Goal: Check status: Check status

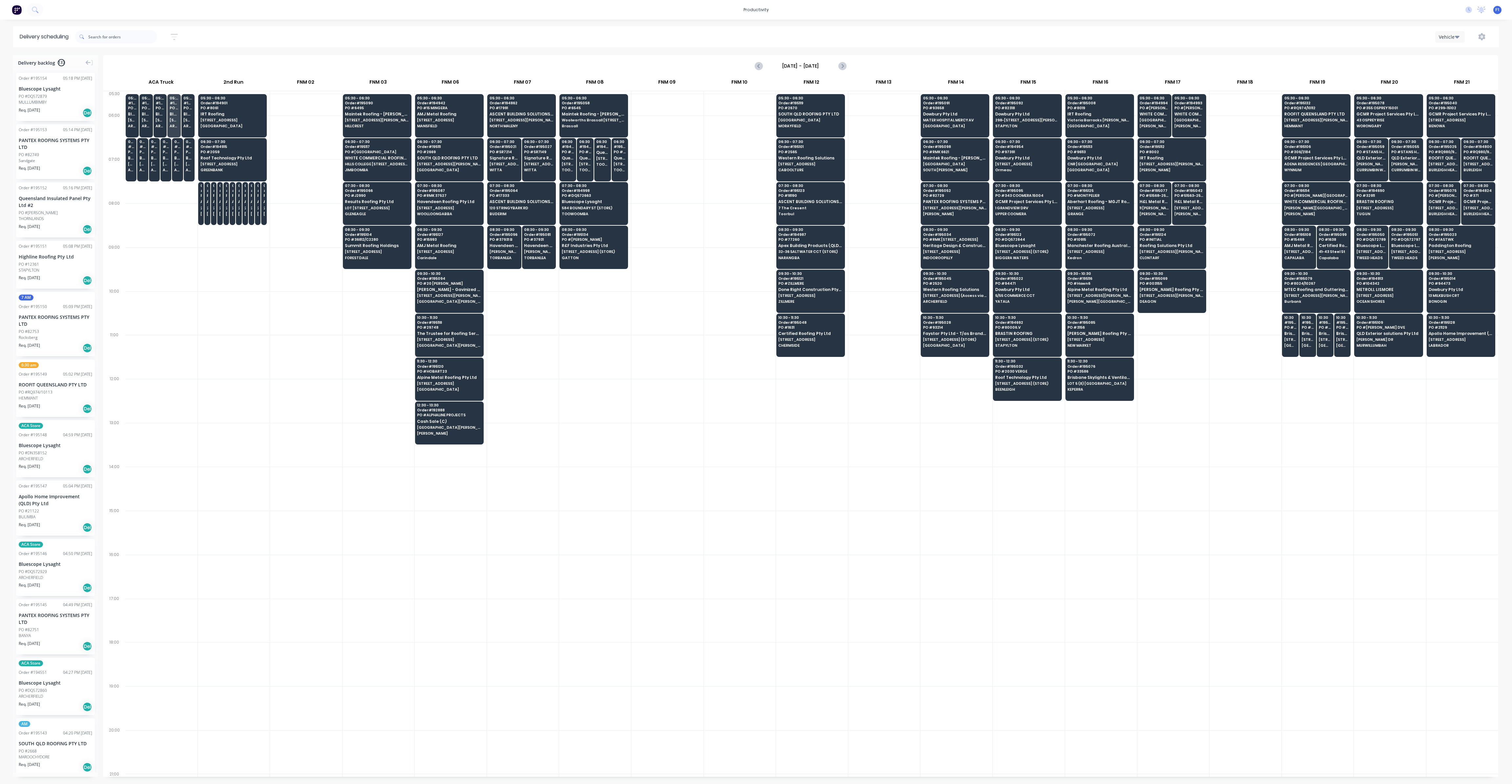
scroll to position [0, 1]
click at [177, 35] on icon "button" at bounding box center [174, 37] width 7 height 8
click at [167, 62] on input at bounding box center [144, 62] width 61 height 10
click at [138, 148] on div "13" at bounding box center [137, 147] width 10 height 10
type input "[DATE]"
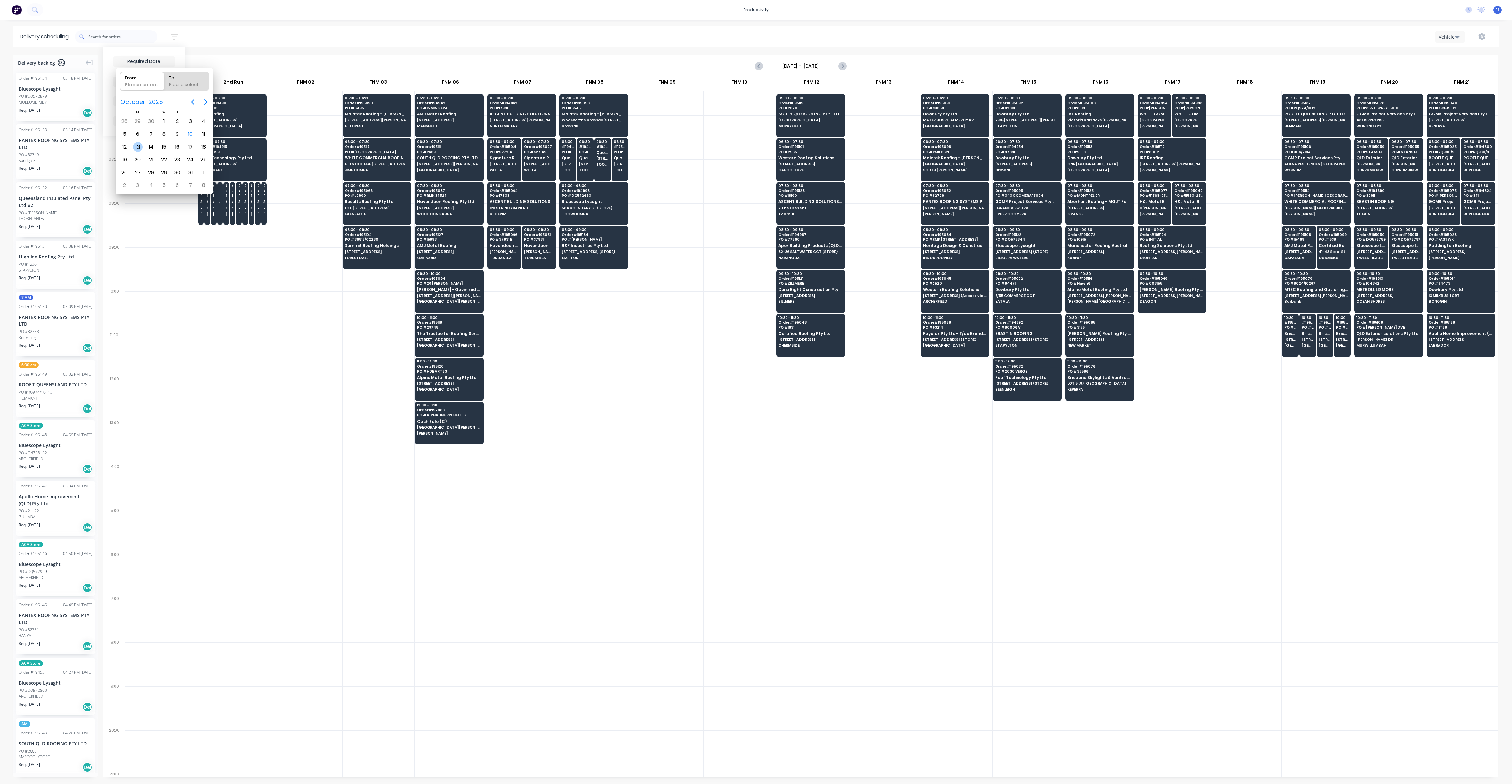
radio input "false"
radio input "true"
click at [138, 148] on div "13" at bounding box center [137, 147] width 10 height 10
type input "[DATE] - [DATE]"
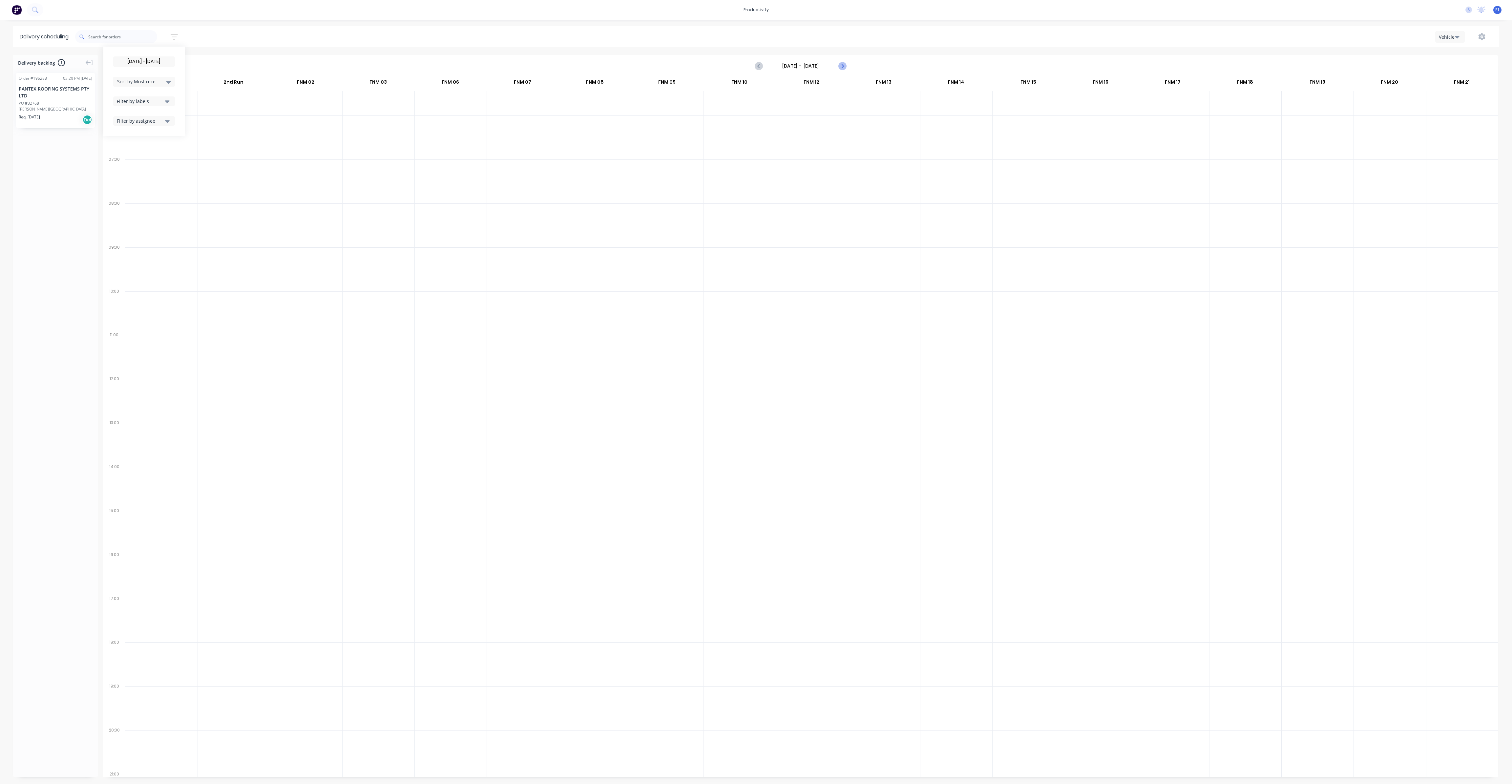
click at [841, 66] on icon "Next page" at bounding box center [842, 66] width 8 height 8
click at [845, 67] on icon "Next page" at bounding box center [842, 66] width 8 height 8
click at [842, 67] on icon "Next page" at bounding box center [842, 66] width 3 height 5
type input "[DATE] - [DATE]"
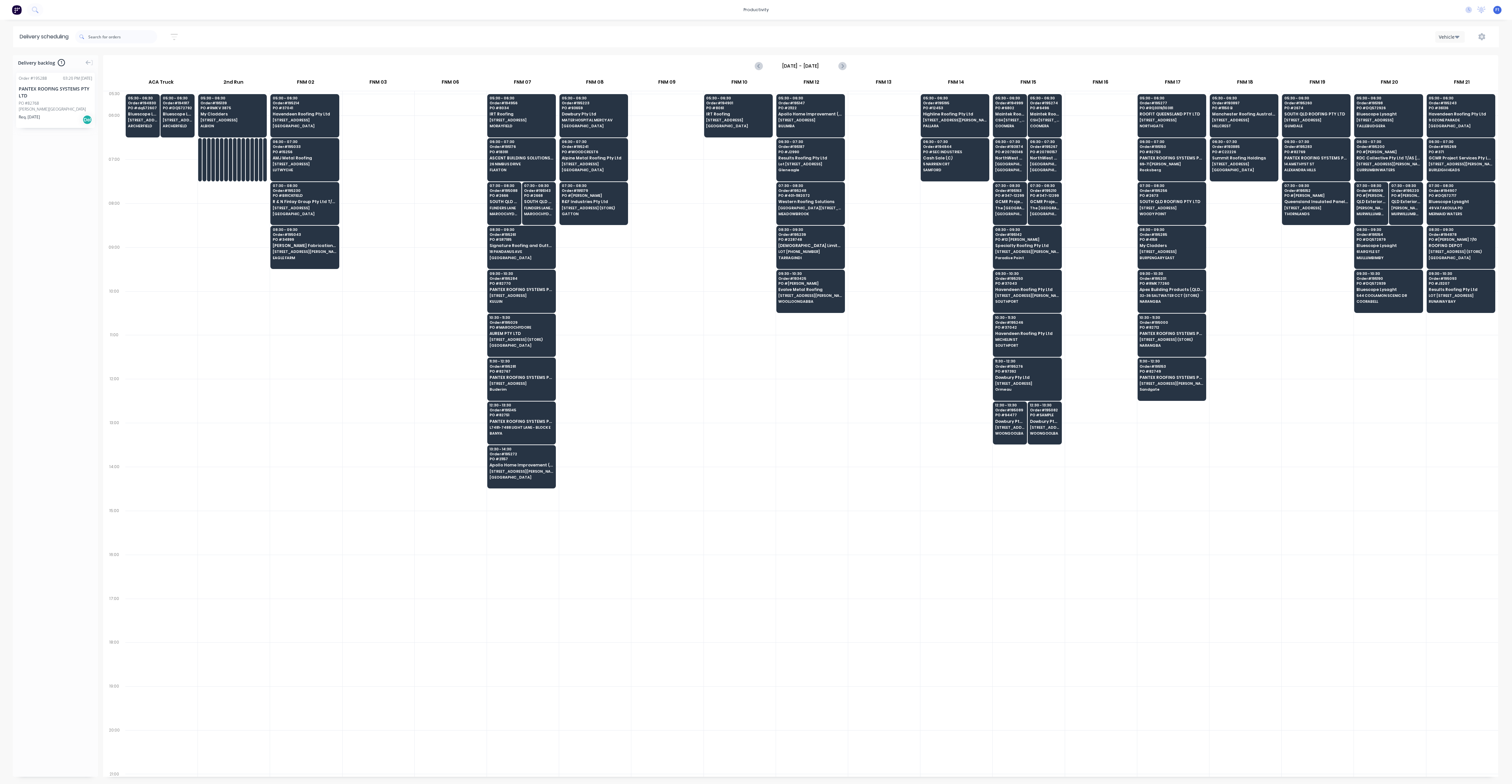
click at [176, 37] on icon "button" at bounding box center [174, 36] width 5 height 1
click at [166, 61] on input "[DATE] - [DATE]" at bounding box center [144, 62] width 61 height 10
click at [188, 136] on div "10" at bounding box center [190, 134] width 10 height 10
type input "[DATE] - [DATE]"
radio input "false"
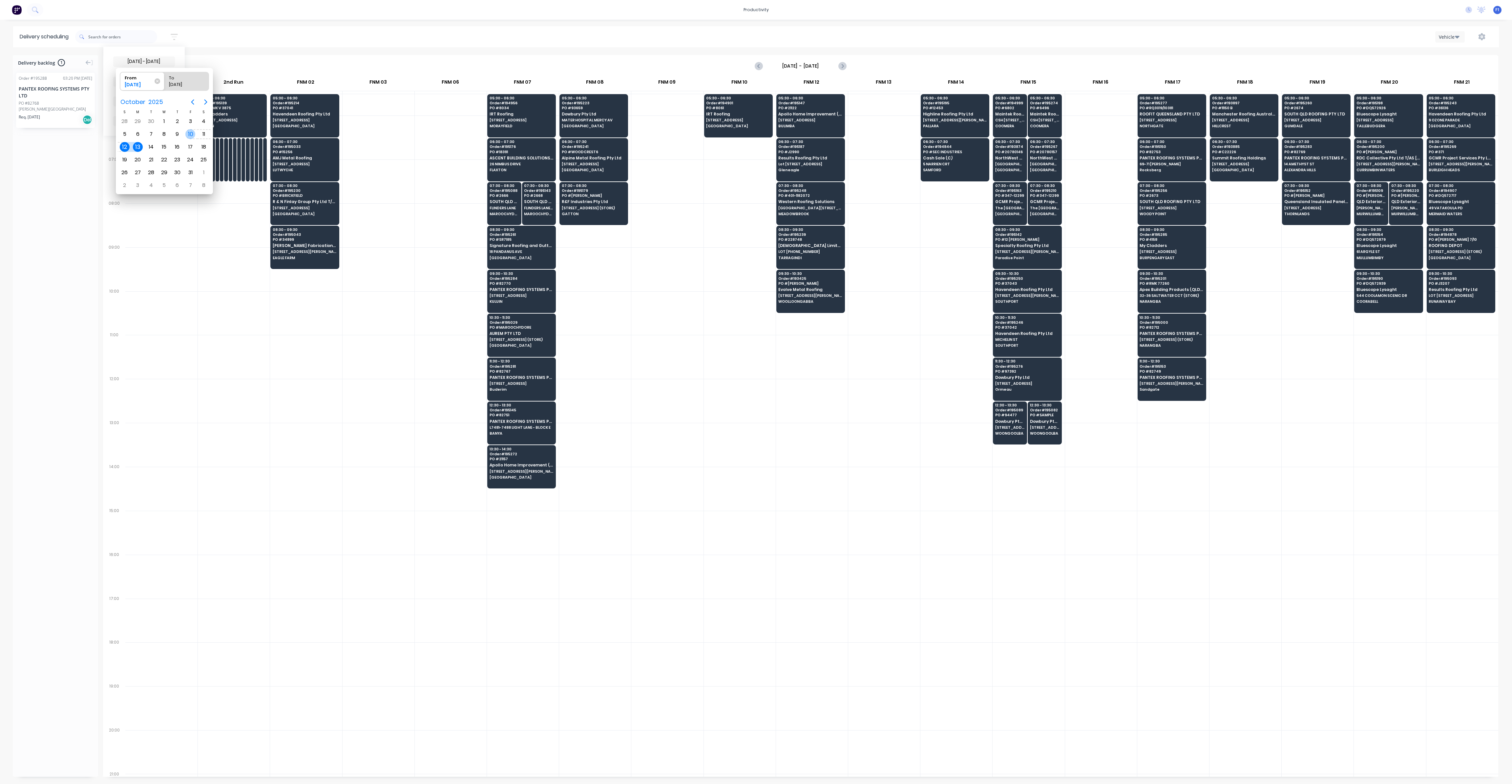
radio input "true"
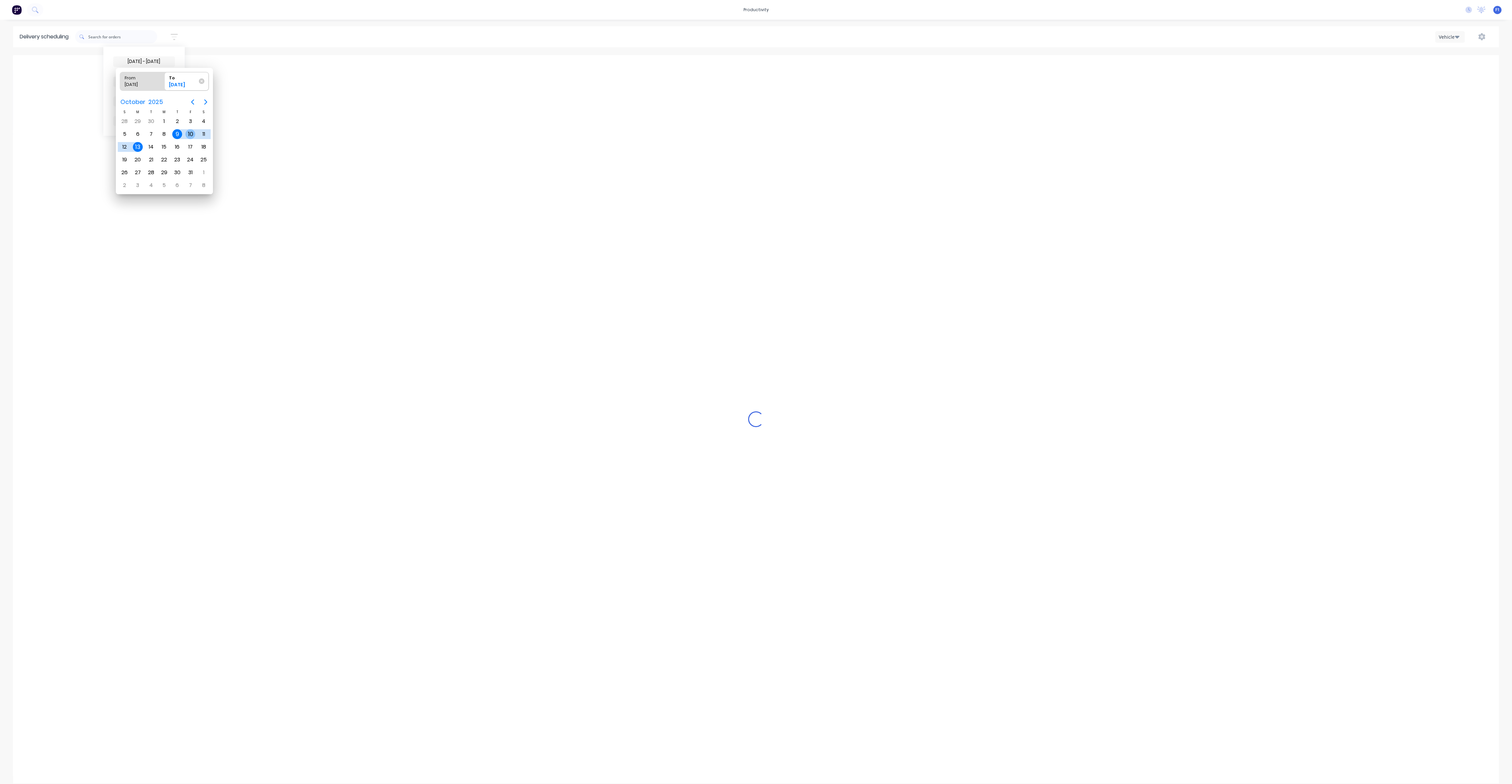
click at [191, 132] on div "10" at bounding box center [190, 134] width 10 height 10
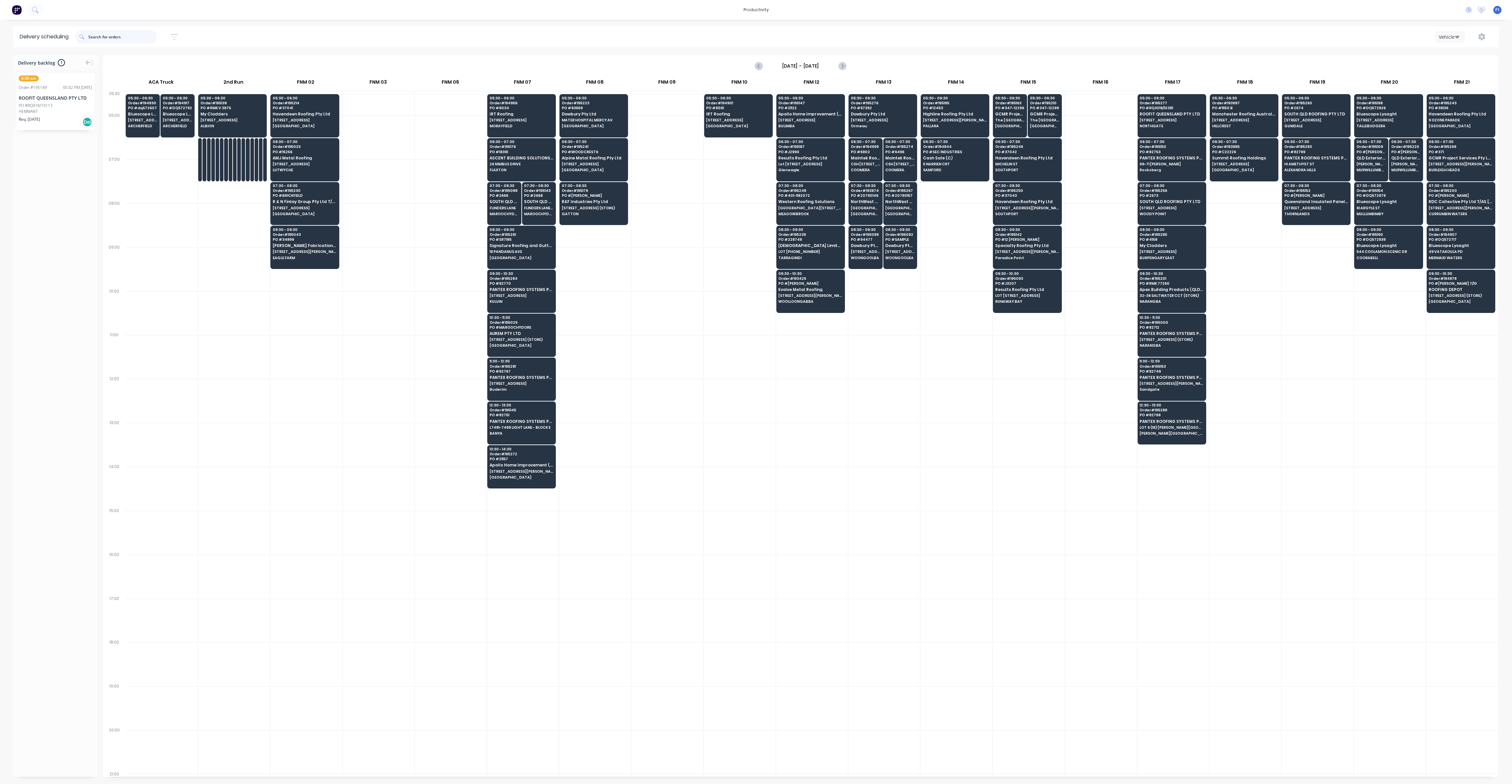
click at [133, 38] on input "text" at bounding box center [122, 36] width 69 height 13
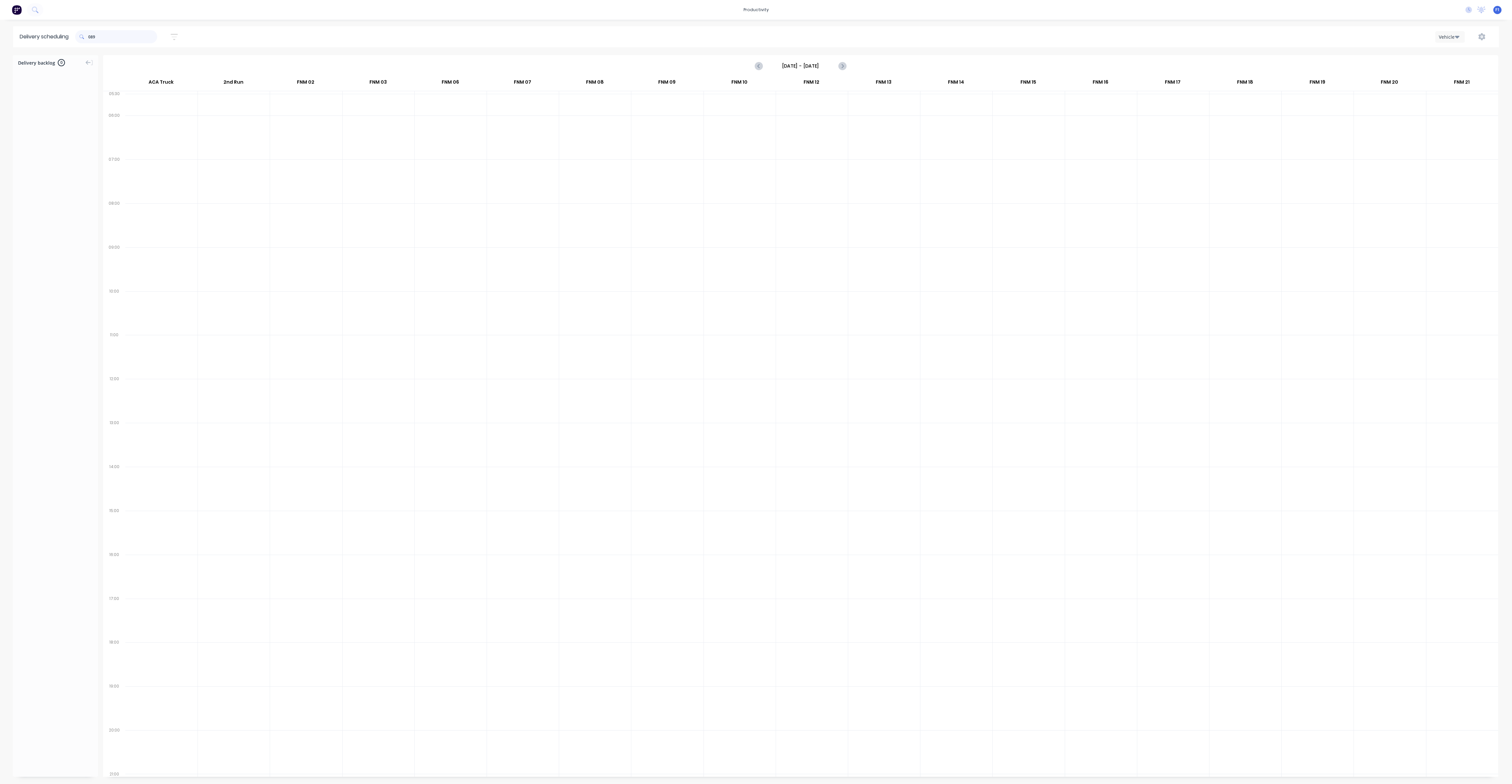
click at [92, 38] on input "089" at bounding box center [122, 36] width 69 height 13
click at [90, 36] on input "089" at bounding box center [122, 36] width 69 height 13
type input "9"
click at [178, 35] on icon "button" at bounding box center [174, 37] width 7 height 8
click at [164, 63] on input "[DATE] - [DATE]" at bounding box center [144, 62] width 61 height 10
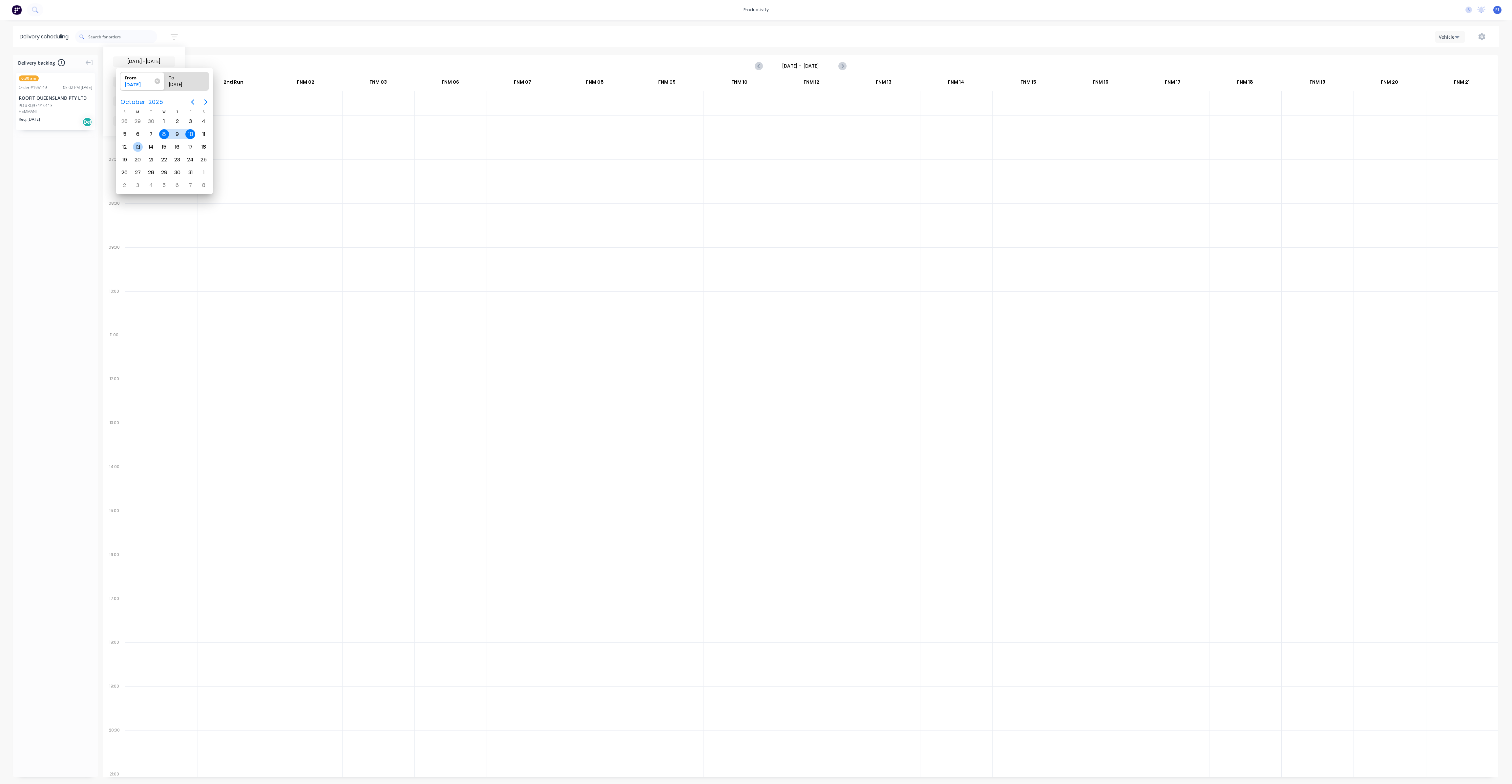
click at [137, 147] on div "13" at bounding box center [137, 147] width 10 height 10
type input "[DATE]"
radio input "false"
radio input "true"
click at [137, 147] on div "13" at bounding box center [137, 147] width 10 height 10
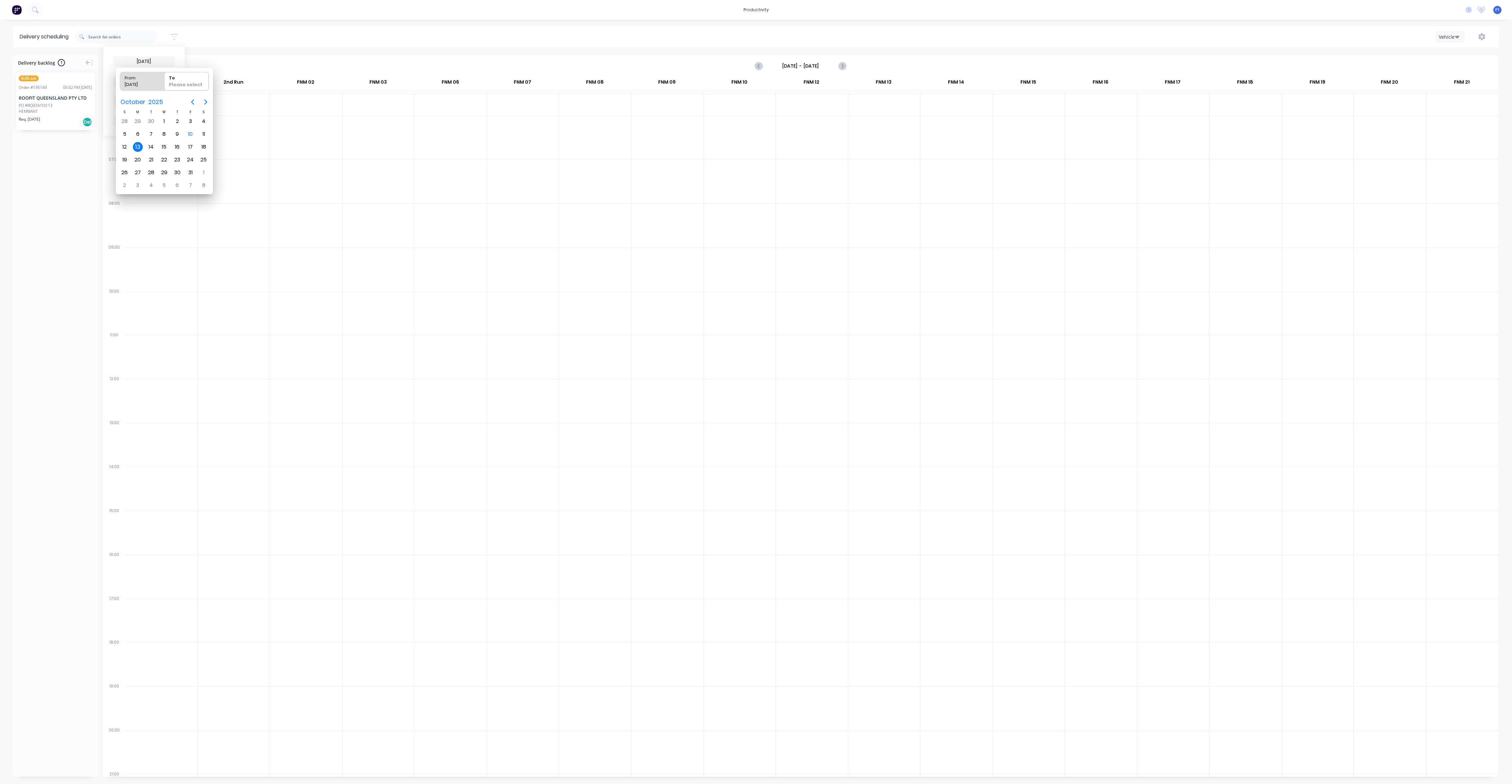
type input "[DATE] - [DATE]"
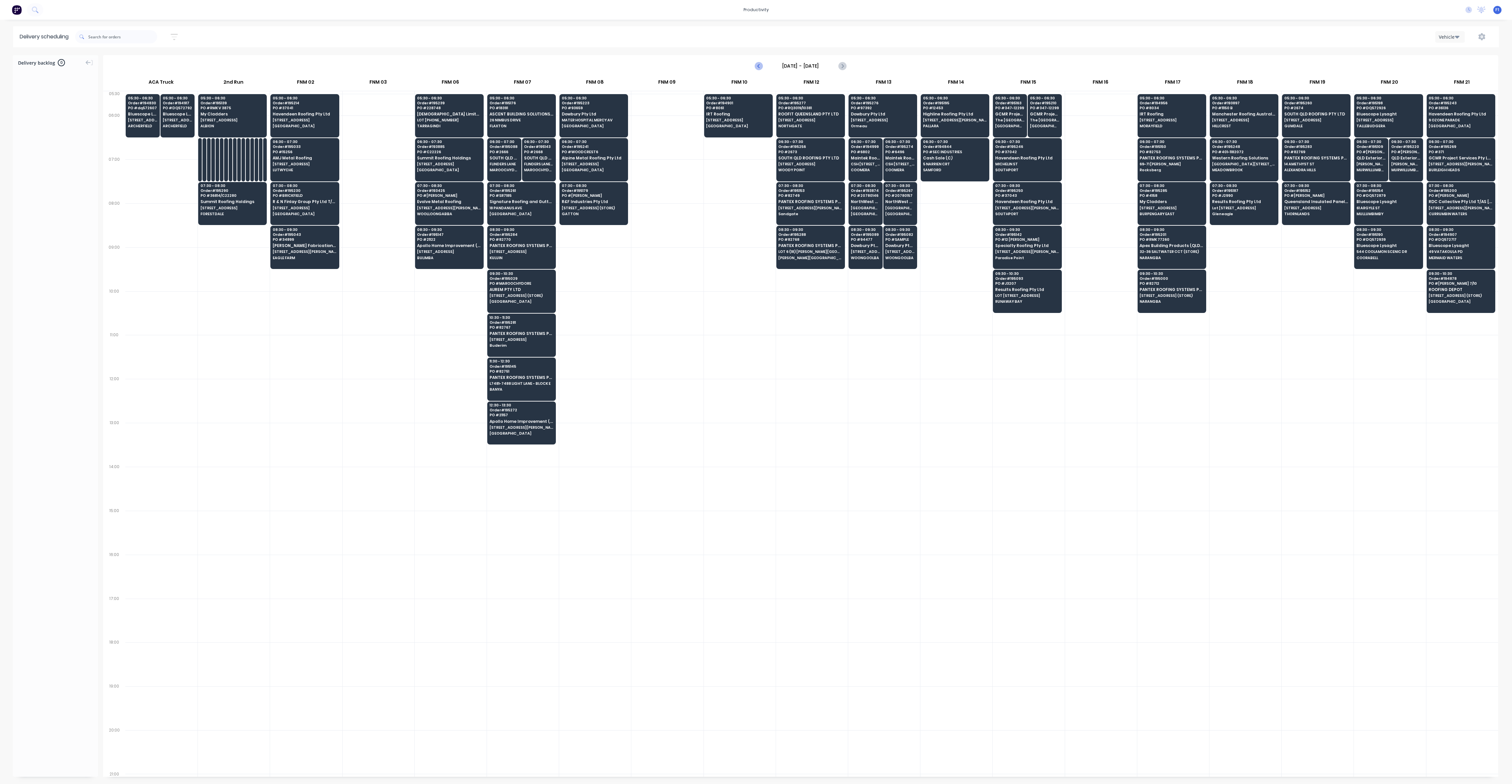
click at [758, 67] on icon "Previous page" at bounding box center [758, 66] width 8 height 8
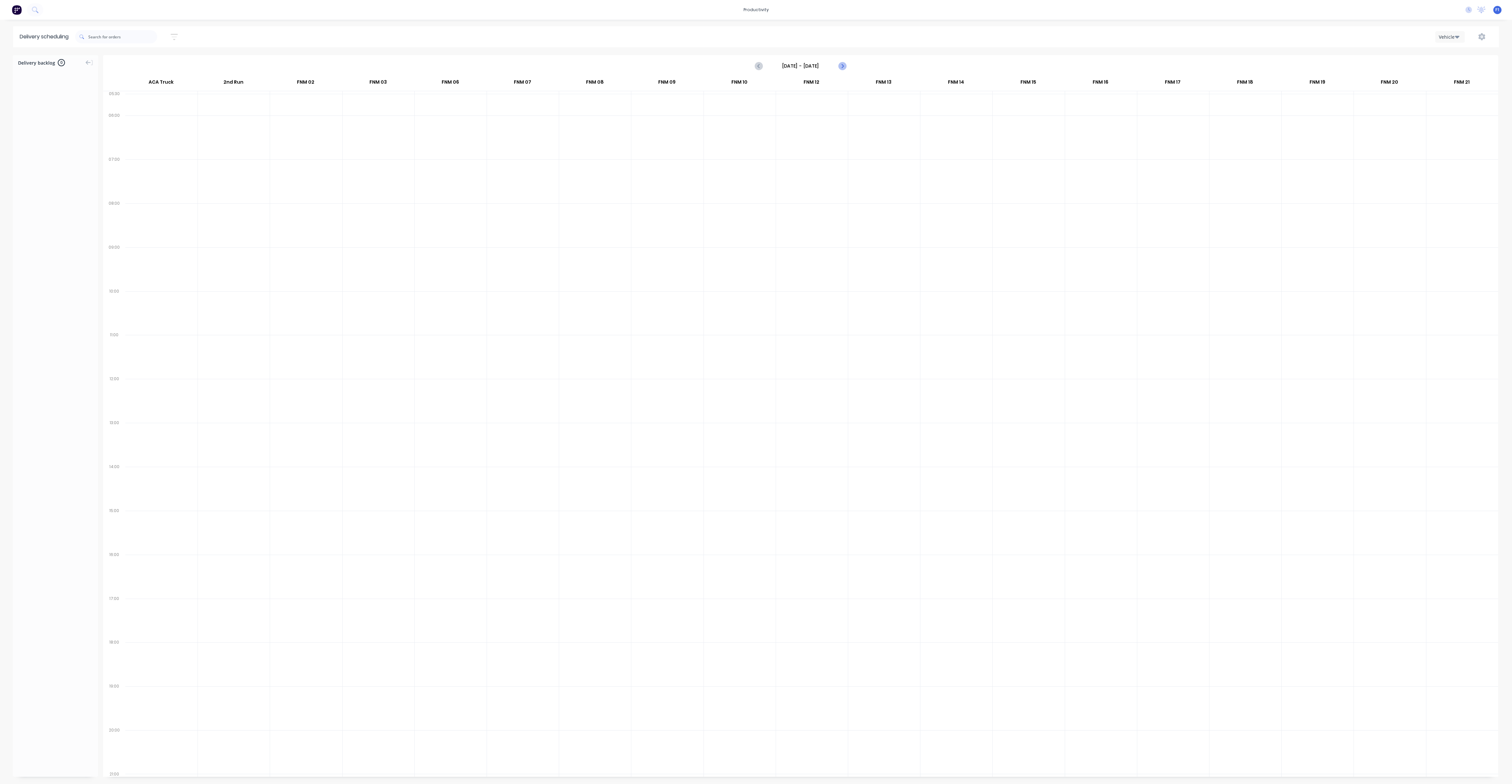
click at [843, 68] on icon "Next page" at bounding box center [842, 66] width 8 height 8
type input "[DATE] - [DATE]"
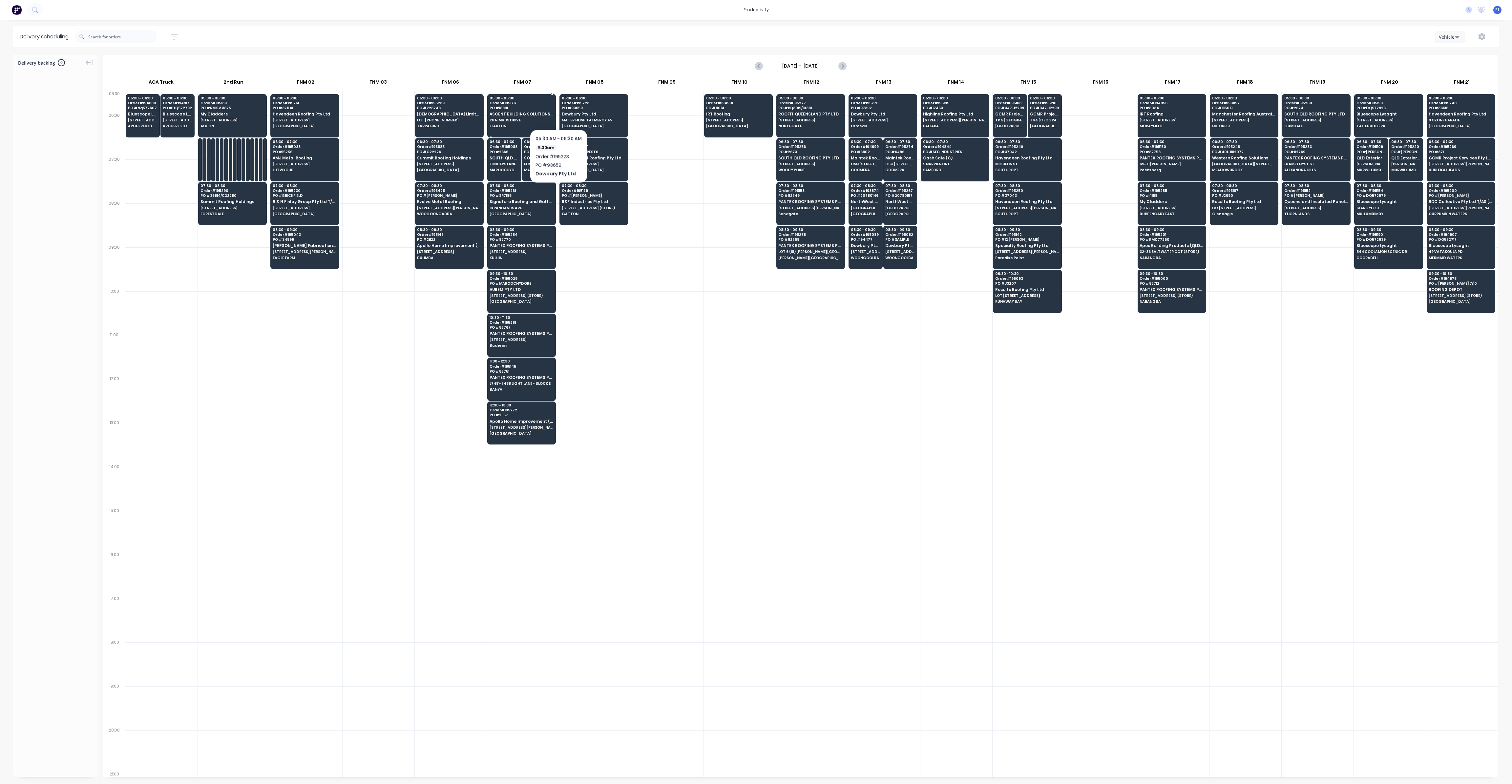
click at [542, 112] on span "ASCENT BUILDING SOLUTIONS PTY LTD" at bounding box center [521, 114] width 63 height 4
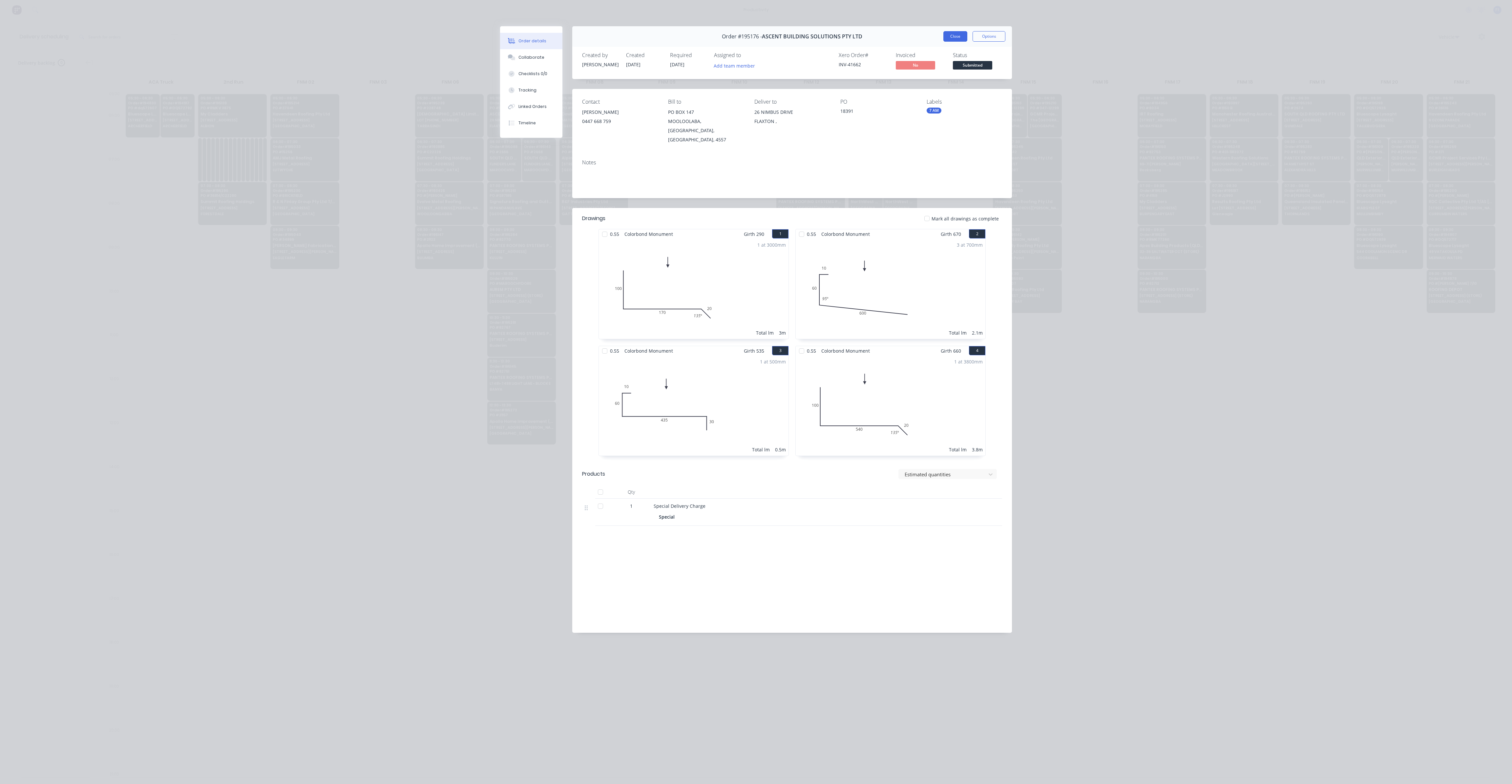
click at [960, 41] on button "Close" at bounding box center [955, 36] width 24 height 11
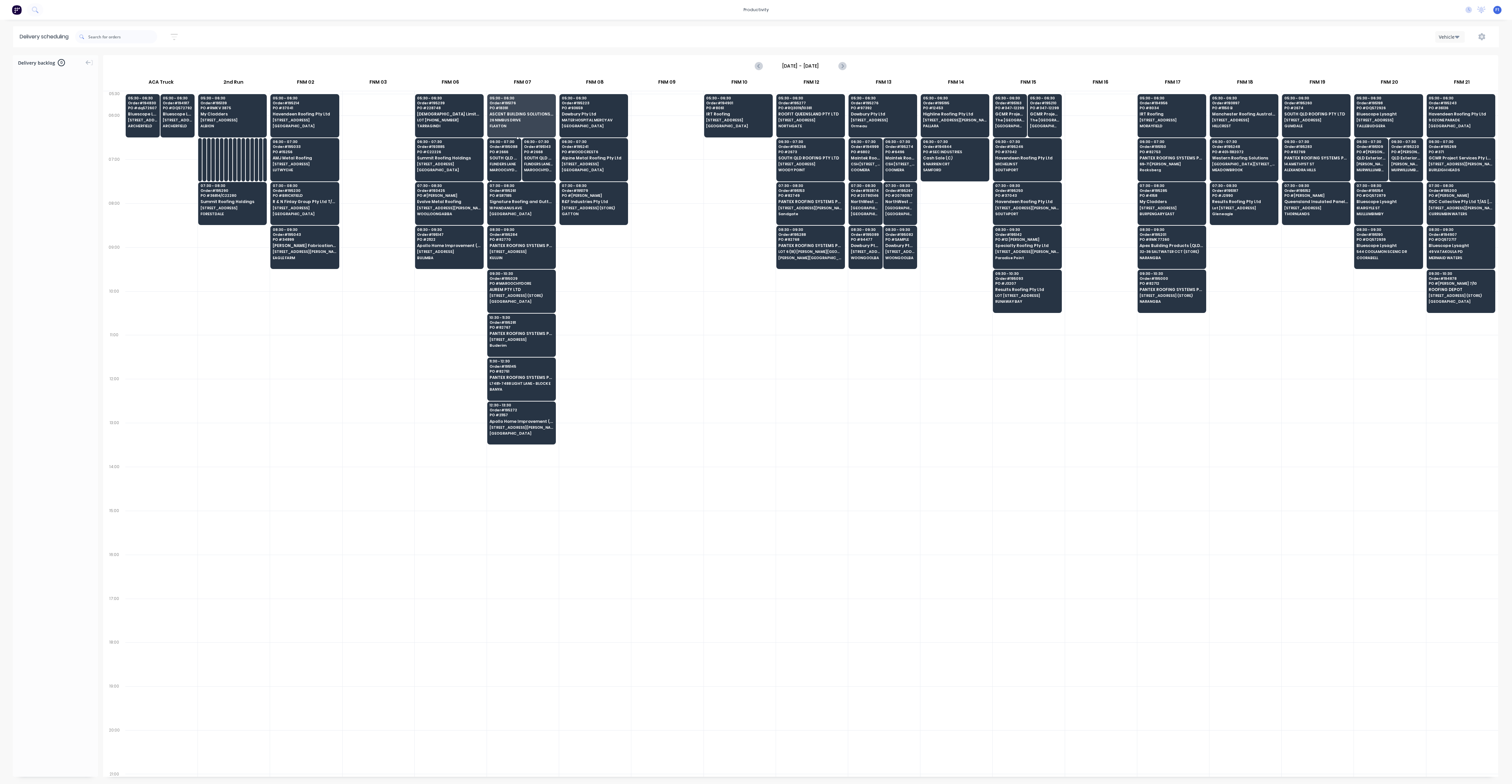
click at [505, 154] on div "06:30 - 07:30 Order # 195088 PO # 2666 SOUTH QLD ROOFING PTY LTD [GEOGRAPHIC_DA…" at bounding box center [504, 156] width 33 height 37
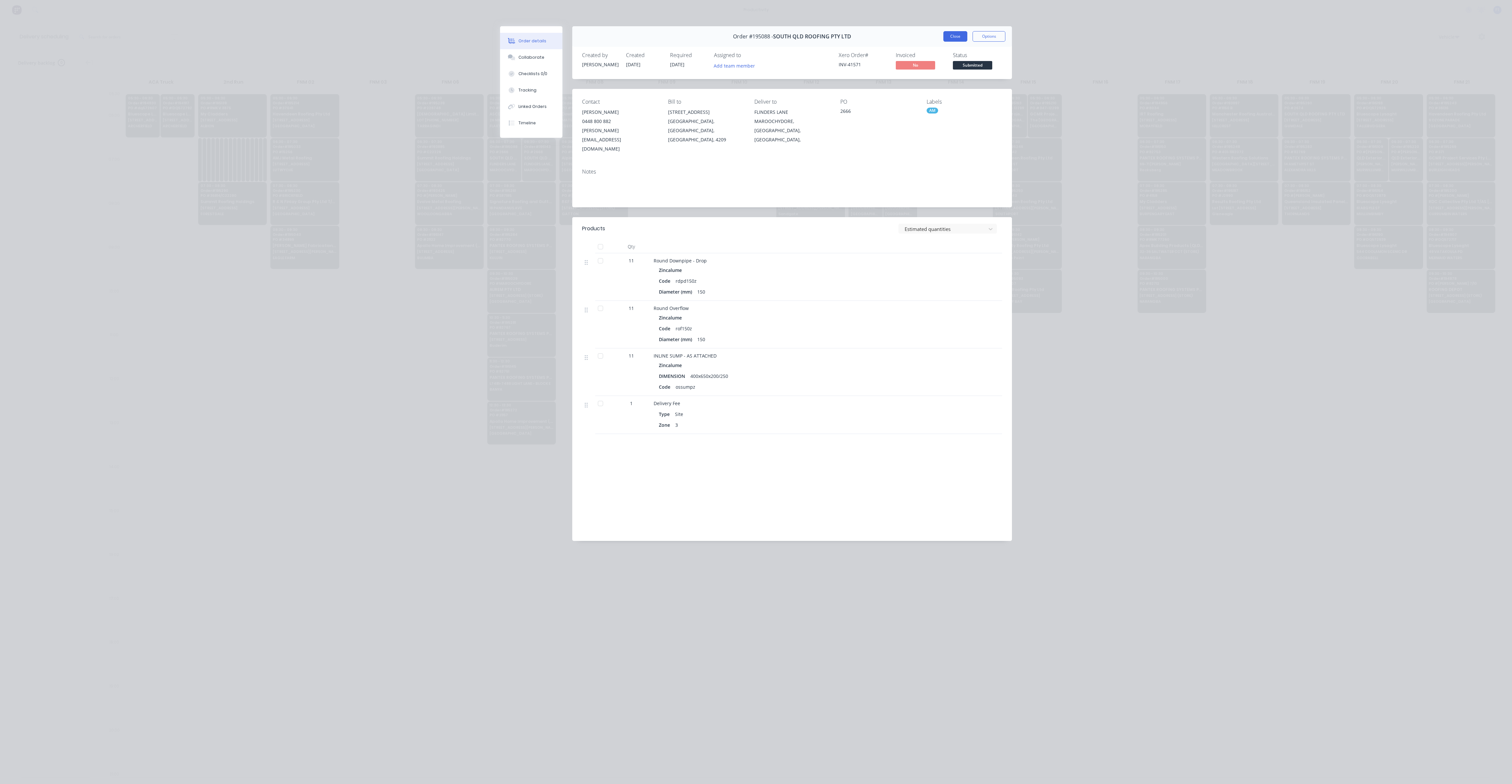
click at [956, 38] on button "Close" at bounding box center [955, 36] width 24 height 11
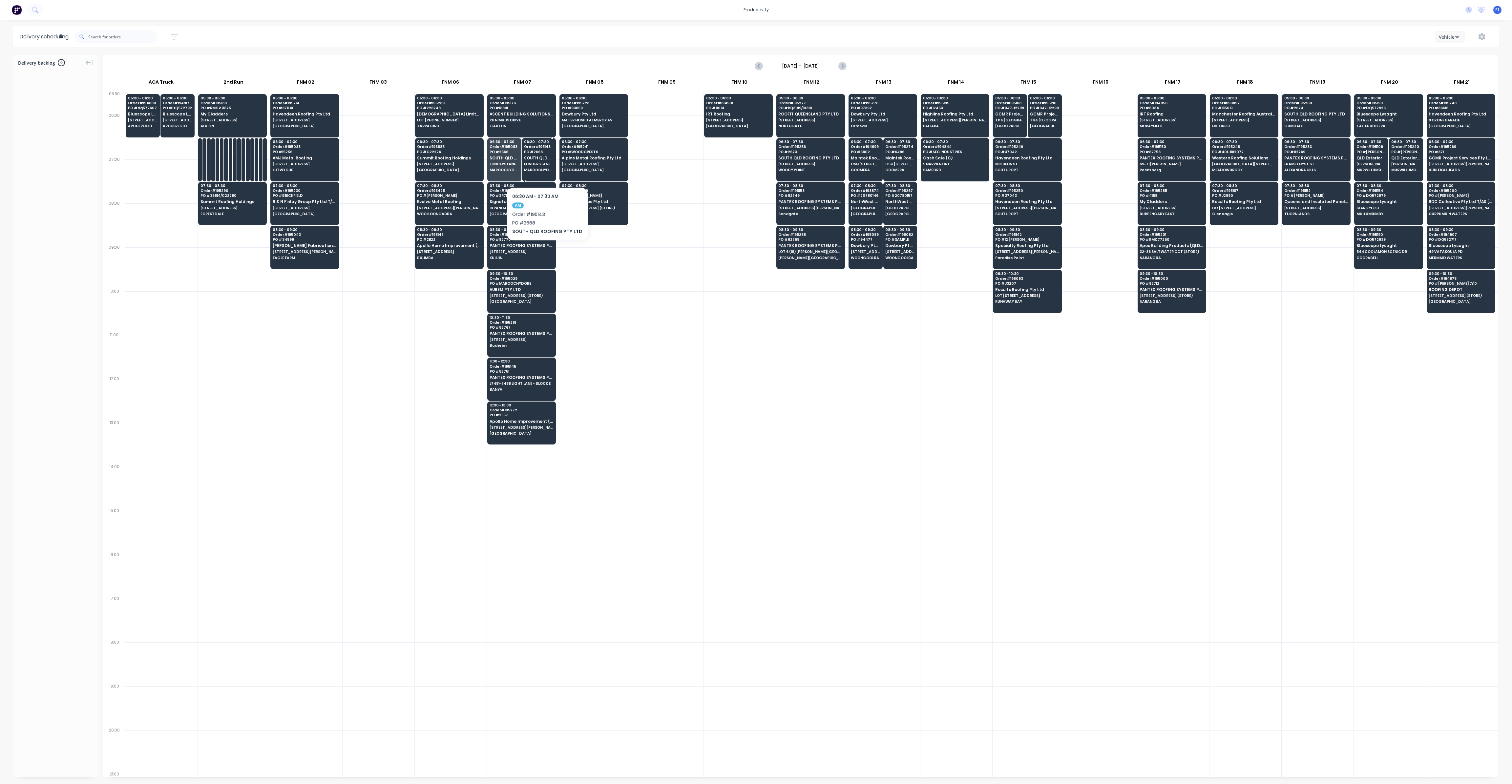
click at [542, 165] on span "FLINDERS LANE (LTBUILD SITE)" at bounding box center [539, 164] width 29 height 4
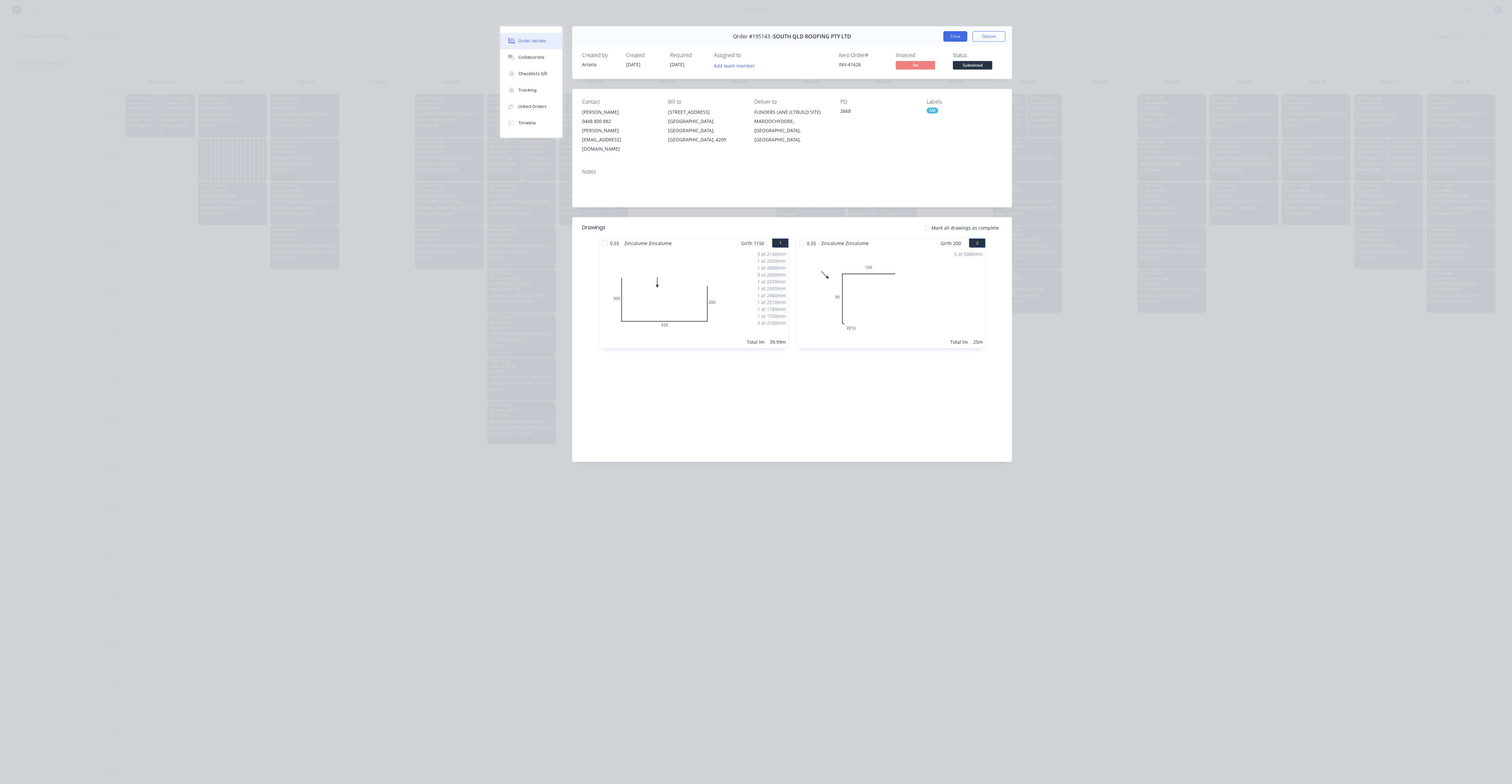
click at [956, 37] on button "Close" at bounding box center [955, 36] width 24 height 11
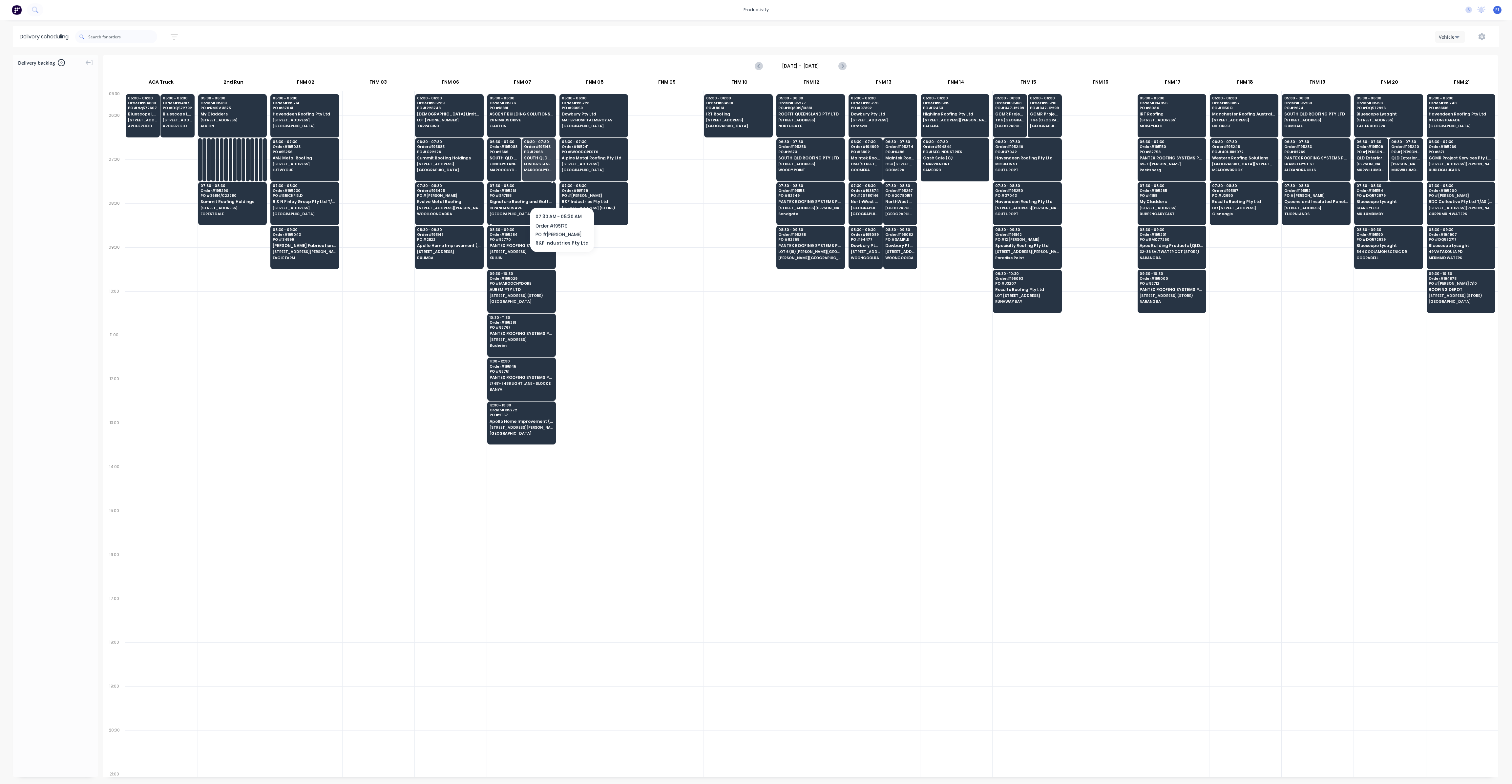
click at [521, 197] on div "07:30 - 08:30 Order # 195261 PO # SR7185 Signature Roofing and Guttering - DJW …" at bounding box center [522, 200] width 68 height 37
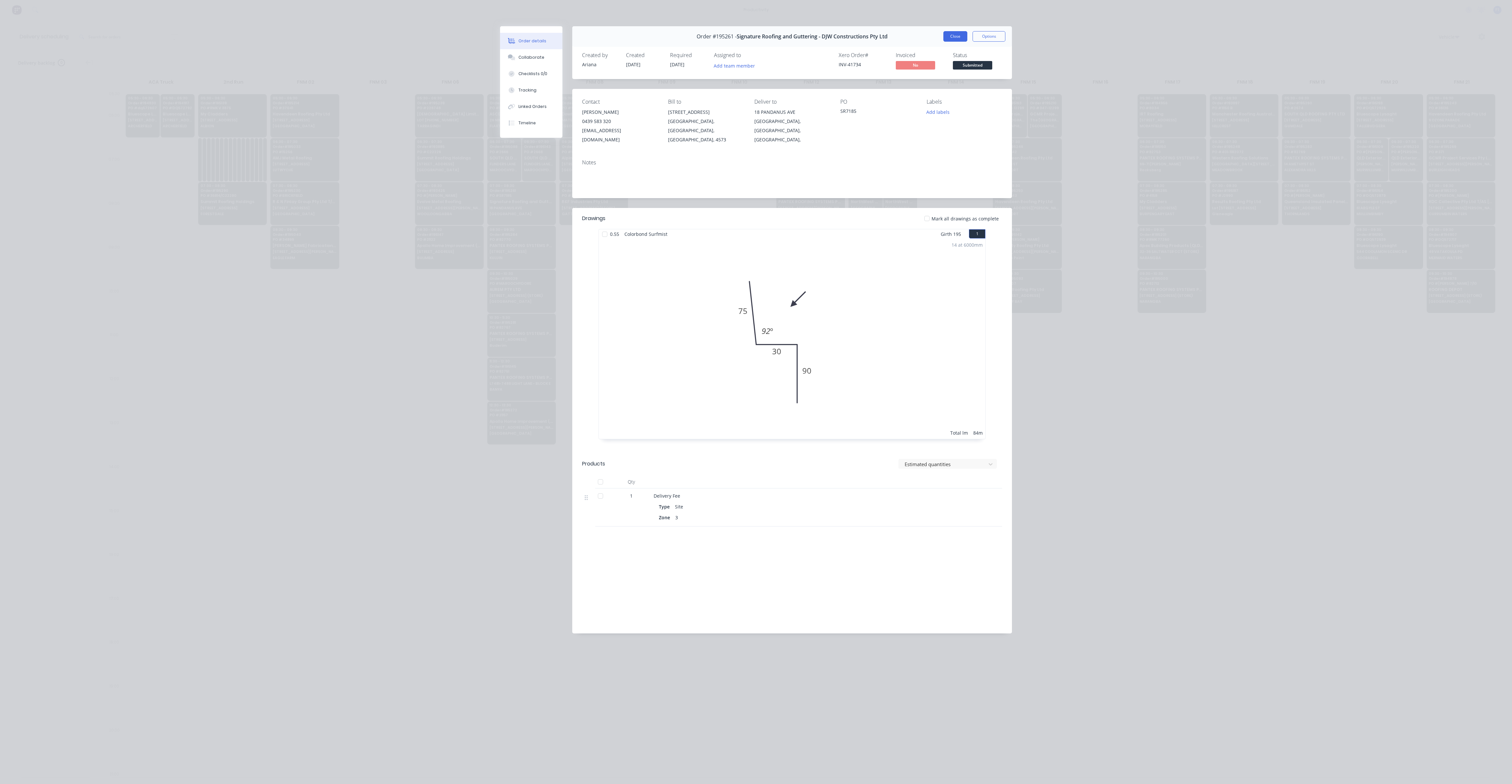
click at [959, 37] on button "Close" at bounding box center [955, 36] width 24 height 11
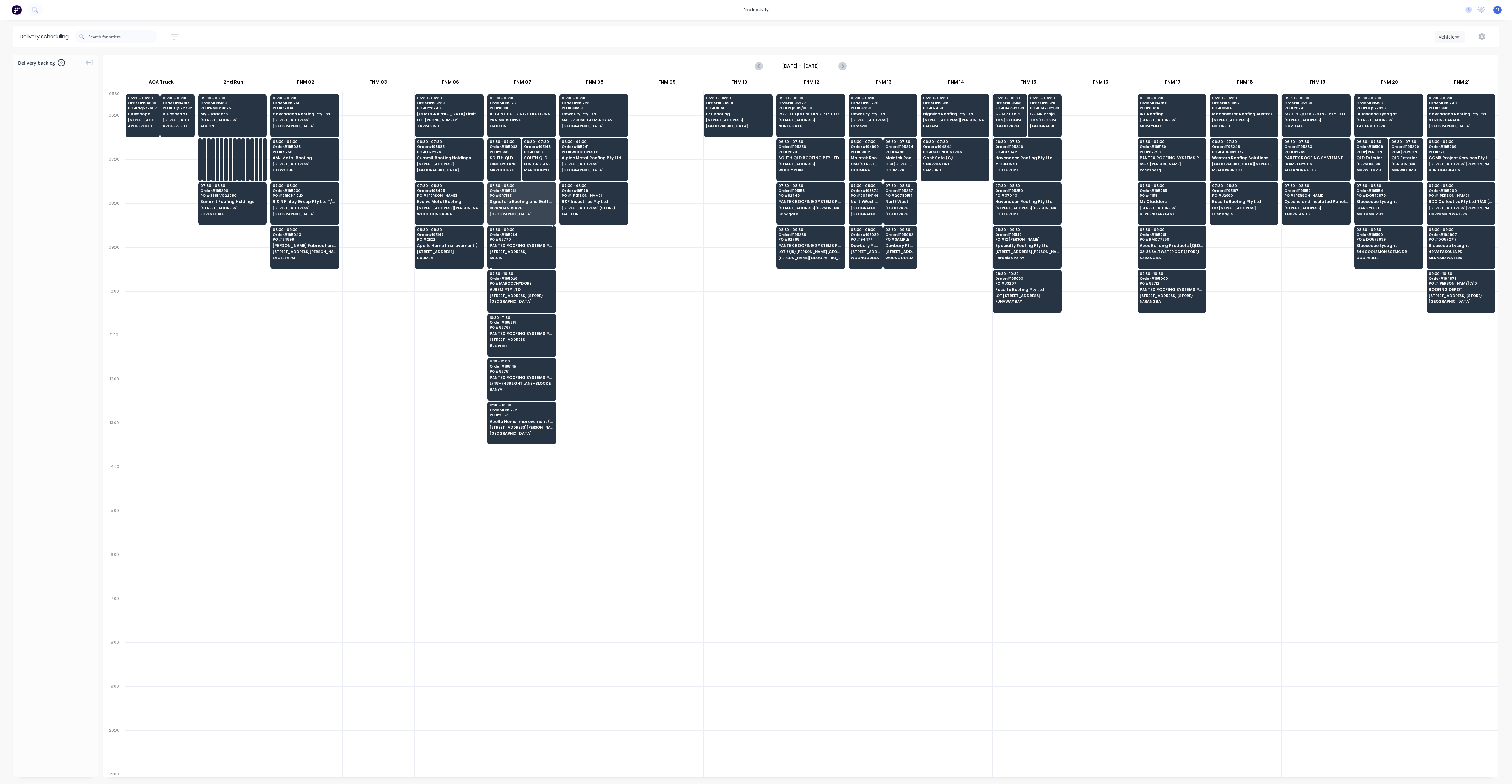
click at [519, 233] on span "Order # 195284" at bounding box center [521, 234] width 63 height 4
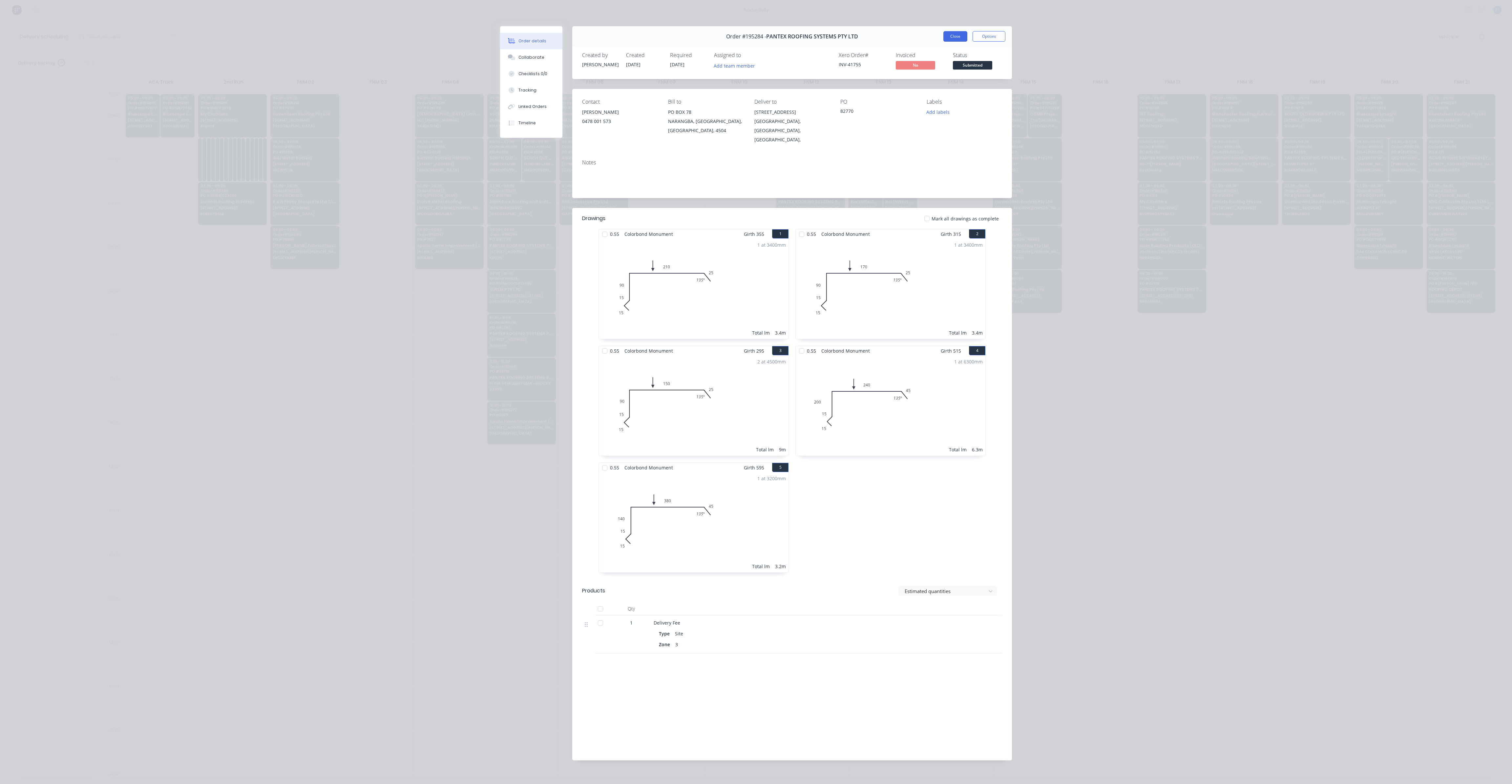
click at [956, 37] on button "Close" at bounding box center [955, 36] width 24 height 11
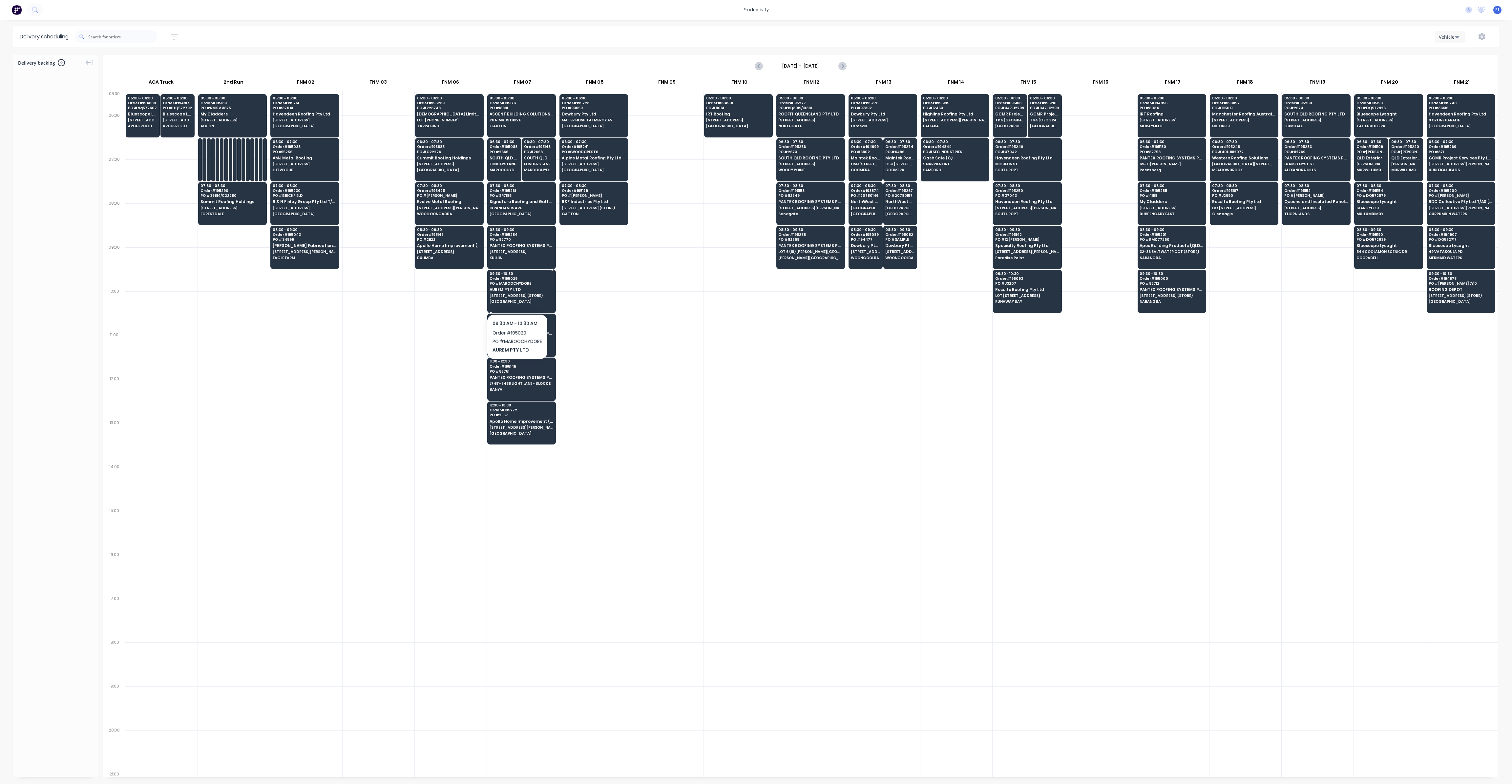
click at [517, 297] on div "09:30 - 10:30 Order # 195029 PO # MAROOCHYDORE AUREM PTY LTD UNIT 14/2 PAGE ST …" at bounding box center [522, 288] width 68 height 37
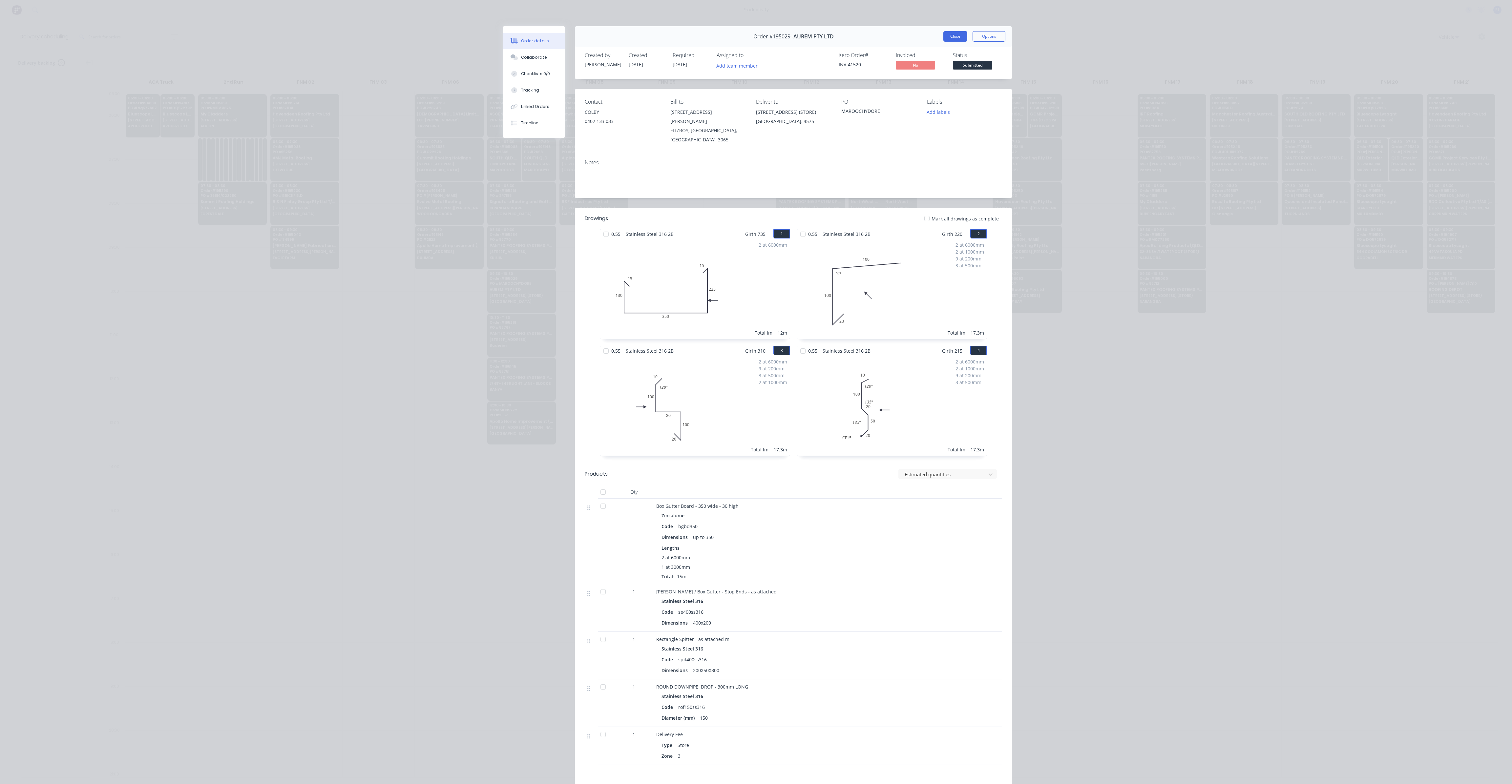
click at [954, 37] on button "Close" at bounding box center [955, 36] width 24 height 11
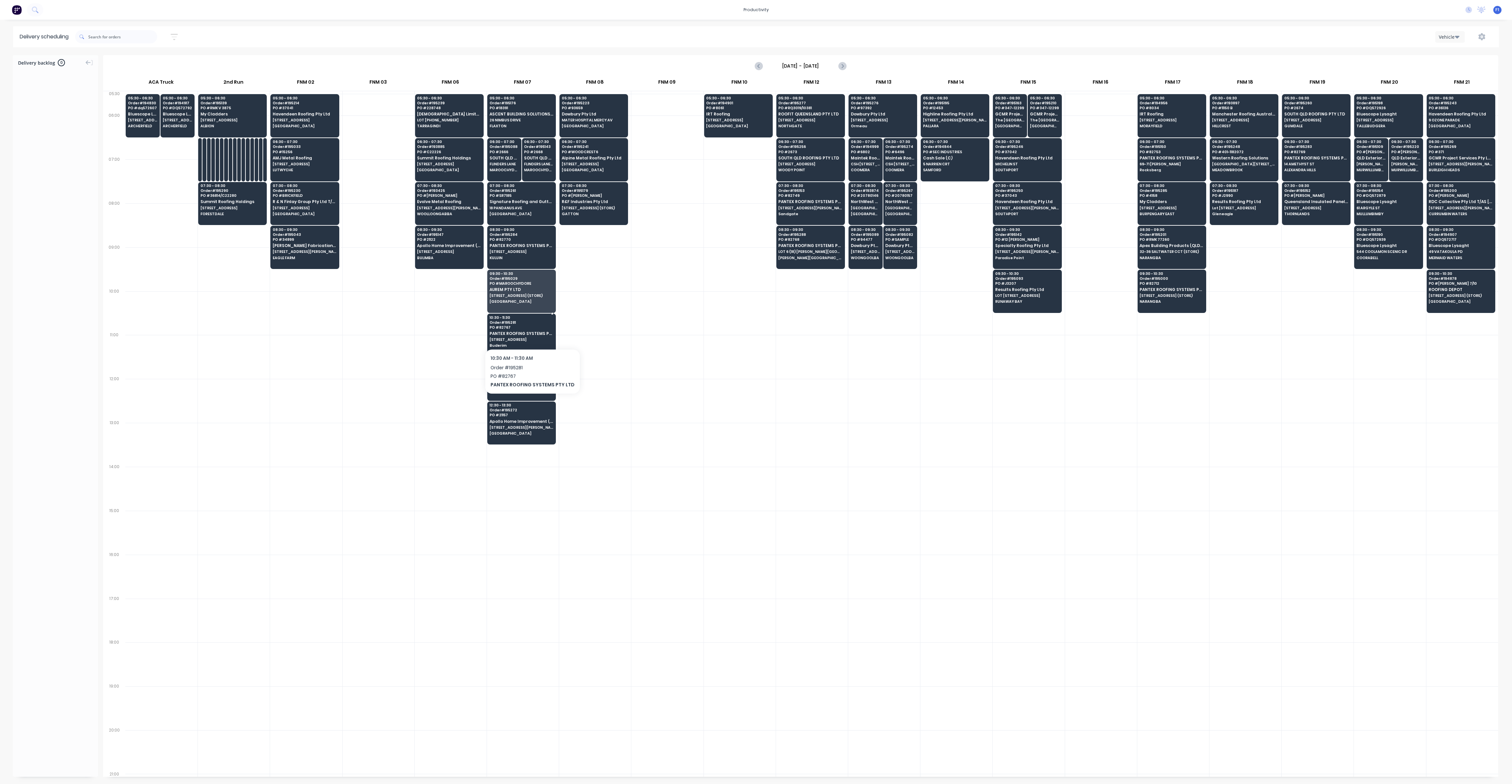
click at [529, 332] on span "PANTEX ROOFING SYSTEMS PTY LTD" at bounding box center [521, 333] width 63 height 4
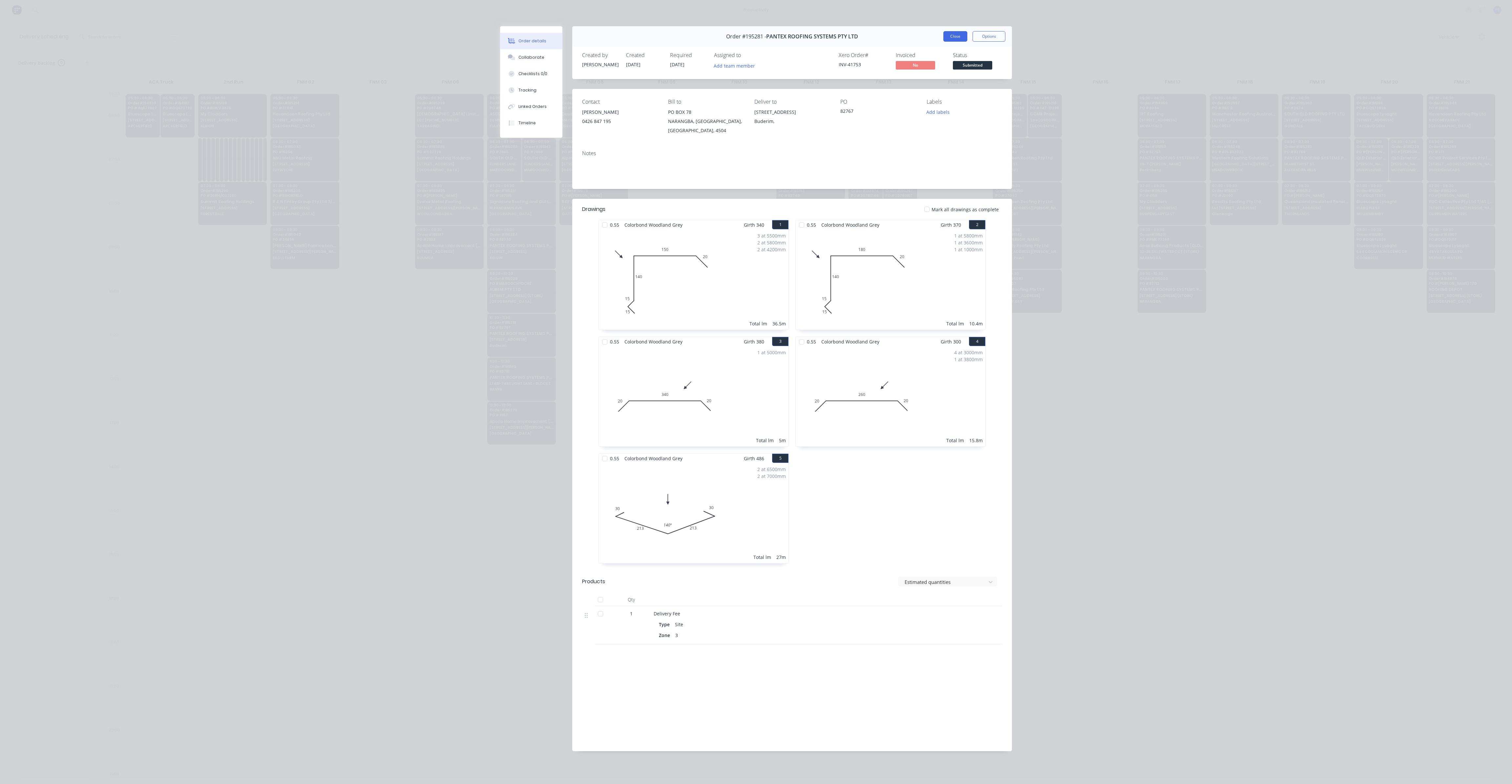
click at [965, 38] on button "Close" at bounding box center [955, 36] width 24 height 11
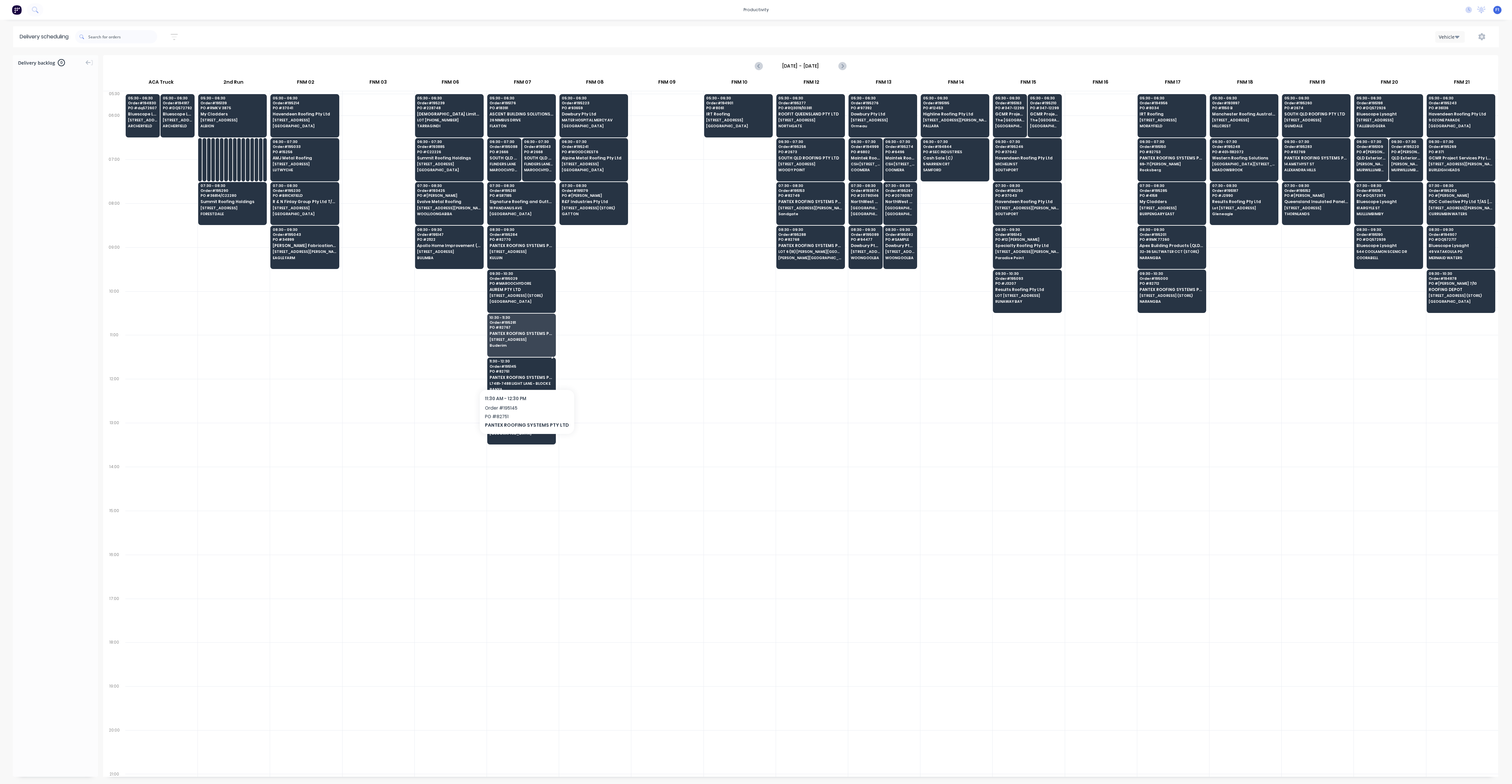
click at [524, 376] on span "PANTEX ROOFING SYSTEMS PTY LTD" at bounding box center [521, 377] width 63 height 4
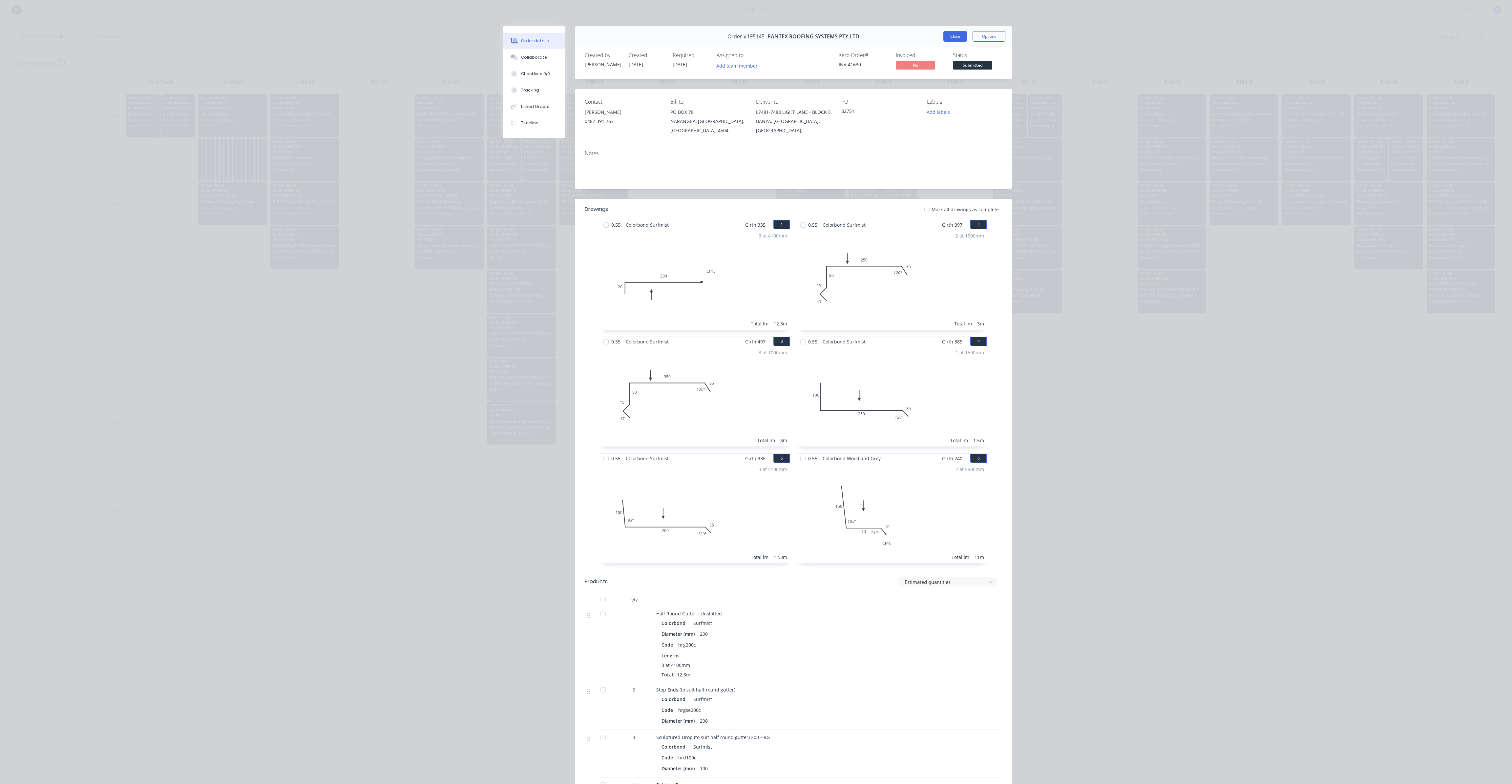
click at [954, 38] on button "Close" at bounding box center [955, 36] width 24 height 11
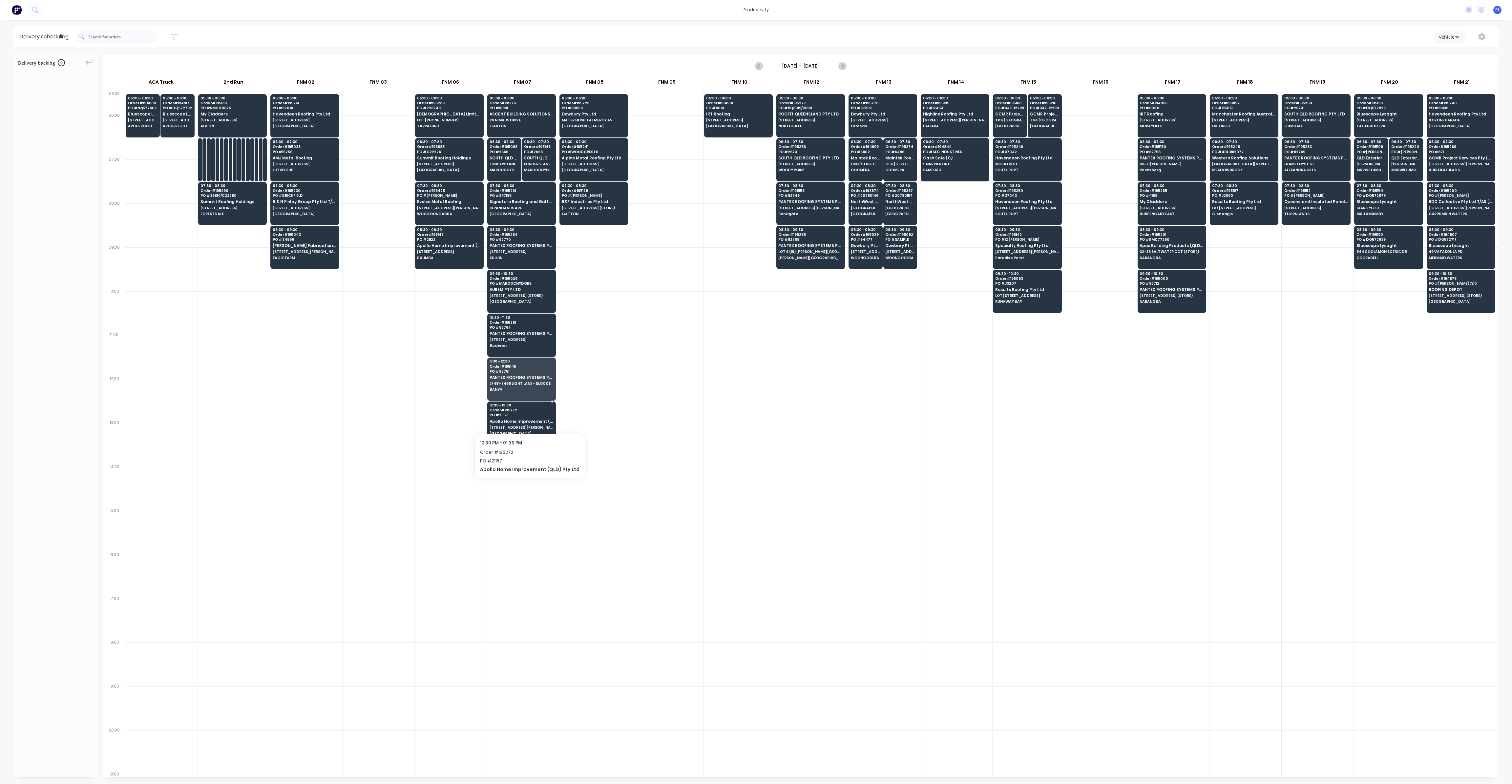
click at [525, 419] on span "Apollo Home Improvement (QLD) Pty Ltd" at bounding box center [521, 421] width 63 height 4
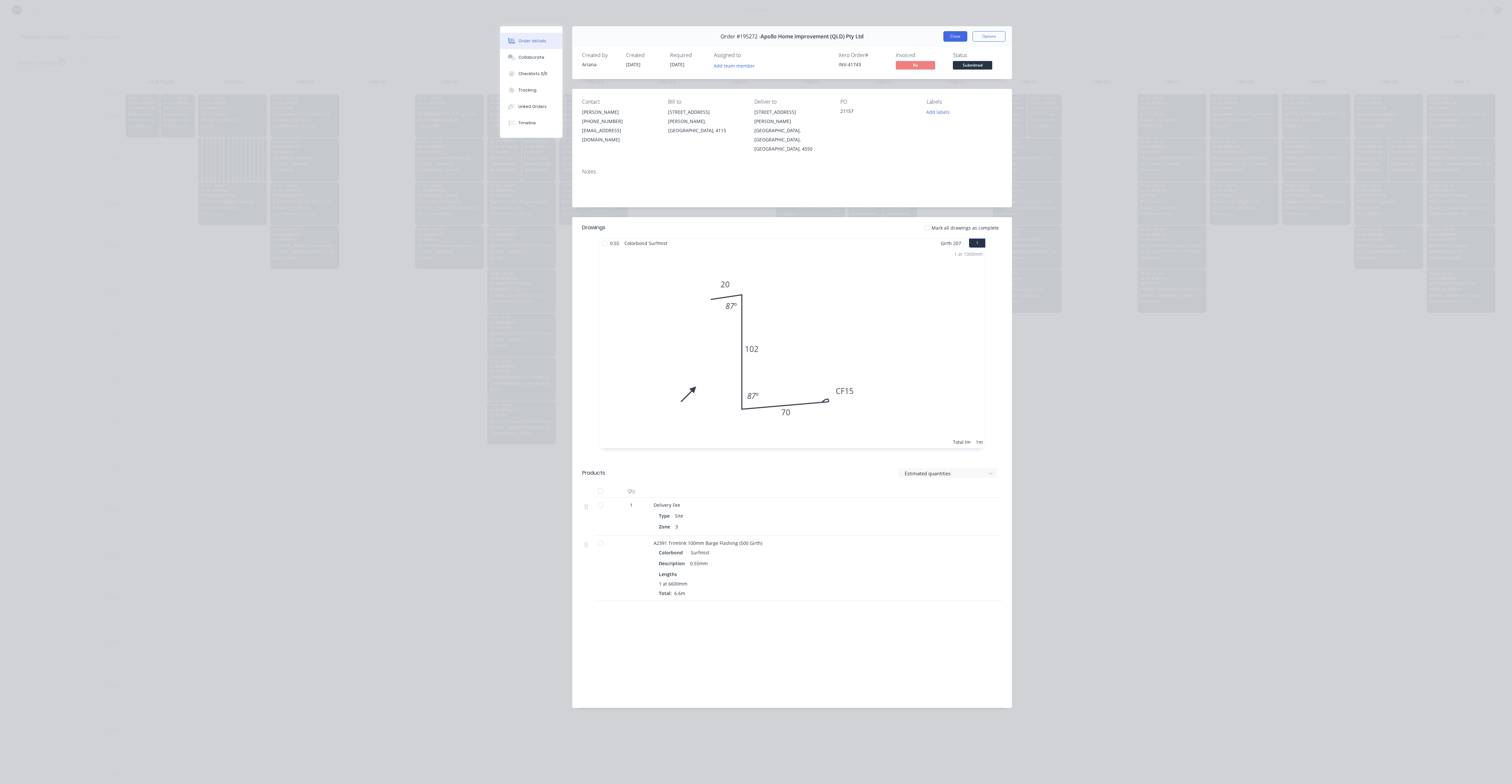
click at [957, 38] on button "Close" at bounding box center [955, 36] width 24 height 11
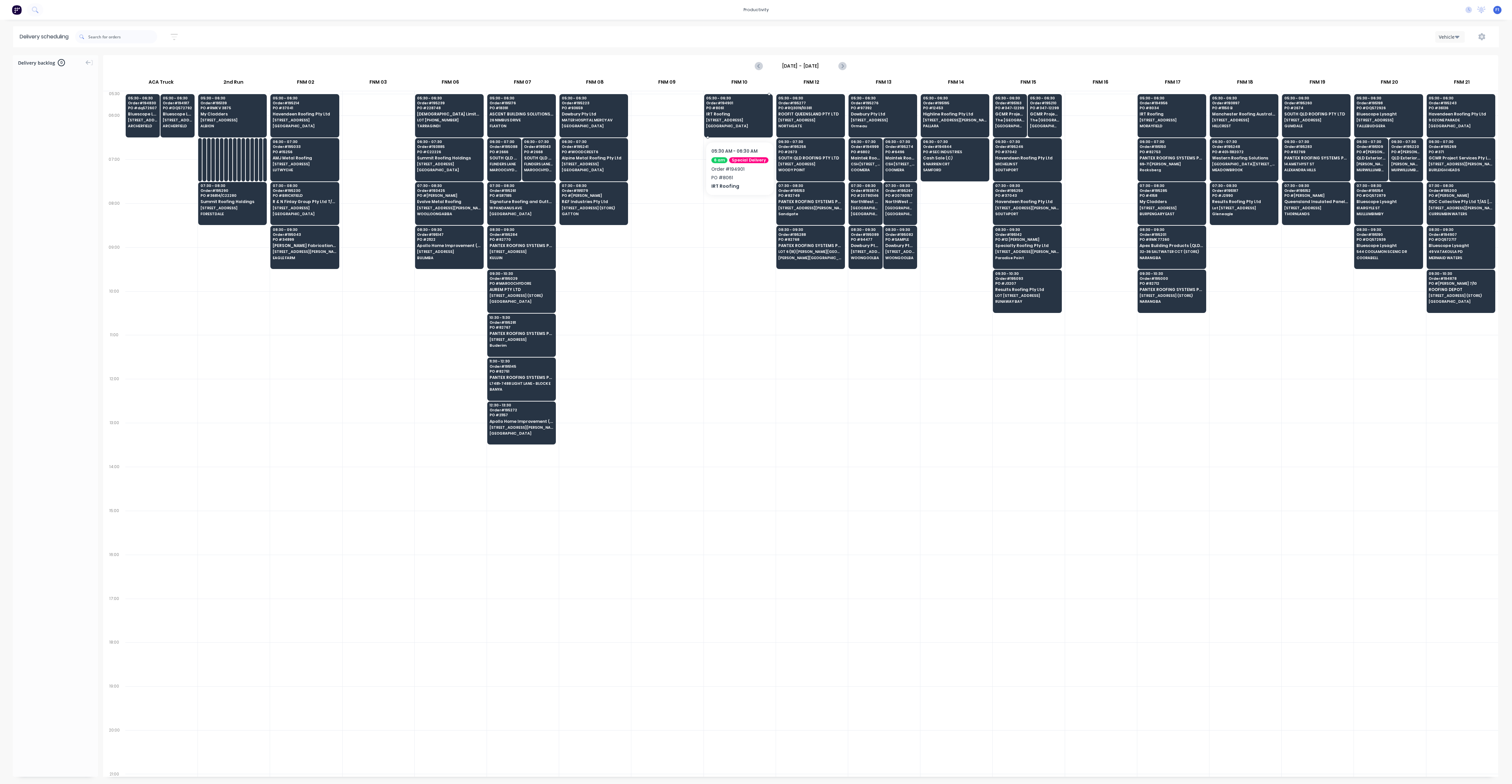
click at [738, 121] on span "[STREET_ADDRESS]" at bounding box center [738, 120] width 63 height 4
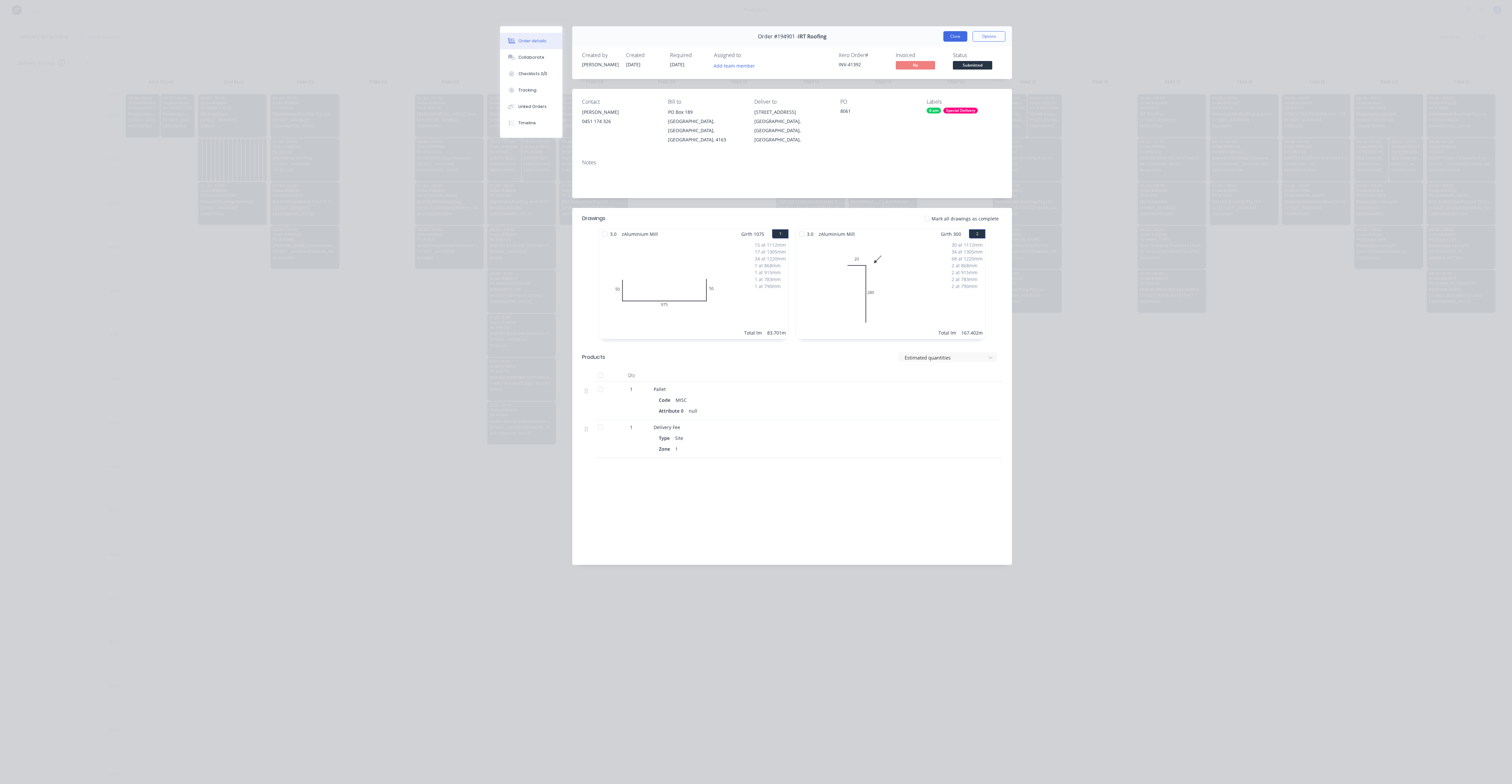
click at [956, 39] on button "Close" at bounding box center [955, 36] width 24 height 11
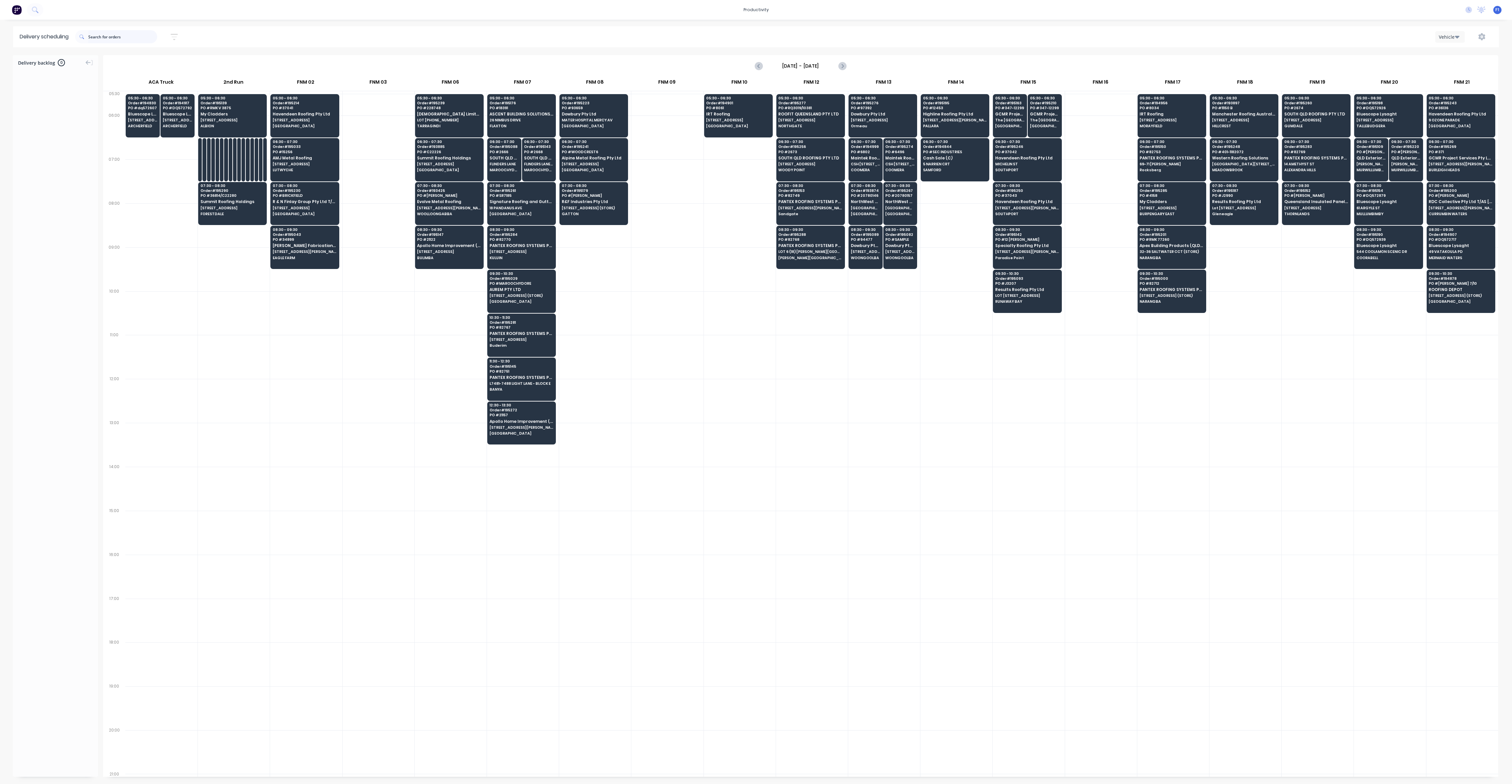
click at [109, 35] on input "text" at bounding box center [122, 36] width 69 height 13
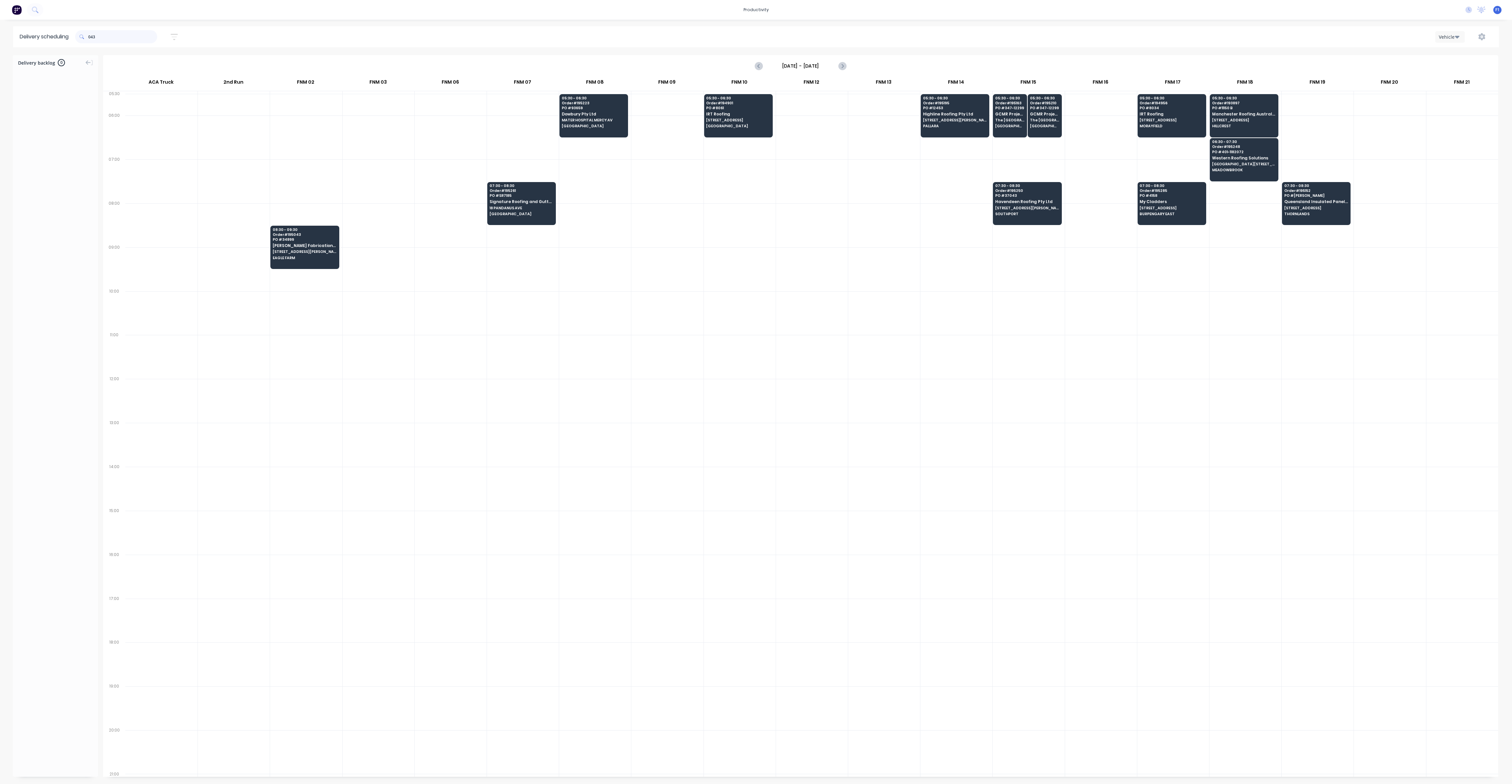
click at [90, 39] on input "043" at bounding box center [122, 36] width 69 height 13
type input "3"
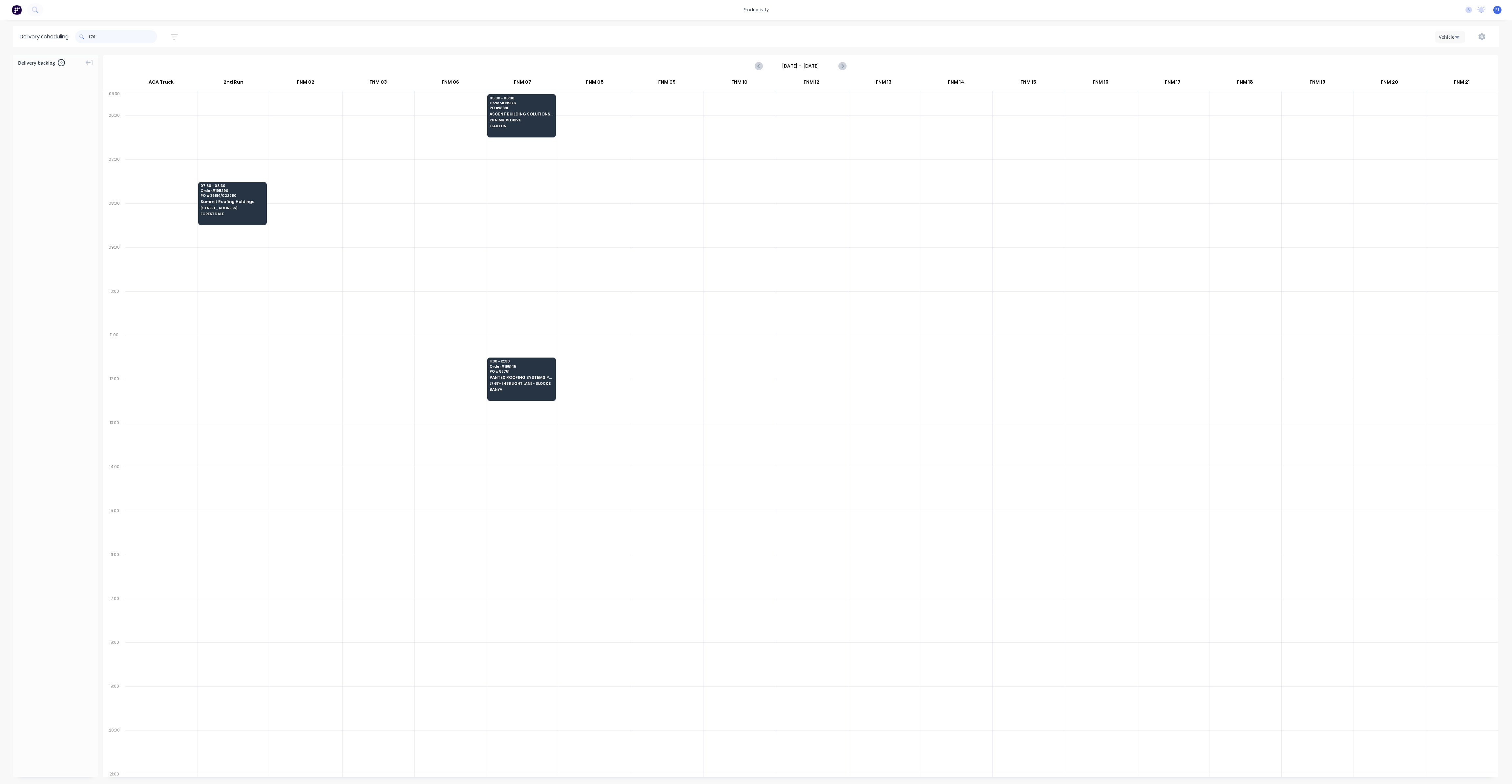
click at [91, 38] on input "176" at bounding box center [122, 36] width 69 height 13
type input "6"
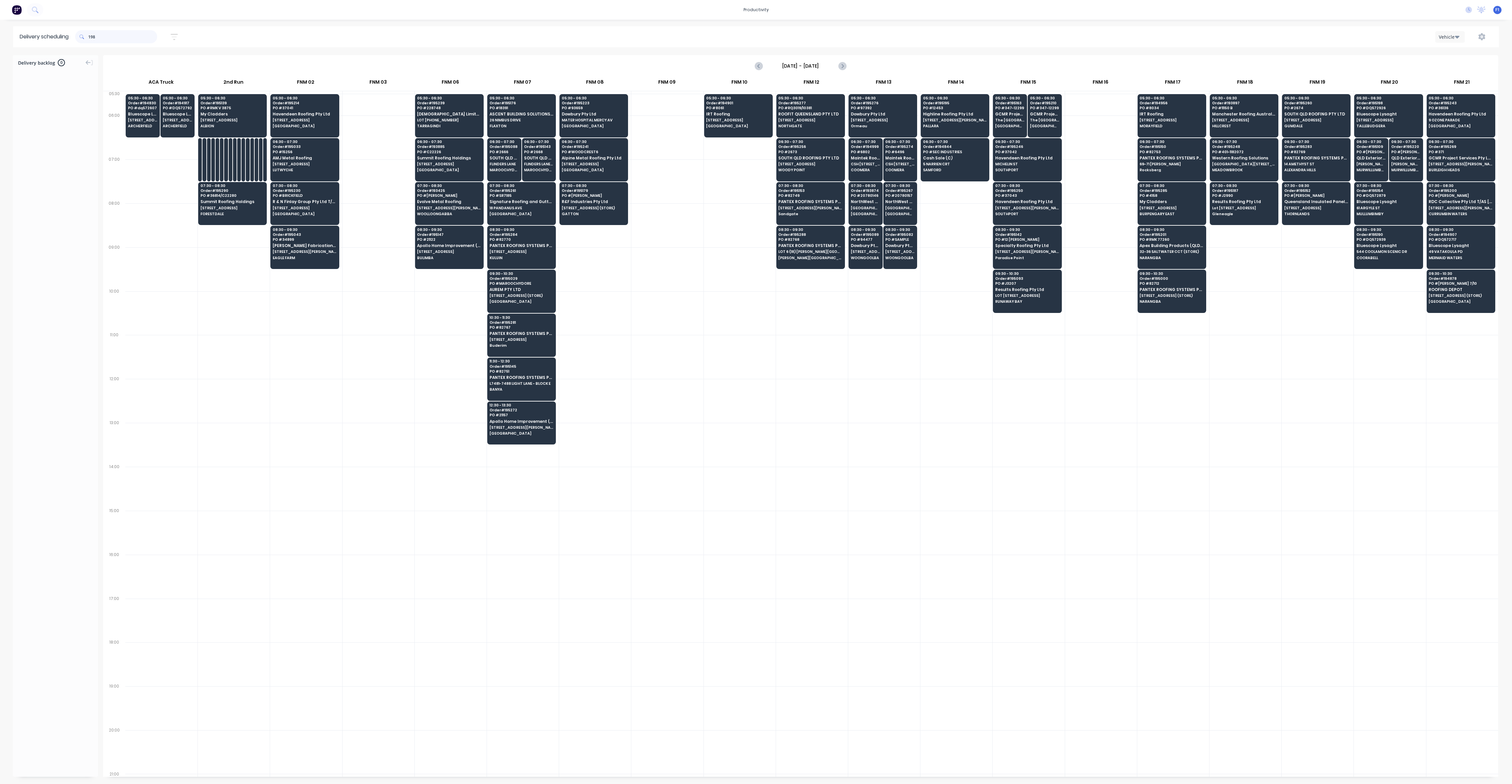
click at [90, 38] on input "198" at bounding box center [122, 36] width 69 height 13
type input "8"
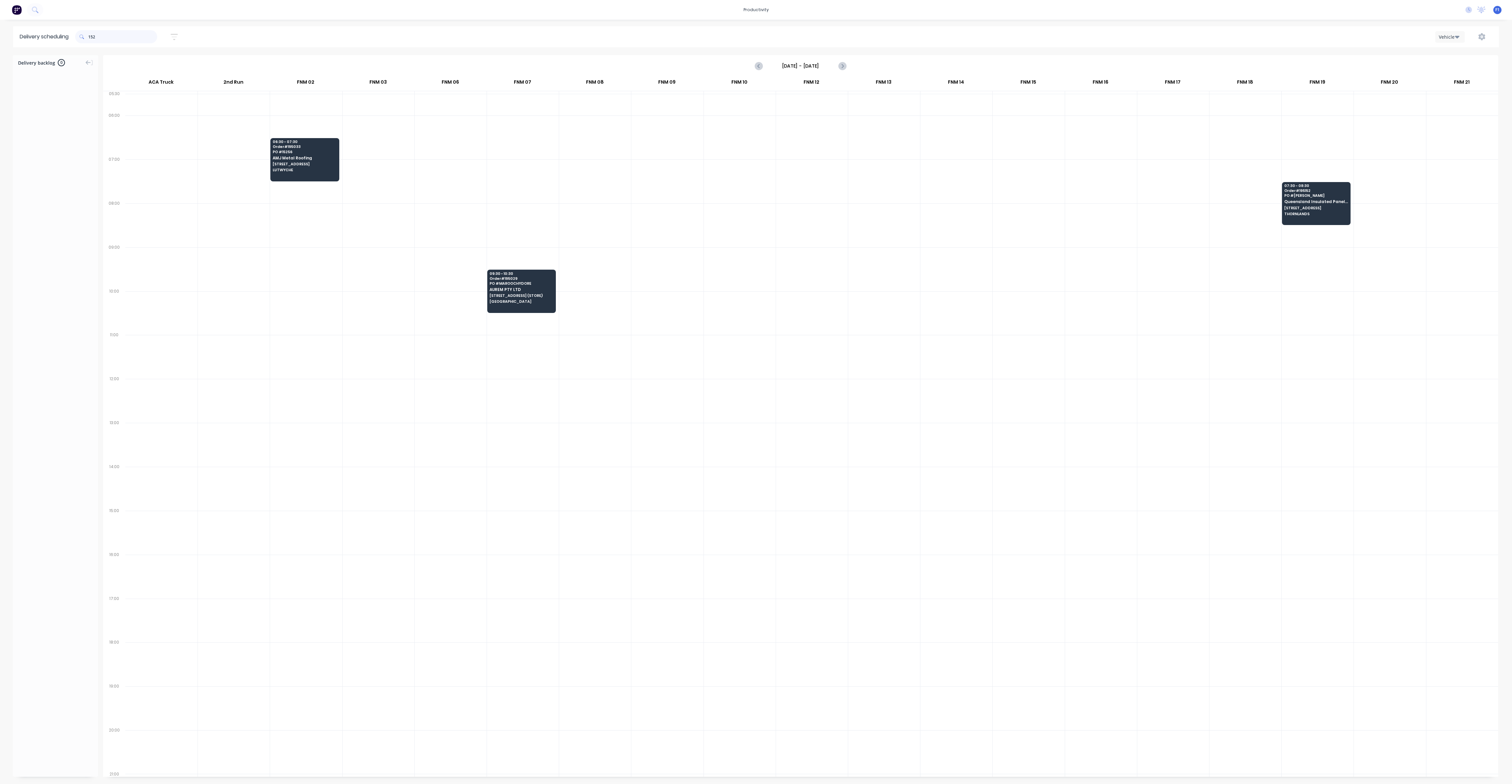
click at [90, 40] on input "152" at bounding box center [122, 36] width 69 height 13
type input "2"
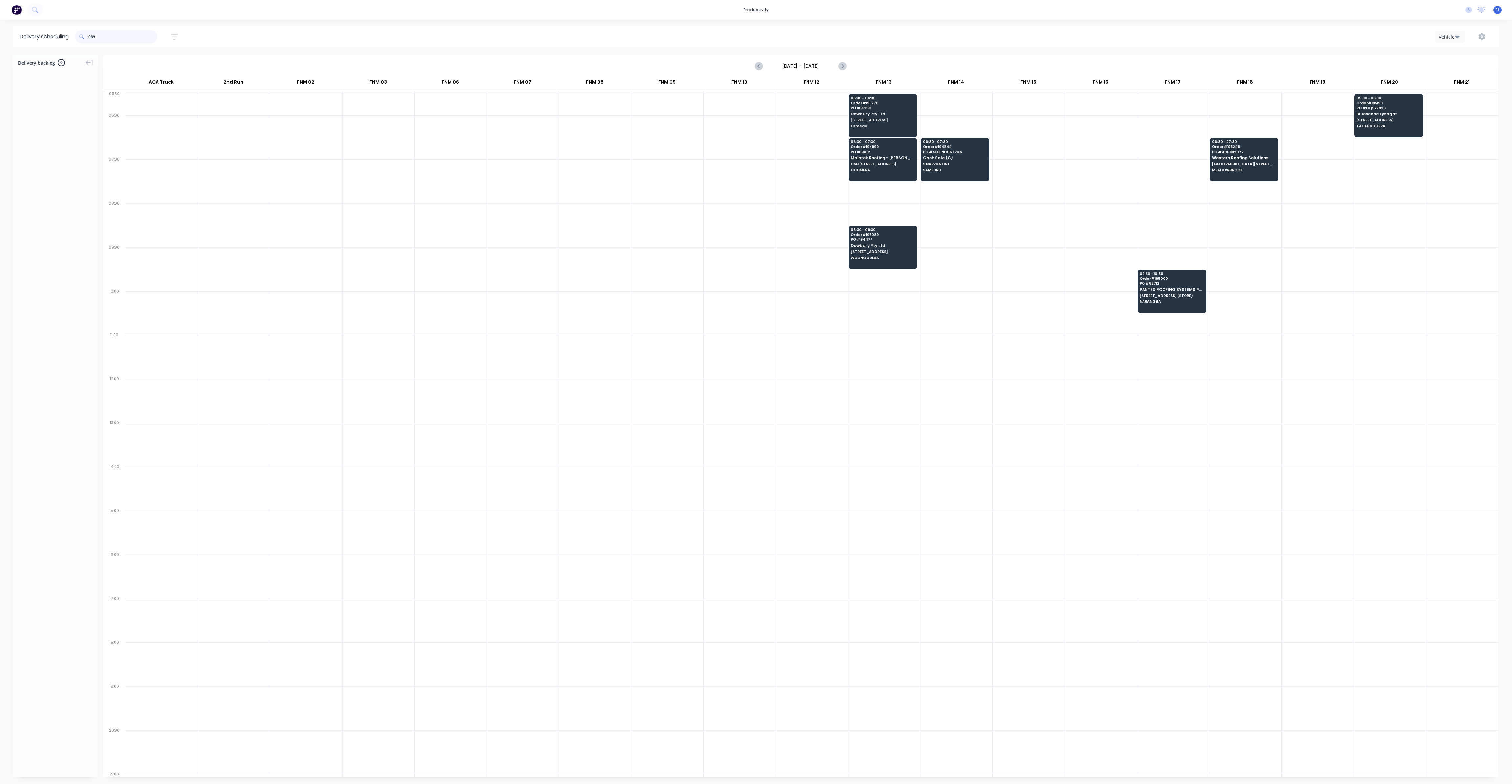
click at [91, 37] on input "089" at bounding box center [122, 36] width 69 height 13
type input "9"
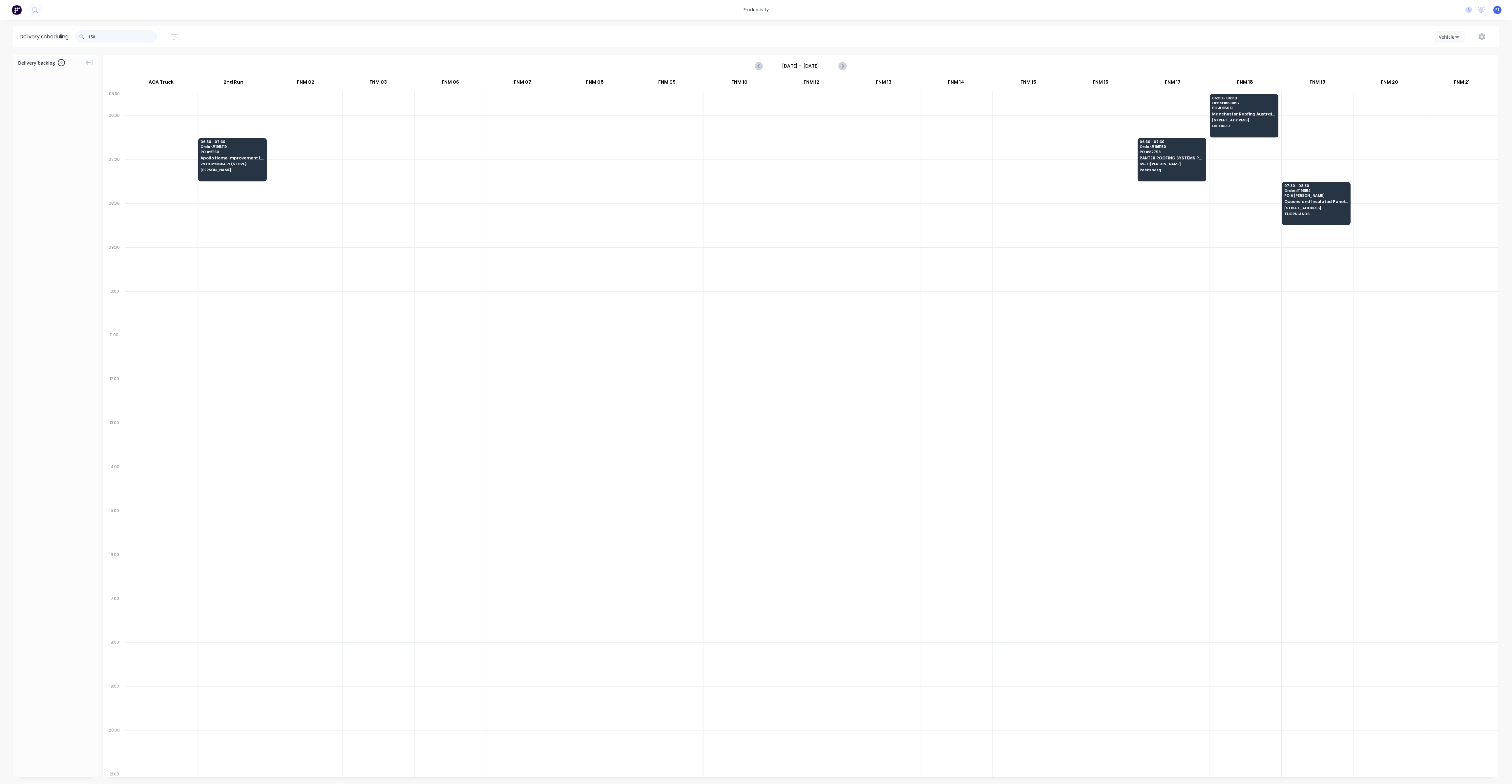
click at [91, 38] on input "150" at bounding box center [122, 36] width 69 height 13
type input "0"
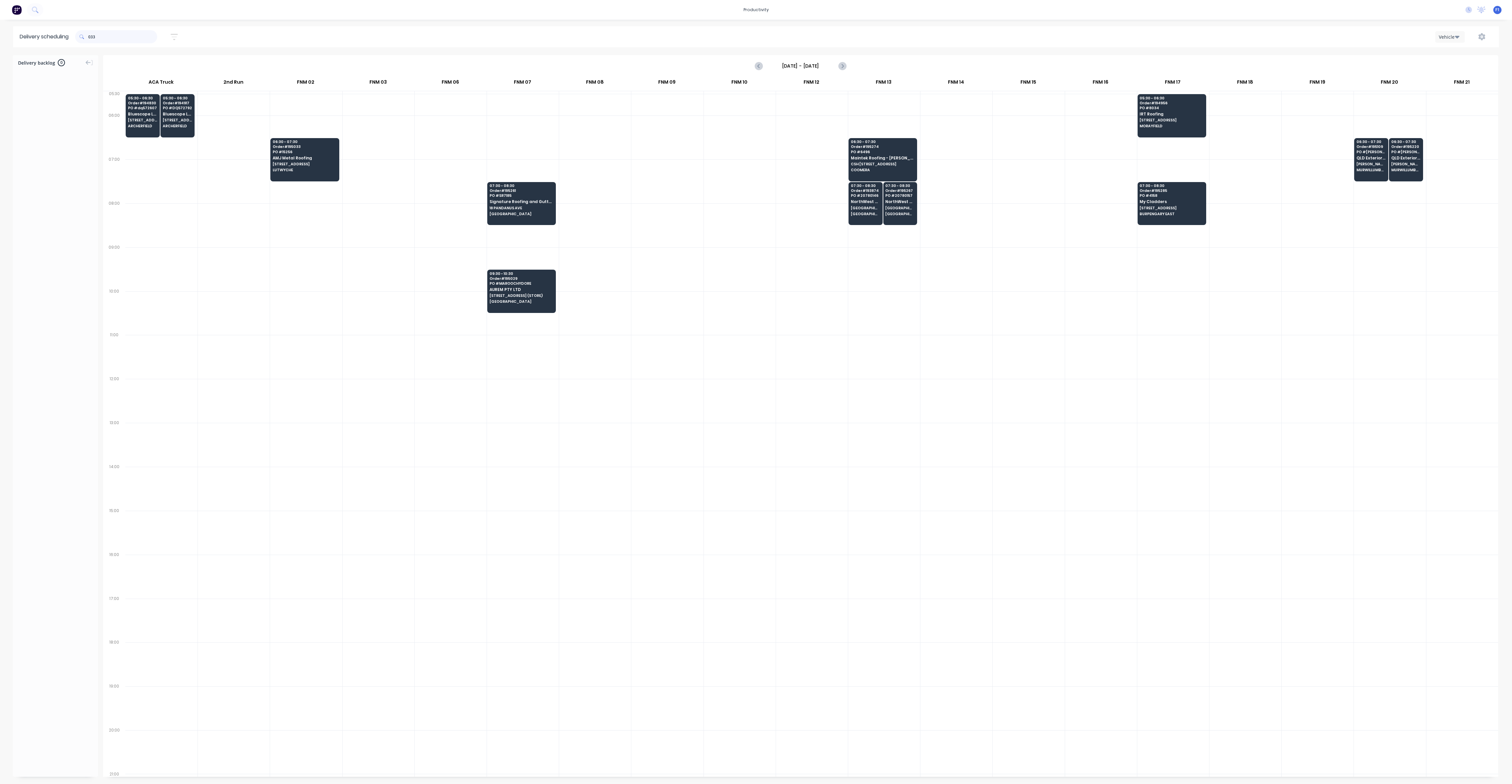
click at [90, 38] on input "033" at bounding box center [122, 36] width 69 height 13
type input "3"
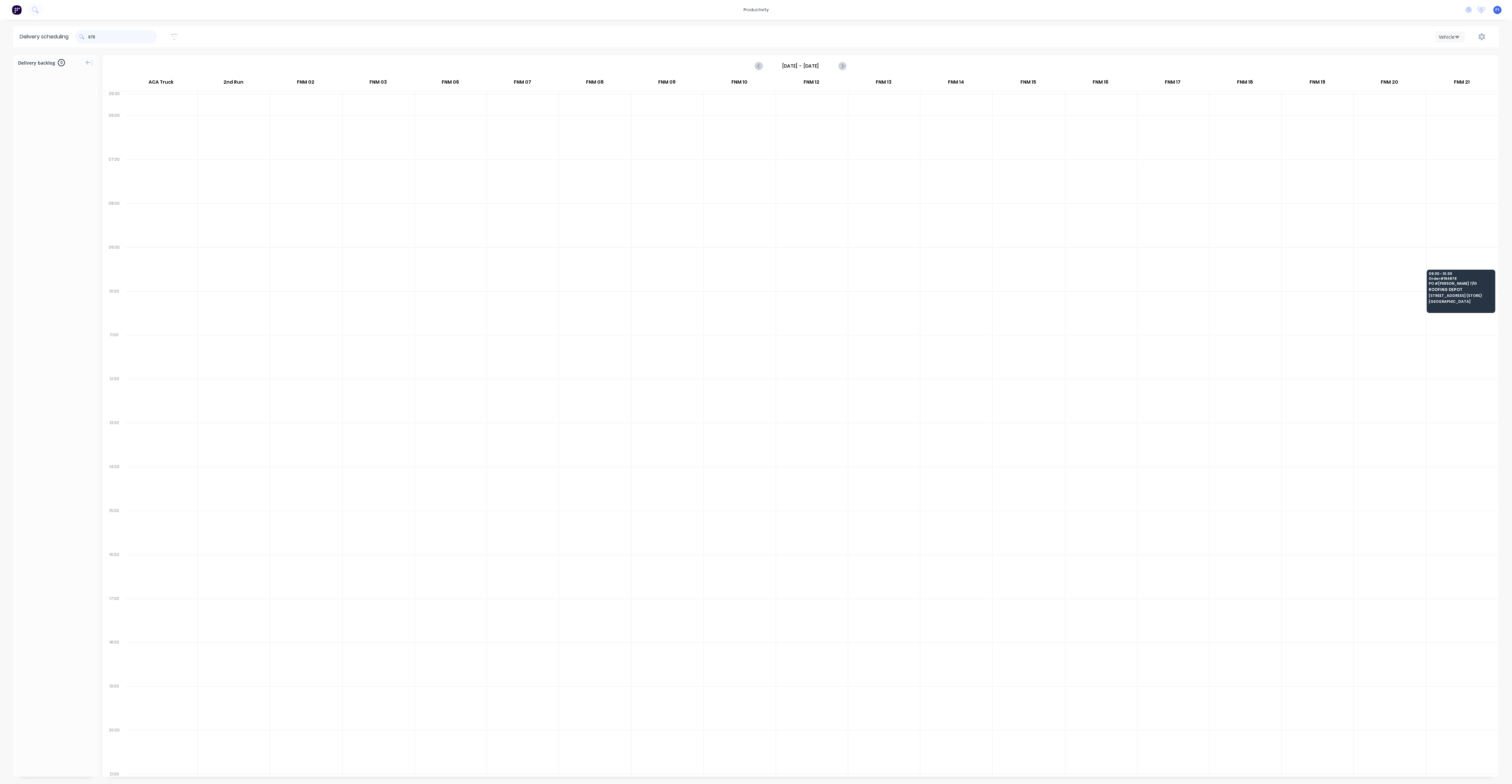
click at [90, 36] on input "878" at bounding box center [122, 36] width 69 height 13
type input "8"
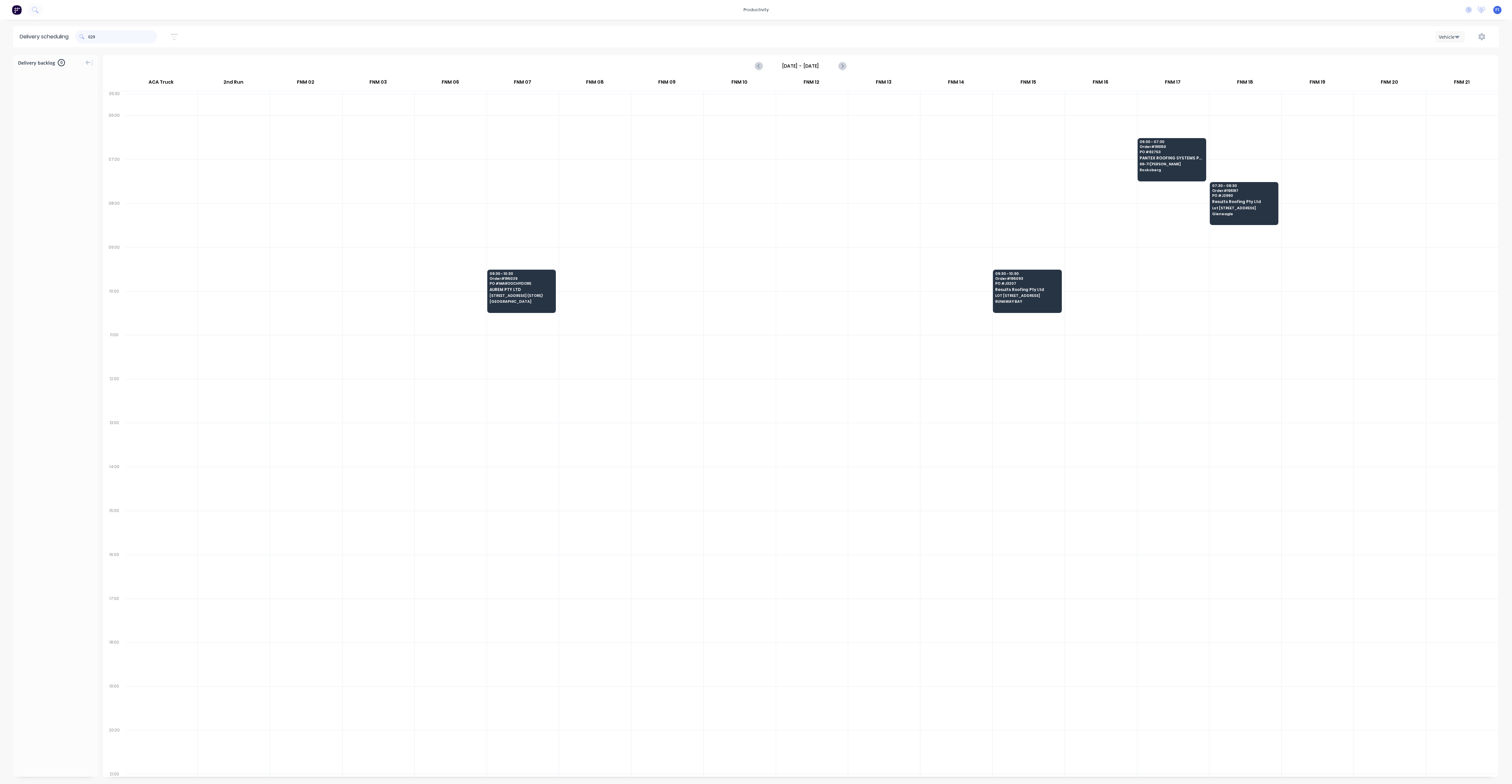
click at [91, 40] on input "029" at bounding box center [122, 36] width 69 height 13
type input "9"
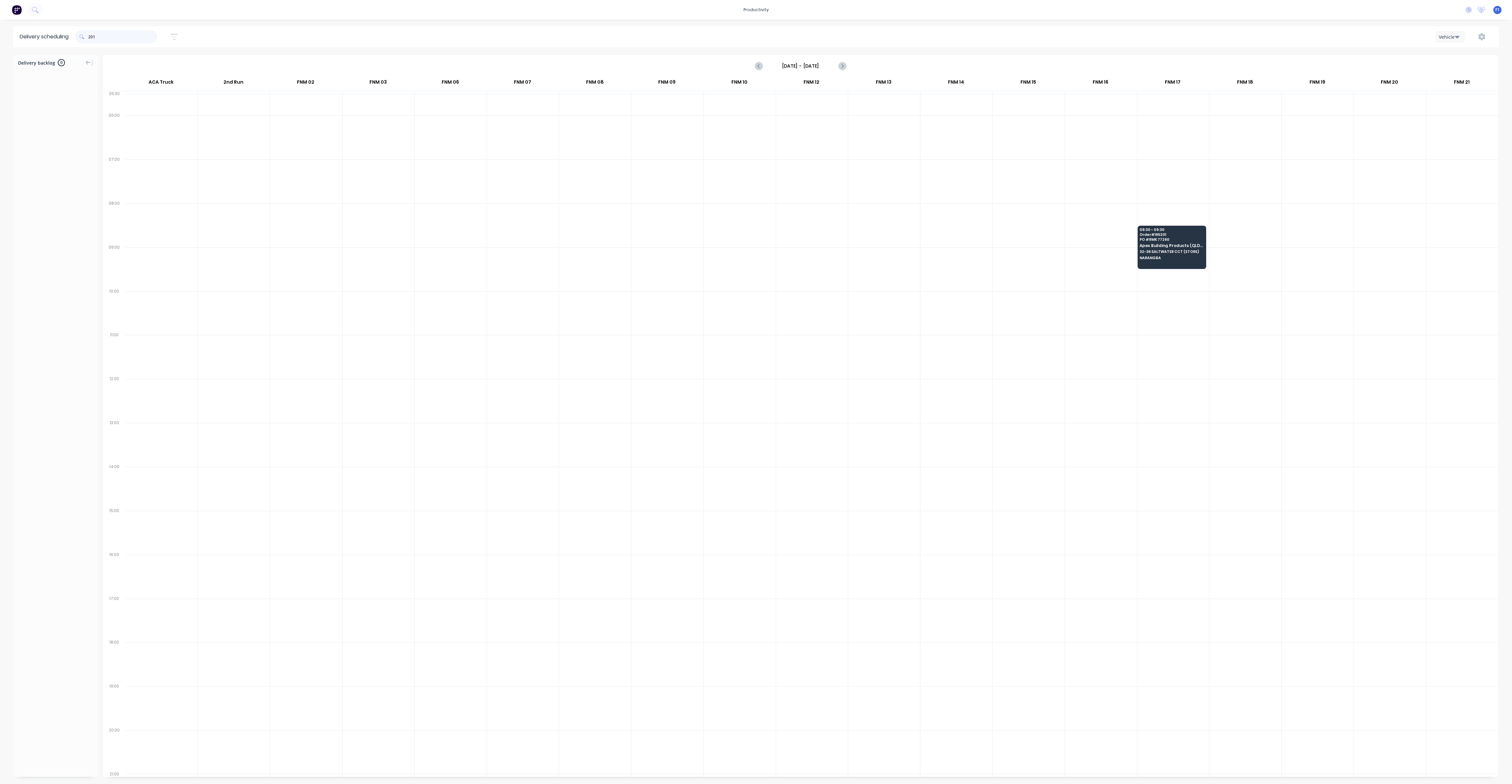
click at [90, 37] on input "201" at bounding box center [122, 36] width 69 height 13
type input "1"
click at [90, 35] on input "179" at bounding box center [122, 36] width 69 height 13
type input "9"
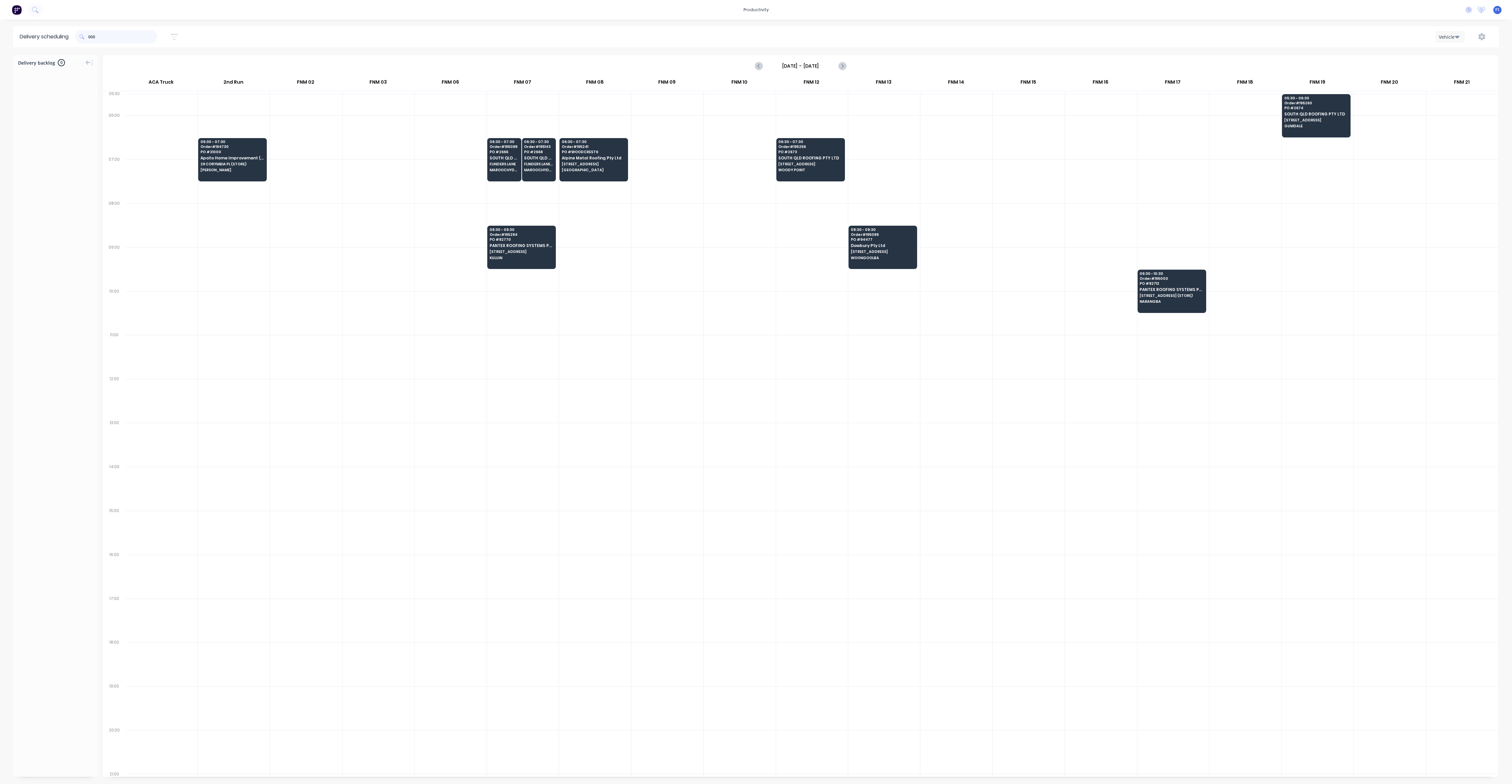
click at [90, 36] on input "000" at bounding box center [122, 36] width 69 height 13
type input "0"
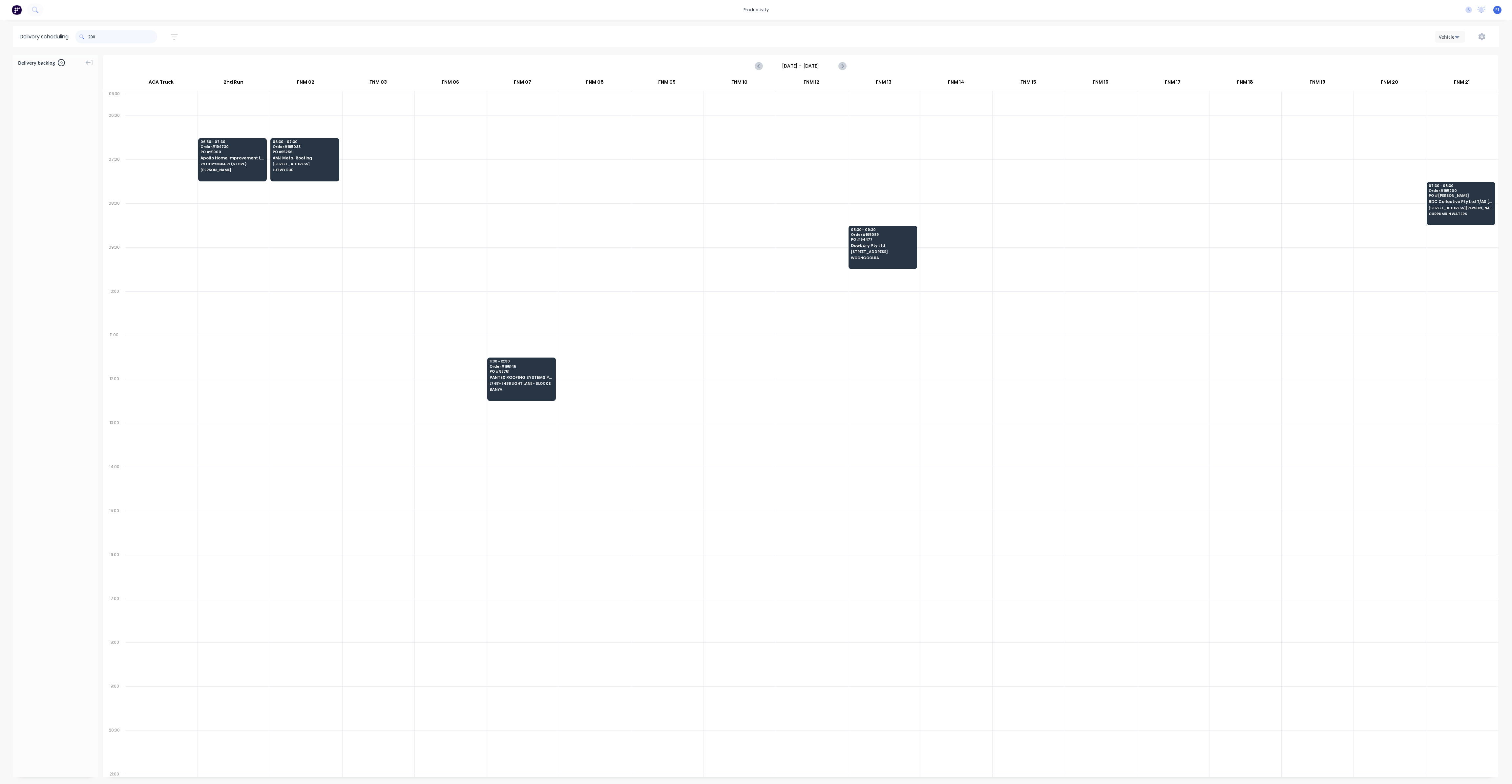
click at [92, 36] on input "200" at bounding box center [122, 36] width 69 height 13
click at [90, 38] on input "200" at bounding box center [122, 36] width 69 height 13
type input "0"
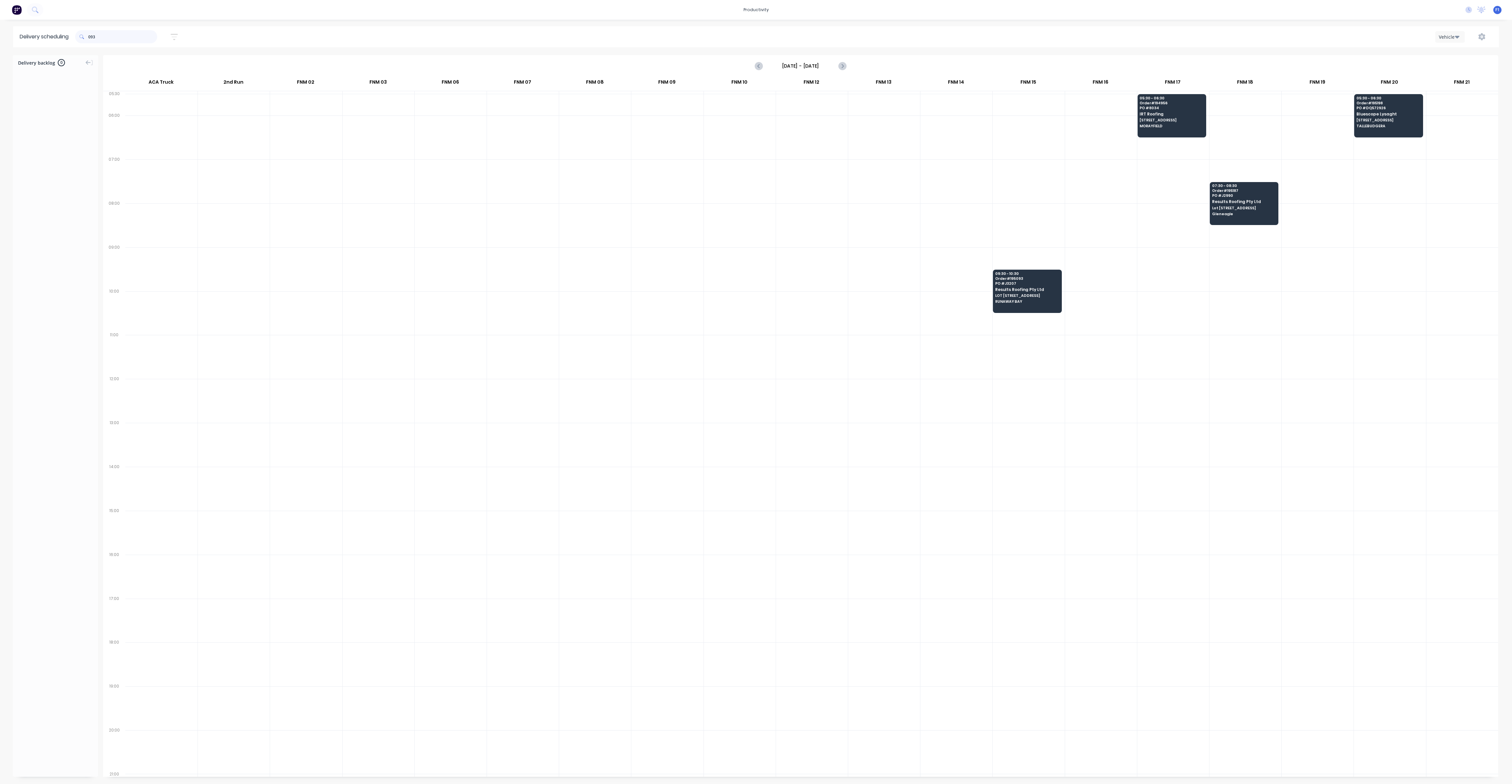
click at [91, 38] on input "093" at bounding box center [122, 36] width 69 height 13
type input "3"
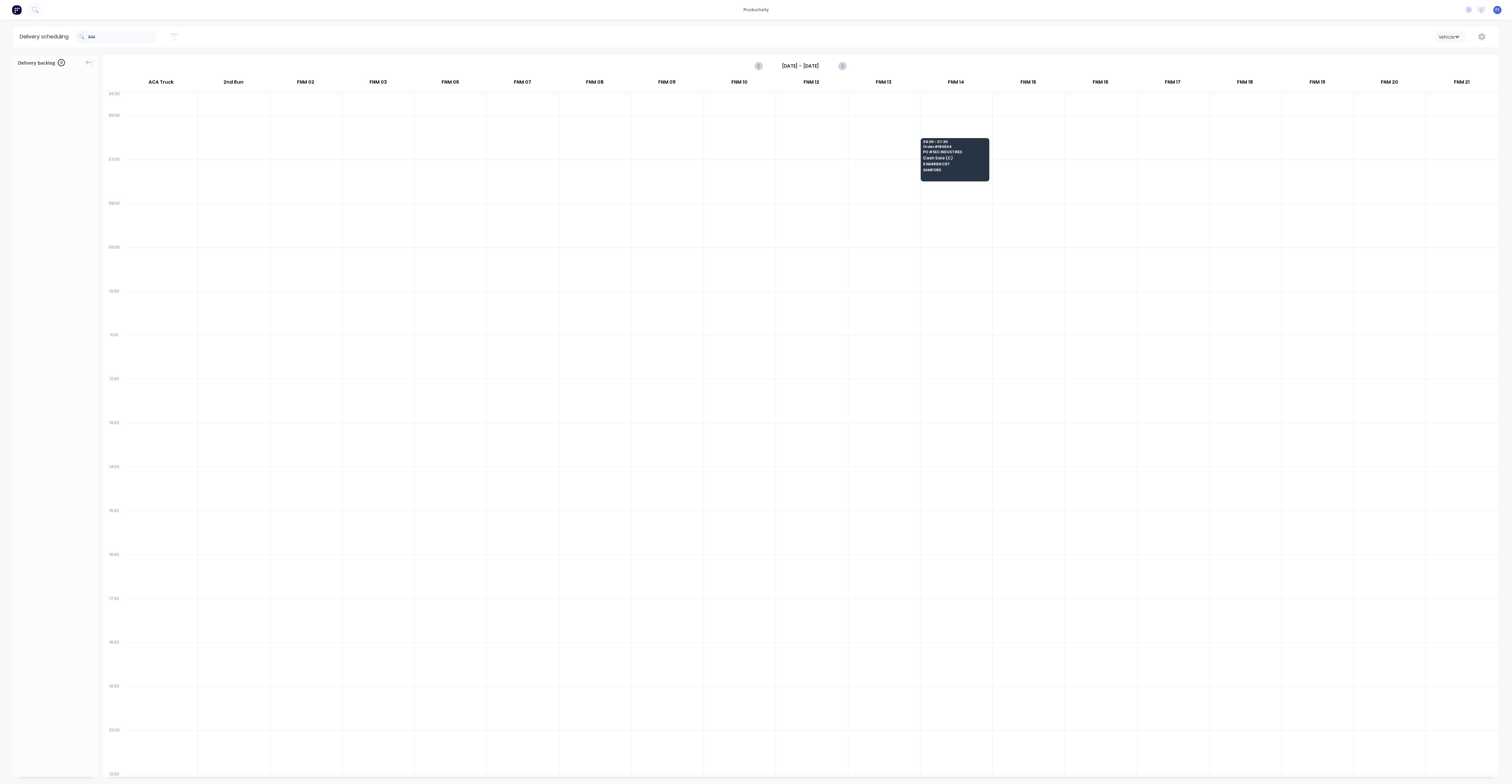
click at [88, 39] on span at bounding box center [82, 36] width 13 height 13
click at [88, 38] on span at bounding box center [82, 36] width 13 height 13
click at [90, 38] on input "844" at bounding box center [122, 36] width 69 height 13
type input "4"
click at [91, 38] on input "187" at bounding box center [122, 36] width 69 height 13
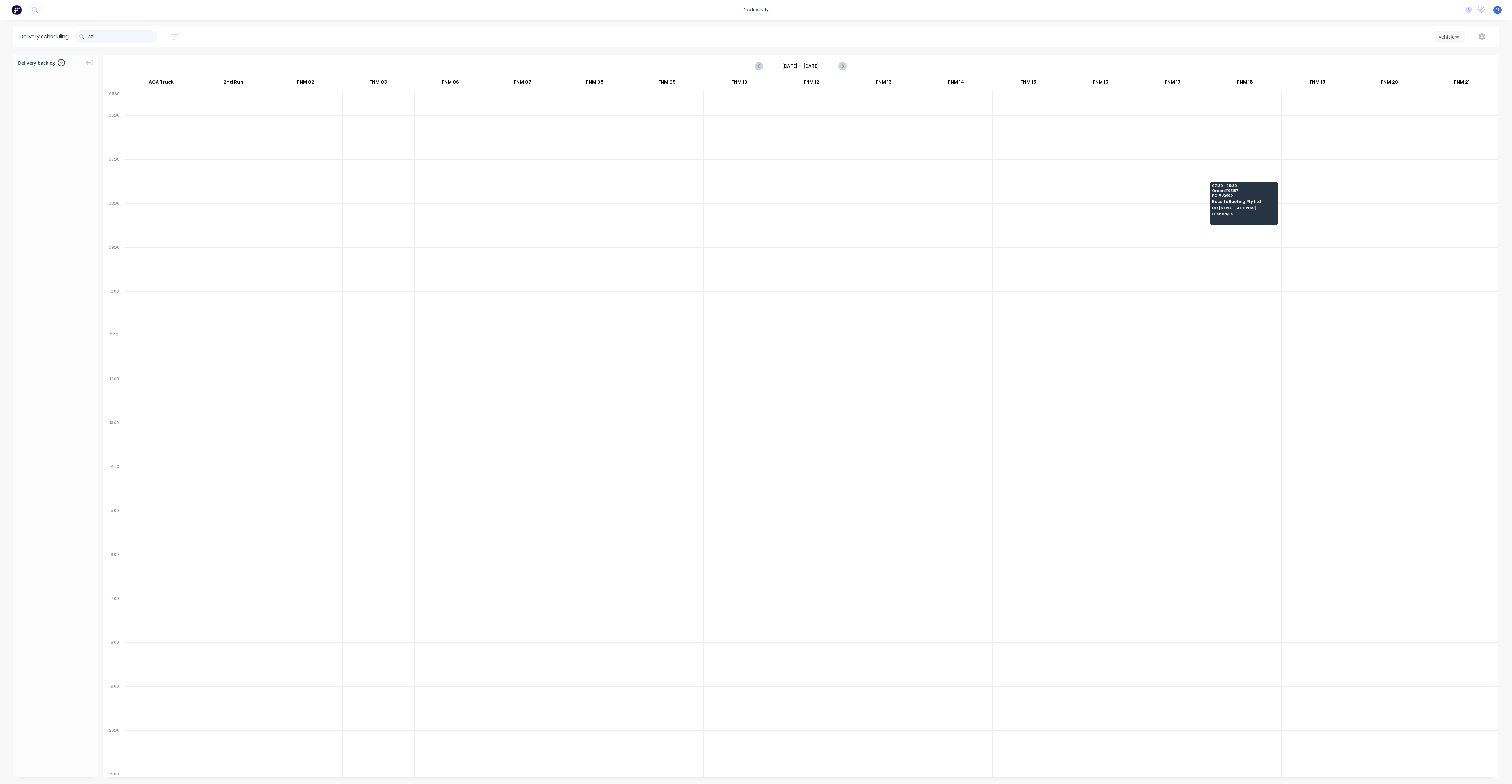
type input "7"
click at [90, 38] on input "272" at bounding box center [122, 36] width 69 height 13
type input "2"
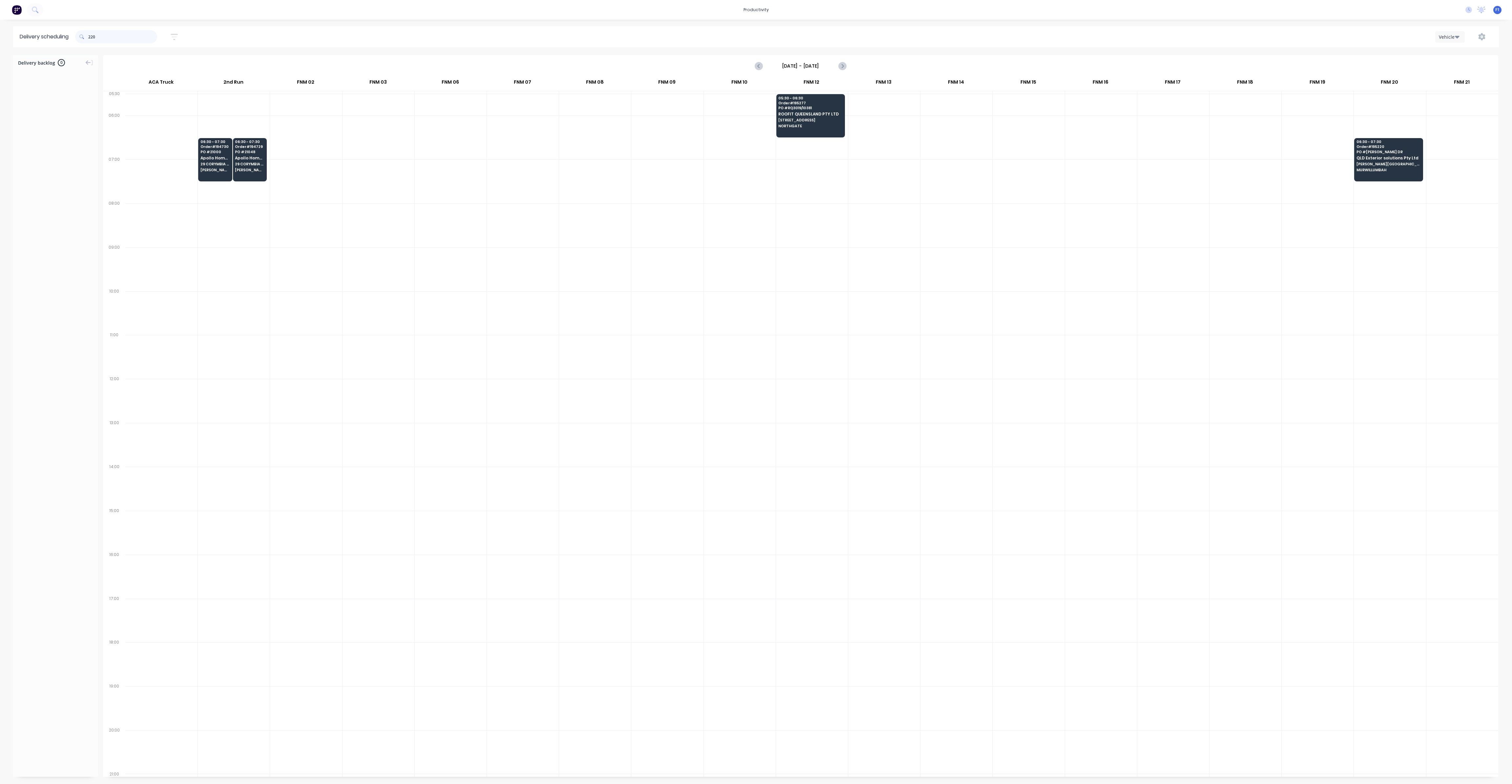
click at [90, 36] on input "220" at bounding box center [122, 36] width 69 height 13
type input "0"
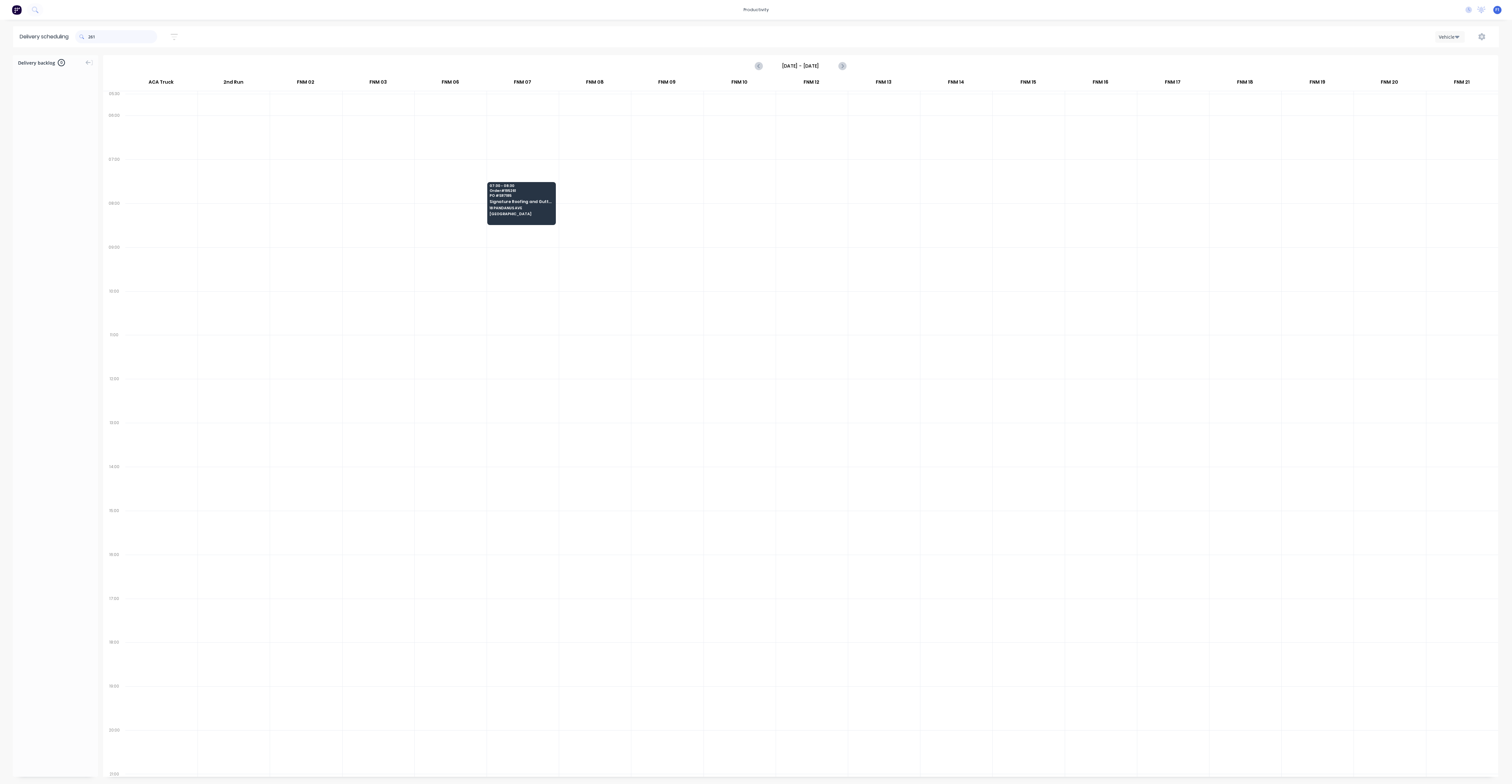
click at [91, 37] on input "261" at bounding box center [122, 36] width 69 height 13
type input "1"
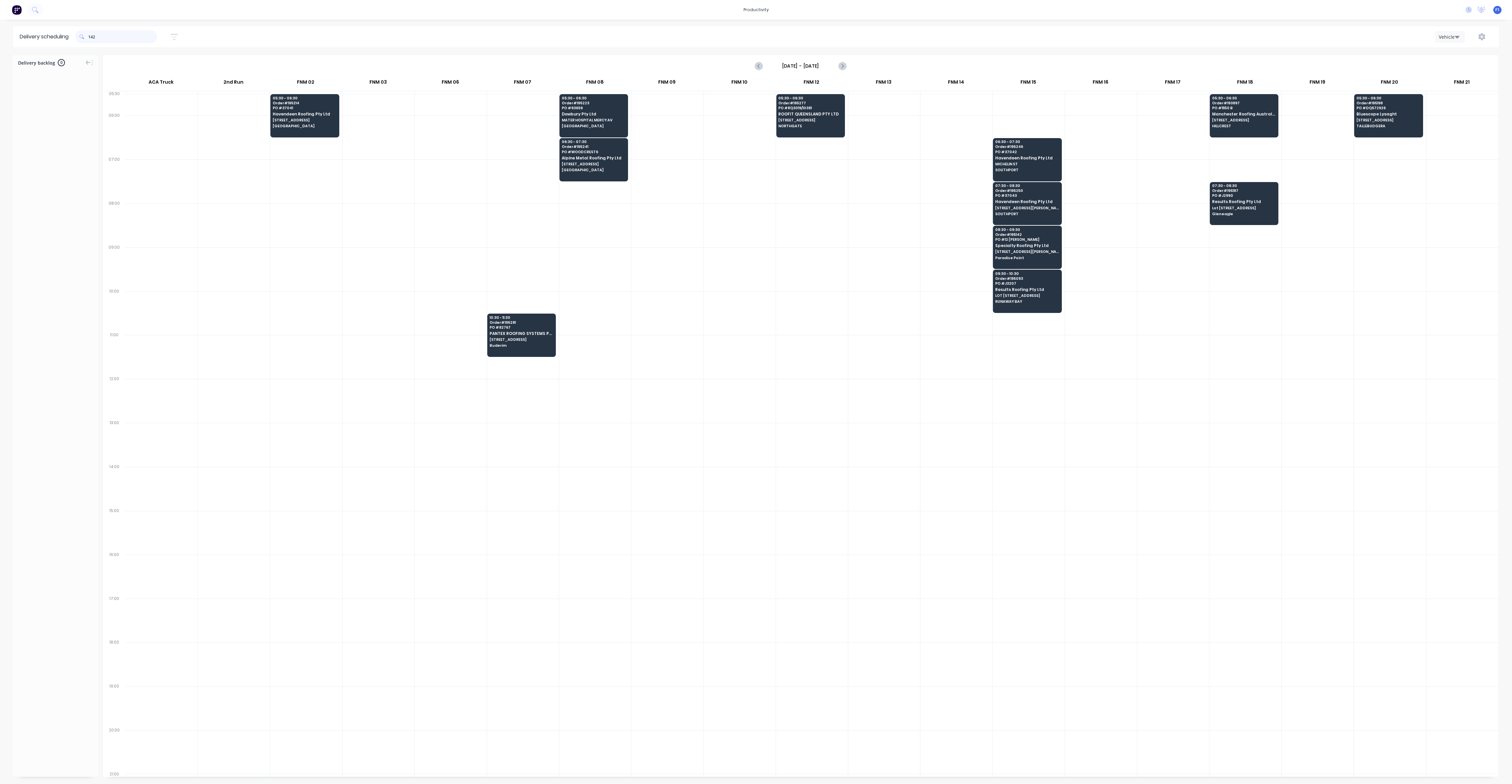
click at [91, 36] on input "142" at bounding box center [122, 36] width 69 height 13
type input "2"
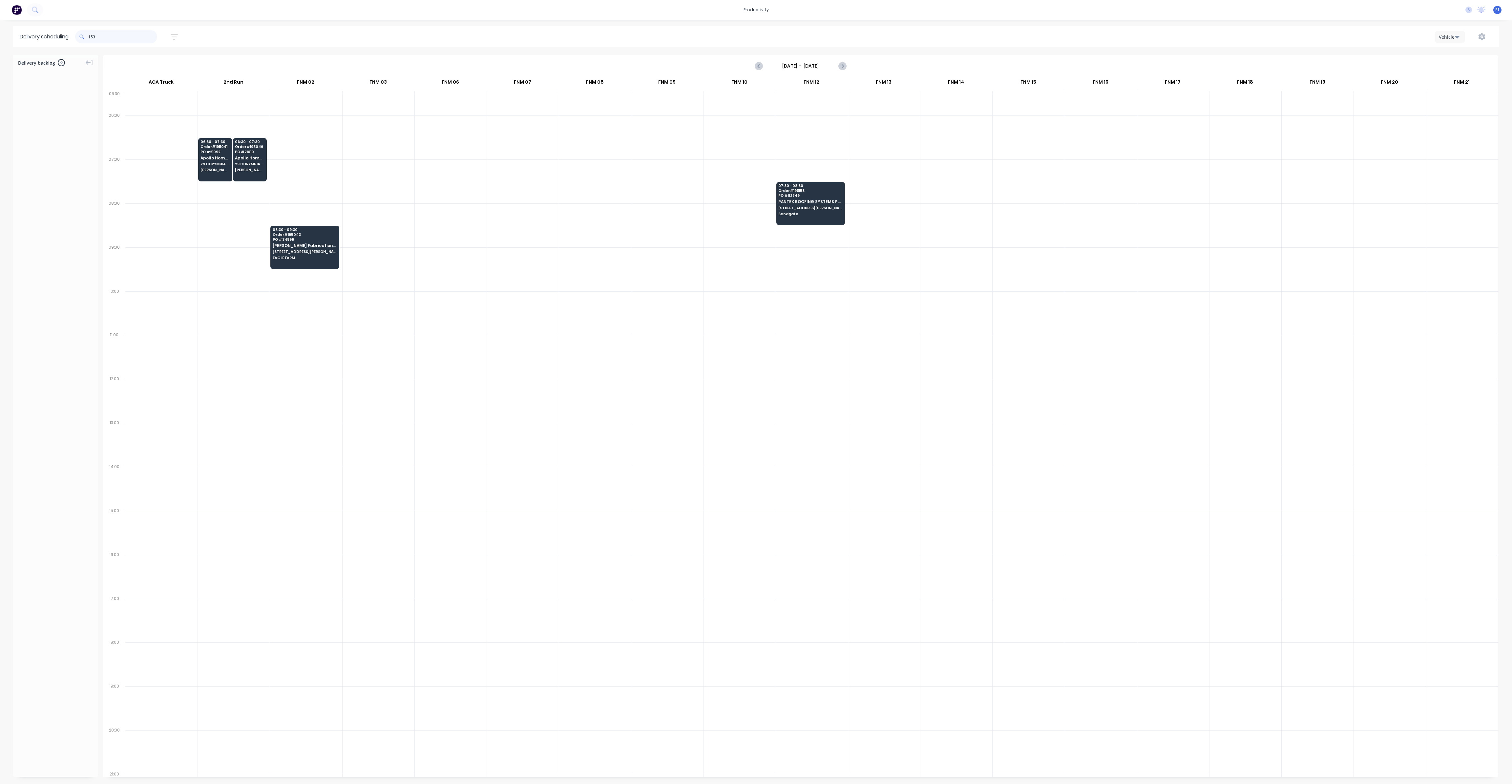
click at [92, 35] on input "153" at bounding box center [122, 36] width 69 height 13
click at [90, 38] on input "153" at bounding box center [122, 36] width 69 height 13
type input "3"
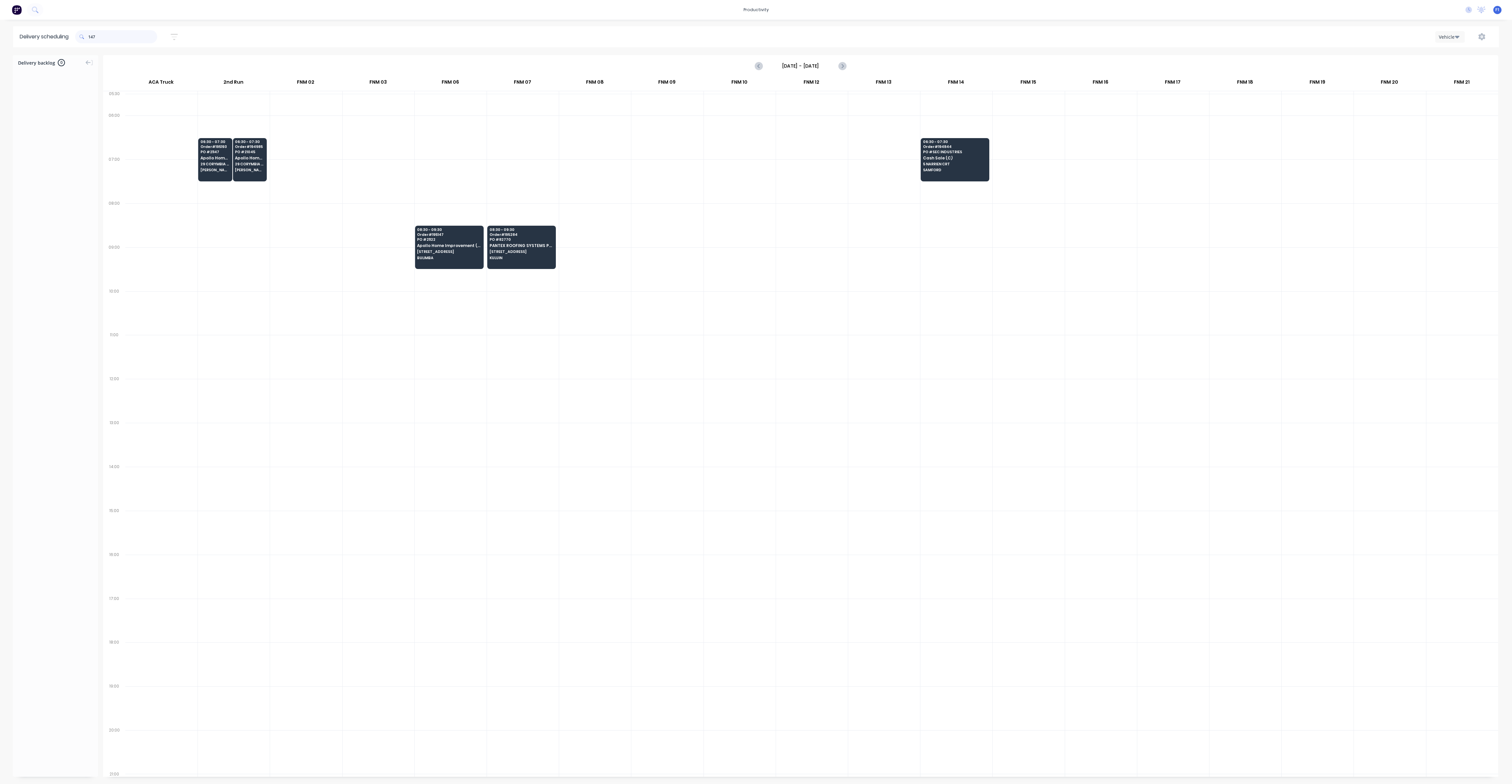
click at [91, 36] on input "147" at bounding box center [122, 36] width 69 height 13
type input "7"
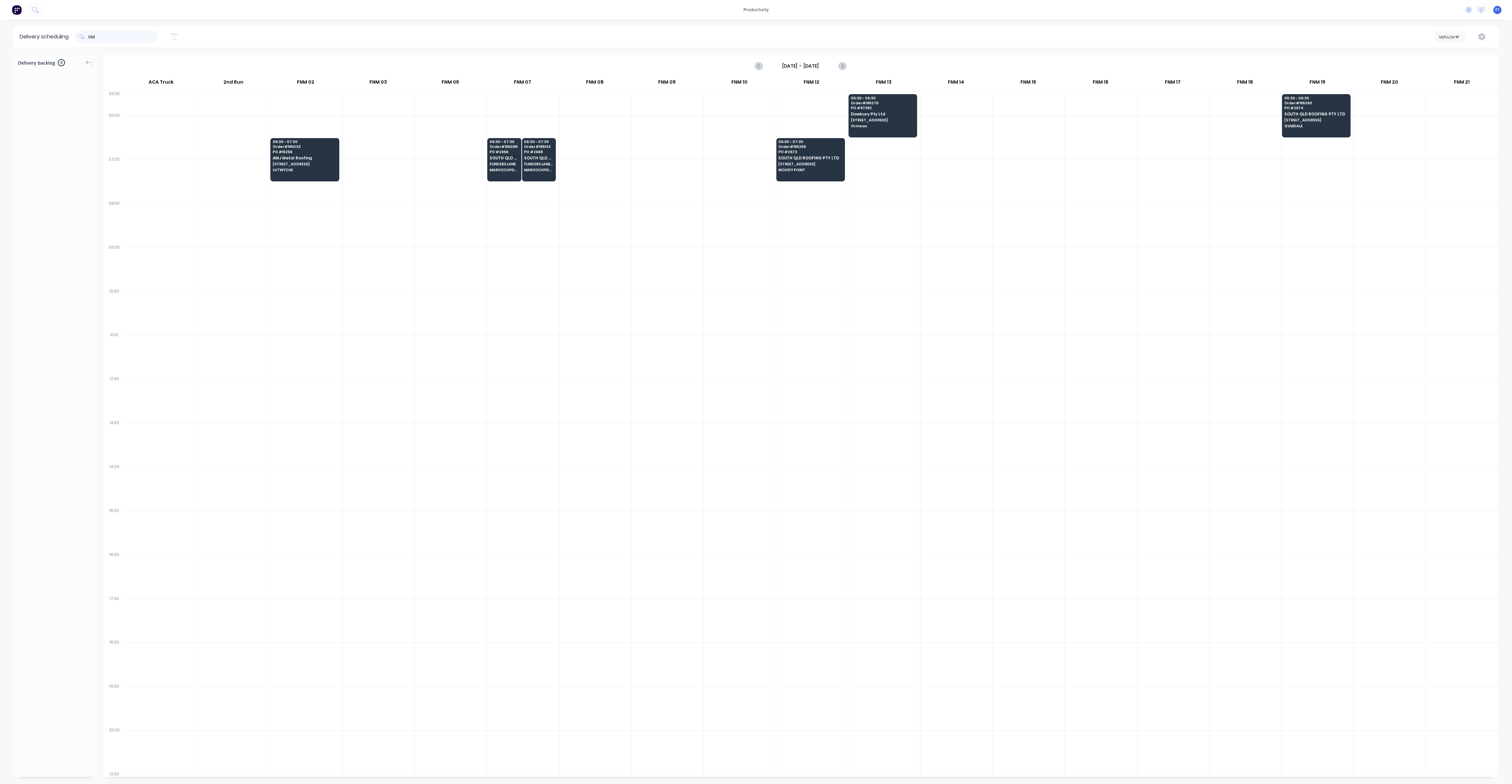
click at [90, 39] on input "088" at bounding box center [122, 36] width 69 height 13
type input "8"
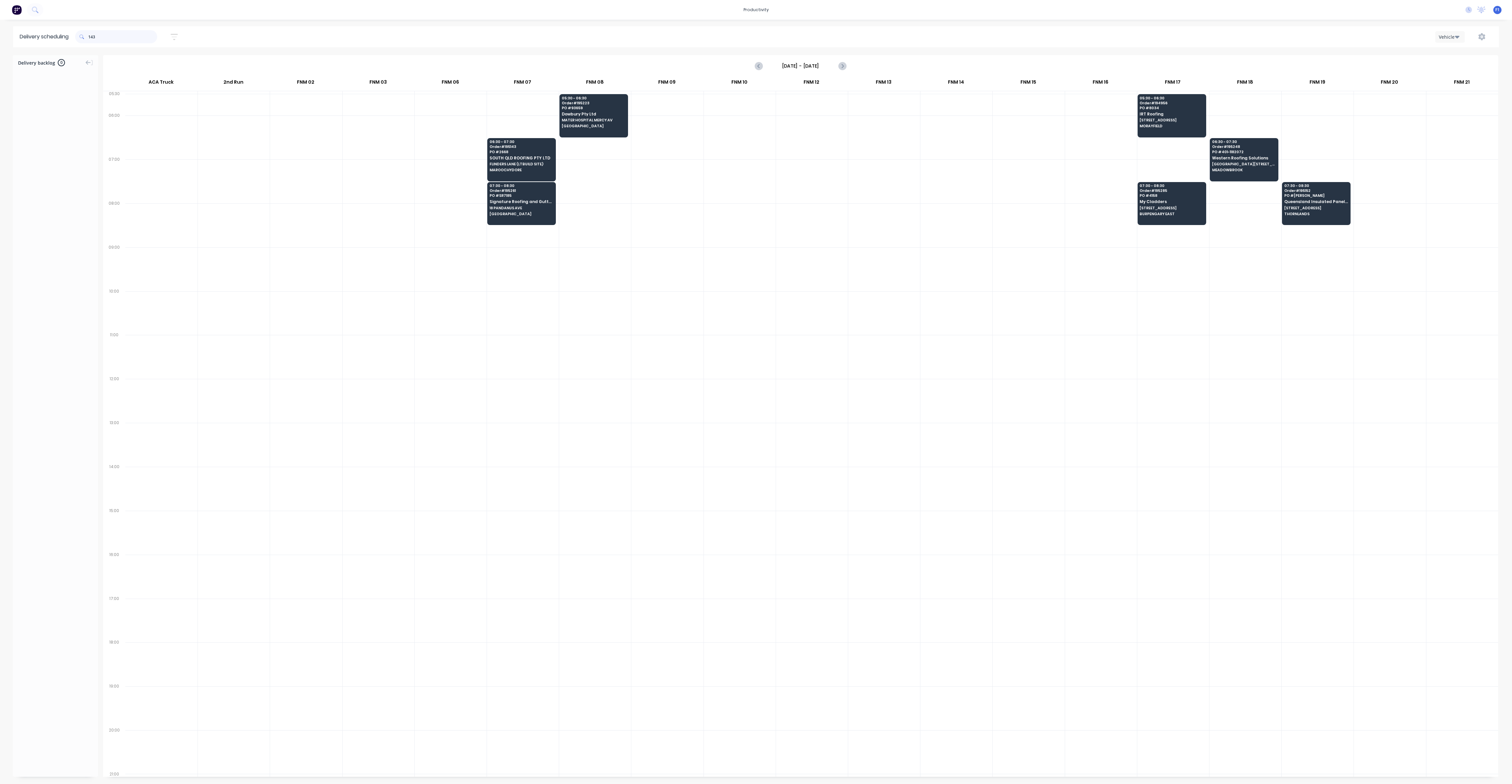
click at [91, 35] on input "143" at bounding box center [122, 36] width 69 height 13
type input "3"
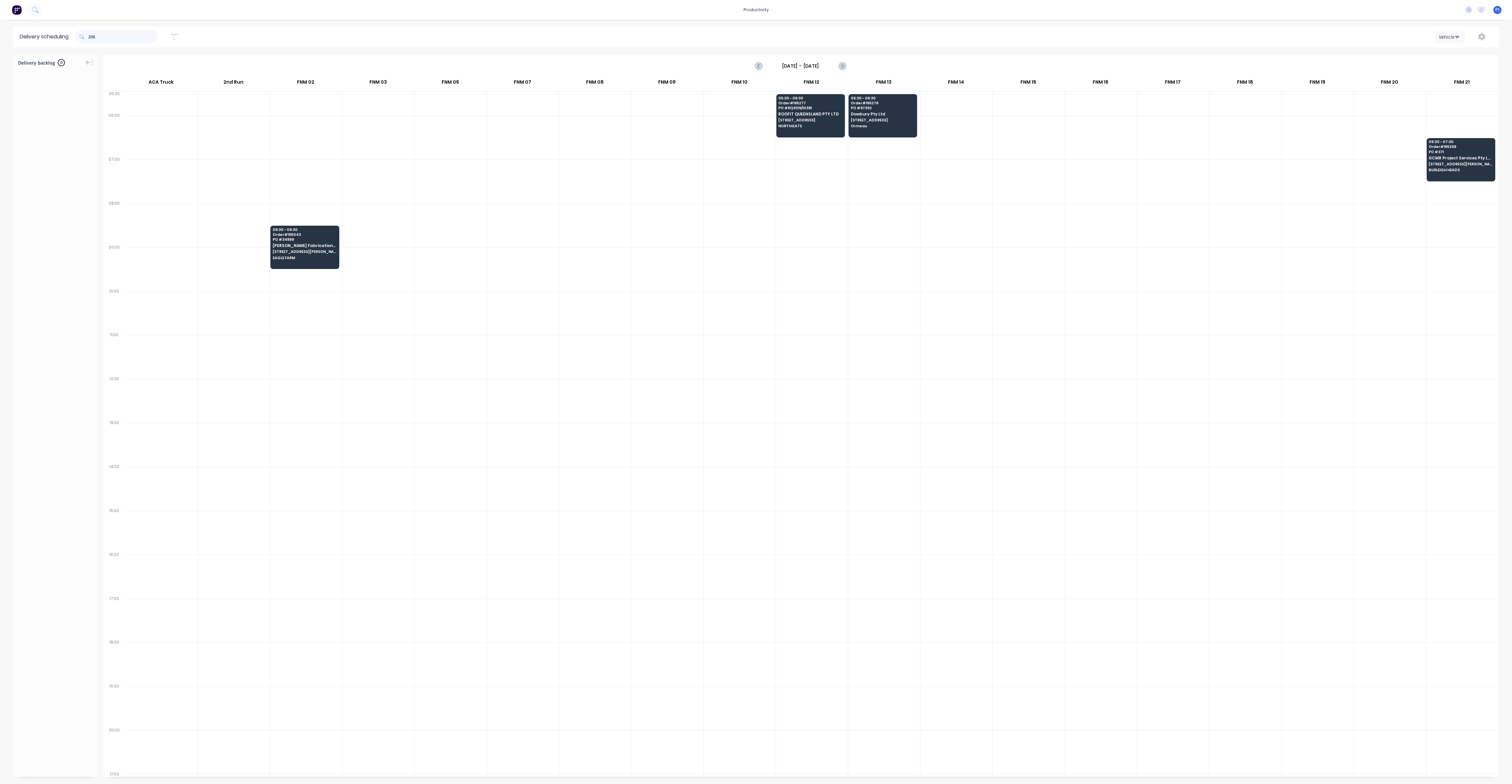
click at [91, 36] on input "208" at bounding box center [122, 36] width 69 height 13
type input "8"
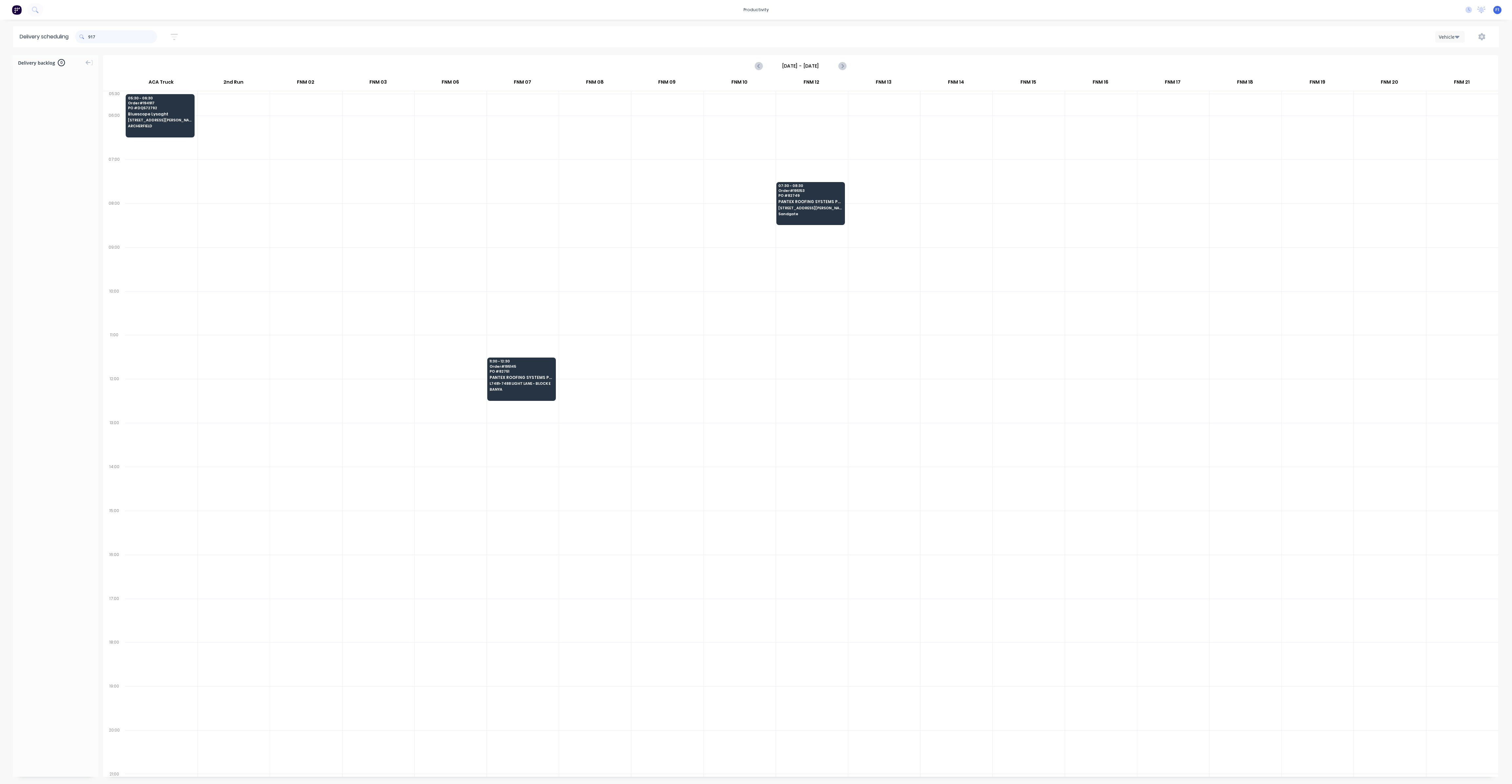
click at [92, 36] on input "917" at bounding box center [122, 36] width 69 height 13
click at [90, 37] on input "917" at bounding box center [122, 36] width 69 height 13
type input "7"
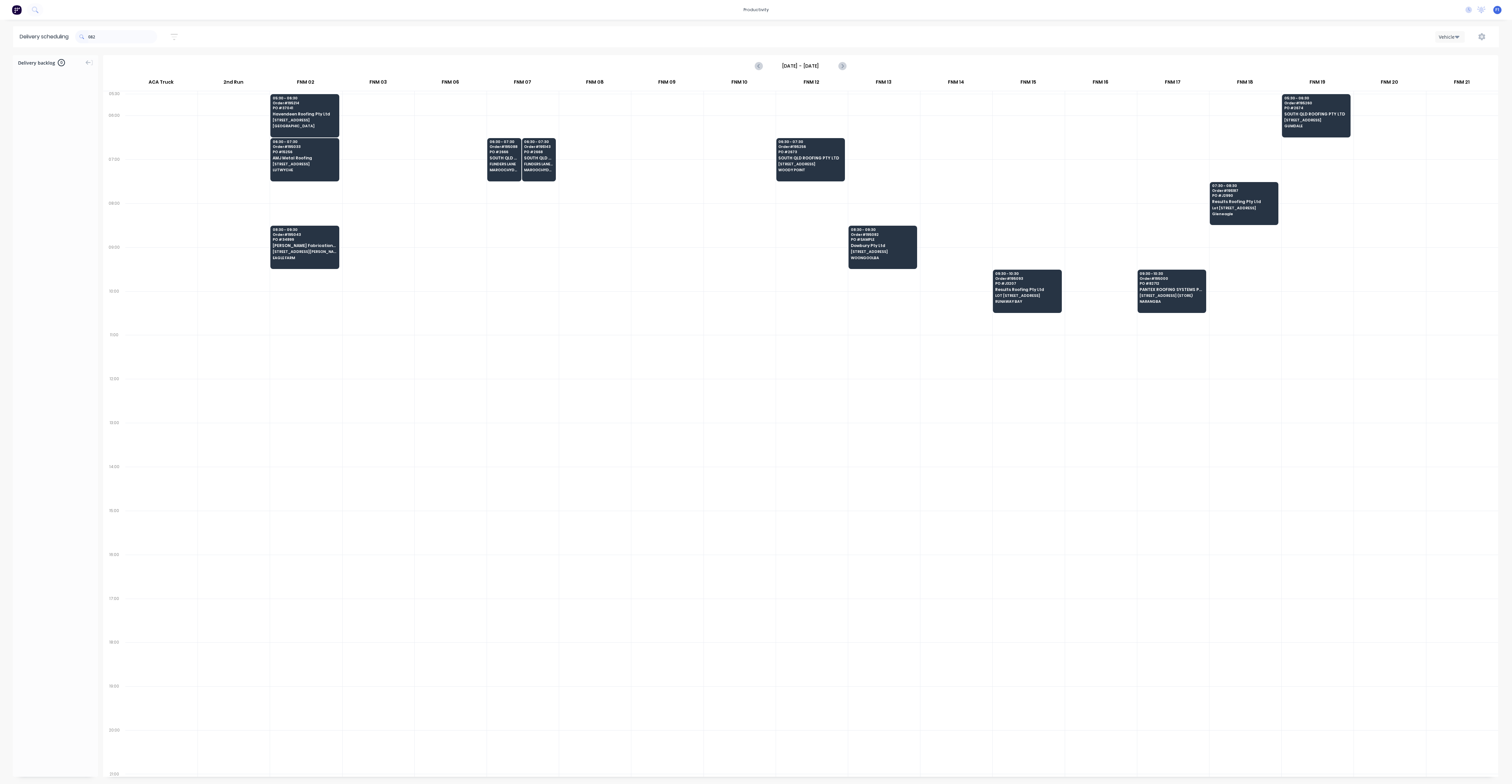
click at [88, 38] on span at bounding box center [82, 36] width 13 height 13
click at [88, 36] on span at bounding box center [82, 36] width 13 height 13
click at [90, 37] on input "082" at bounding box center [122, 36] width 69 height 13
type input "2"
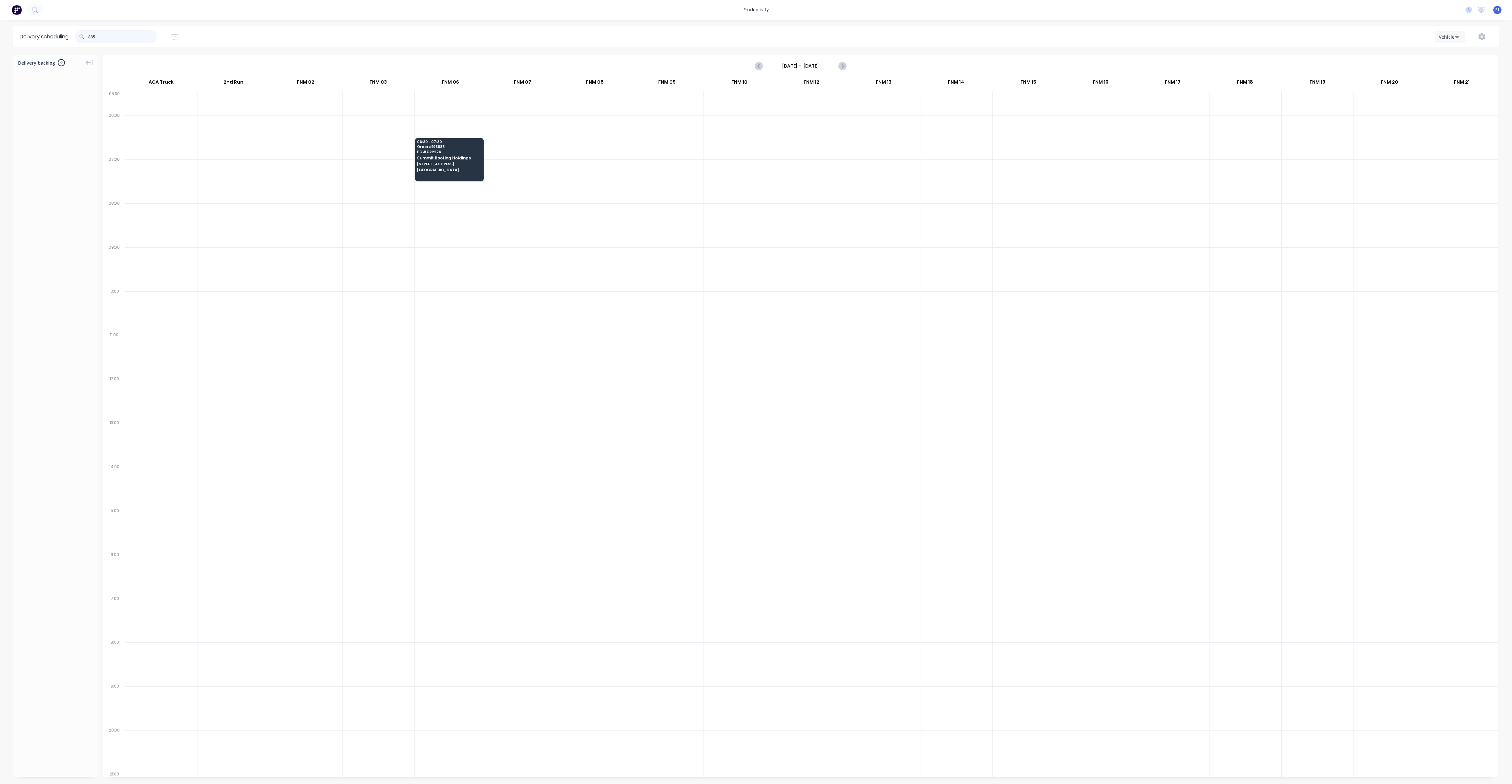
click at [91, 36] on input "885" at bounding box center [122, 36] width 69 height 13
type input "5"
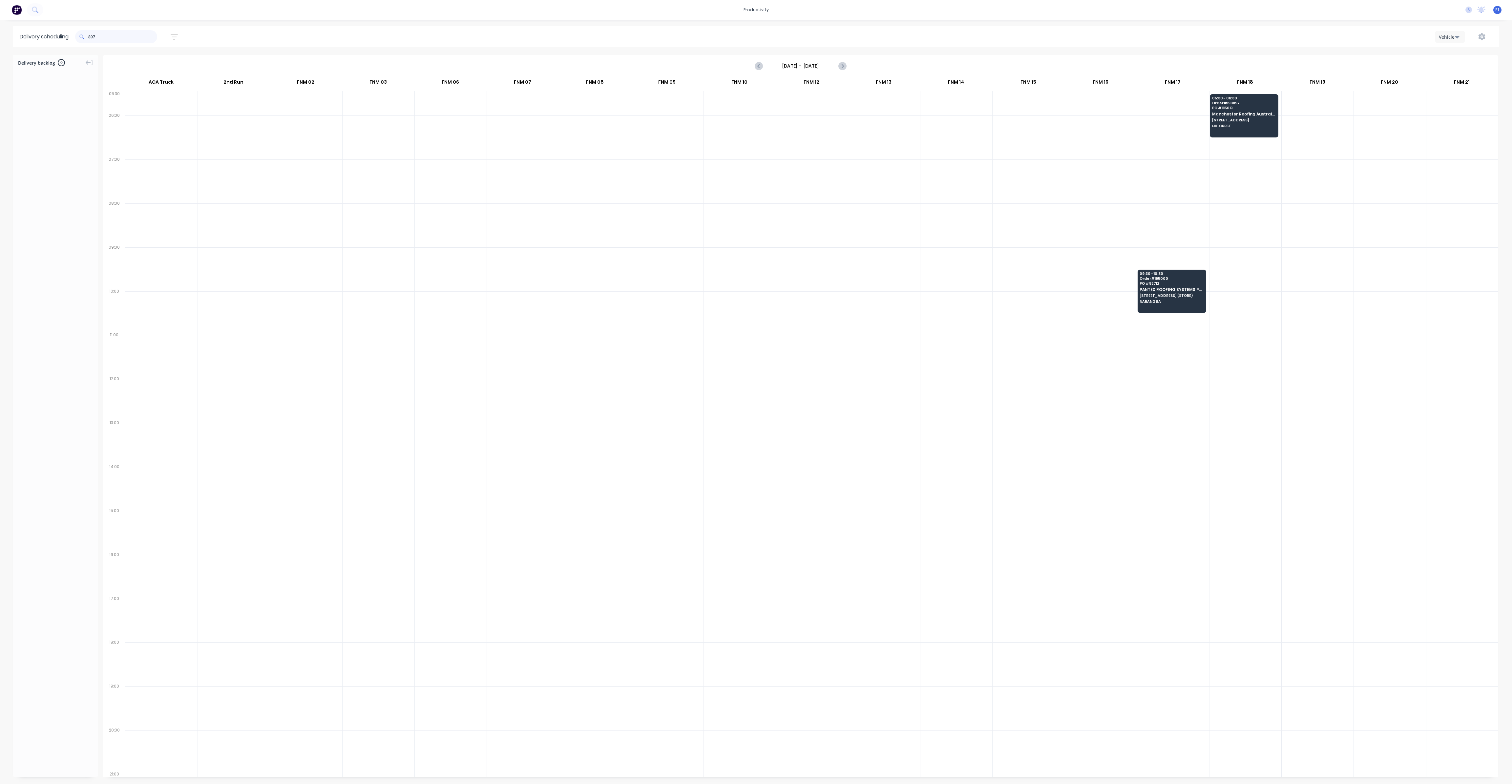
click at [90, 38] on input "897" at bounding box center [122, 36] width 69 height 13
type input "7"
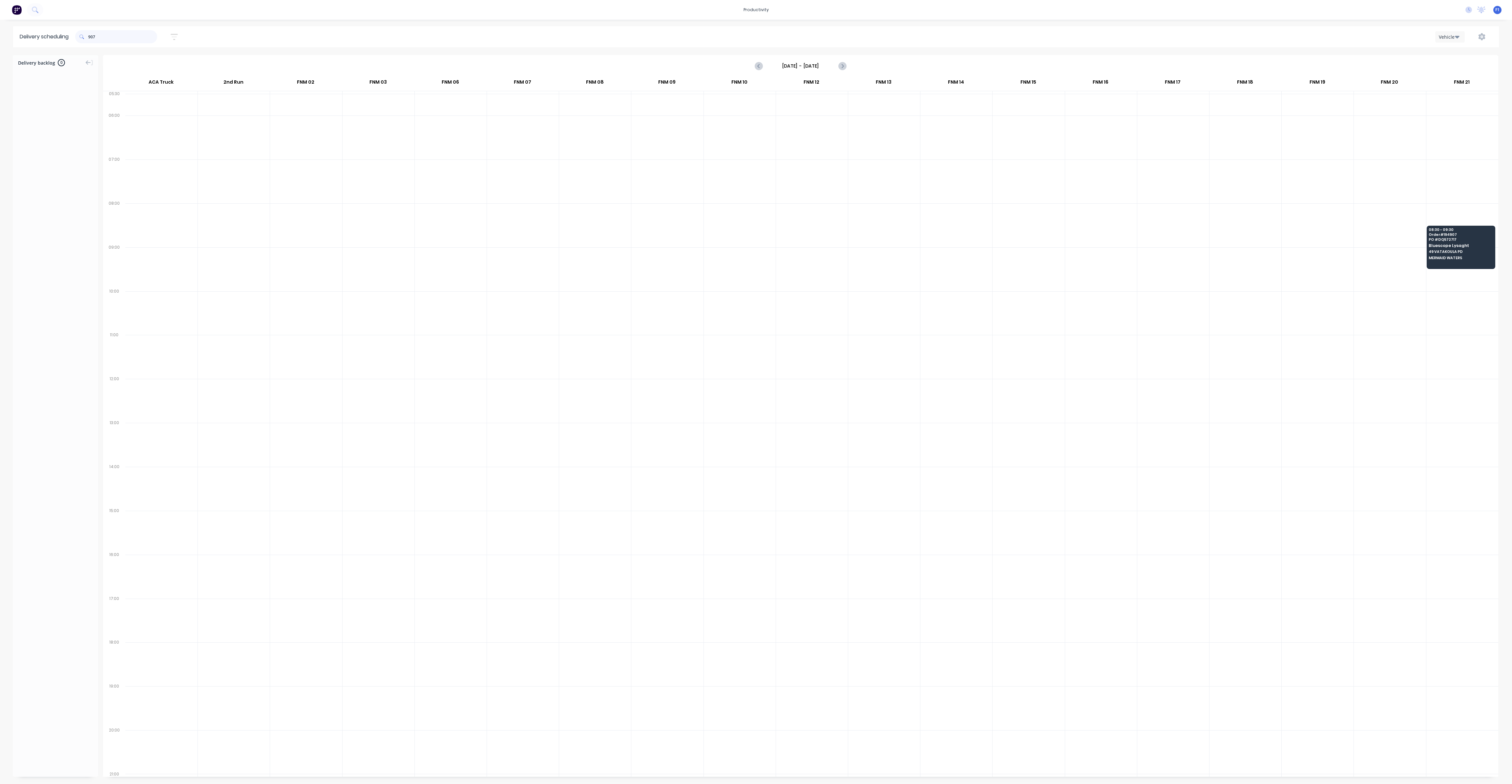
click at [91, 38] on input "907" at bounding box center [122, 36] width 69 height 13
type input "7"
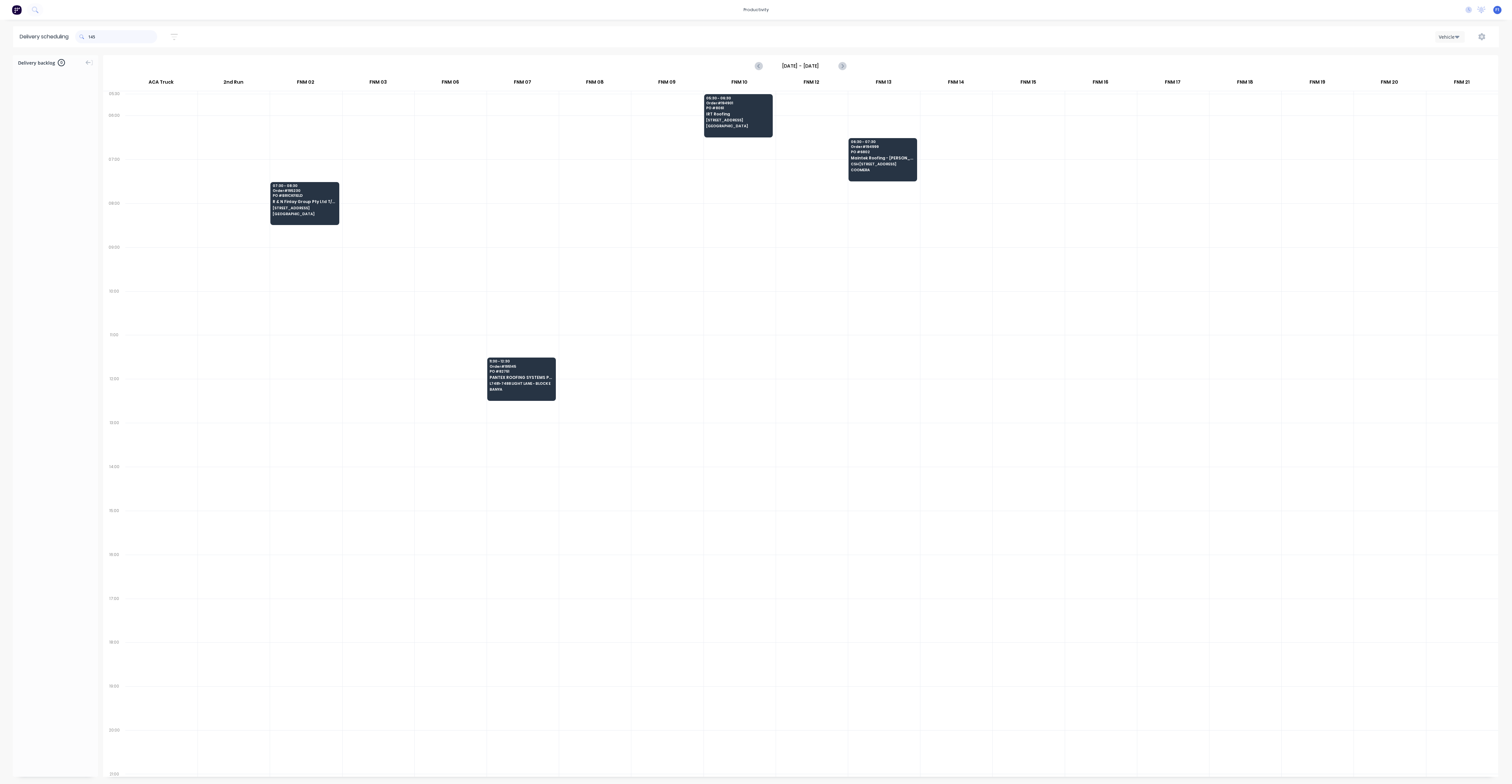
click at [91, 33] on input "145" at bounding box center [122, 36] width 69 height 13
type input "5"
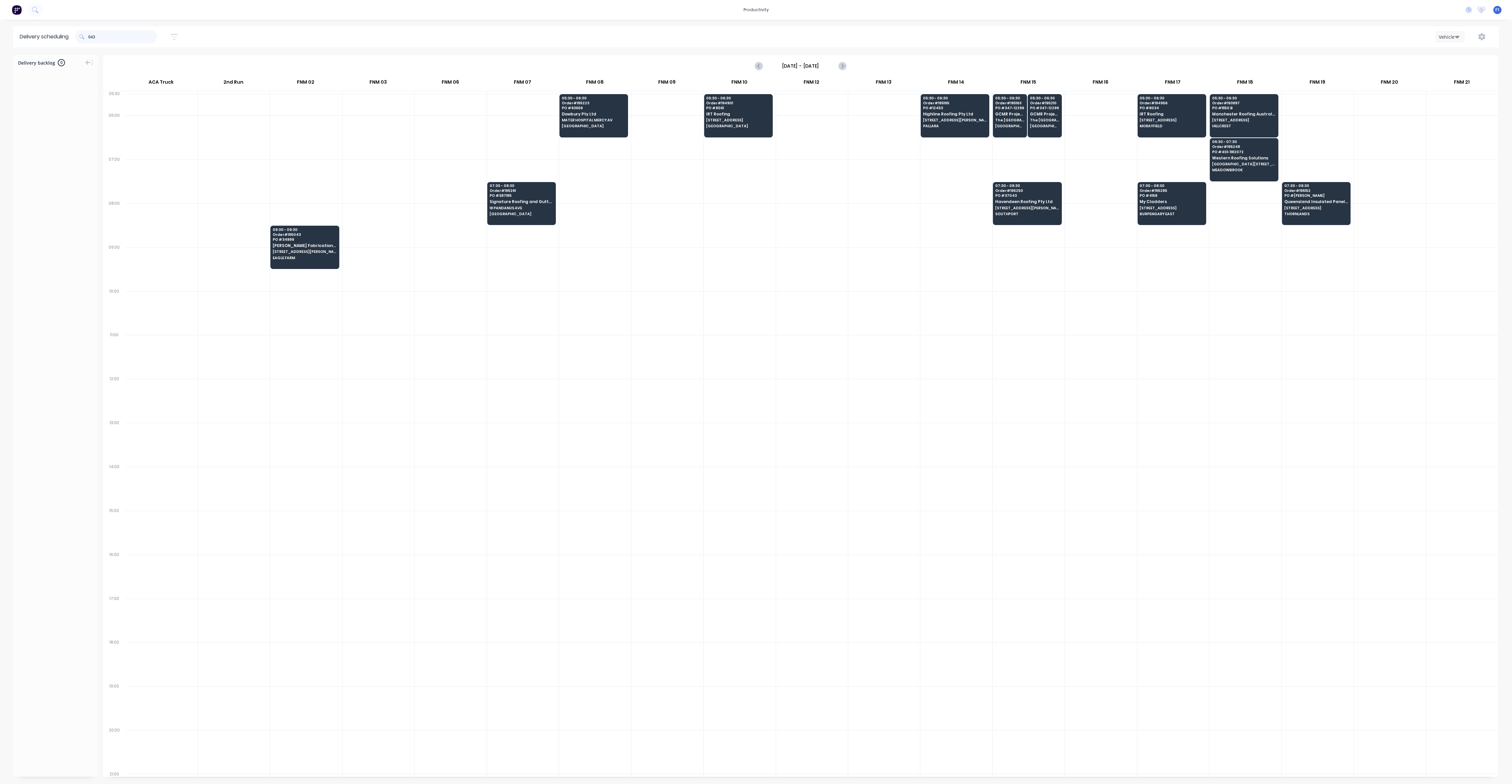
click at [91, 36] on input "043" at bounding box center [122, 36] width 69 height 13
type input "3"
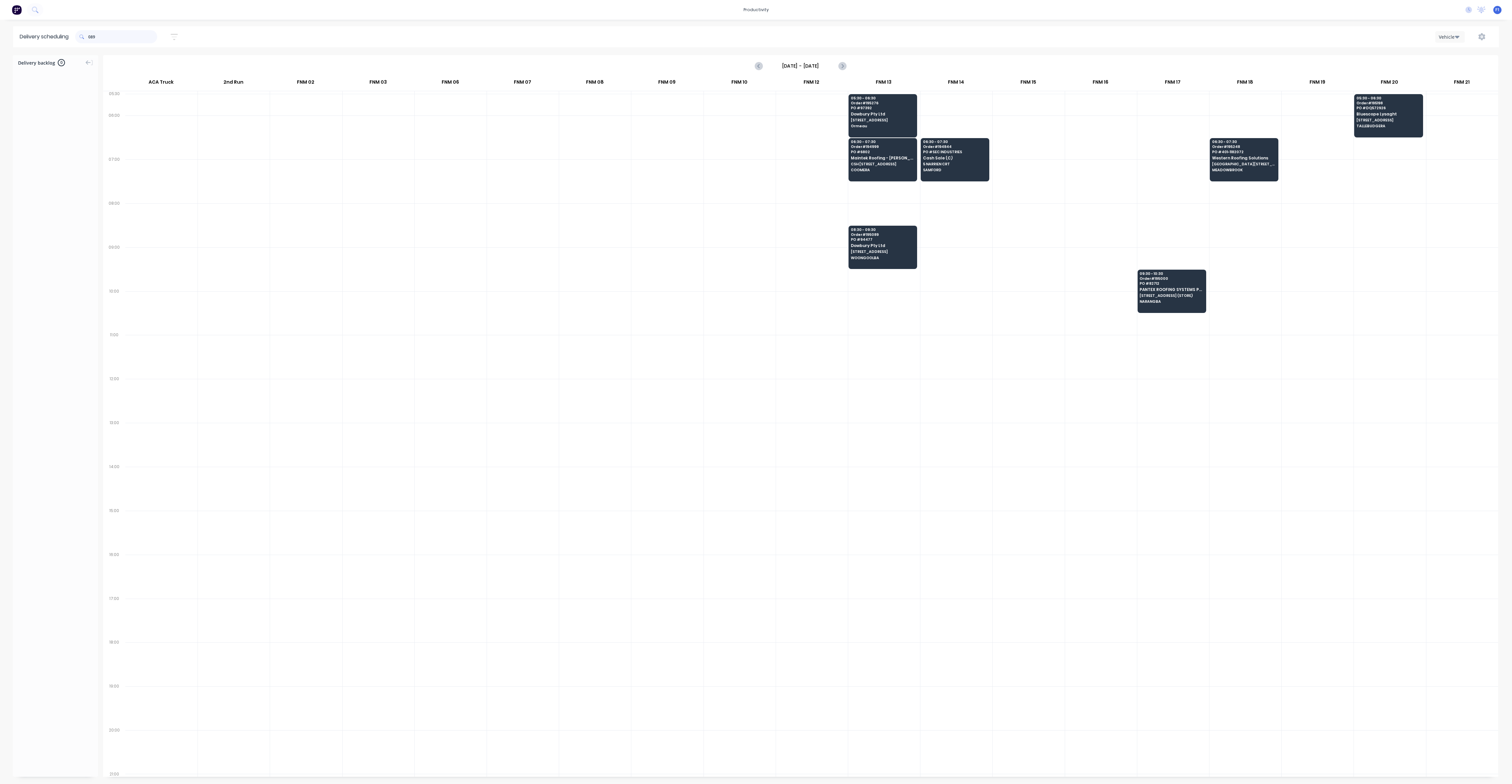
click at [92, 38] on input "089" at bounding box center [122, 36] width 69 height 13
type input "9"
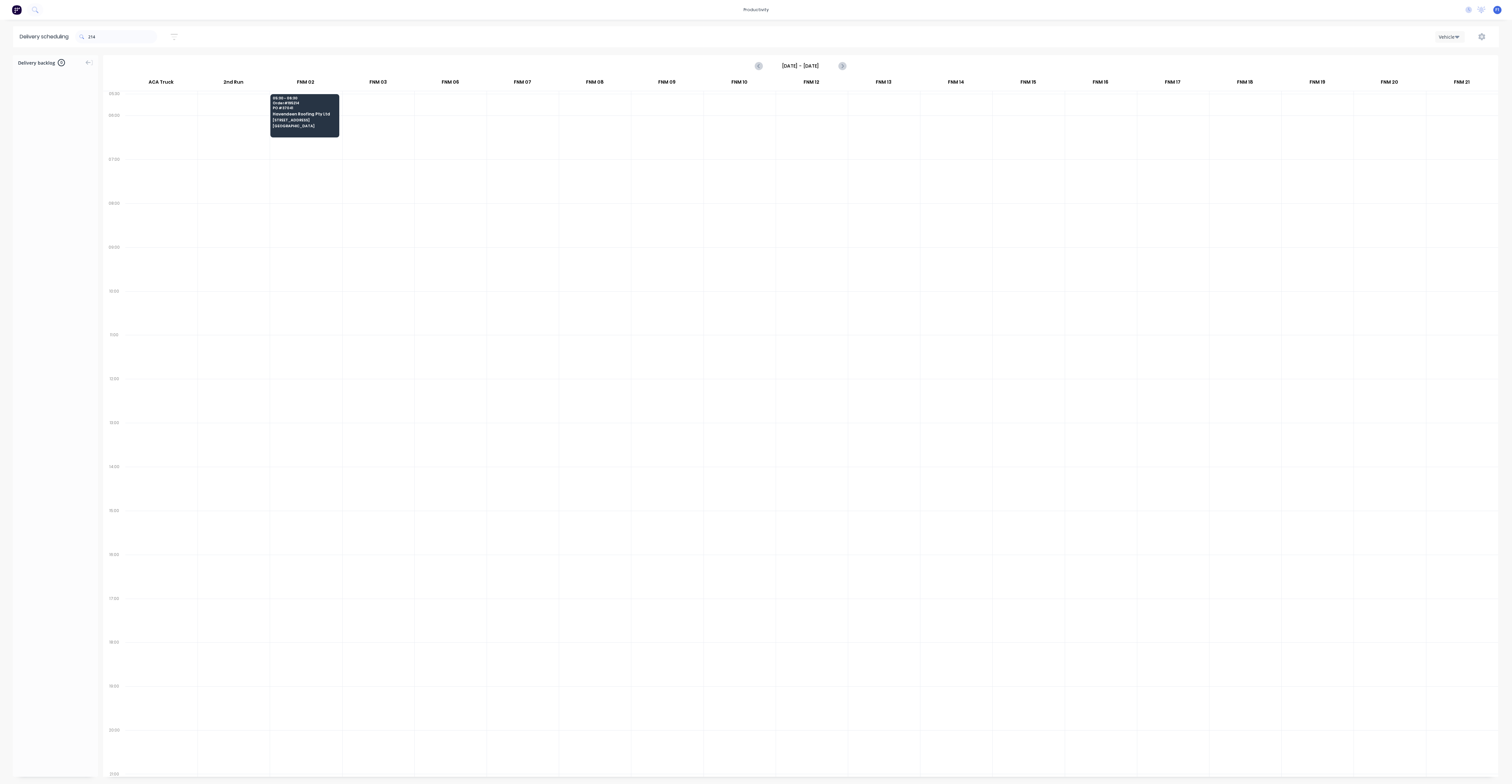
click at [88, 38] on span at bounding box center [82, 36] width 13 height 13
drag, startPoint x: 90, startPoint y: 38, endPoint x: 89, endPoint y: 45, distance: 7.1
click at [90, 38] on div "214" at bounding box center [116, 36] width 82 height 13
type input "4"
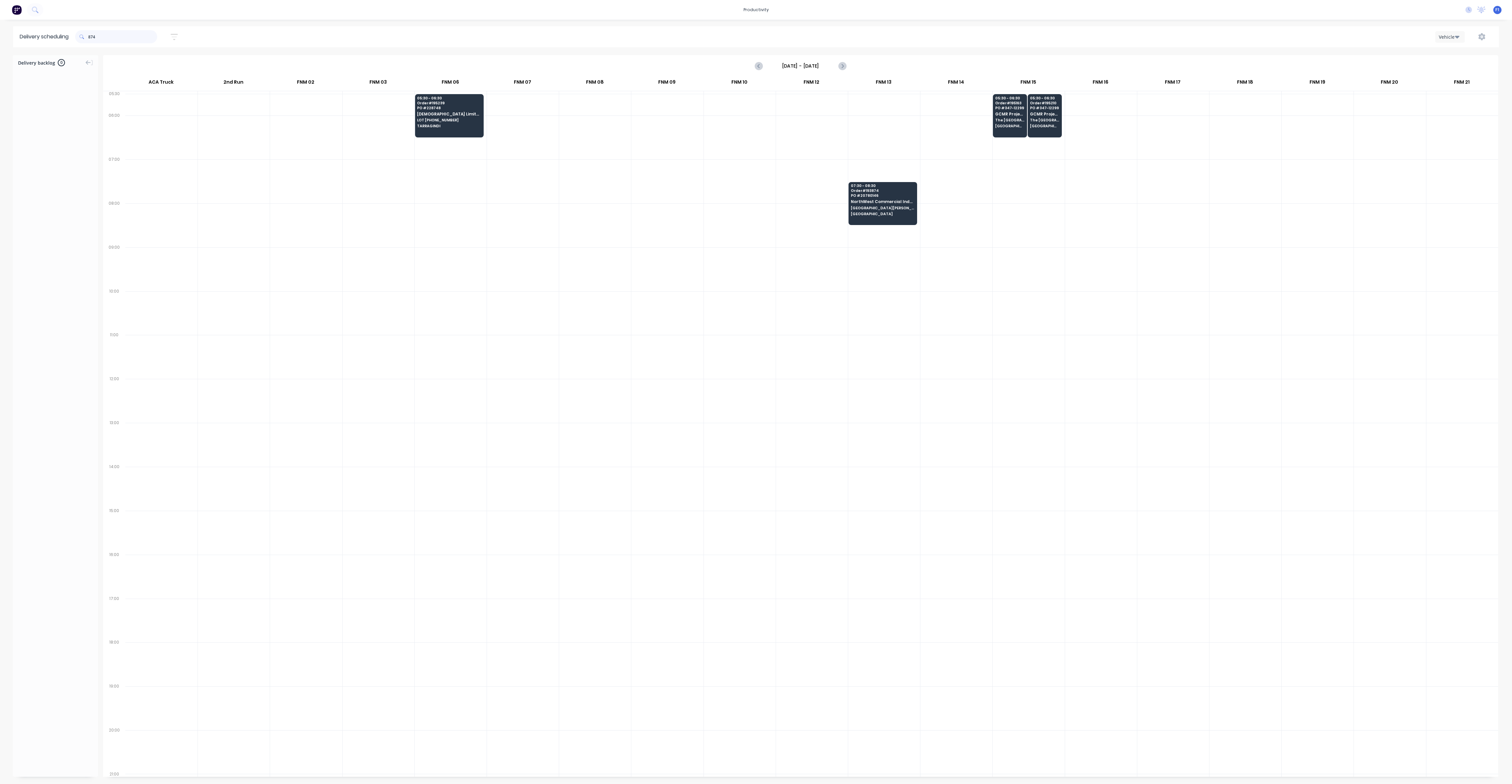
click at [91, 38] on input "874" at bounding box center [122, 36] width 69 height 13
type input "4"
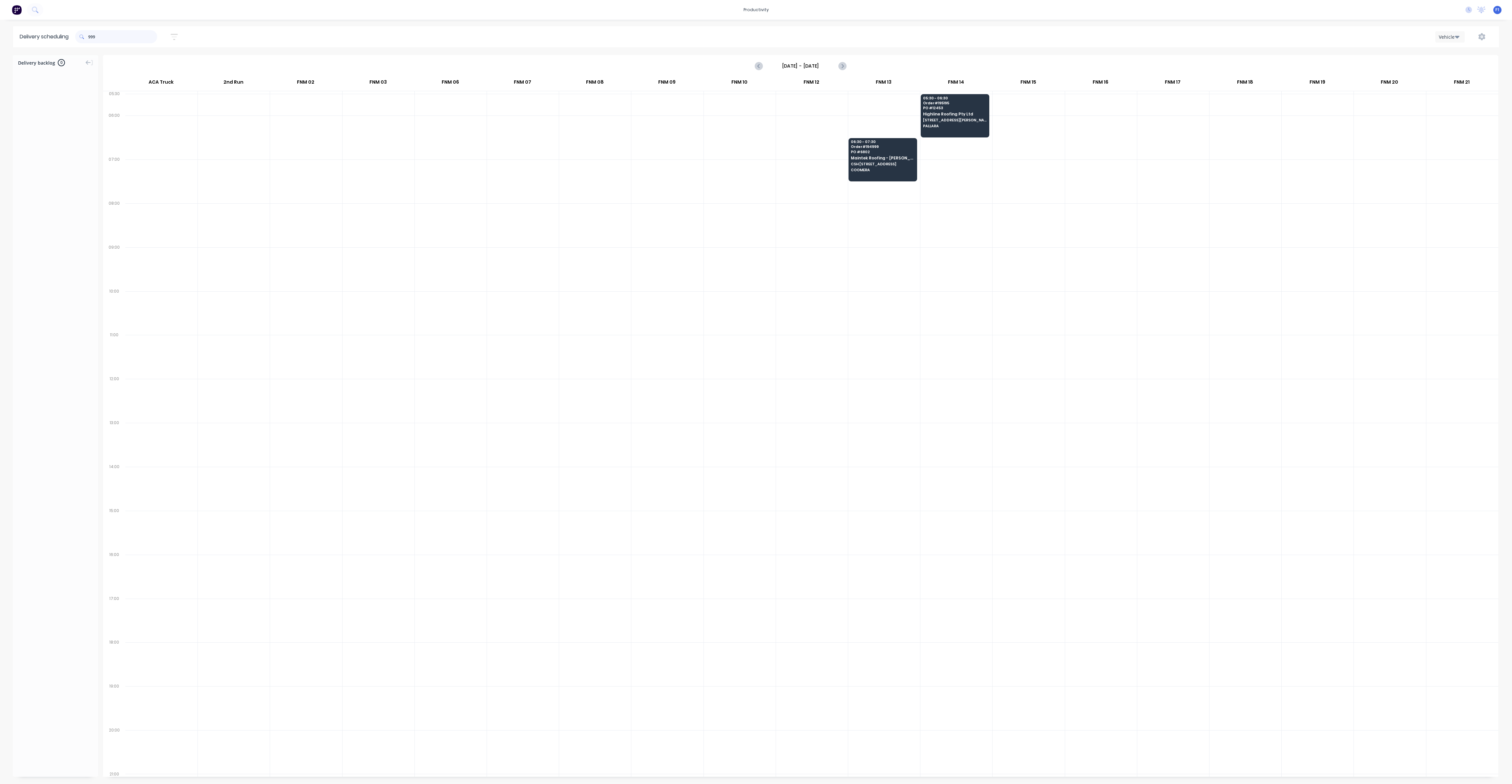
click at [90, 38] on input "999" at bounding box center [122, 36] width 69 height 13
type input "9"
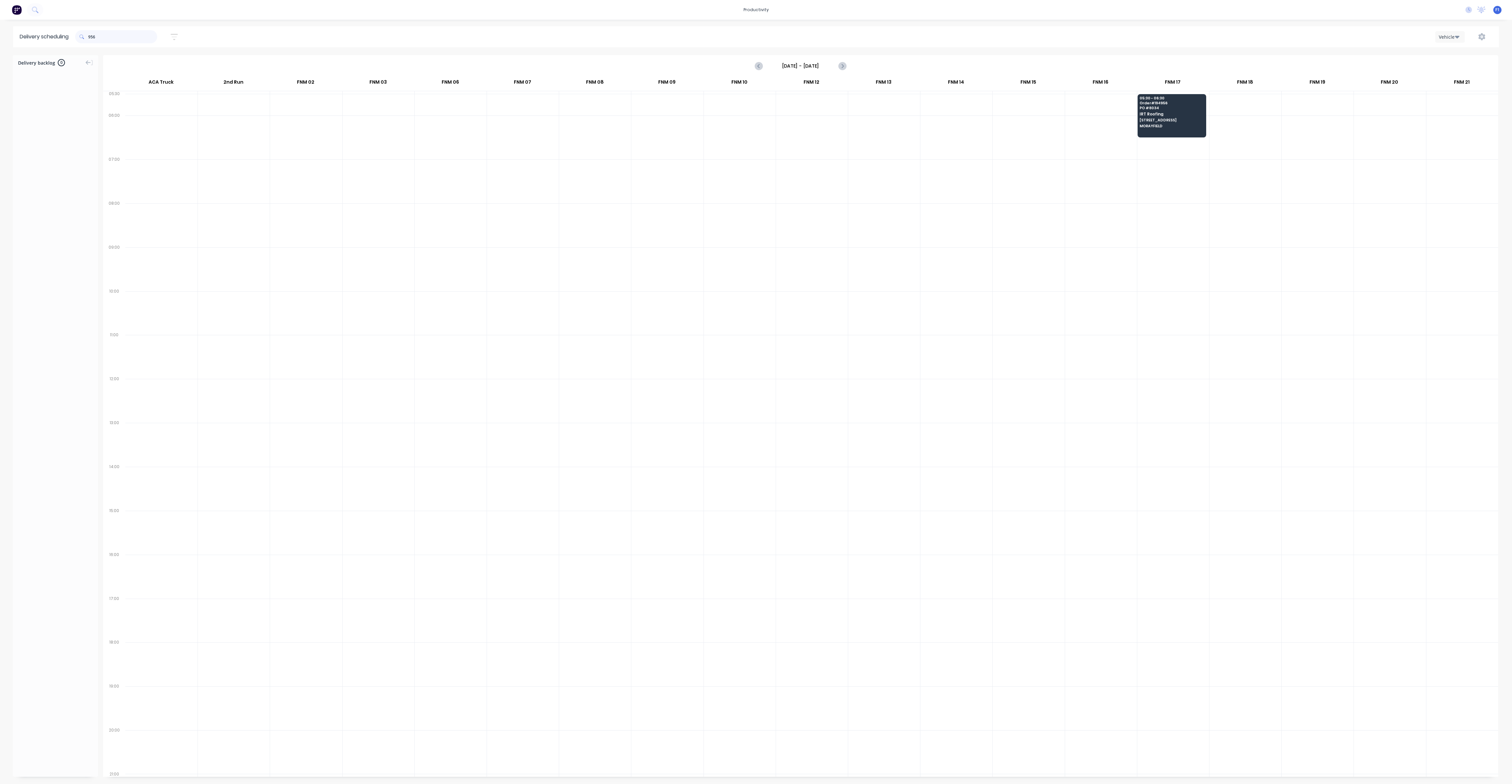
click at [90, 36] on input "956" at bounding box center [122, 36] width 69 height 13
type input "6"
click at [237, 200] on span "Summit Roofing Holdings" at bounding box center [232, 201] width 63 height 4
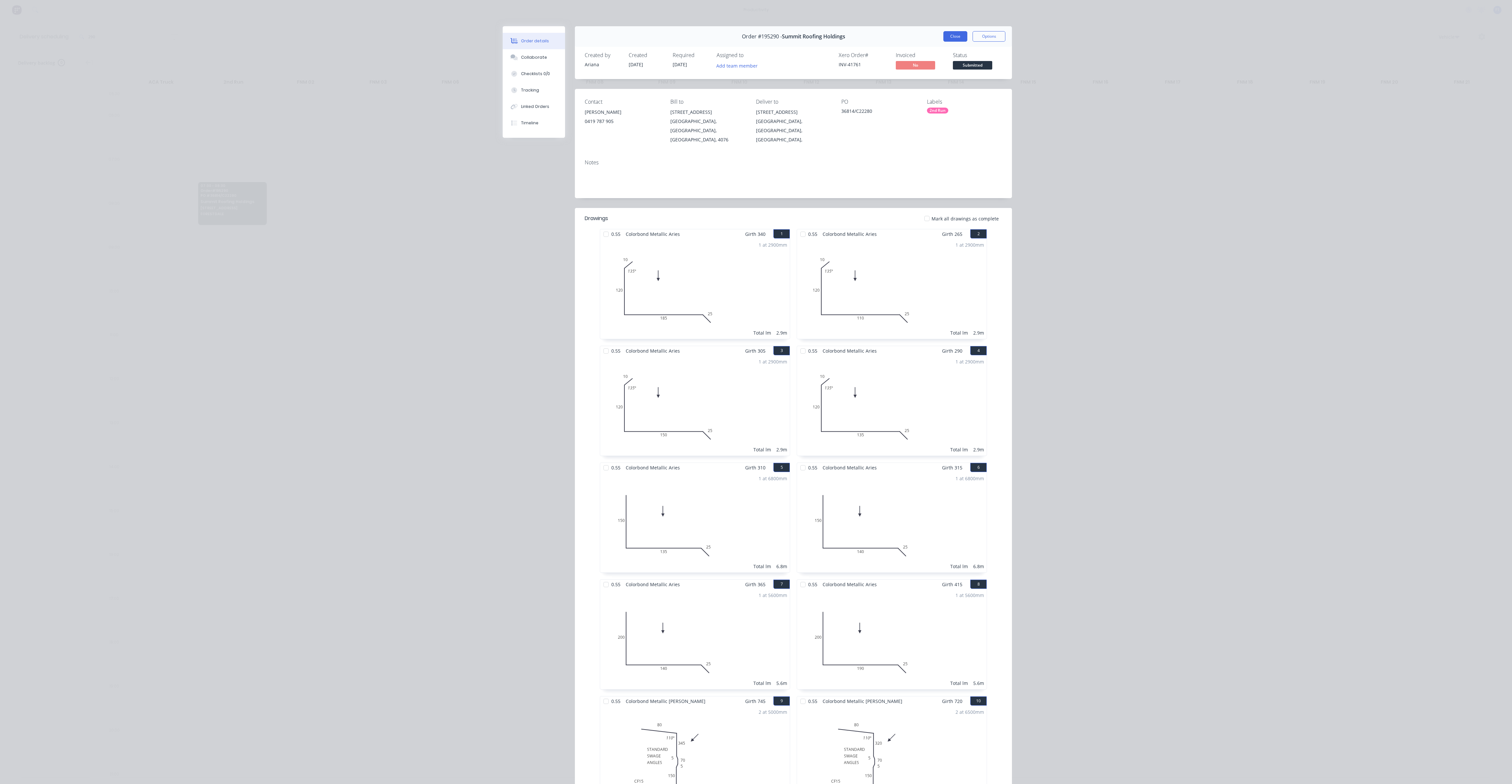
click at [951, 38] on button "Close" at bounding box center [955, 36] width 24 height 11
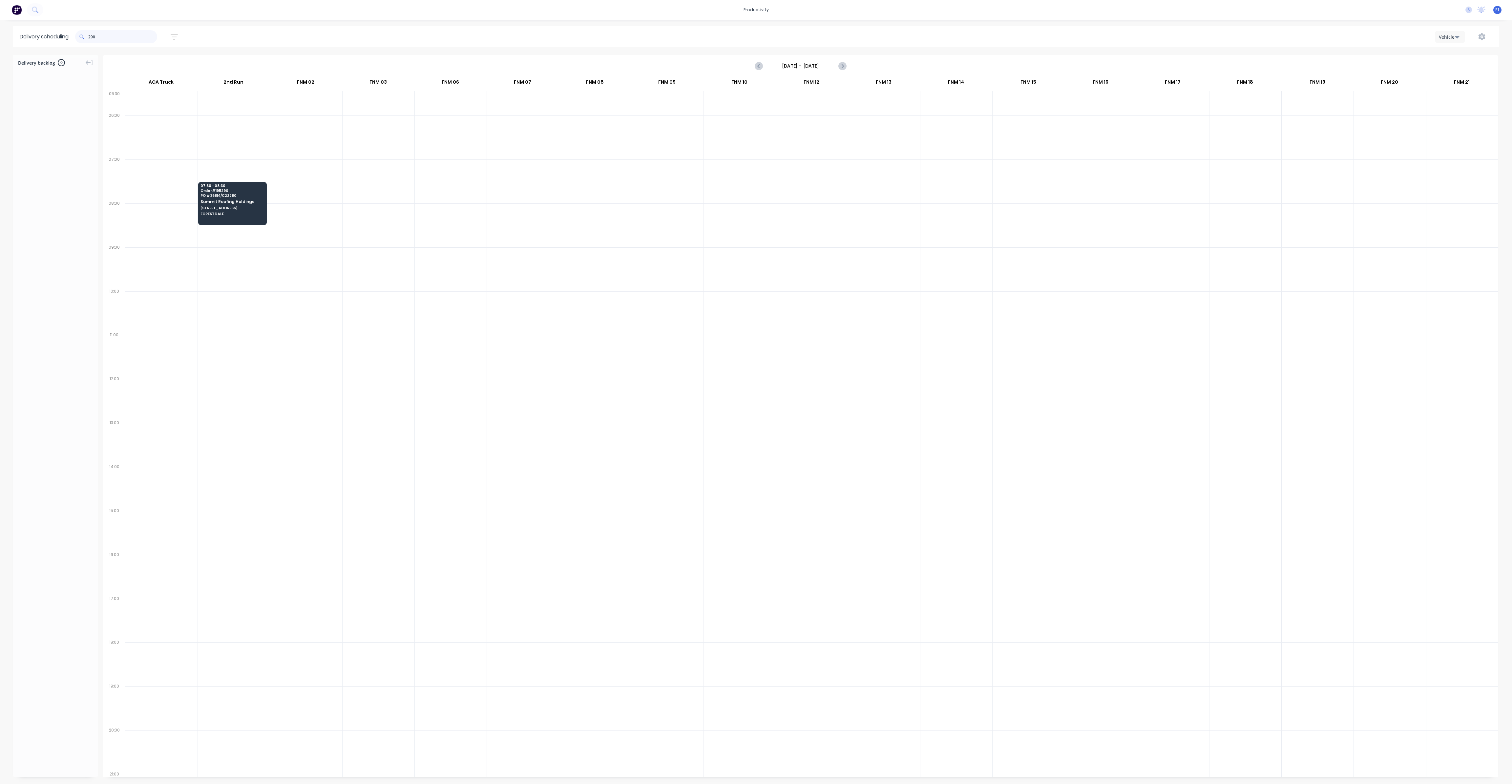
click at [90, 36] on input "290" at bounding box center [122, 36] width 69 height 13
type input "0"
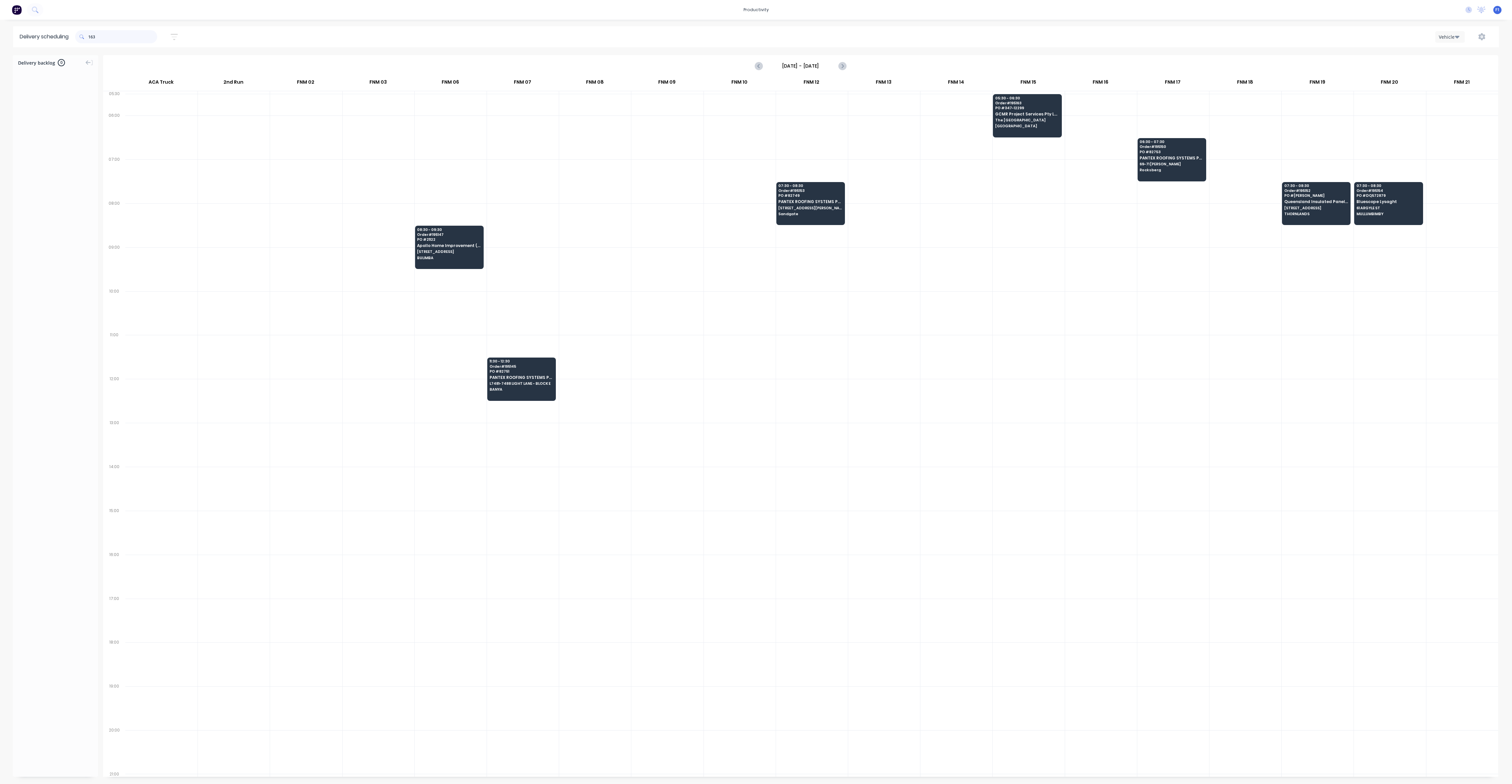
click at [91, 38] on input "163" at bounding box center [122, 36] width 69 height 13
type input "3"
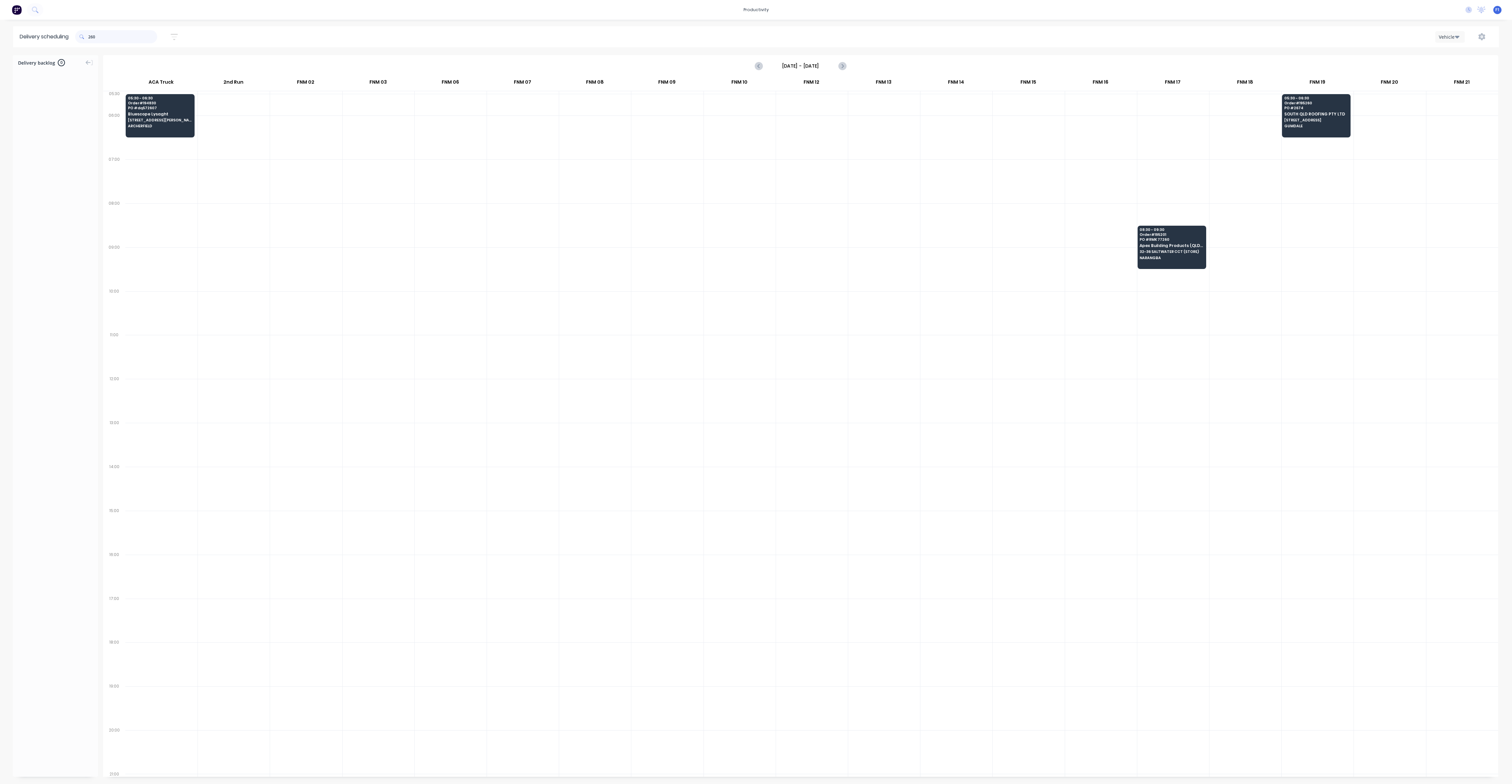
click at [90, 38] on input "260" at bounding box center [122, 36] width 69 height 13
type input "0"
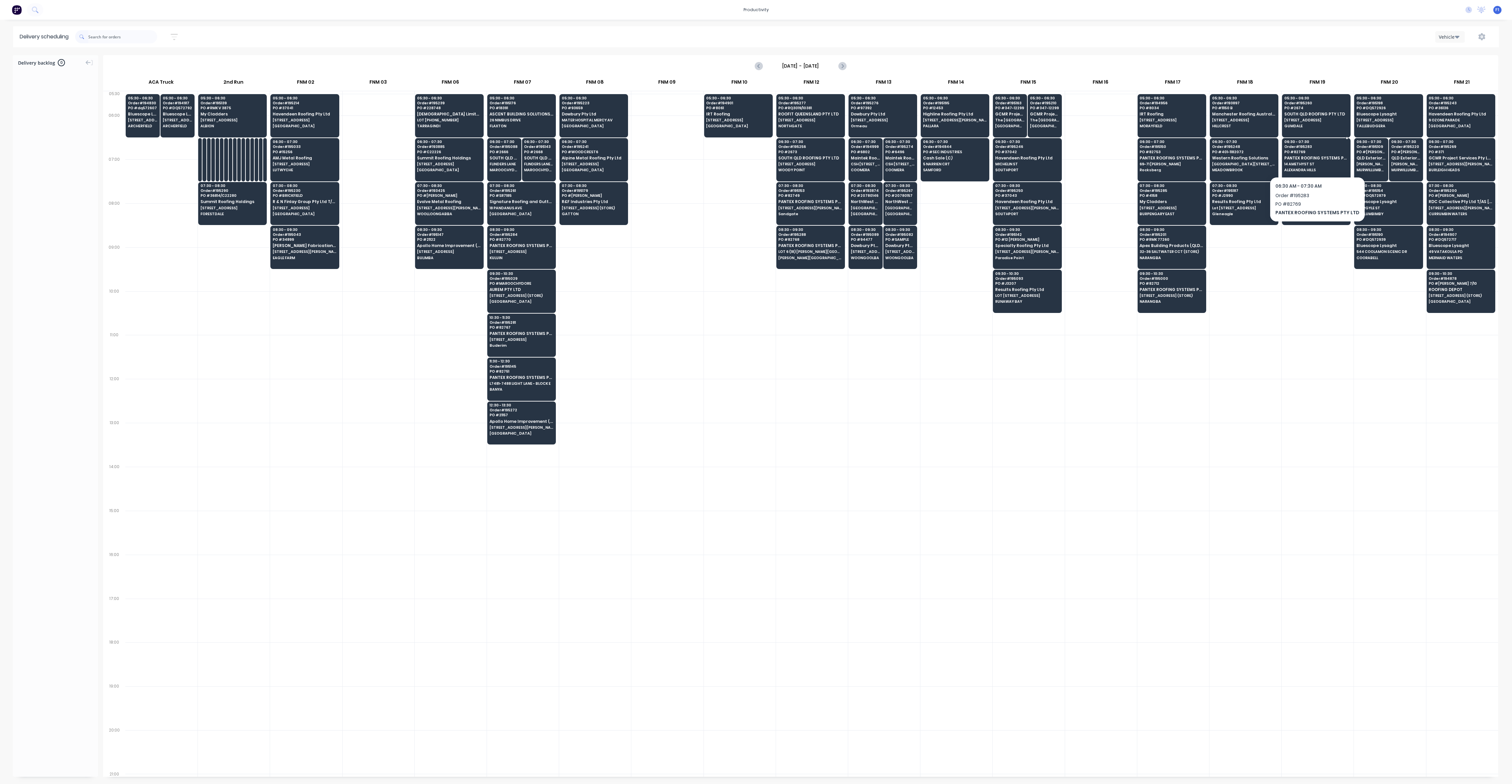
click at [1298, 154] on div "06:30 - 07:30 Order # 195283 PO # 82769 PANTEX ROOFING SYSTEMS PTY LTD 14 AMETH…" at bounding box center [1317, 156] width 68 height 37
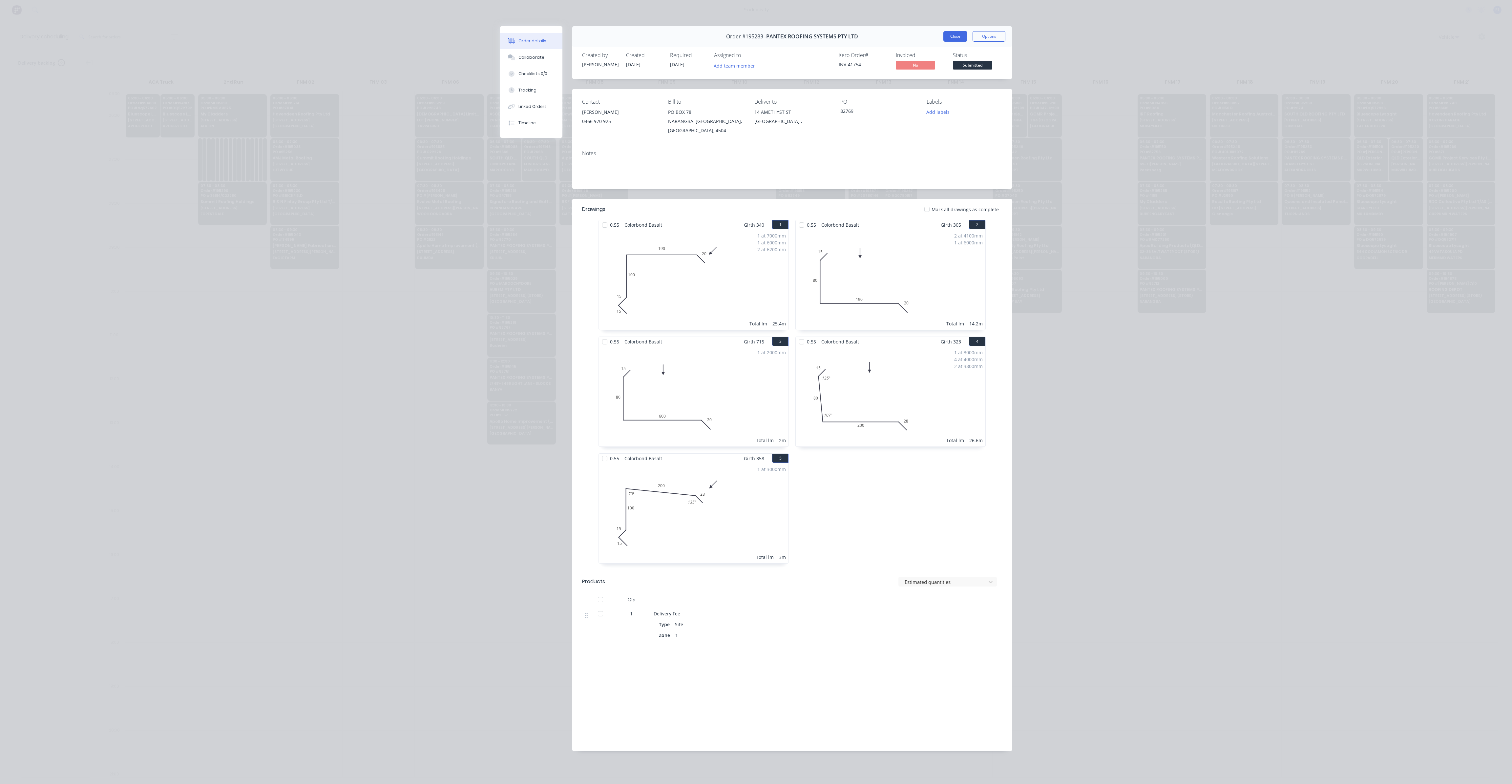
click at [954, 38] on button "Close" at bounding box center [955, 36] width 24 height 11
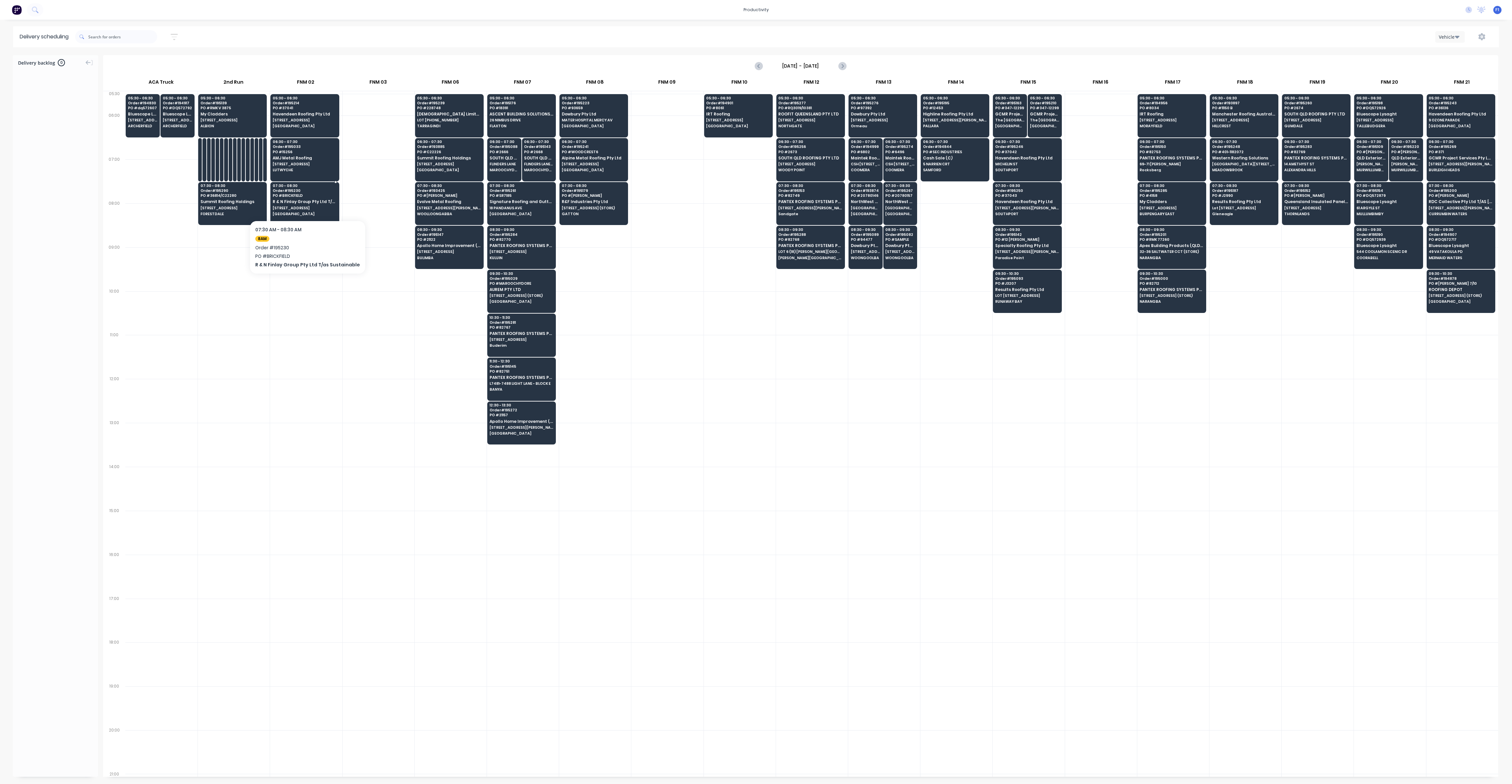
click at [302, 209] on div "07:30 - 08:30 Order # 195230 PO # BRICKFIELD R & N Finlay Group Pty Ltd T/as Su…" at bounding box center [305, 200] width 68 height 37
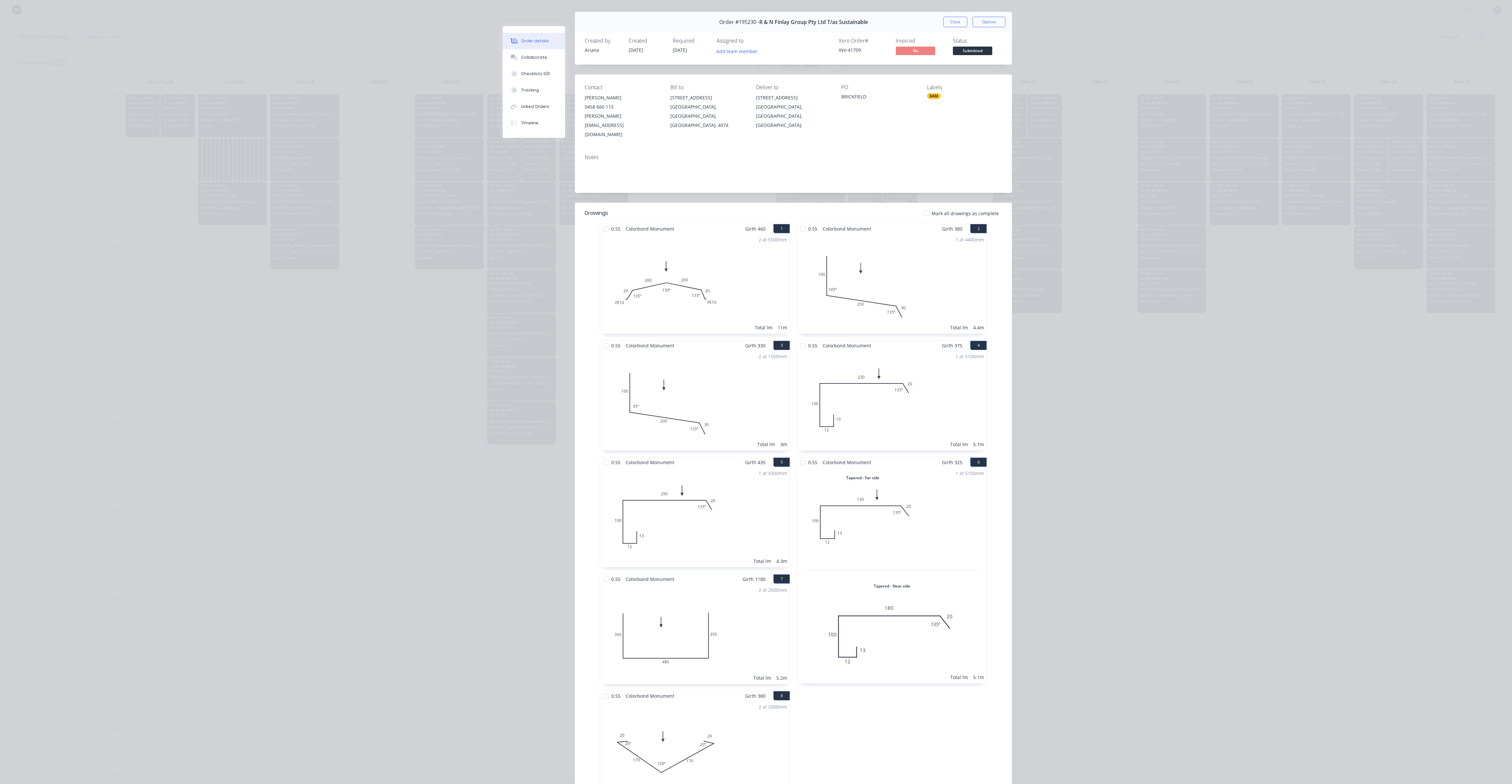
scroll to position [0, 0]
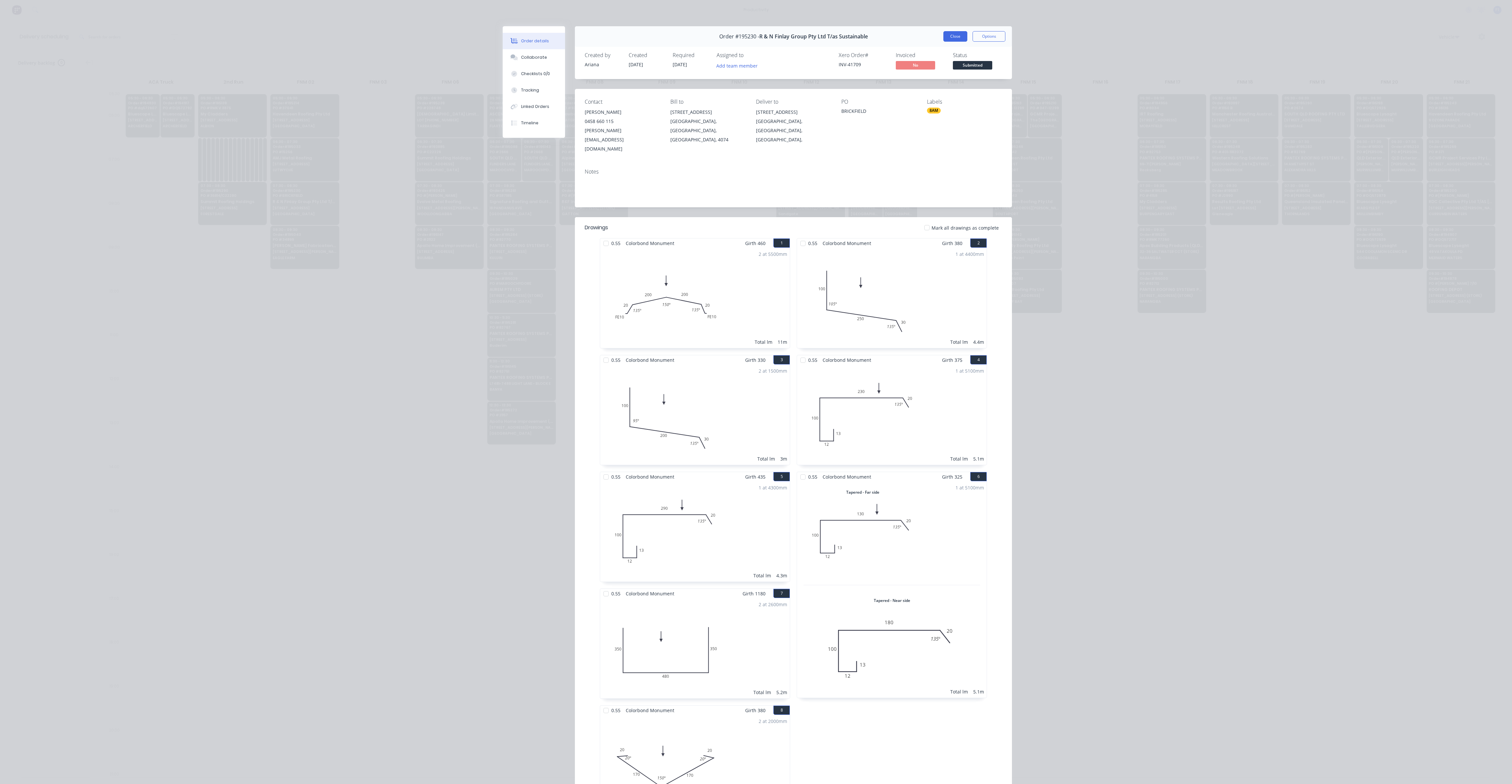
click at [957, 36] on button "Close" at bounding box center [955, 36] width 24 height 11
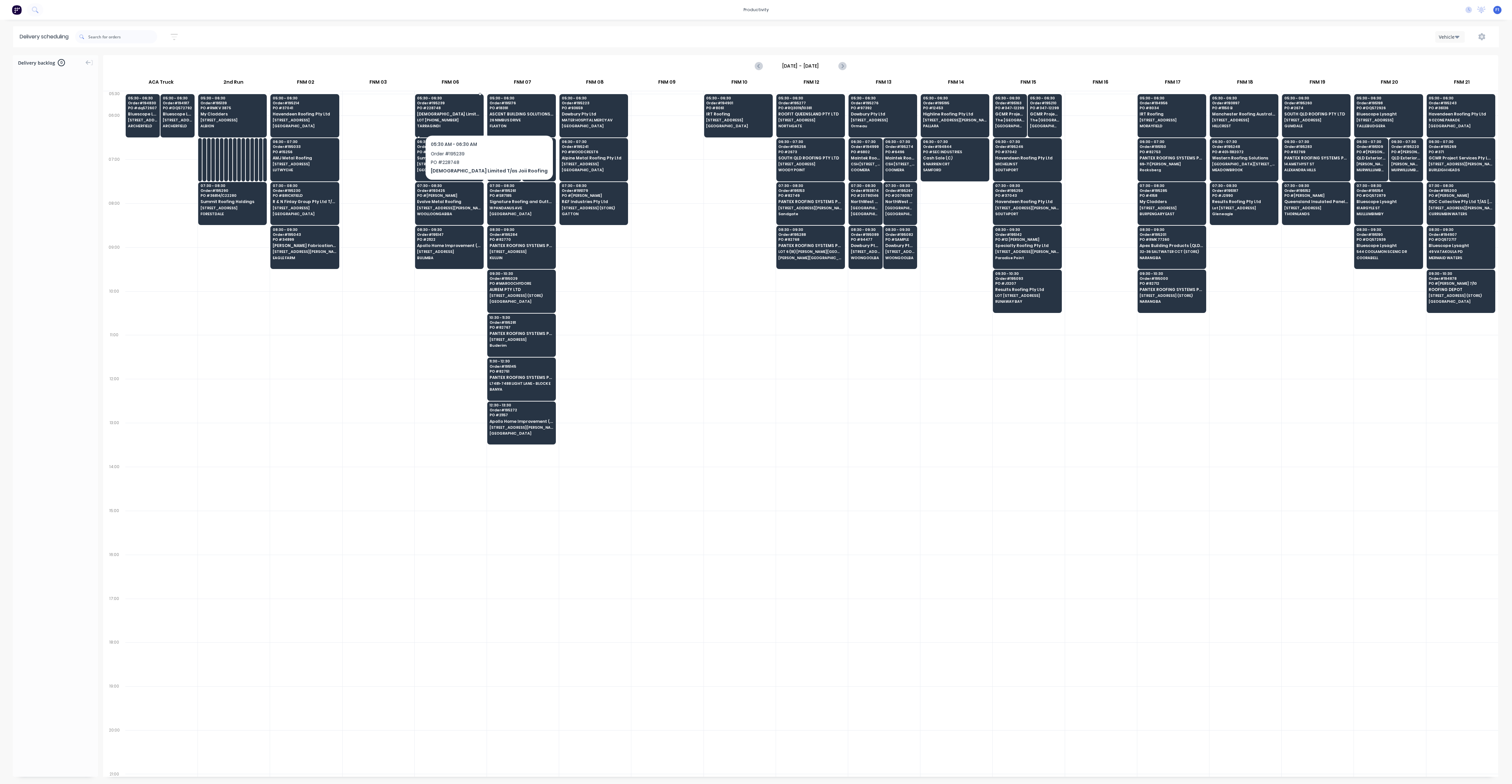
click at [463, 118] on div "05:30 - 06:30 Order # 195239 PO # 228748 Joii Limited T/as Joii Roofing LOT [PH…" at bounding box center [450, 112] width 68 height 37
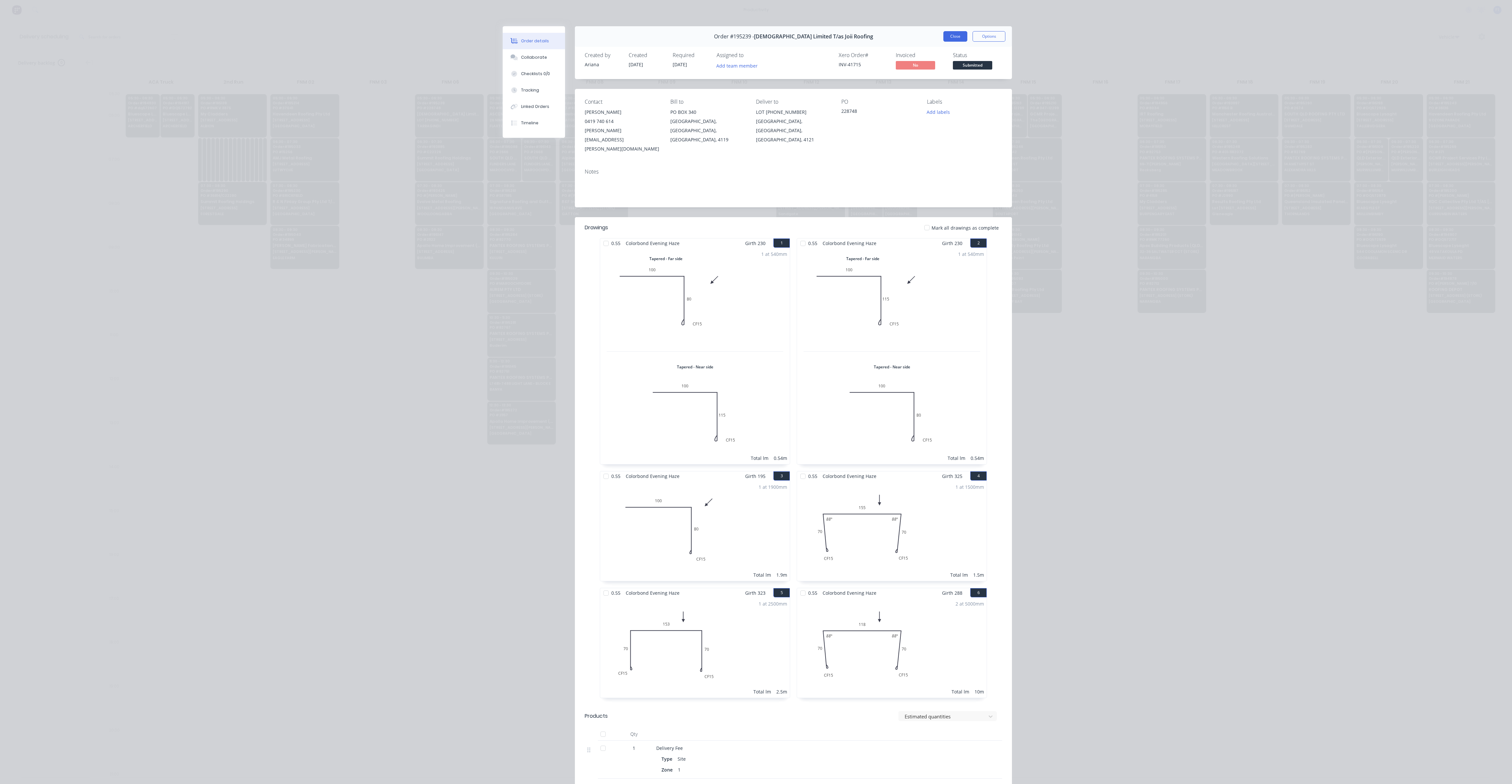
click at [955, 38] on button "Close" at bounding box center [955, 36] width 24 height 11
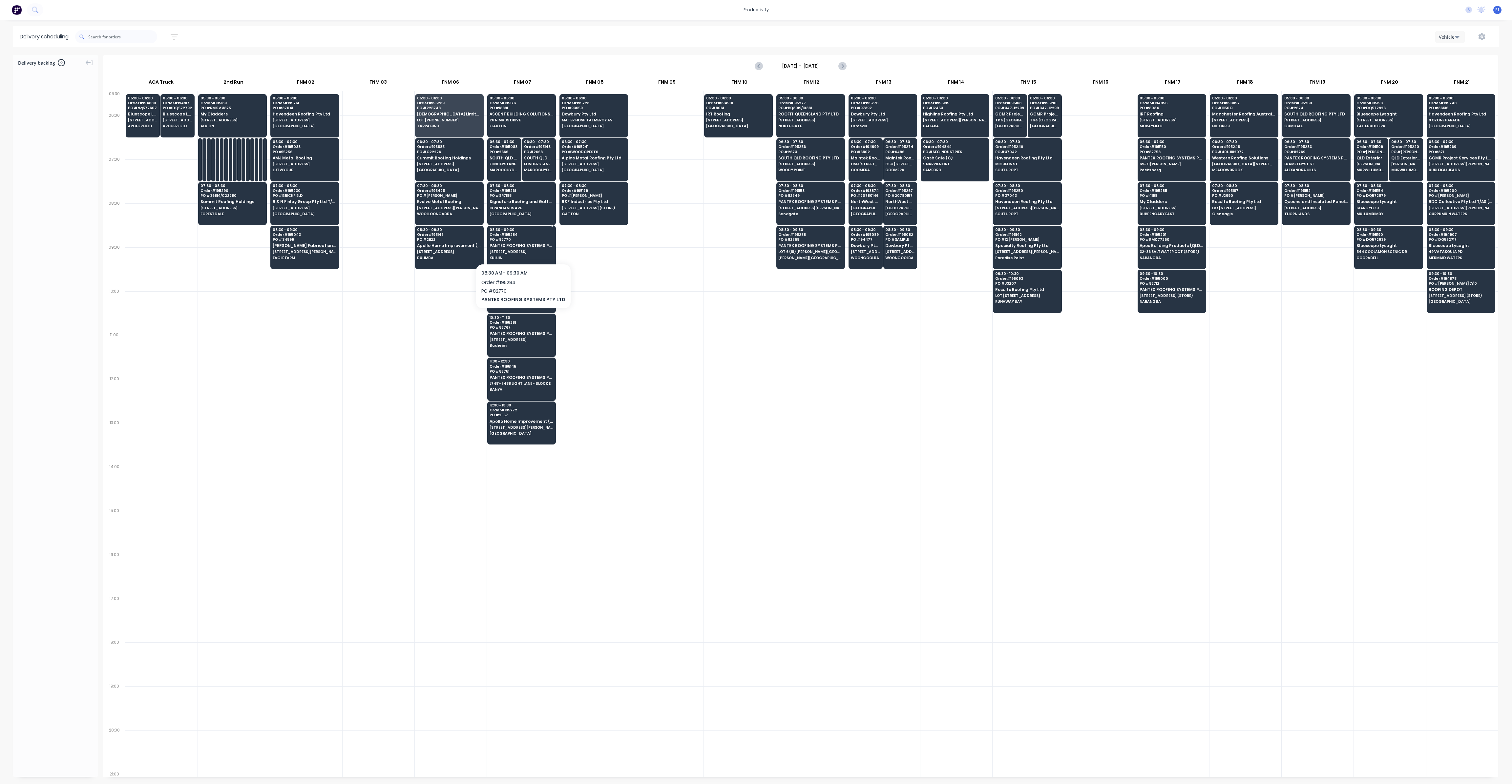
click at [521, 238] on span "PO # 82770" at bounding box center [521, 239] width 63 height 4
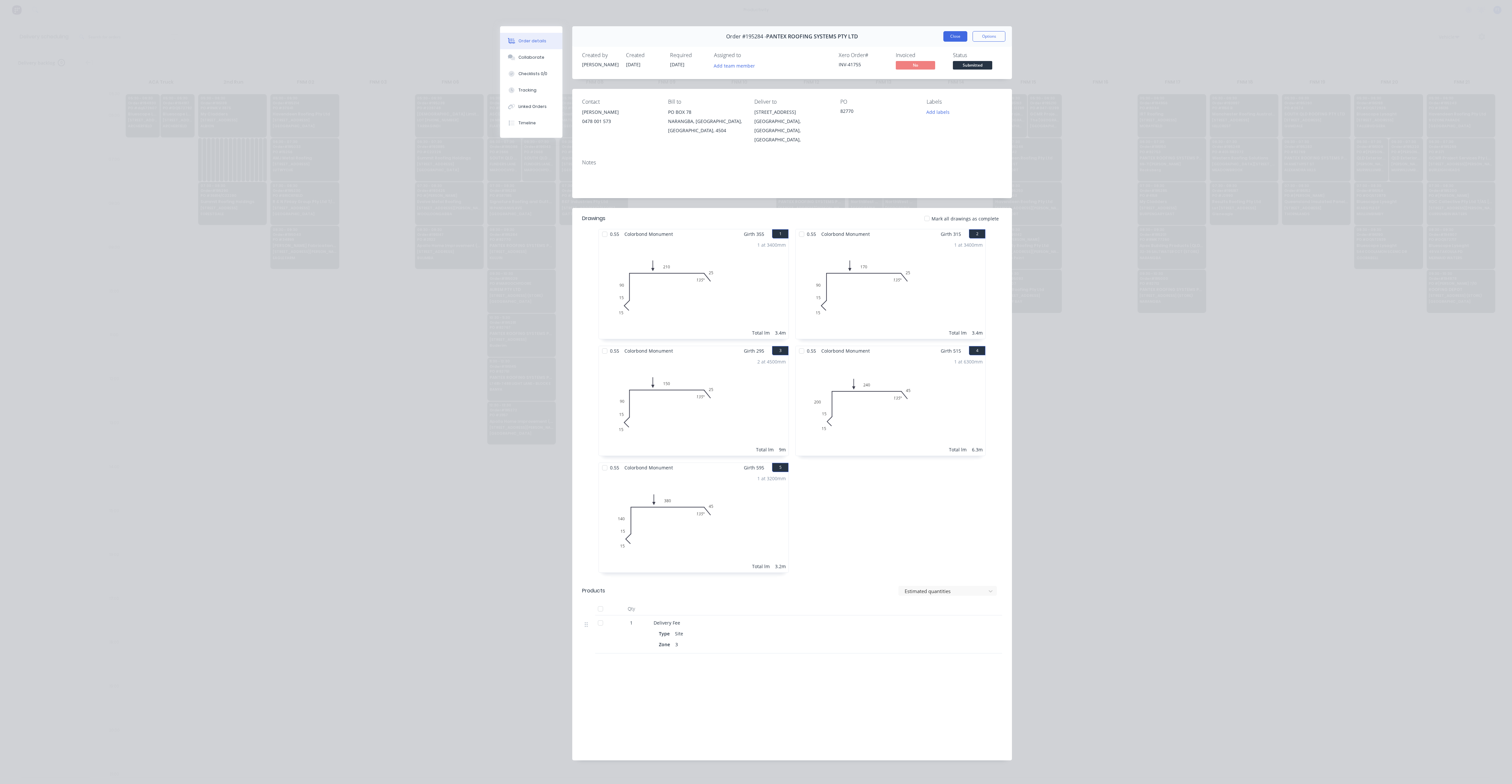
click at [958, 38] on button "Close" at bounding box center [955, 36] width 24 height 11
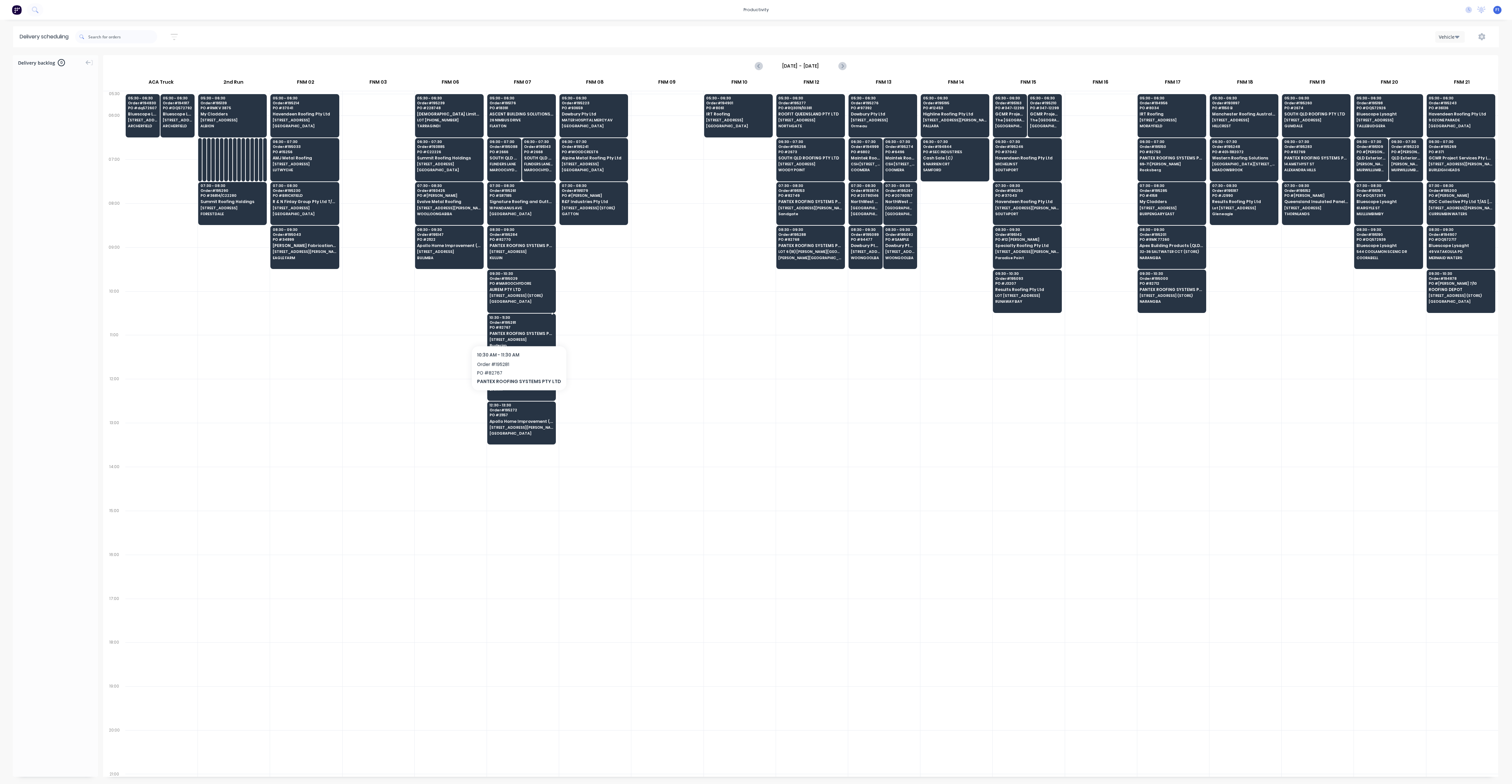
click at [517, 329] on div "10:30 - 11:30 Order # 195281 PO # 82767 PANTEX ROOFING SYSTEMS PTY LTD [STREET_…" at bounding box center [522, 332] width 68 height 37
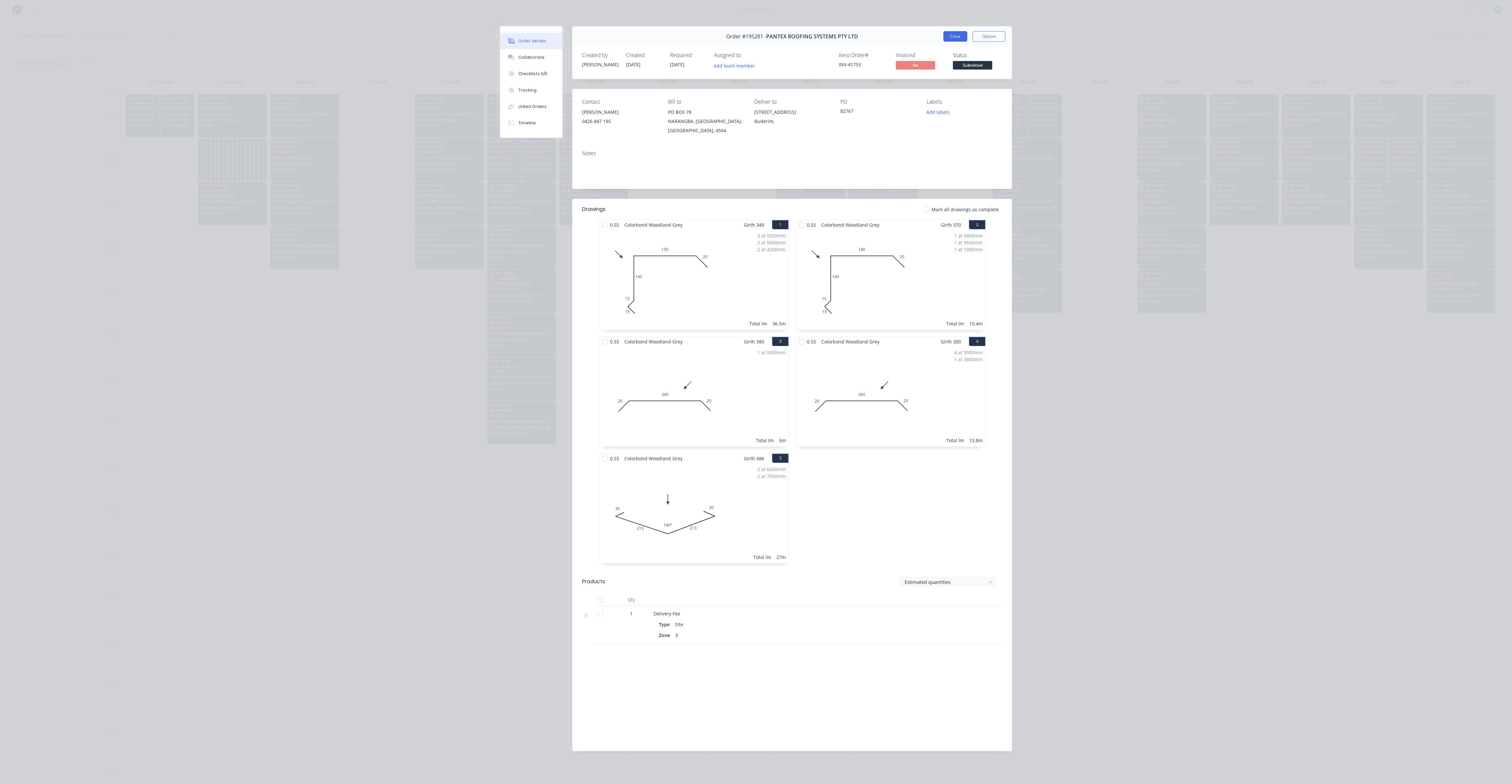
click at [953, 36] on button "Close" at bounding box center [955, 36] width 24 height 11
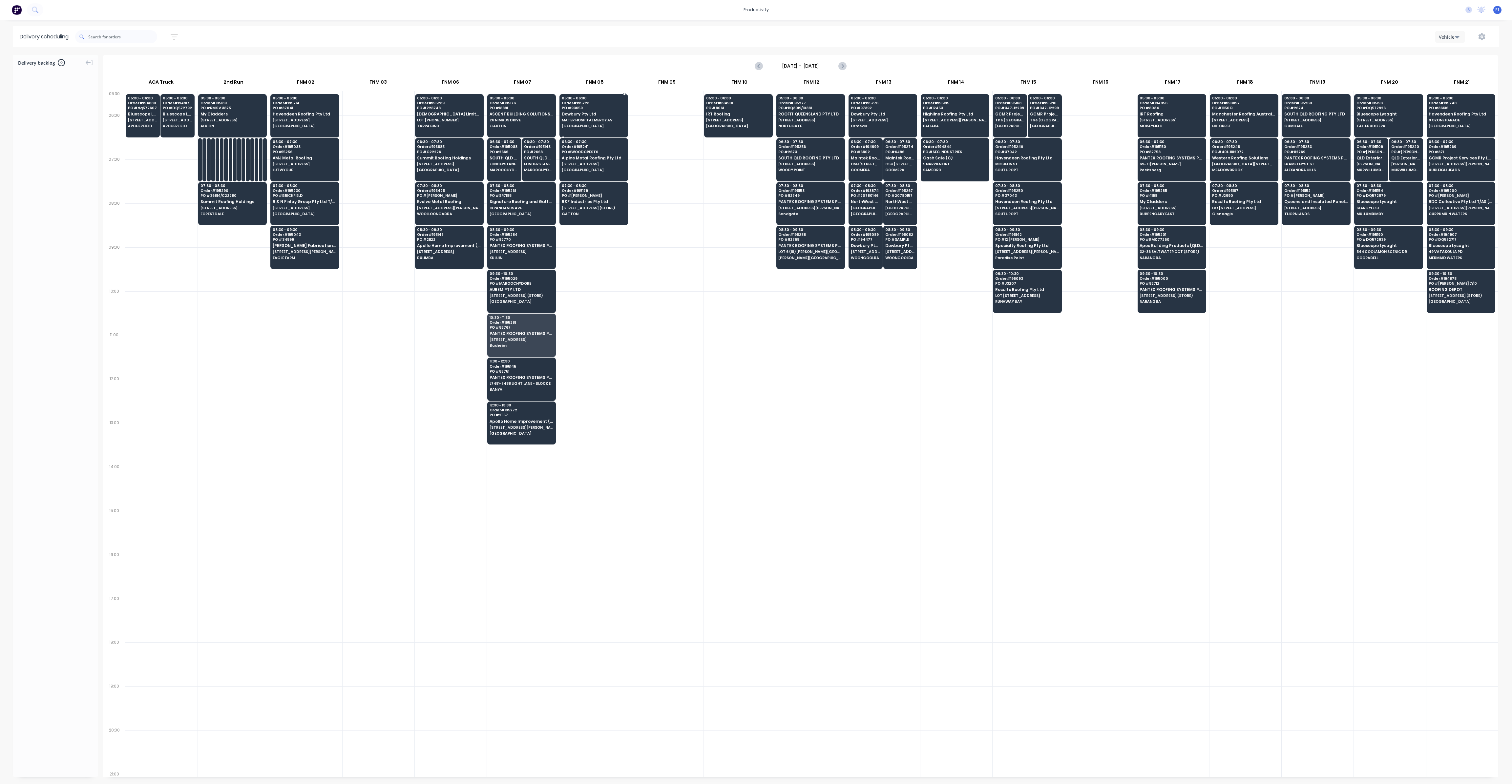
click at [605, 110] on div "05:30 - 06:30 Order # 195223 PO # 93659 Dowbury Pty Ltd [GEOGRAPHIC_DATA] AV [G…" at bounding box center [594, 112] width 68 height 37
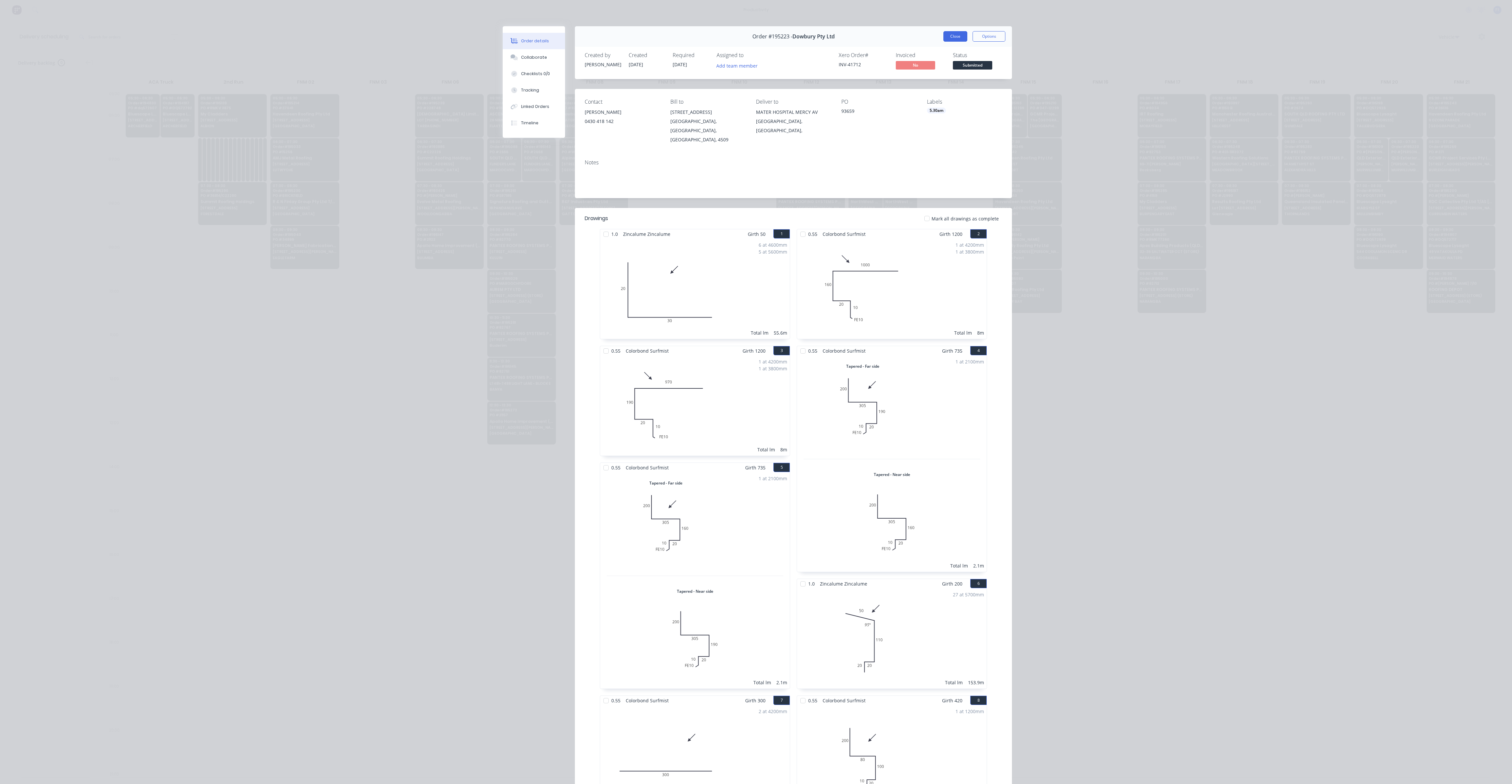
click at [949, 35] on button "Close" at bounding box center [955, 36] width 24 height 11
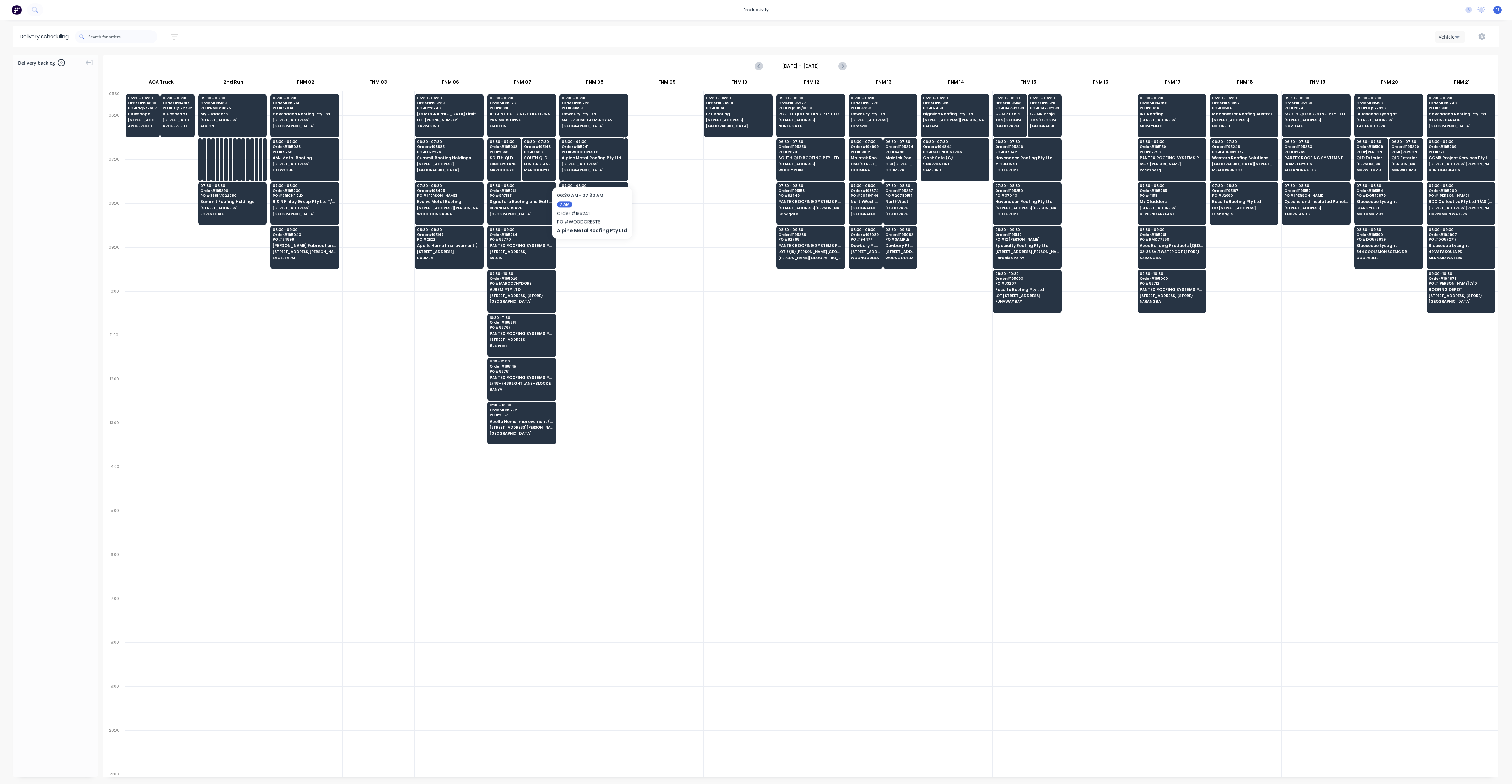
click at [589, 166] on div "06:30 - 07:30 Order # 195241 PO # WOODCREST6 Alpine Metal Roofing Pty Ltd [STRE…" at bounding box center [594, 156] width 68 height 37
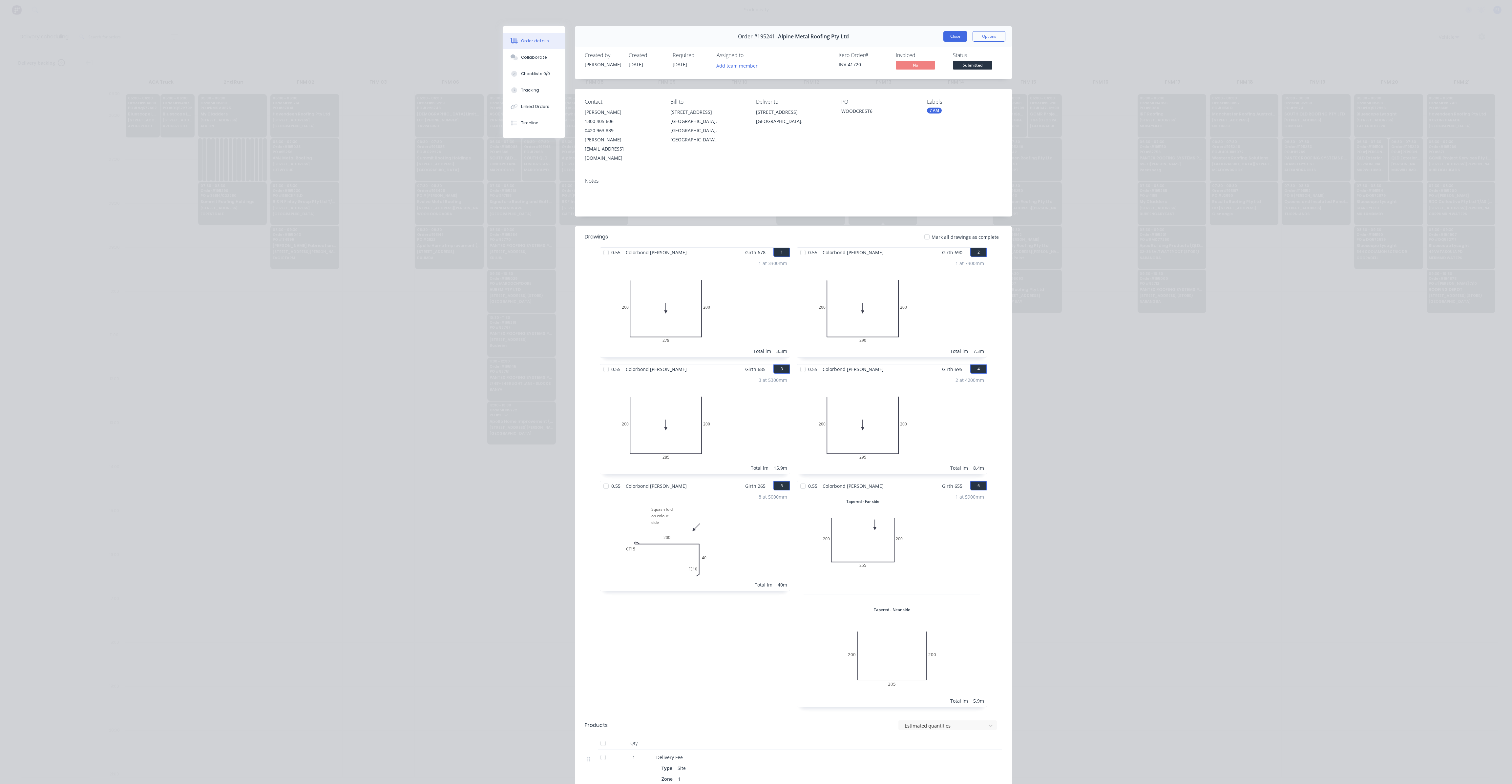
click at [955, 40] on button "Close" at bounding box center [955, 36] width 24 height 11
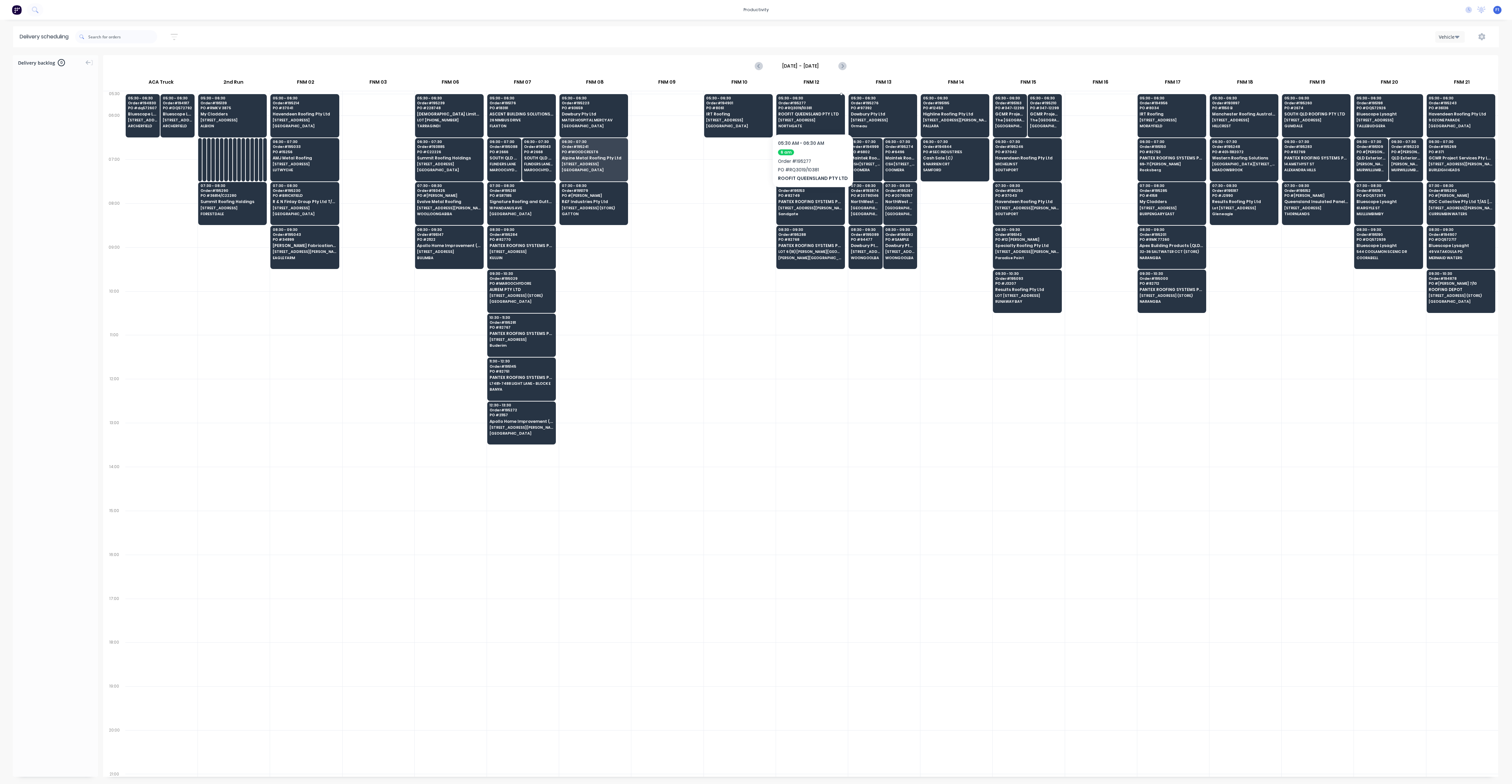
click at [811, 114] on span "ROOFIT QUEENSLAND PTY LTD" at bounding box center [810, 114] width 63 height 4
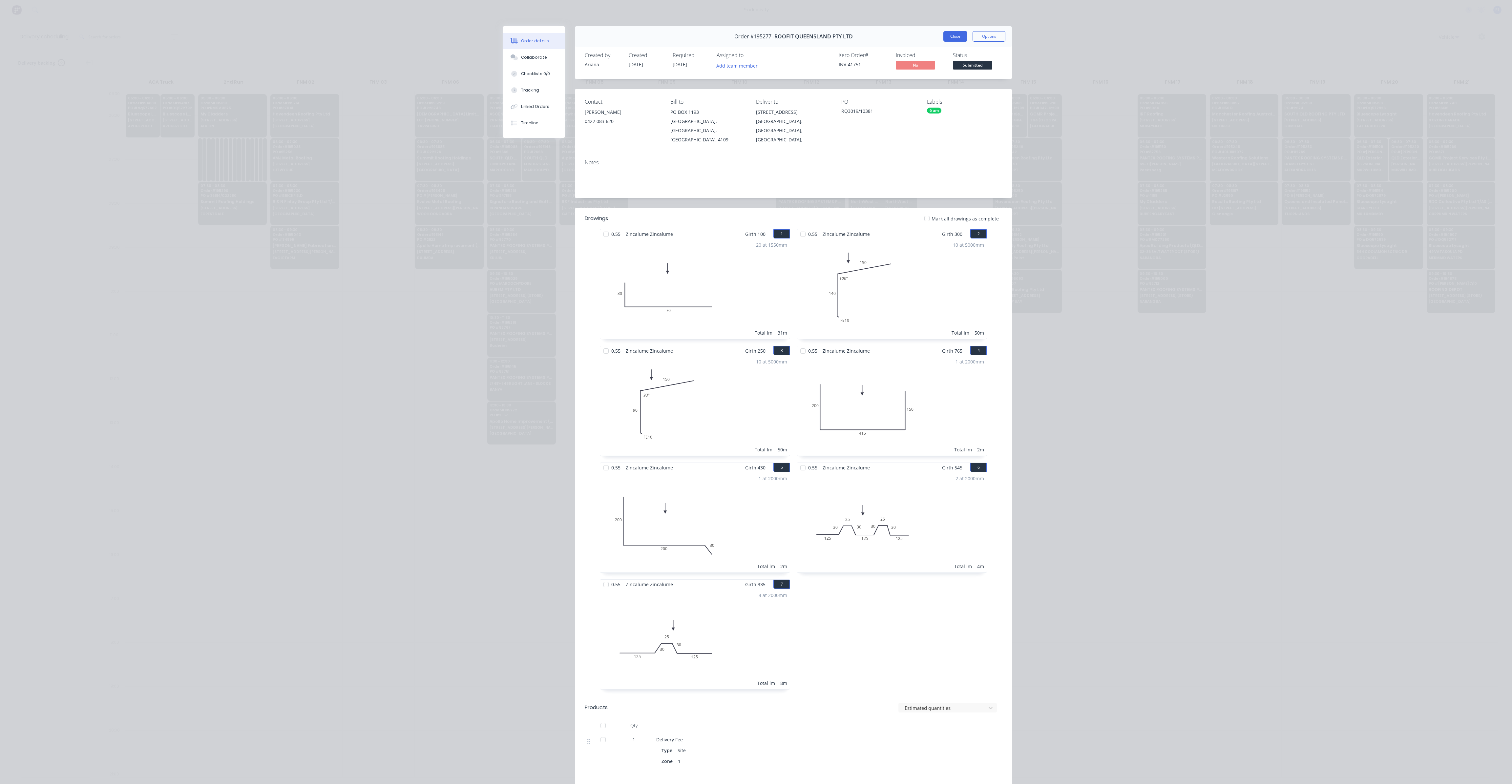
click at [958, 36] on button "Close" at bounding box center [955, 36] width 24 height 11
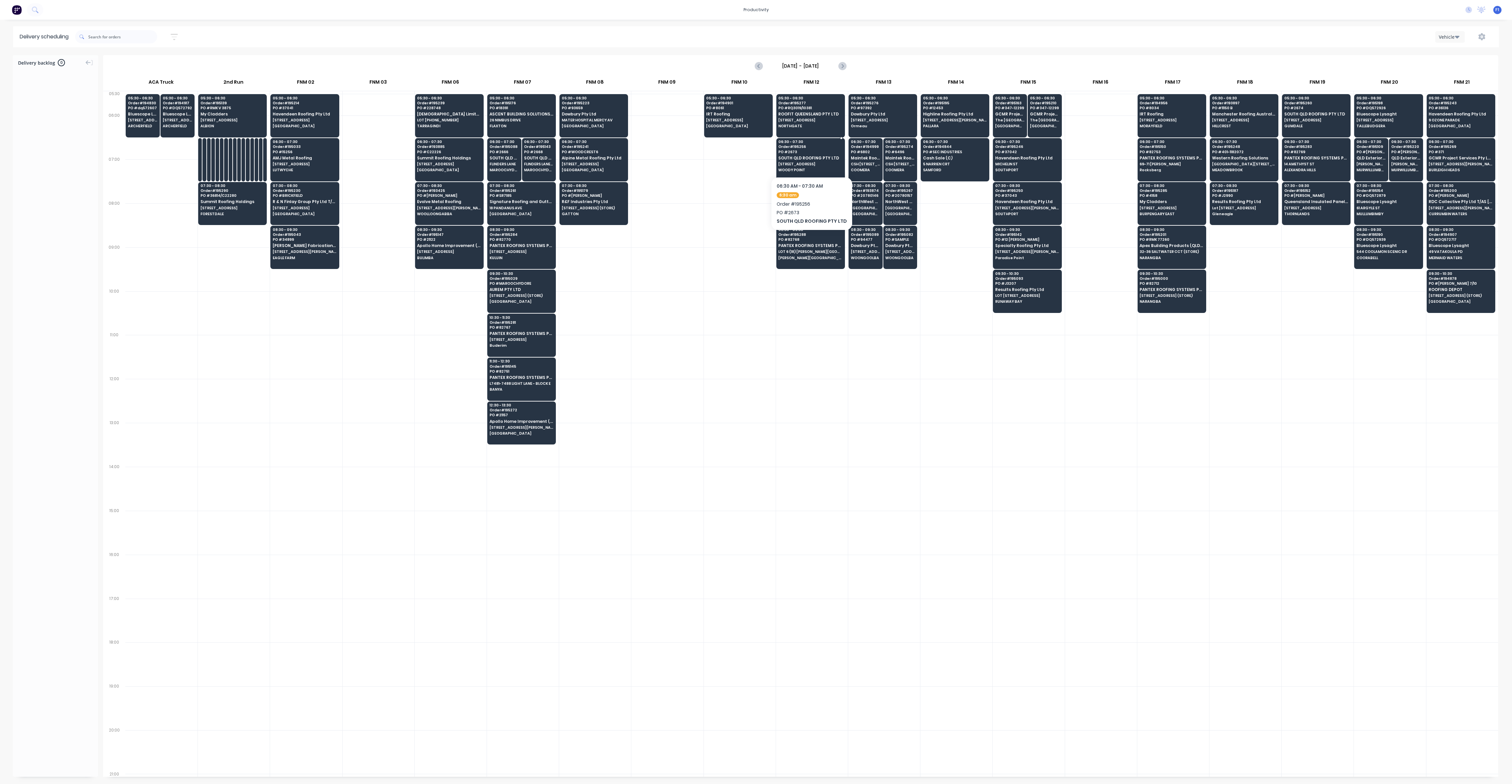
click at [802, 151] on span "PO # 2673" at bounding box center [810, 151] width 63 height 4
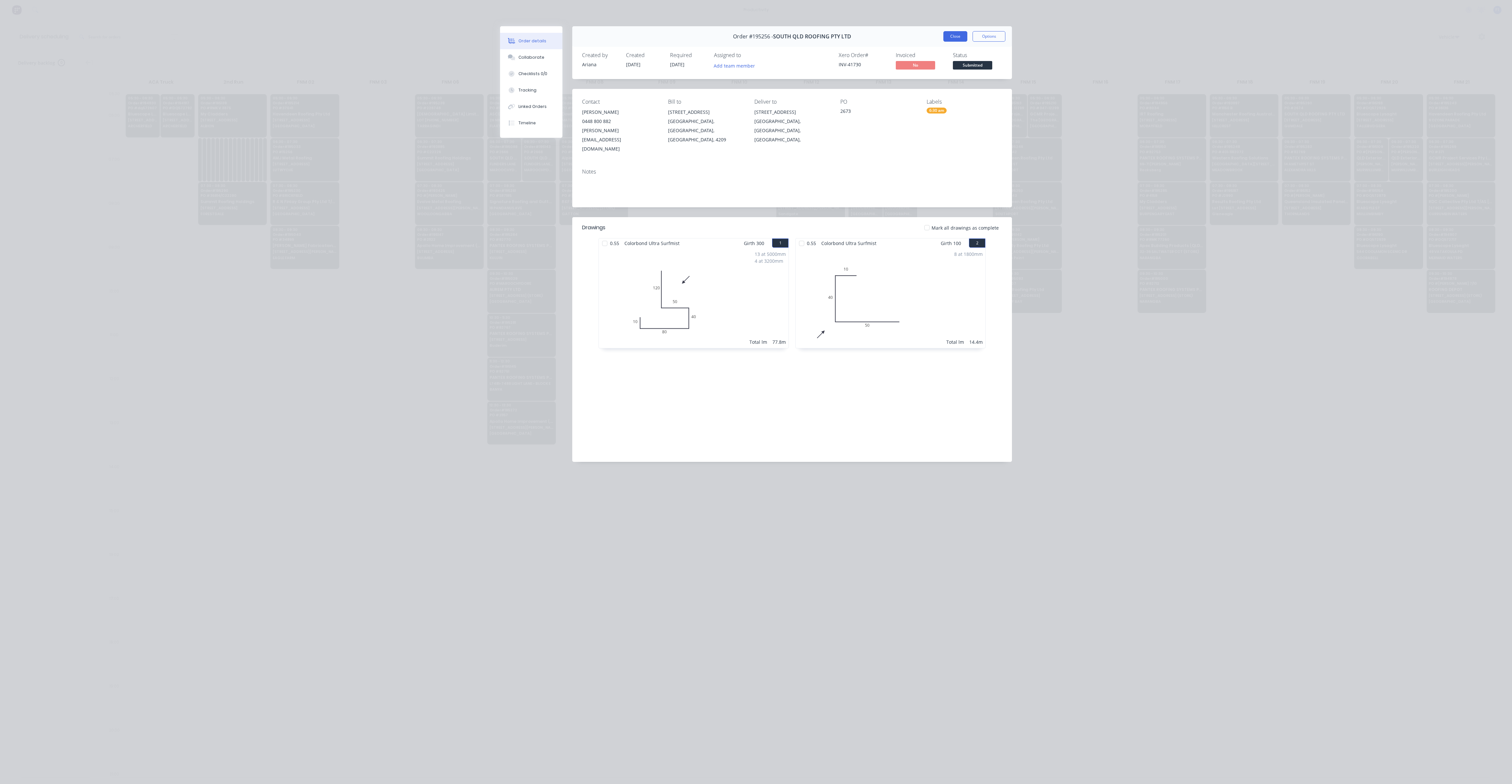
click at [956, 38] on button "Close" at bounding box center [955, 36] width 24 height 11
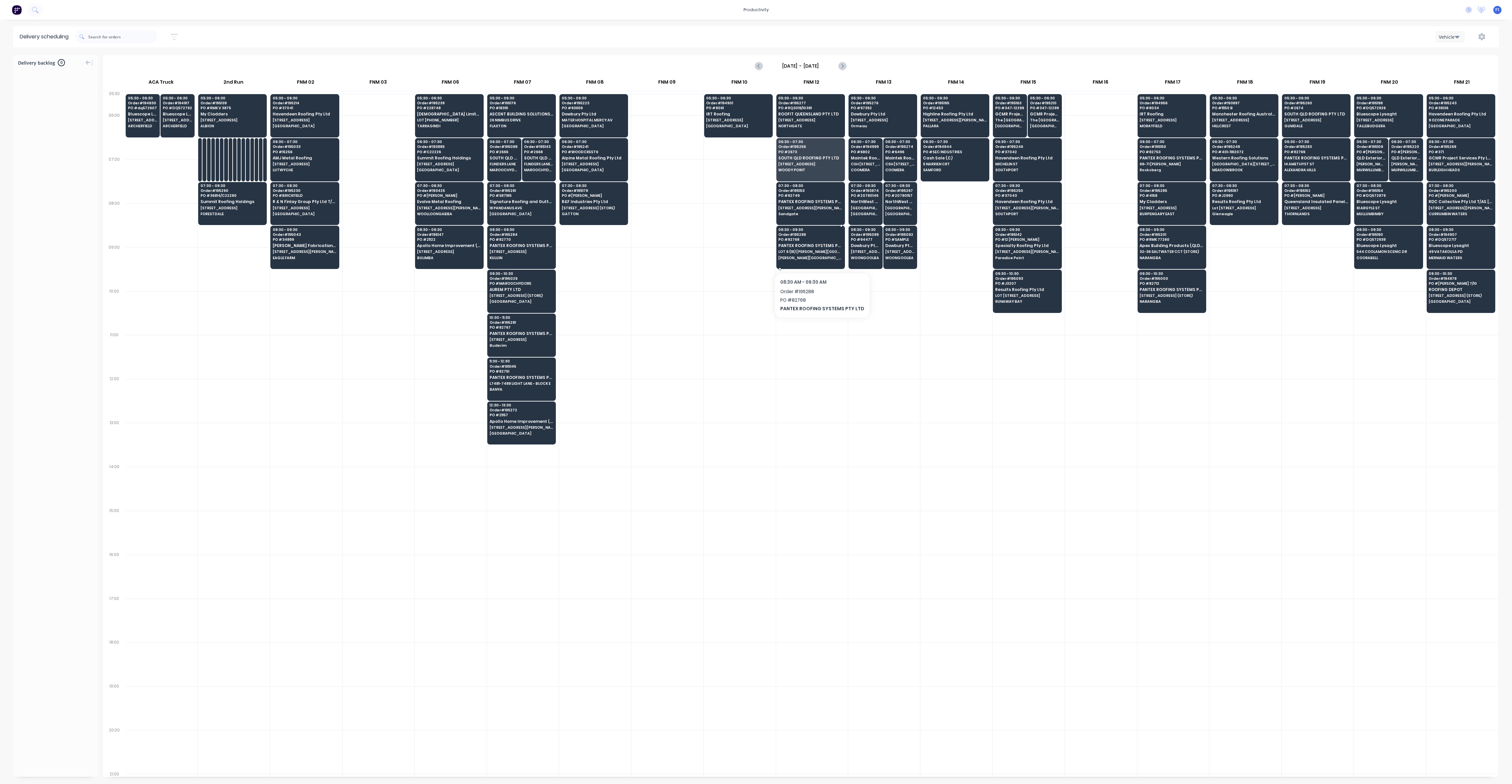
click at [819, 256] on span "[PERSON_NAME][GEOGRAPHIC_DATA]" at bounding box center [810, 258] width 63 height 4
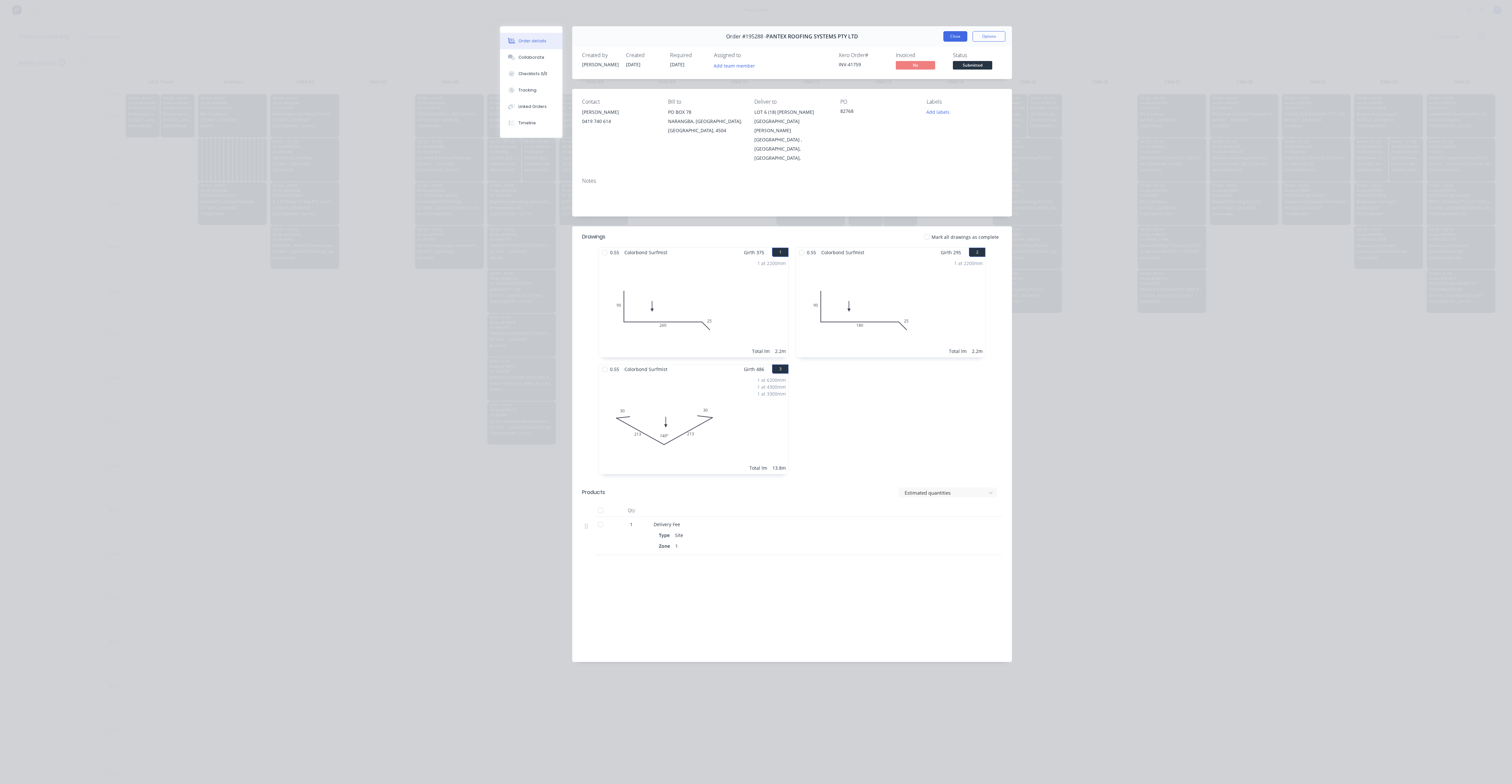
click at [952, 40] on button "Close" at bounding box center [955, 36] width 24 height 11
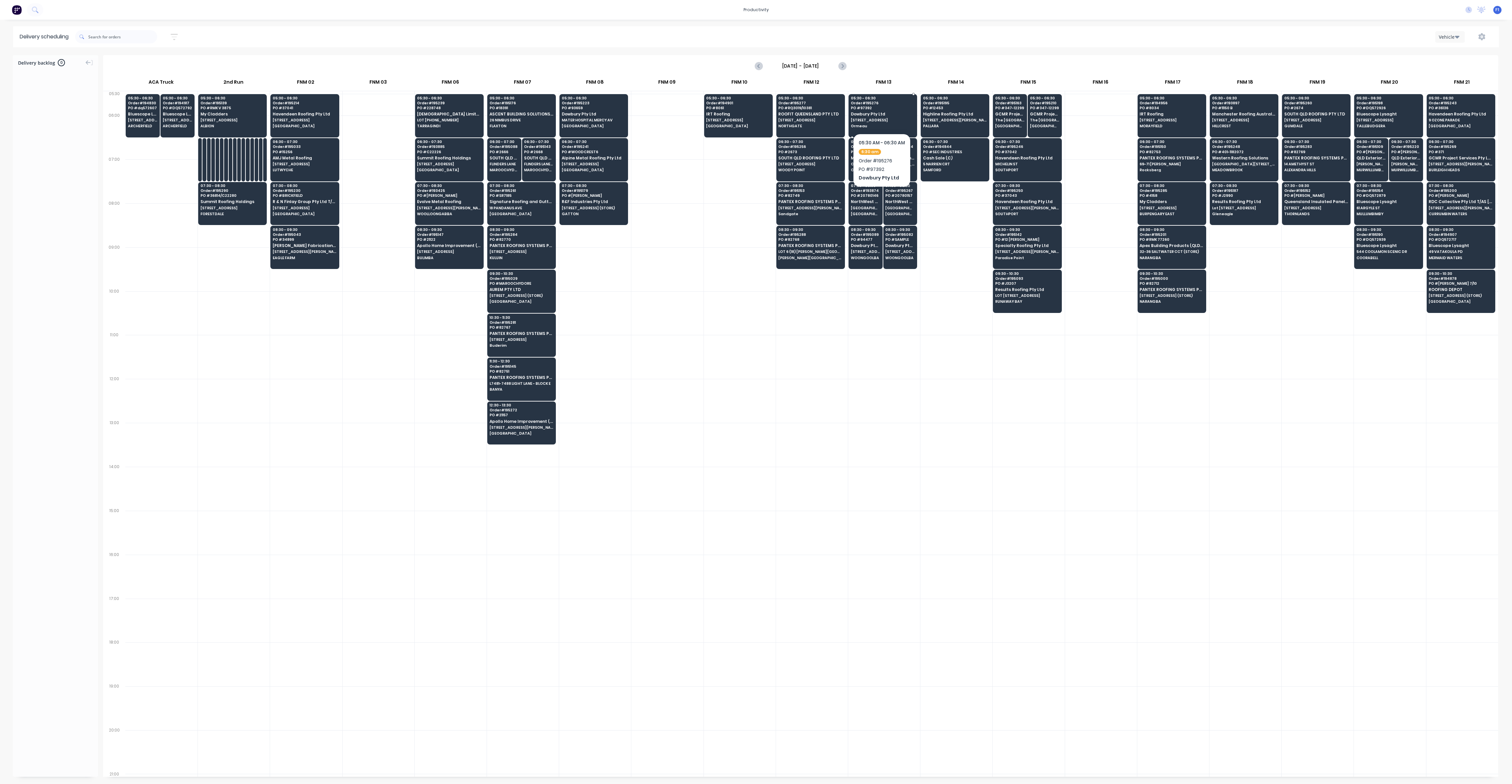
click at [886, 110] on div "05:30 - 06:30 Order # 195276 PO # 97392 Dowbury Pty Ltd [STREET_ADDRESS]" at bounding box center [883, 112] width 68 height 37
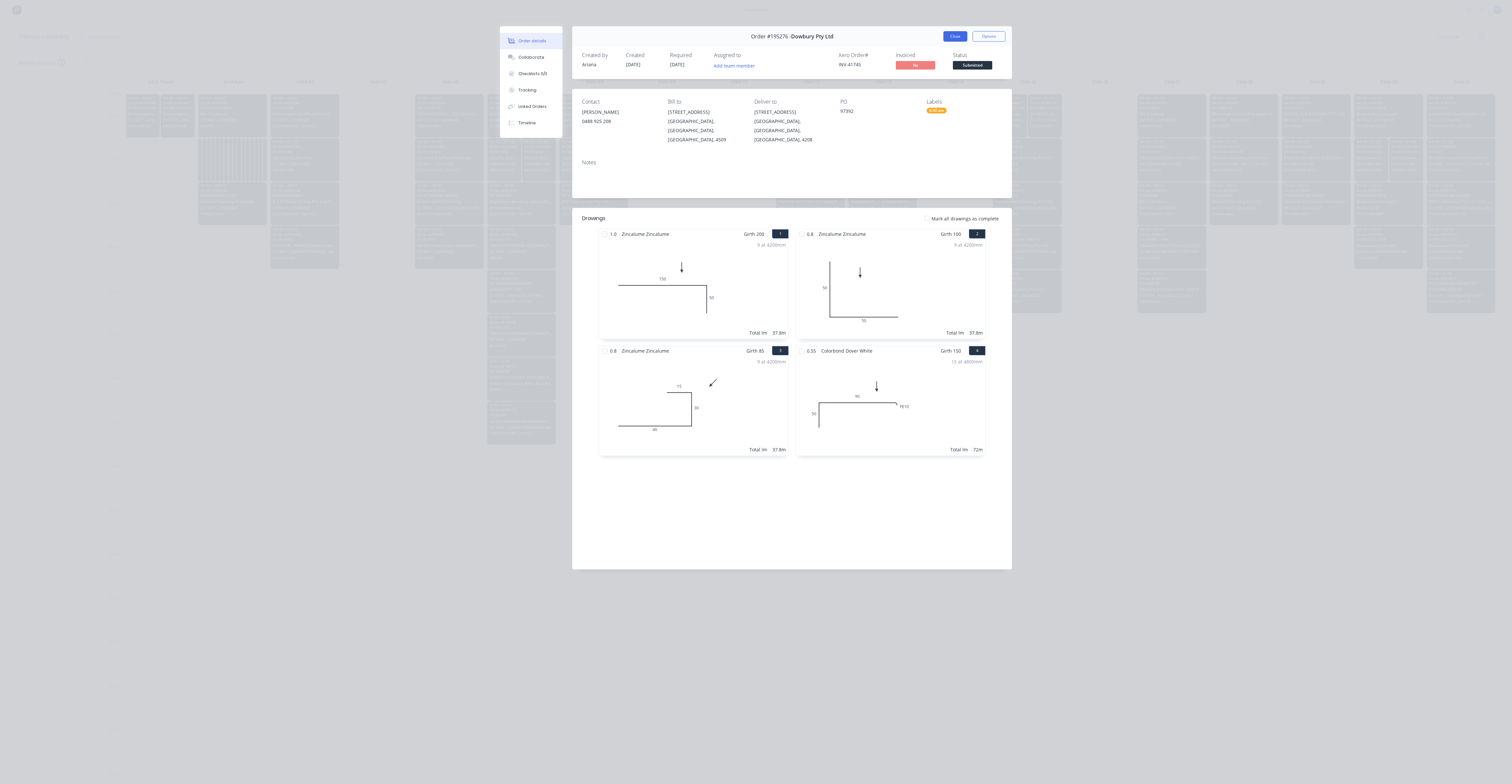
click at [956, 36] on button "Close" at bounding box center [955, 36] width 24 height 11
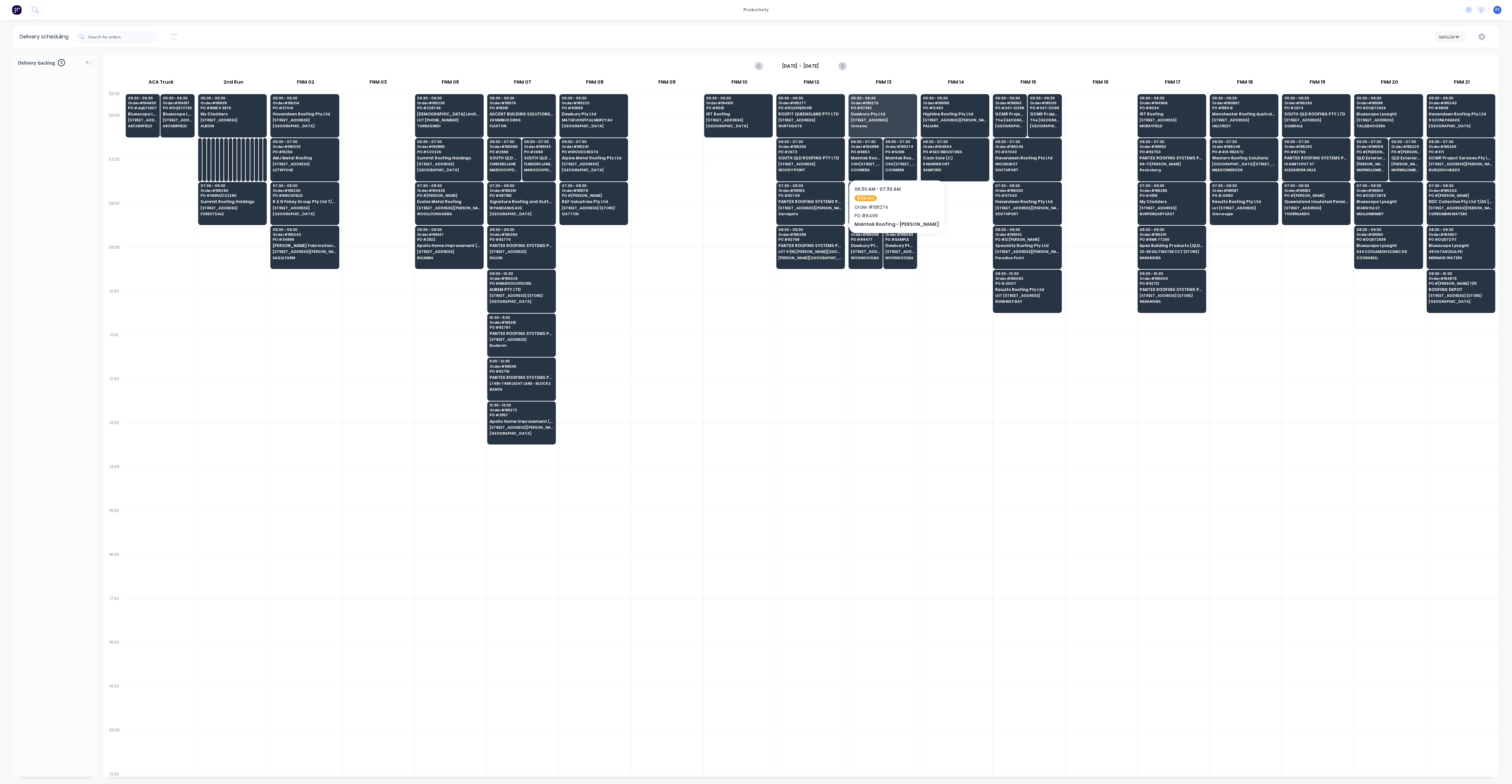
click at [896, 159] on span "Maintek Roofing - [PERSON_NAME]" at bounding box center [900, 158] width 29 height 4
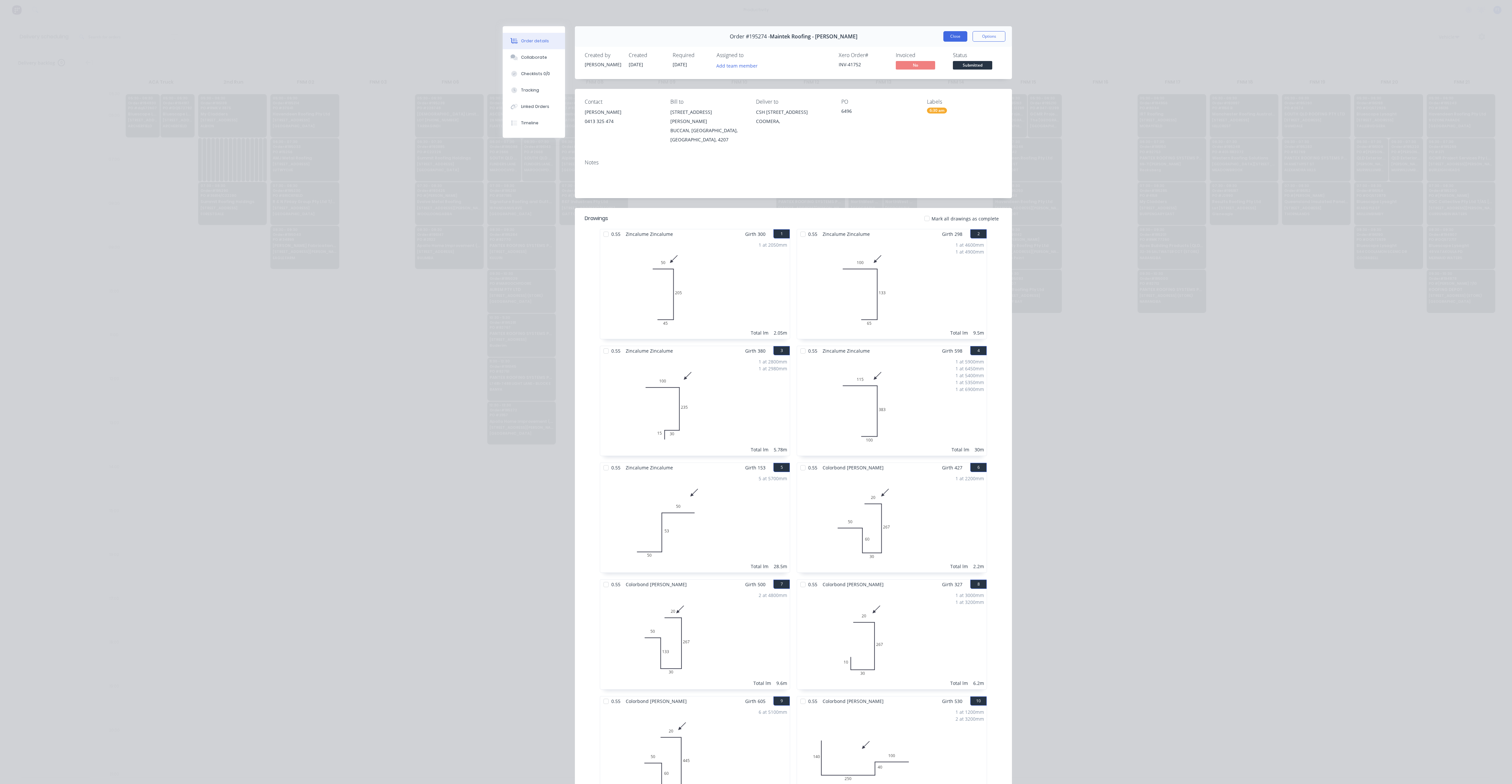
click at [948, 36] on button "Close" at bounding box center [955, 36] width 24 height 11
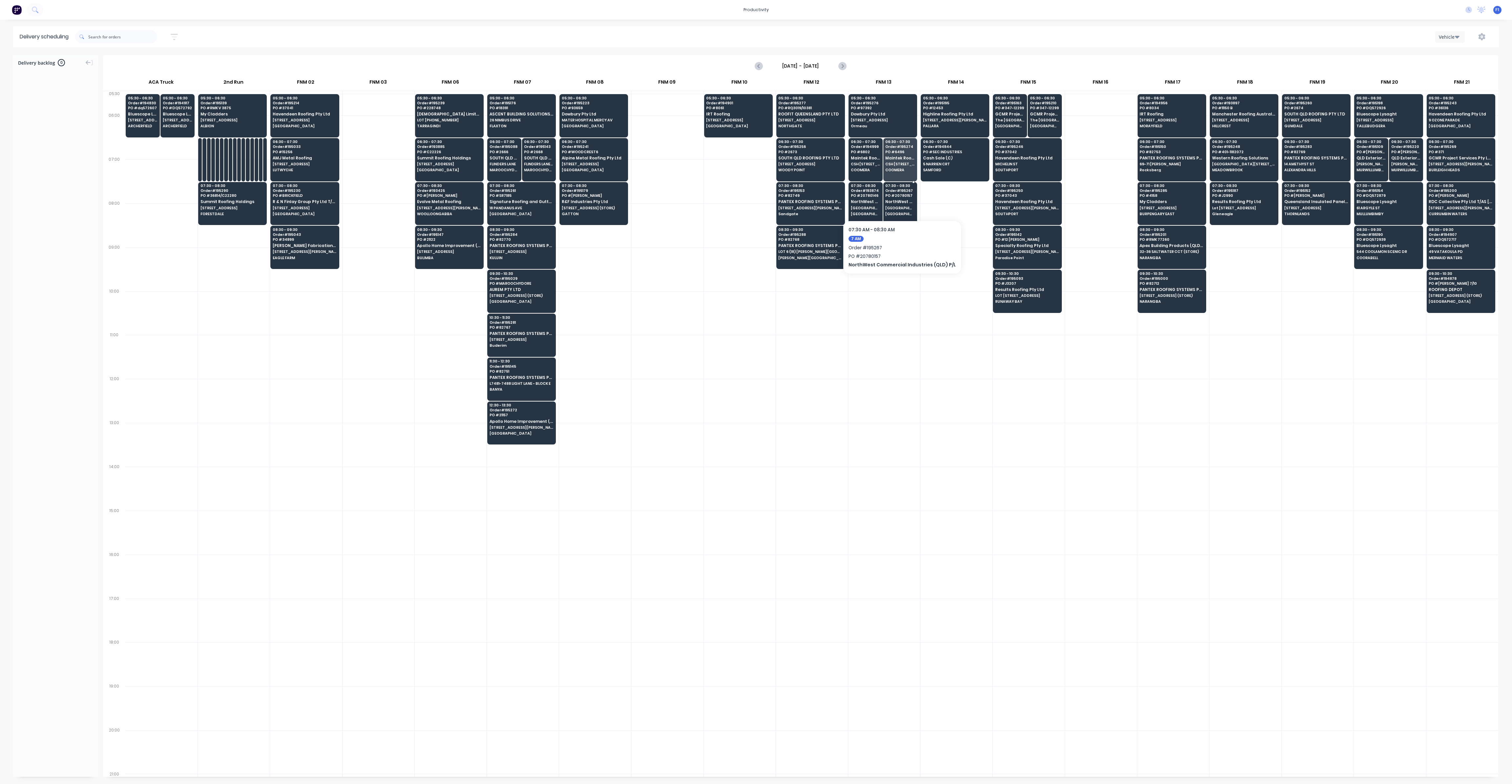
click at [895, 207] on span "[GEOGRAPHIC_DATA][PERSON_NAME]" at bounding box center [900, 208] width 29 height 4
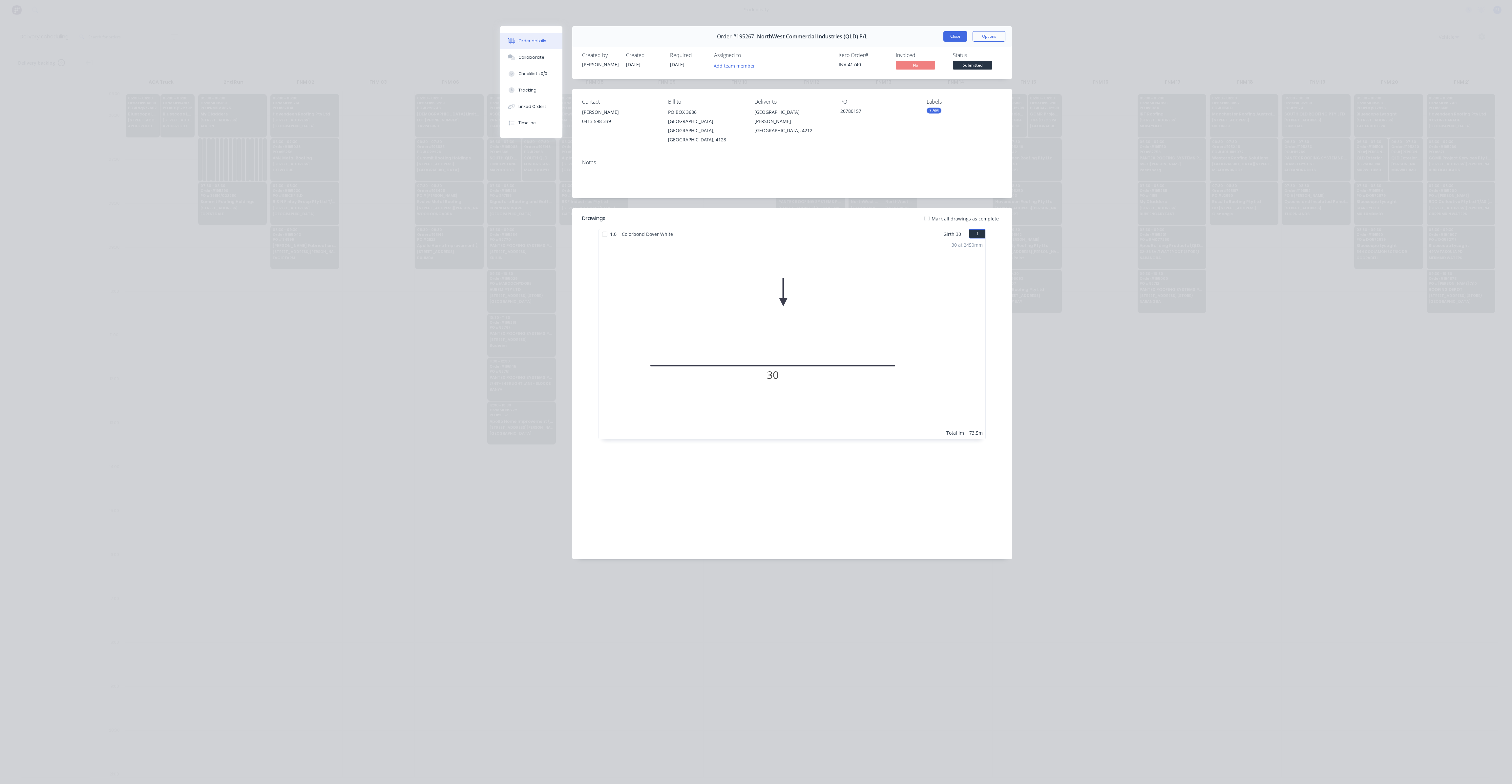
click at [963, 34] on button "Close" at bounding box center [955, 36] width 24 height 11
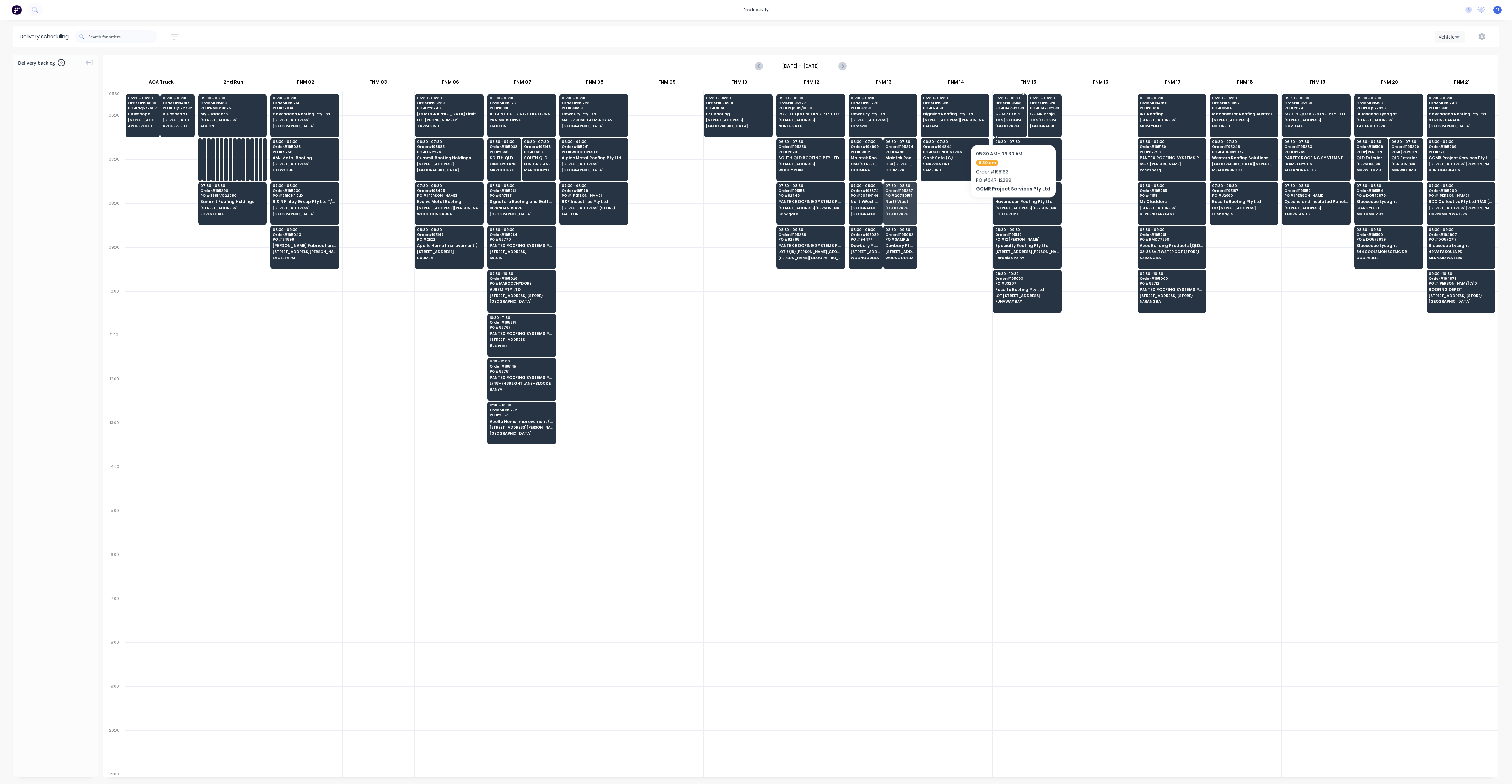
click at [1010, 124] on span "[GEOGRAPHIC_DATA]" at bounding box center [1010, 126] width 29 height 4
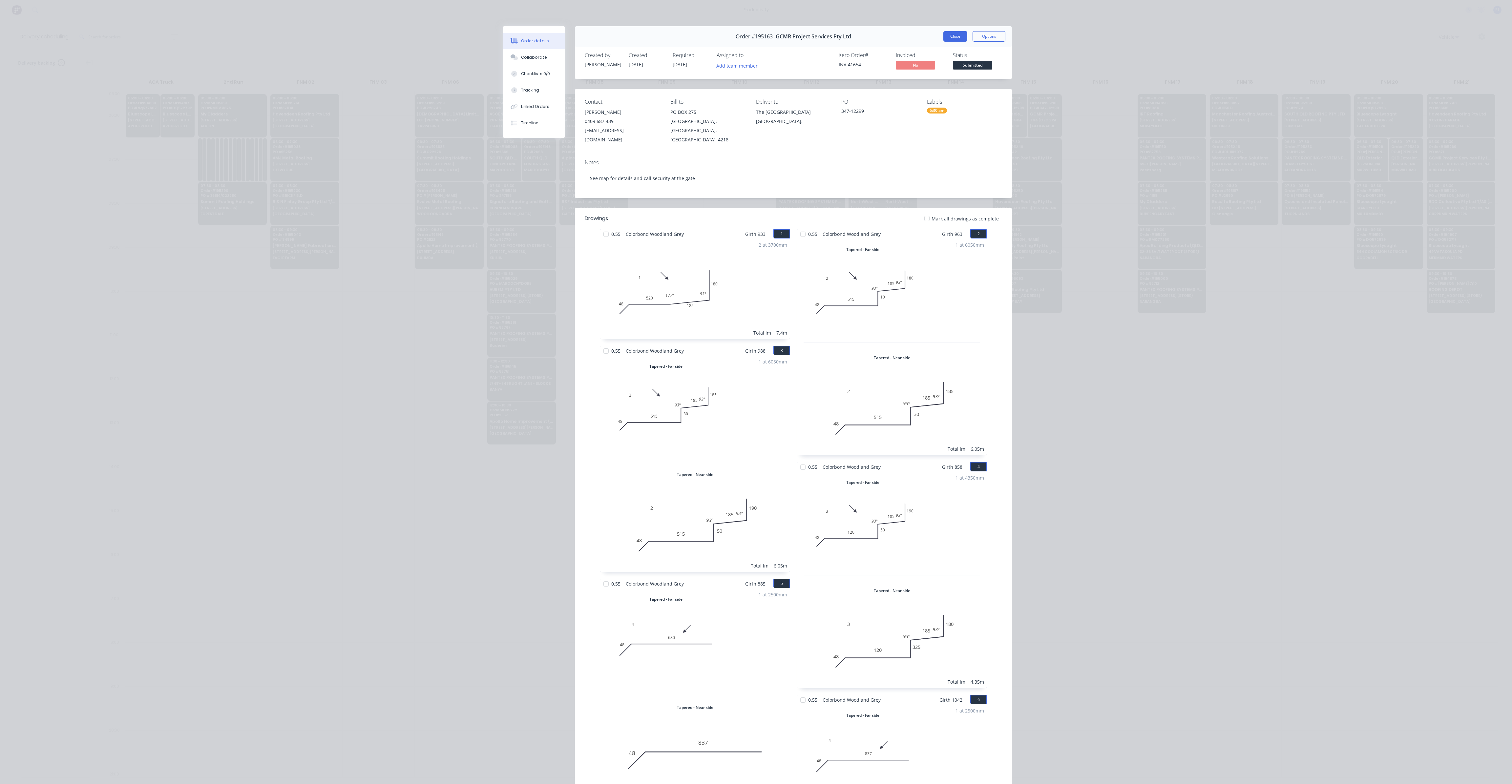
click at [954, 38] on button "Close" at bounding box center [955, 36] width 24 height 11
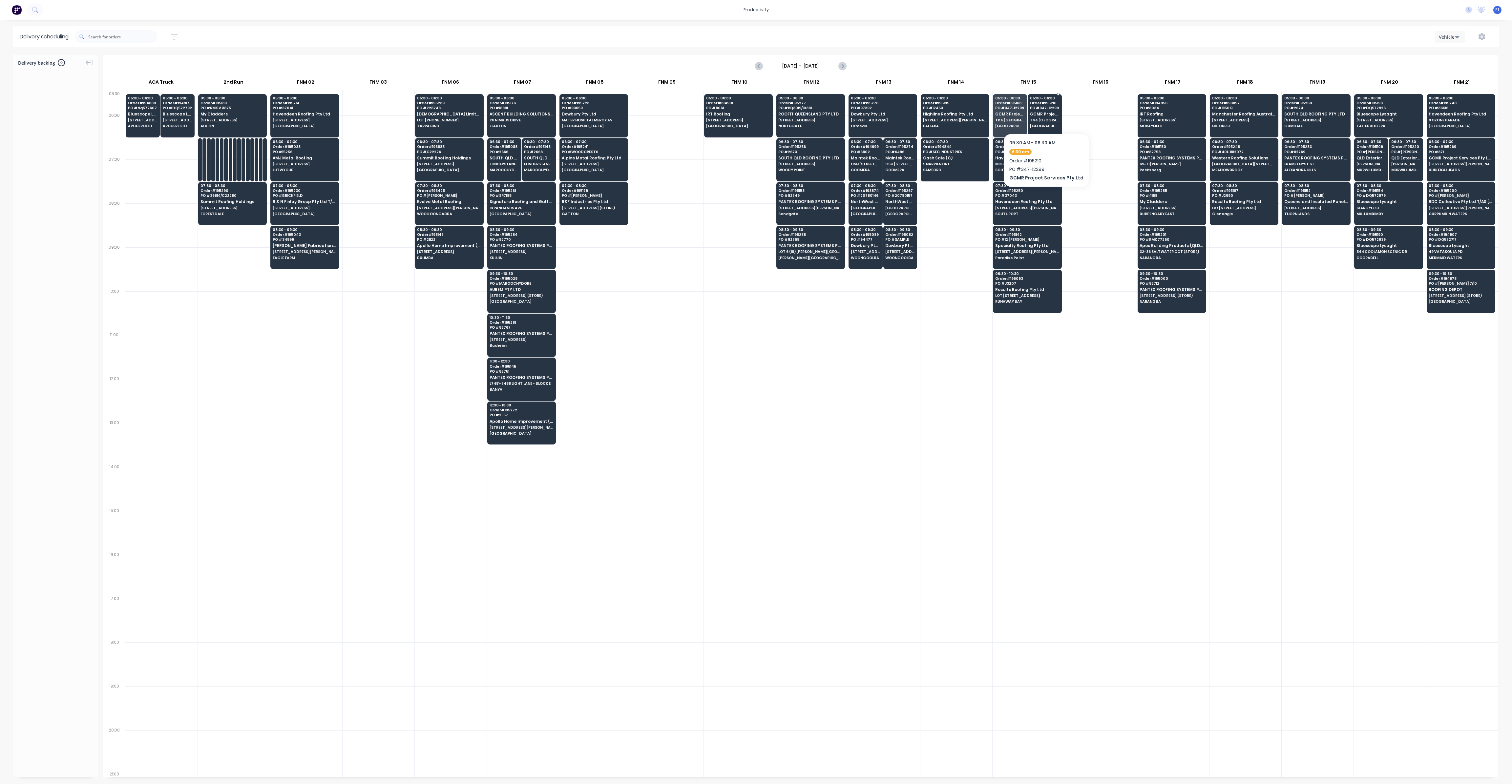
click at [1038, 116] on div "05:30 - 06:30 Order # 195210 PO # 347-12299 GCMR Project Services Pty Ltd The […" at bounding box center [1044, 112] width 33 height 37
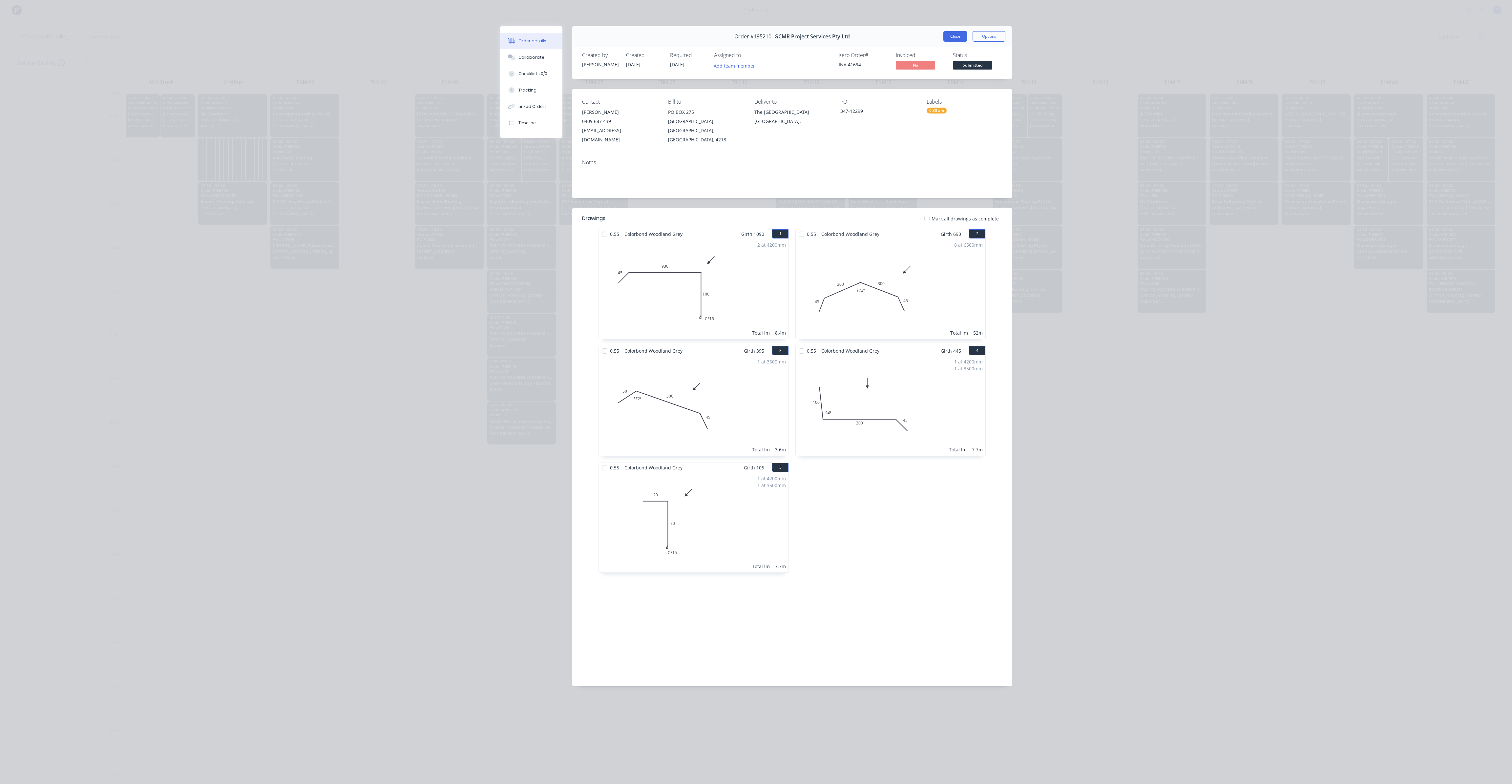
click at [957, 40] on button "Close" at bounding box center [955, 36] width 24 height 11
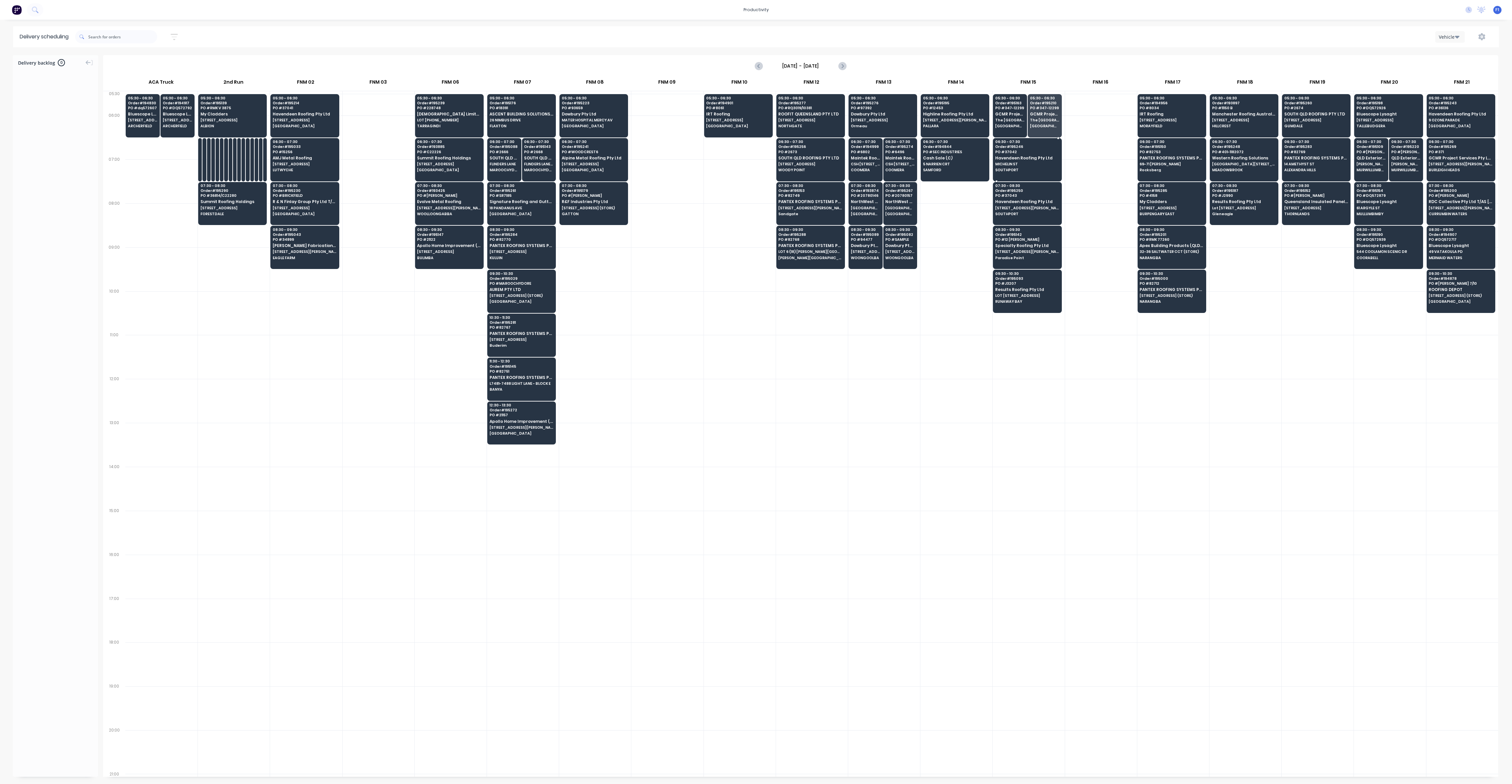
click at [1018, 154] on div "06:30 - 07:30 Order # 195246 PO # 37042 Havendeen Roofing Pty Ltd MICHELIN [GEO…" at bounding box center [1027, 156] width 68 height 37
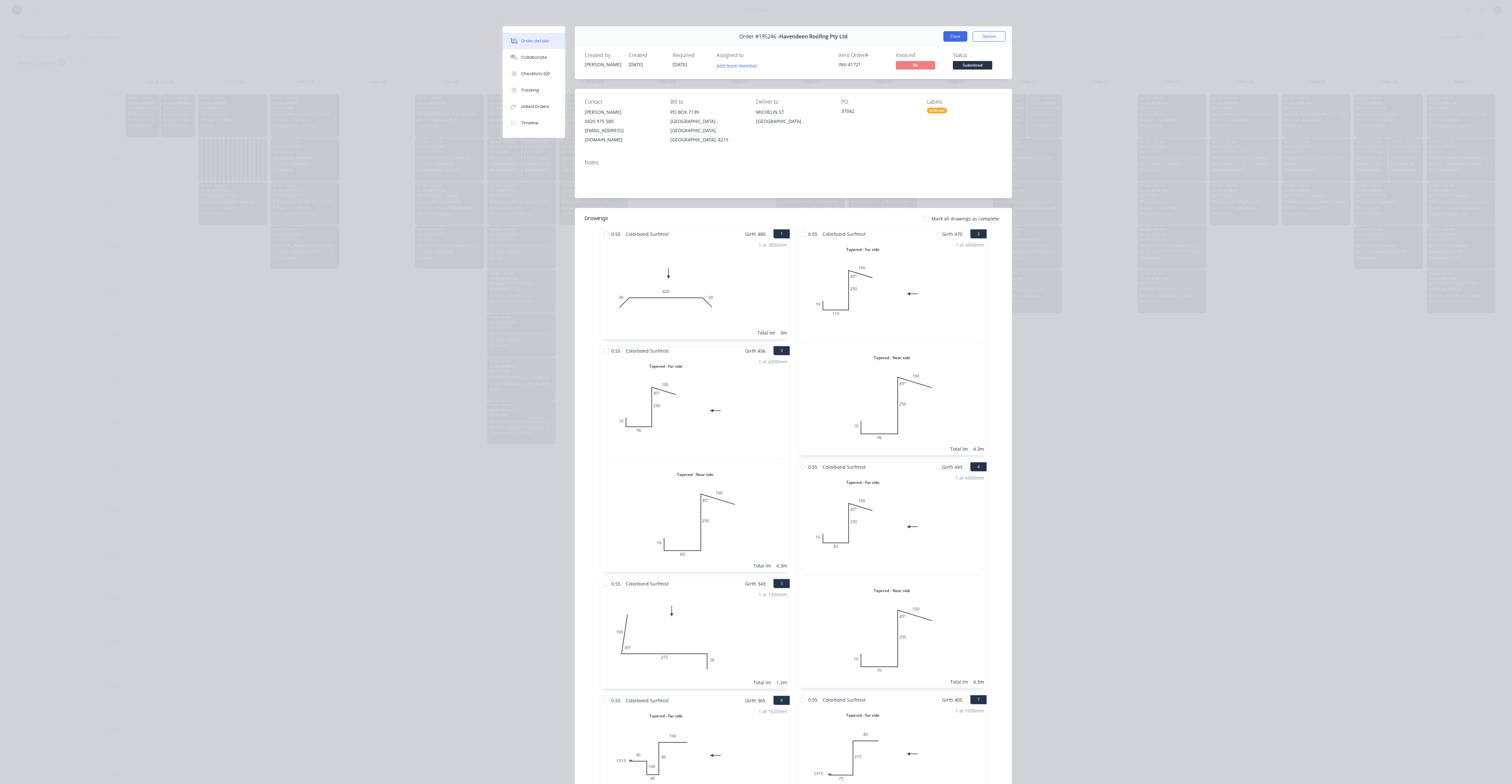
click at [954, 37] on button "Close" at bounding box center [955, 36] width 24 height 11
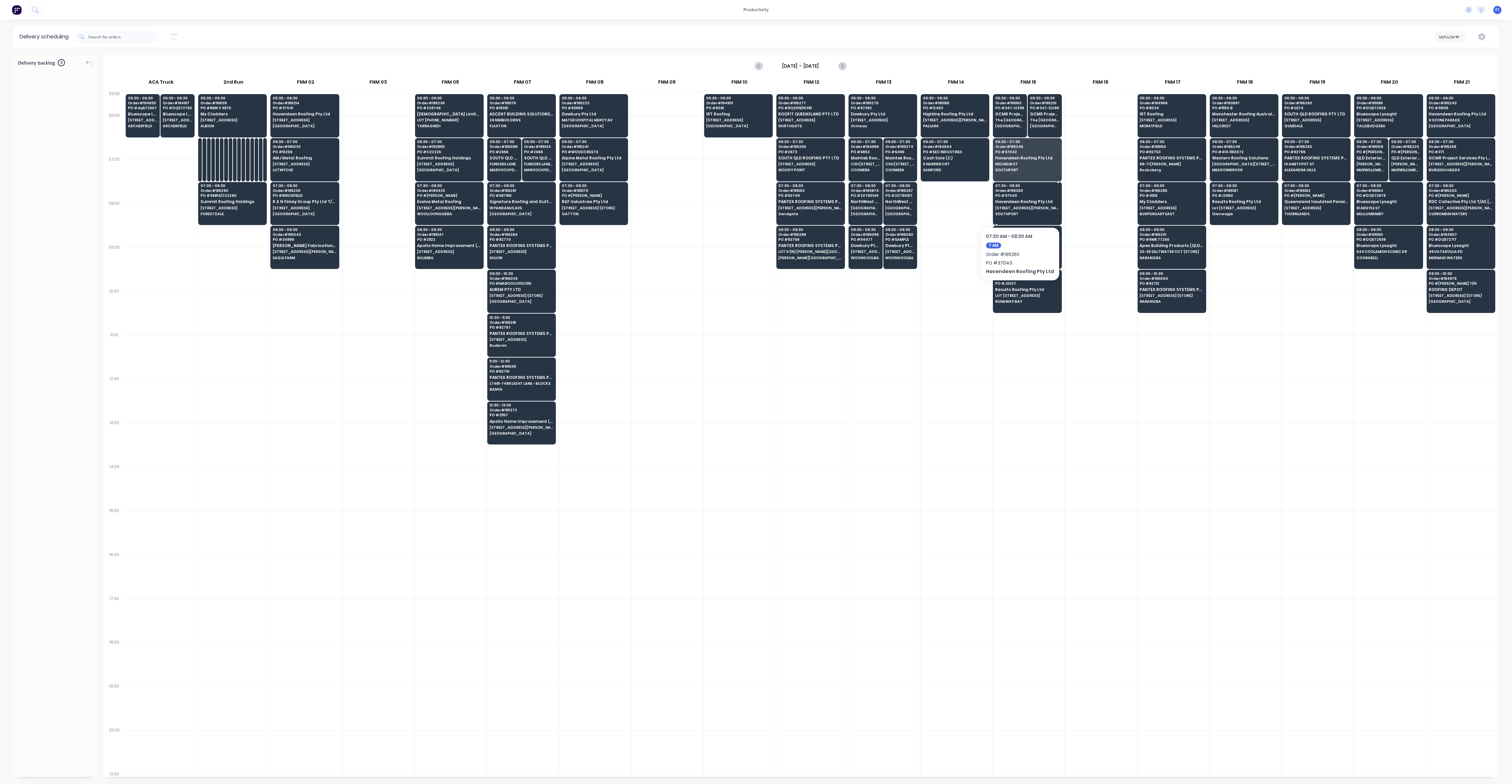
click at [1017, 207] on span "[STREET_ADDRESS][PERSON_NAME]" at bounding box center [1027, 208] width 63 height 4
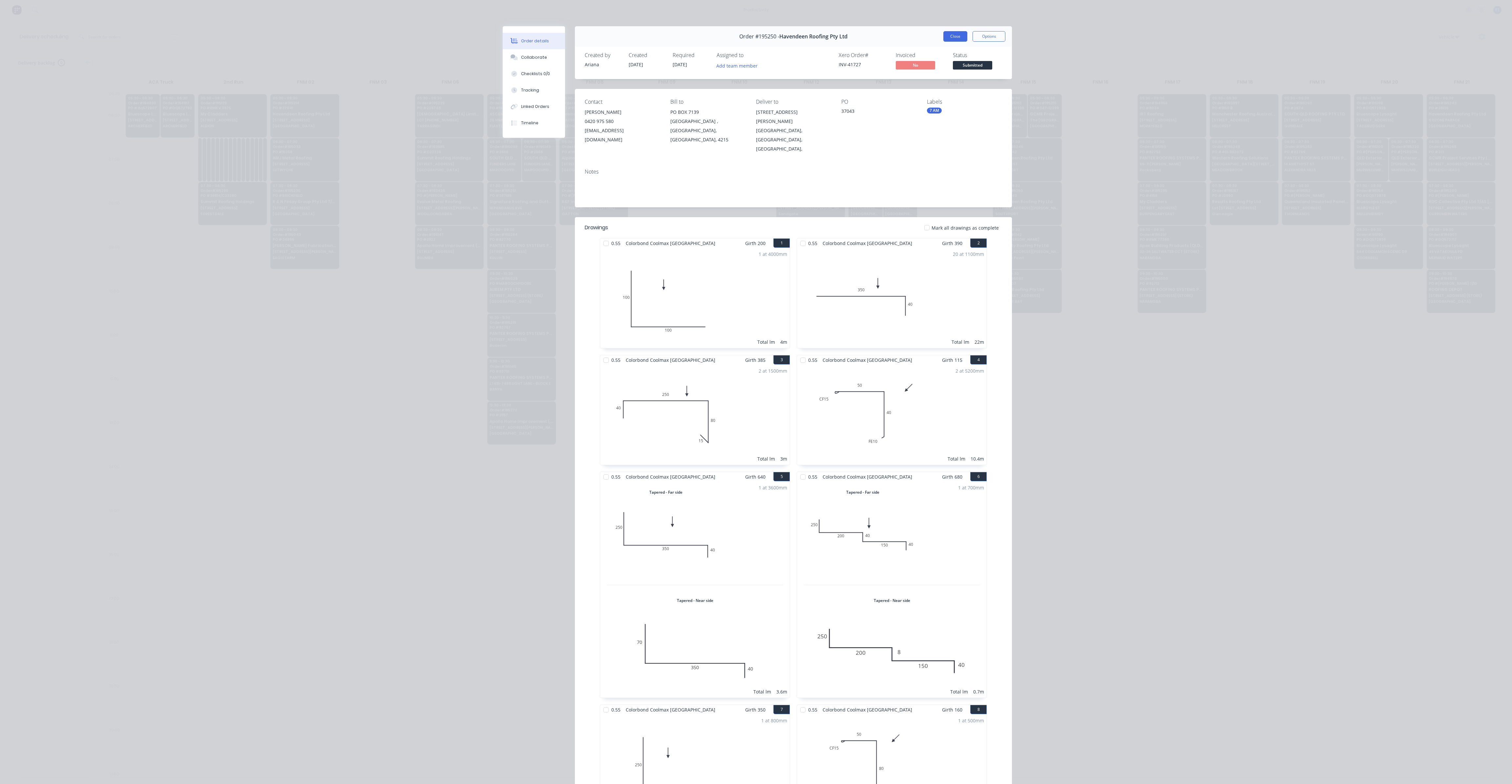
click at [949, 39] on button "Close" at bounding box center [955, 36] width 24 height 11
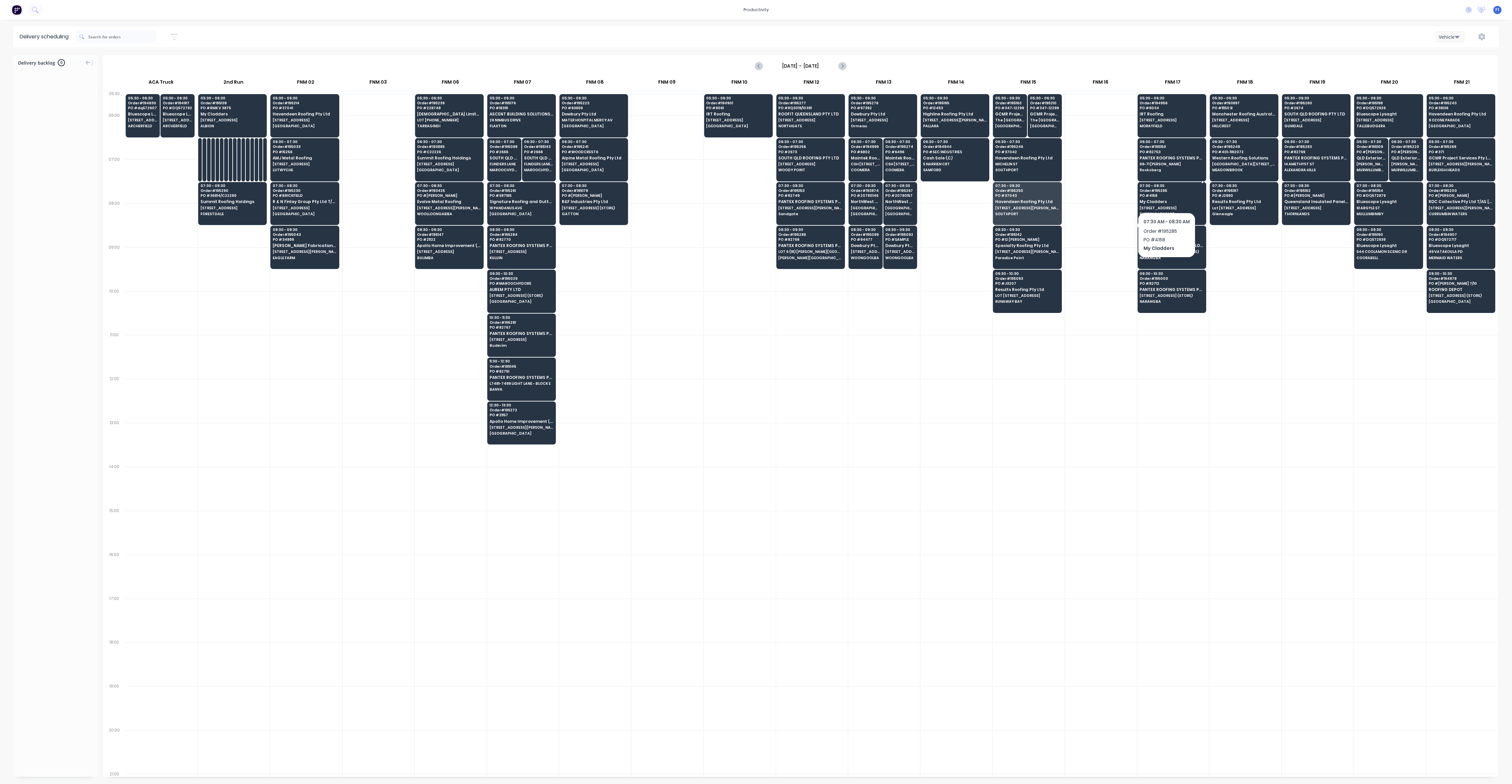
click at [1166, 195] on span "PO # 4158" at bounding box center [1172, 195] width 63 height 4
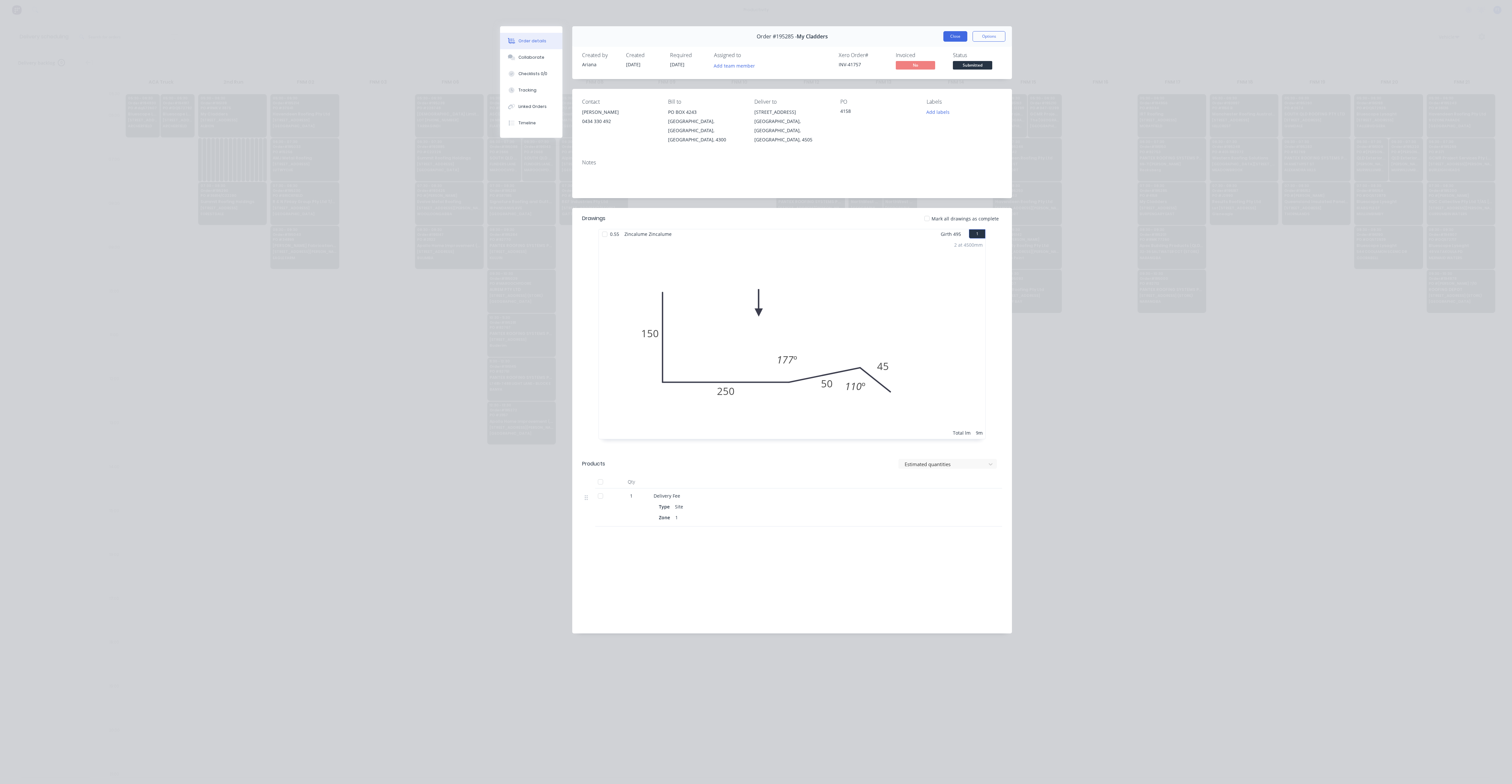
click at [958, 35] on button "Close" at bounding box center [955, 36] width 24 height 11
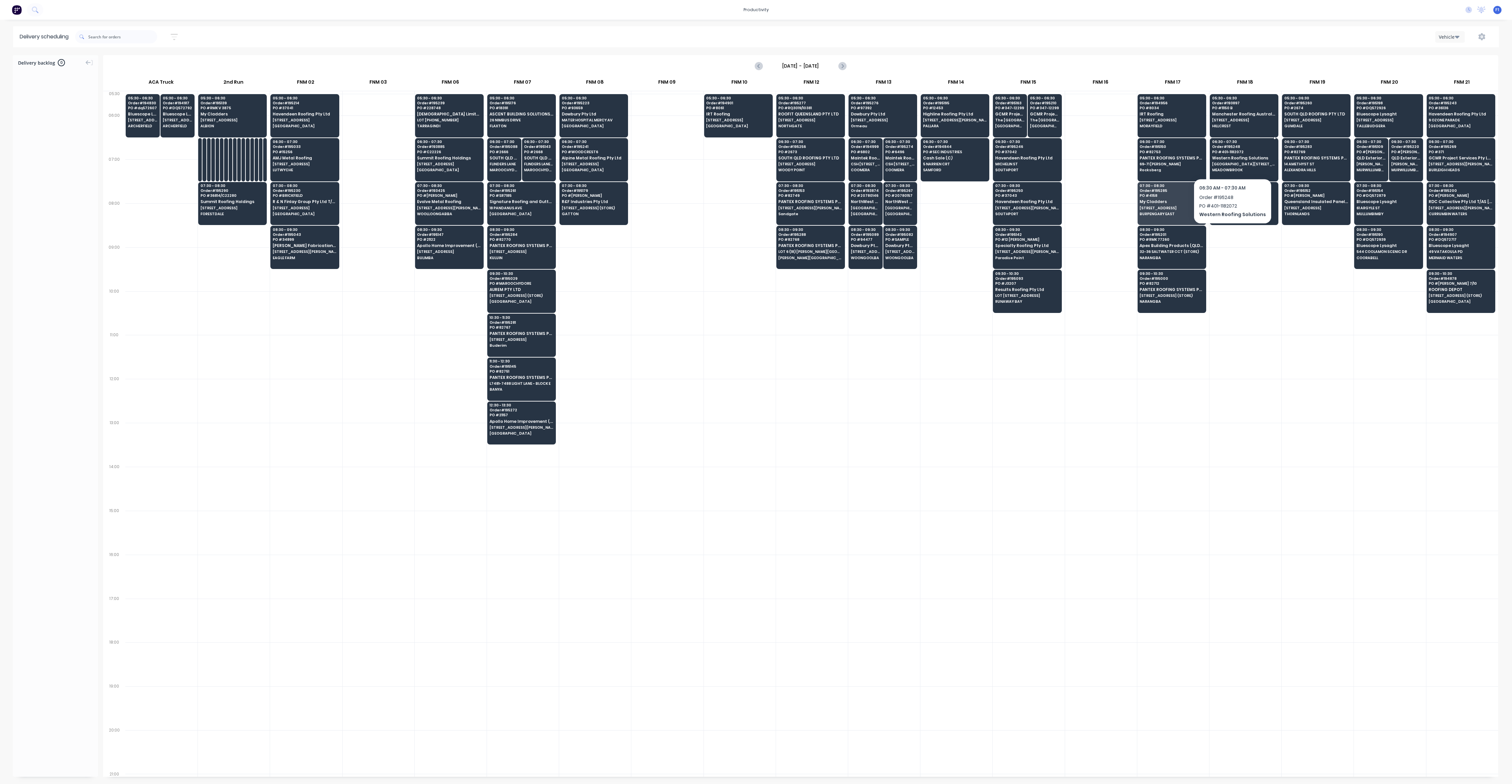
click at [1230, 162] on span "[GEOGRAPHIC_DATA][STREET_ADDRESS]" at bounding box center [1244, 164] width 63 height 4
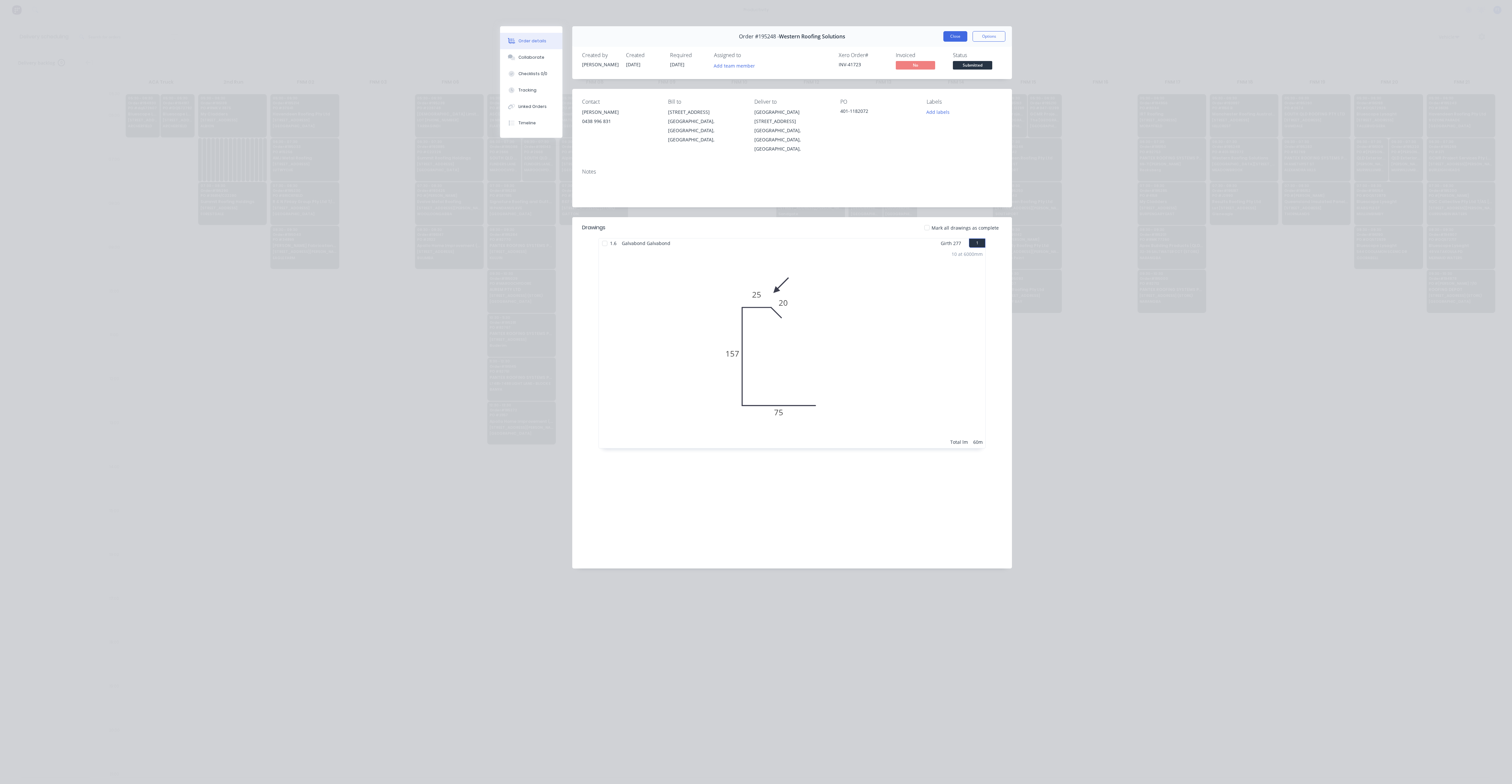
click at [960, 36] on button "Close" at bounding box center [955, 36] width 24 height 11
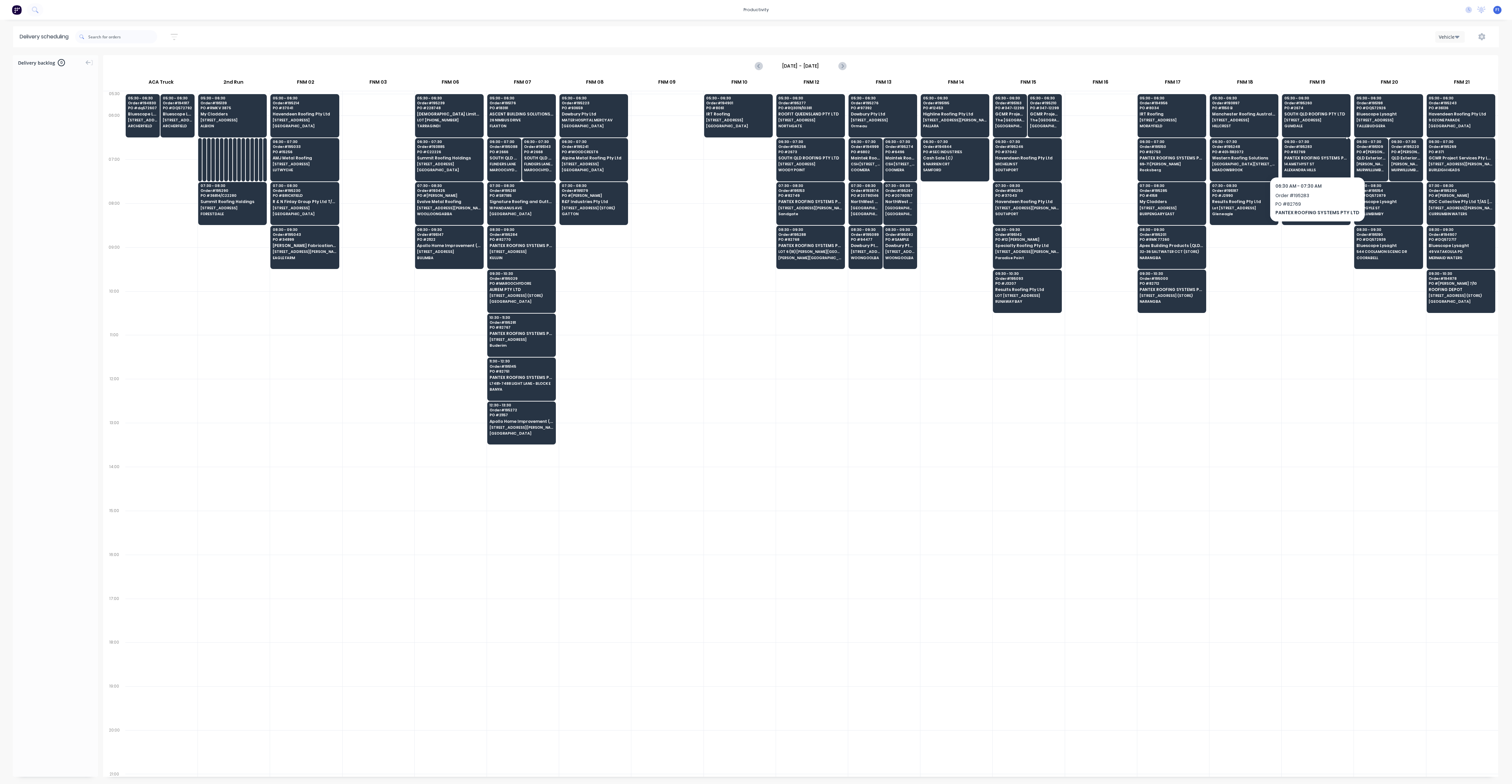
click at [1298, 154] on div "06:30 - 07:30 Order # 195283 PO # 82769 PANTEX ROOFING SYSTEMS PTY LTD 14 AMETH…" at bounding box center [1317, 156] width 68 height 37
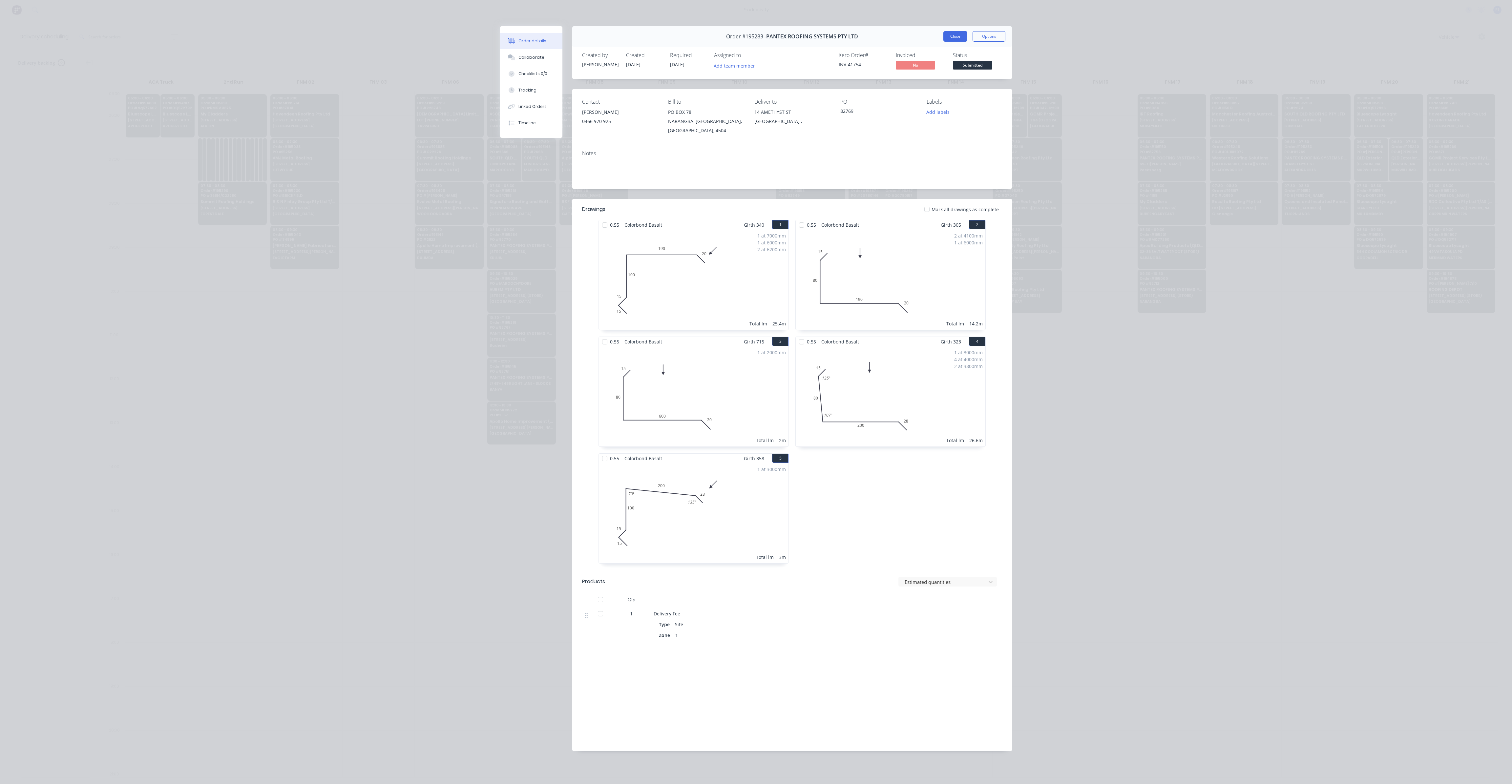
click at [959, 40] on button "Close" at bounding box center [955, 36] width 24 height 11
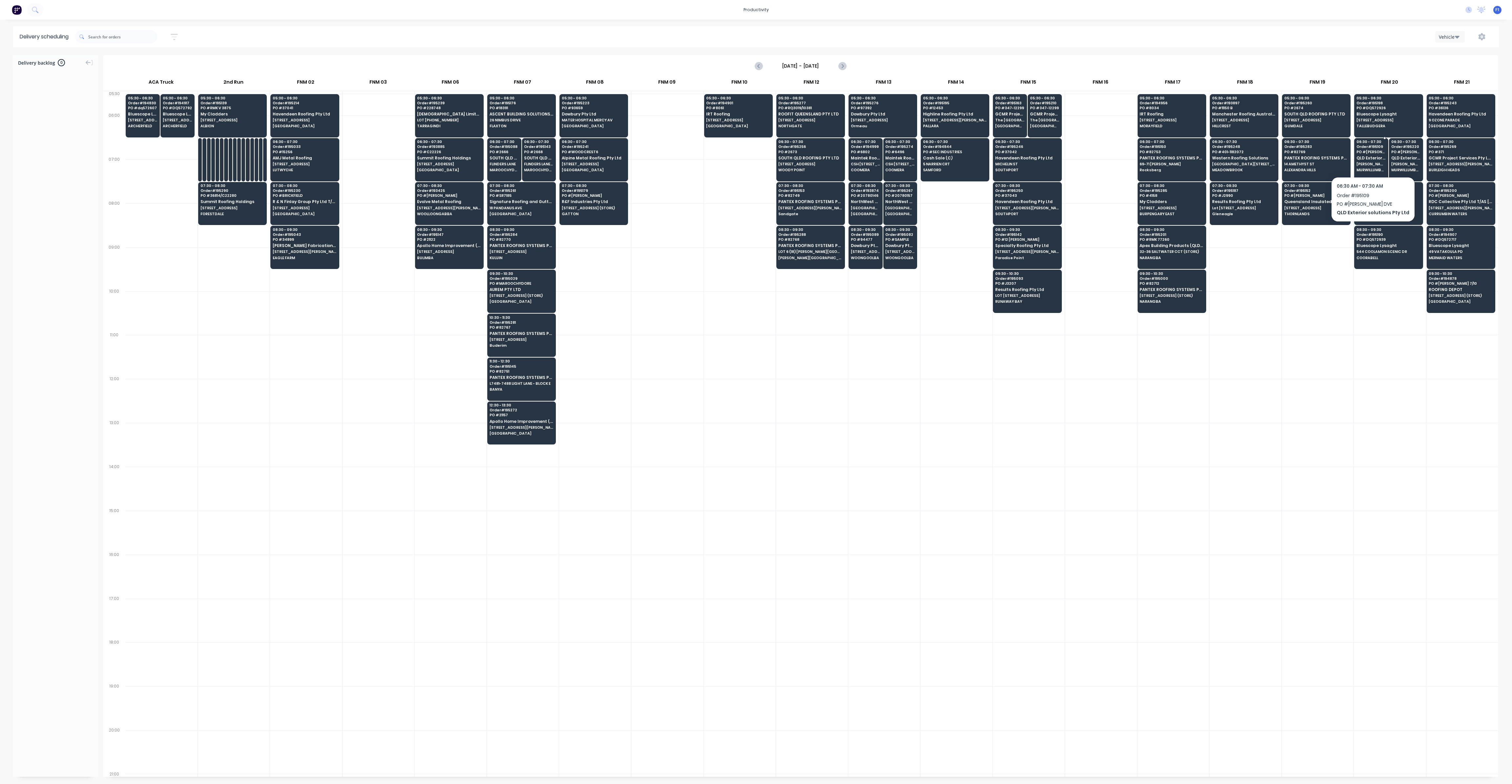
click at [1373, 154] on div "06:30 - 07:30 Order # 195109 PO # [PERSON_NAME] DVE QLD Exterior solutions Pty …" at bounding box center [1371, 156] width 33 height 37
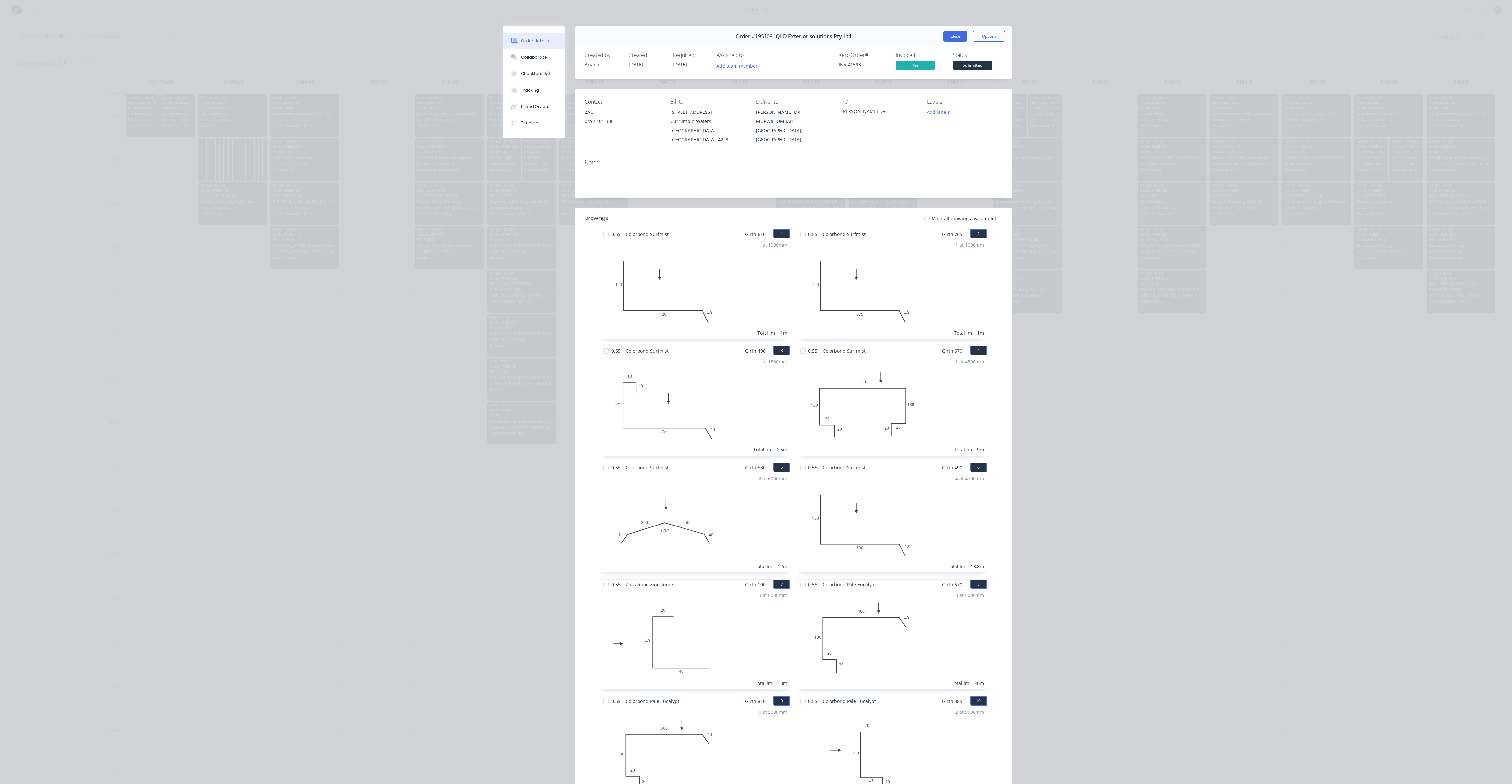
click at [953, 39] on button "Close" at bounding box center [955, 36] width 24 height 11
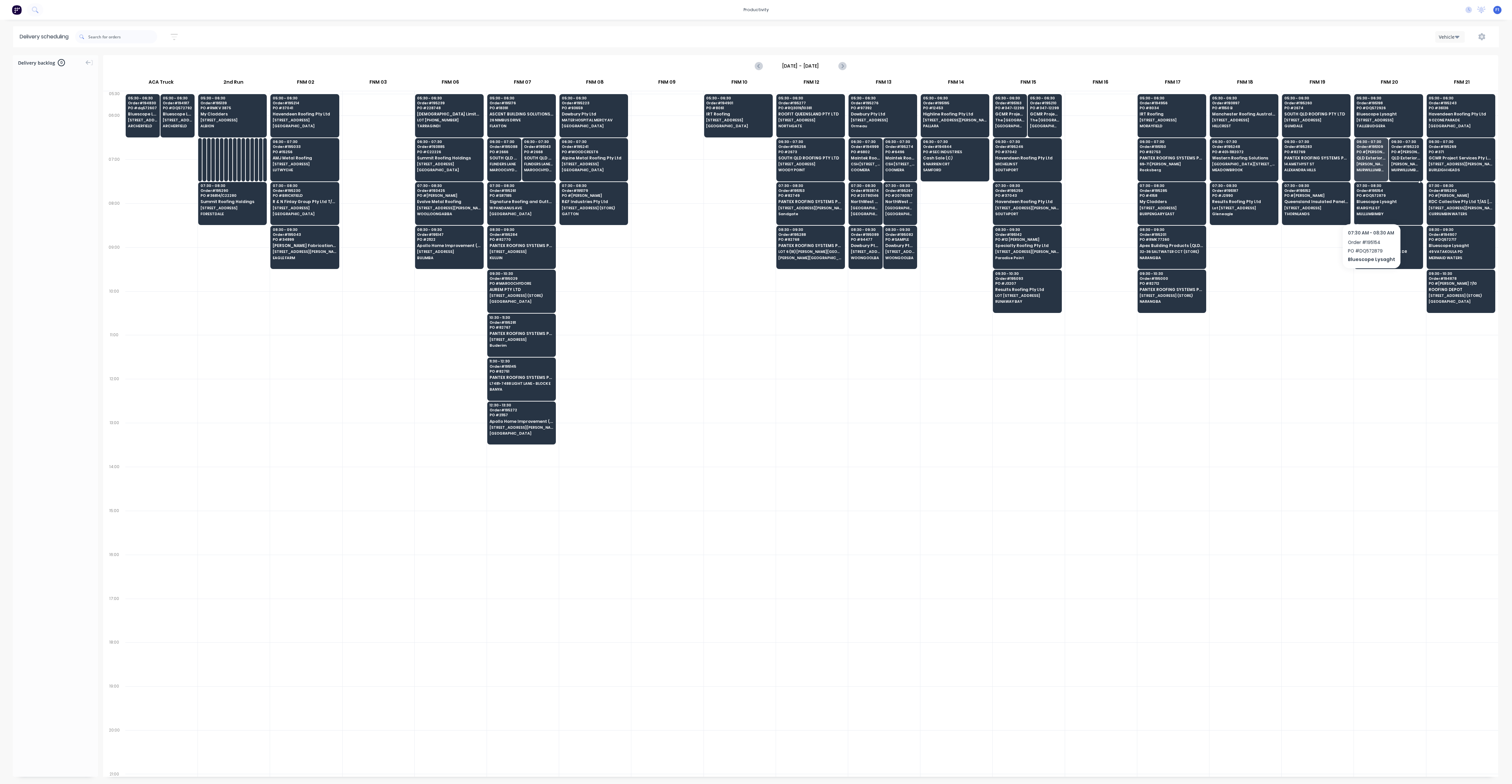
click at [1371, 207] on span "61 ARGYLE ST" at bounding box center [1388, 208] width 63 height 4
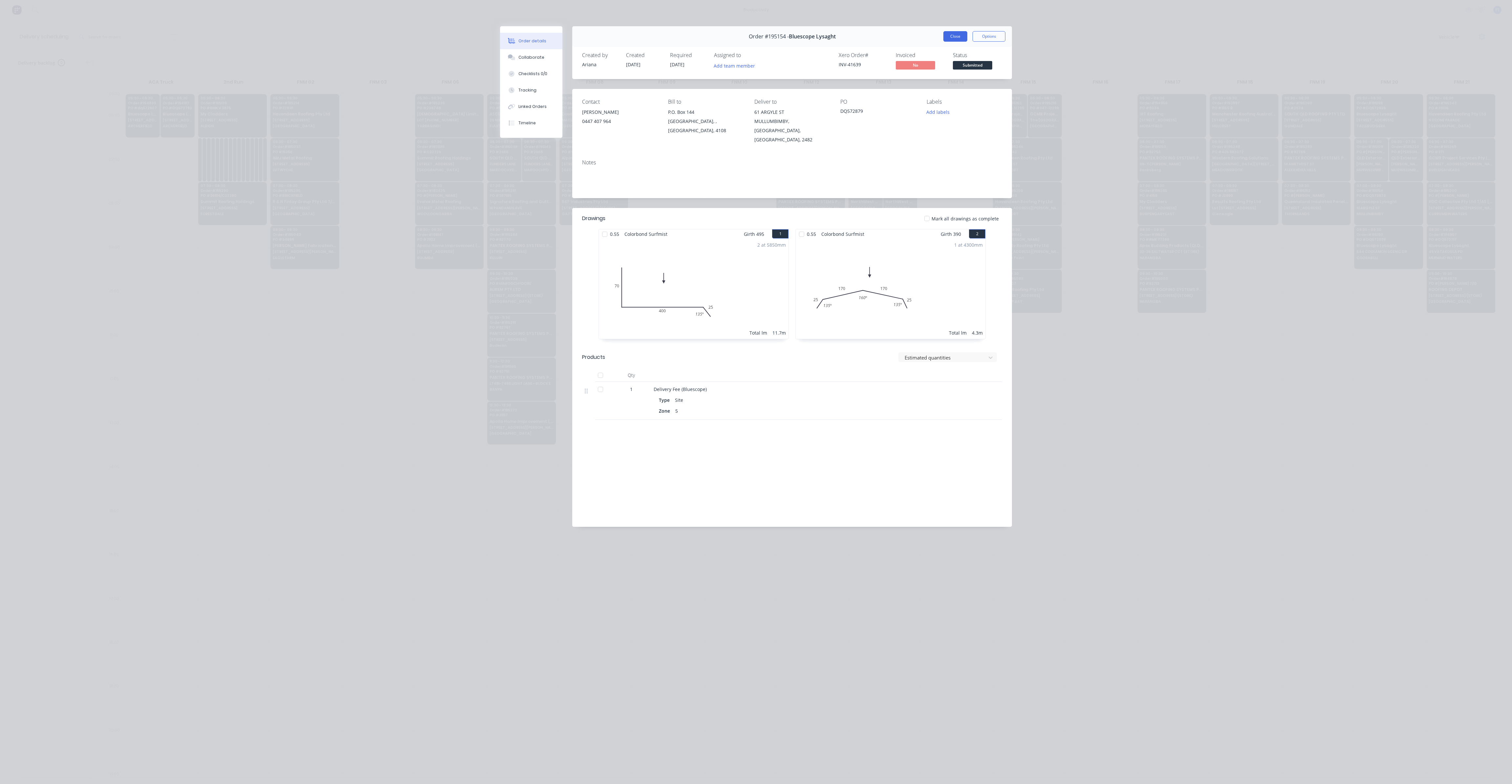
click at [953, 32] on button "Close" at bounding box center [955, 36] width 24 height 11
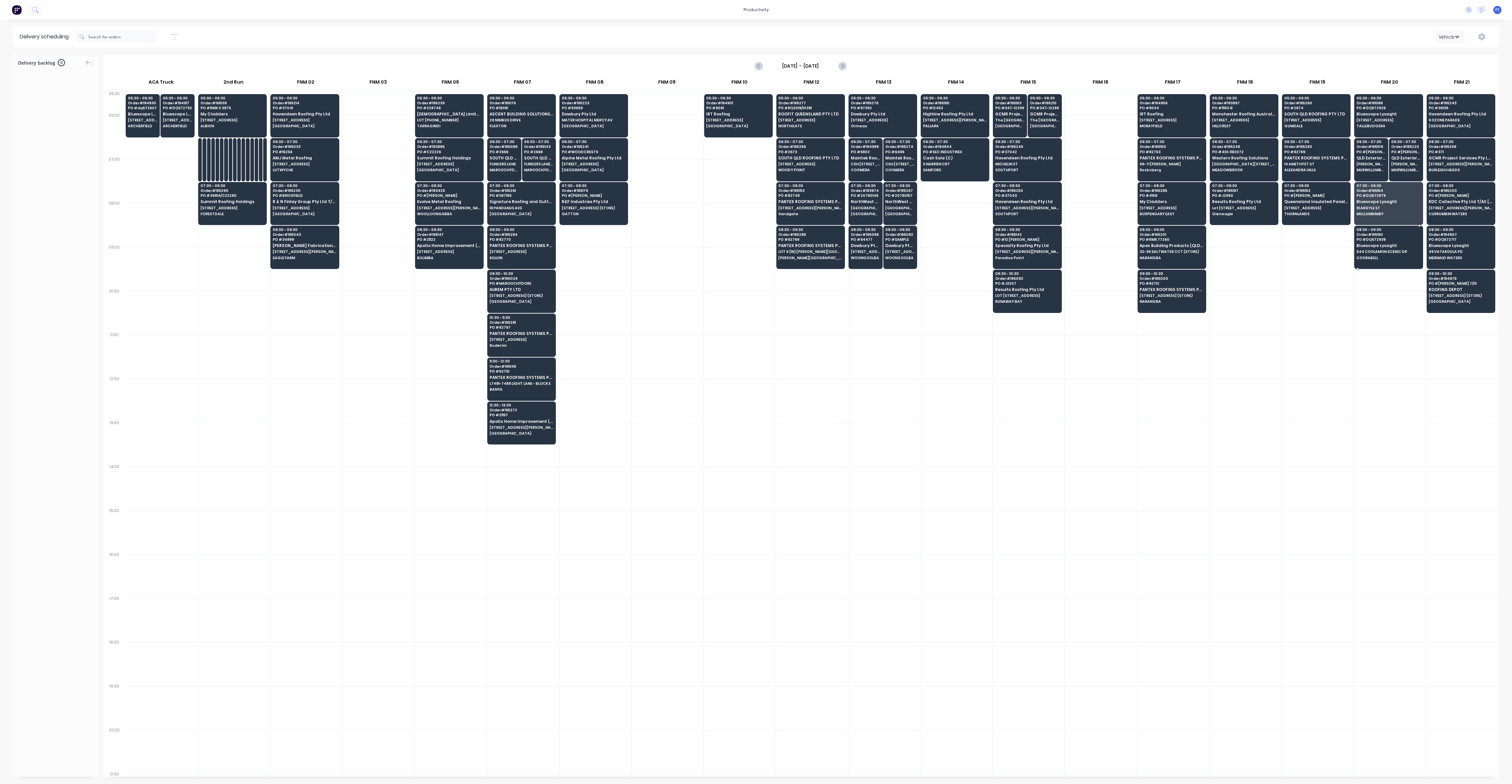
click at [1380, 252] on div "08:30 - 09:30 Order # 195190 PO # DQ572939 Bluescope Lysaght 544 COOLAMON SCENI…" at bounding box center [1389, 244] width 68 height 37
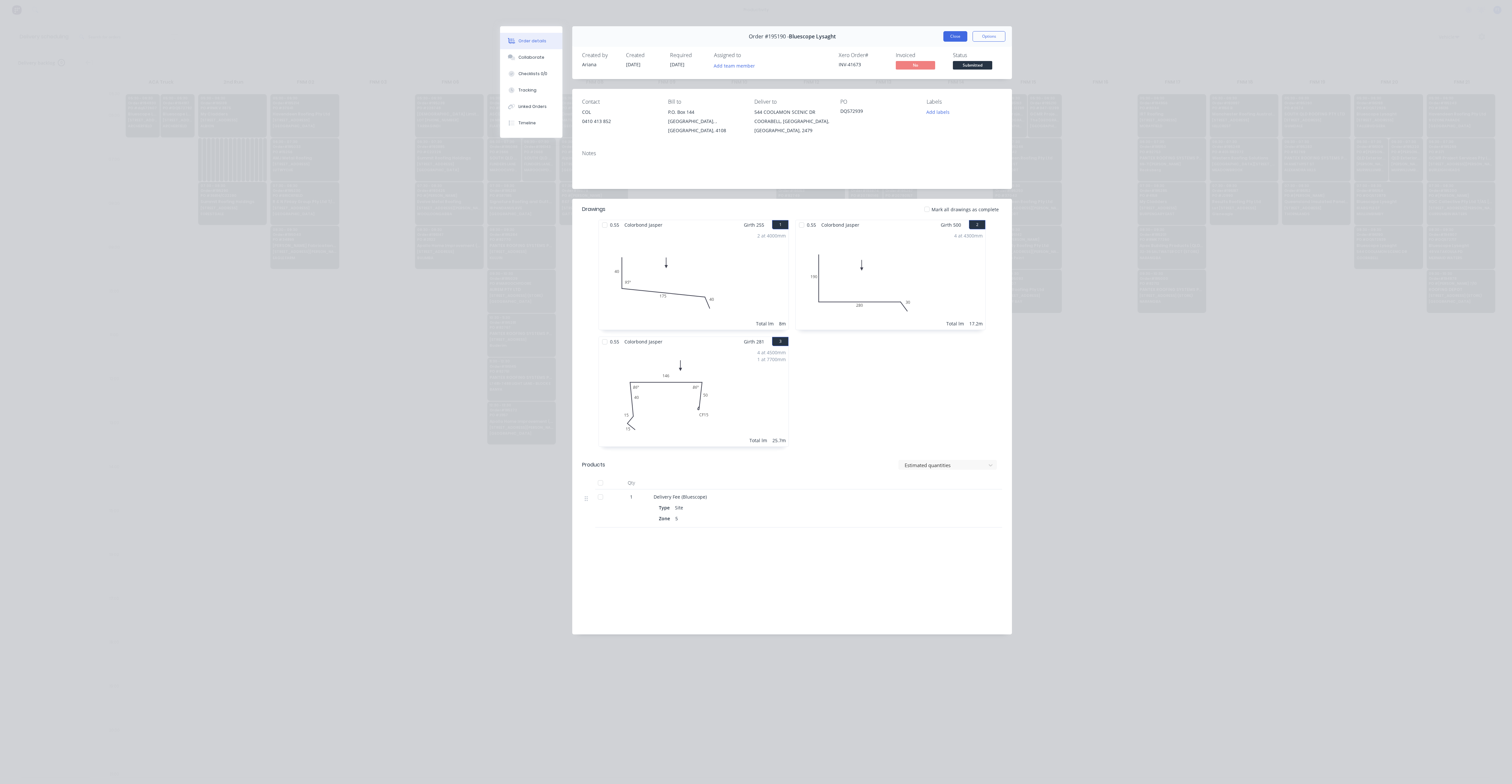
click at [961, 39] on button "Close" at bounding box center [955, 36] width 24 height 11
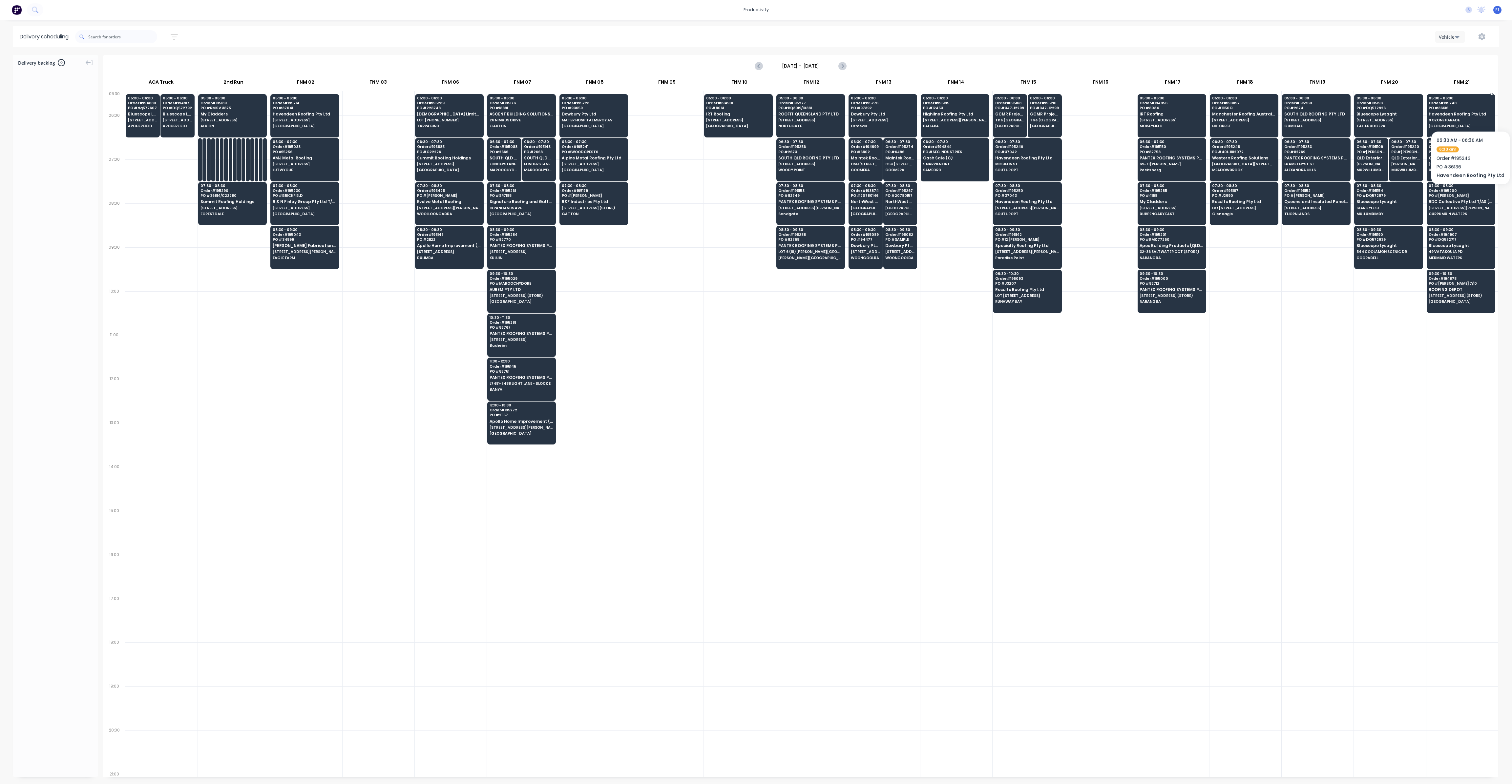
click at [1468, 111] on div "05:30 - 06:30 Order # 195243 PO # 36136 Havendeen Roofing Pty Ltd 9 OZONE PARAD…" at bounding box center [1461, 112] width 68 height 37
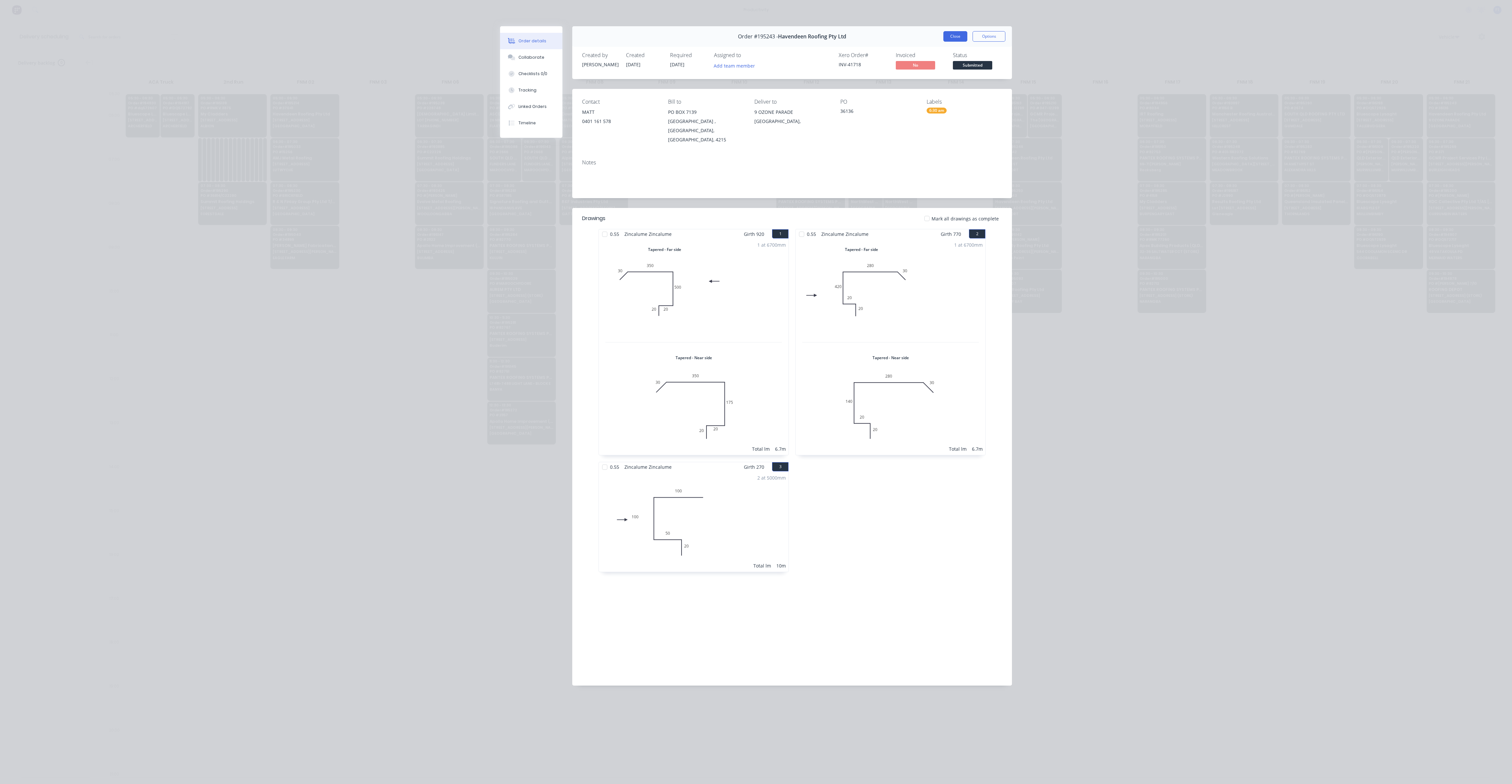
click at [957, 36] on button "Close" at bounding box center [955, 36] width 24 height 11
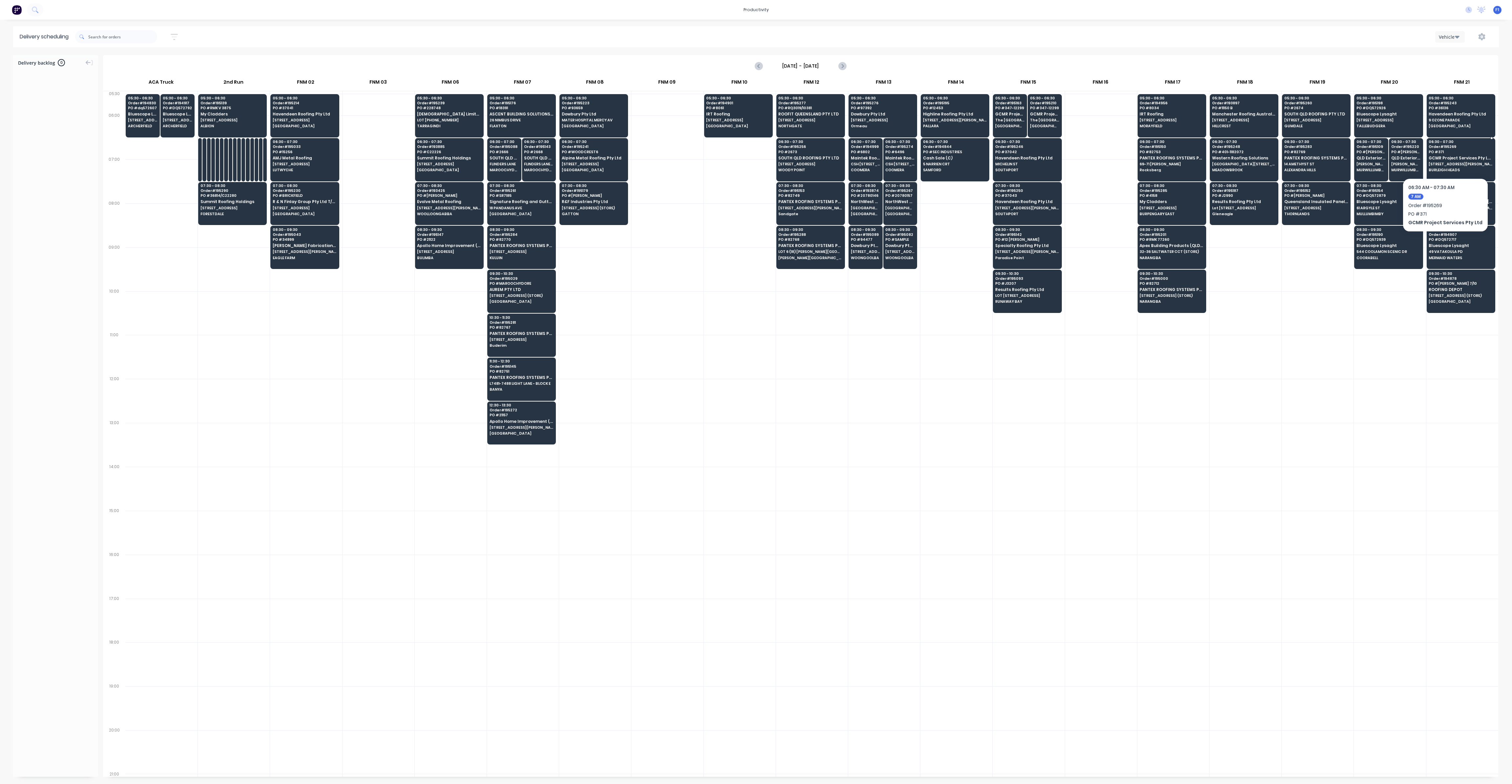
click at [1442, 158] on span "GCMR Project Services Pty Ltd" at bounding box center [1460, 158] width 63 height 4
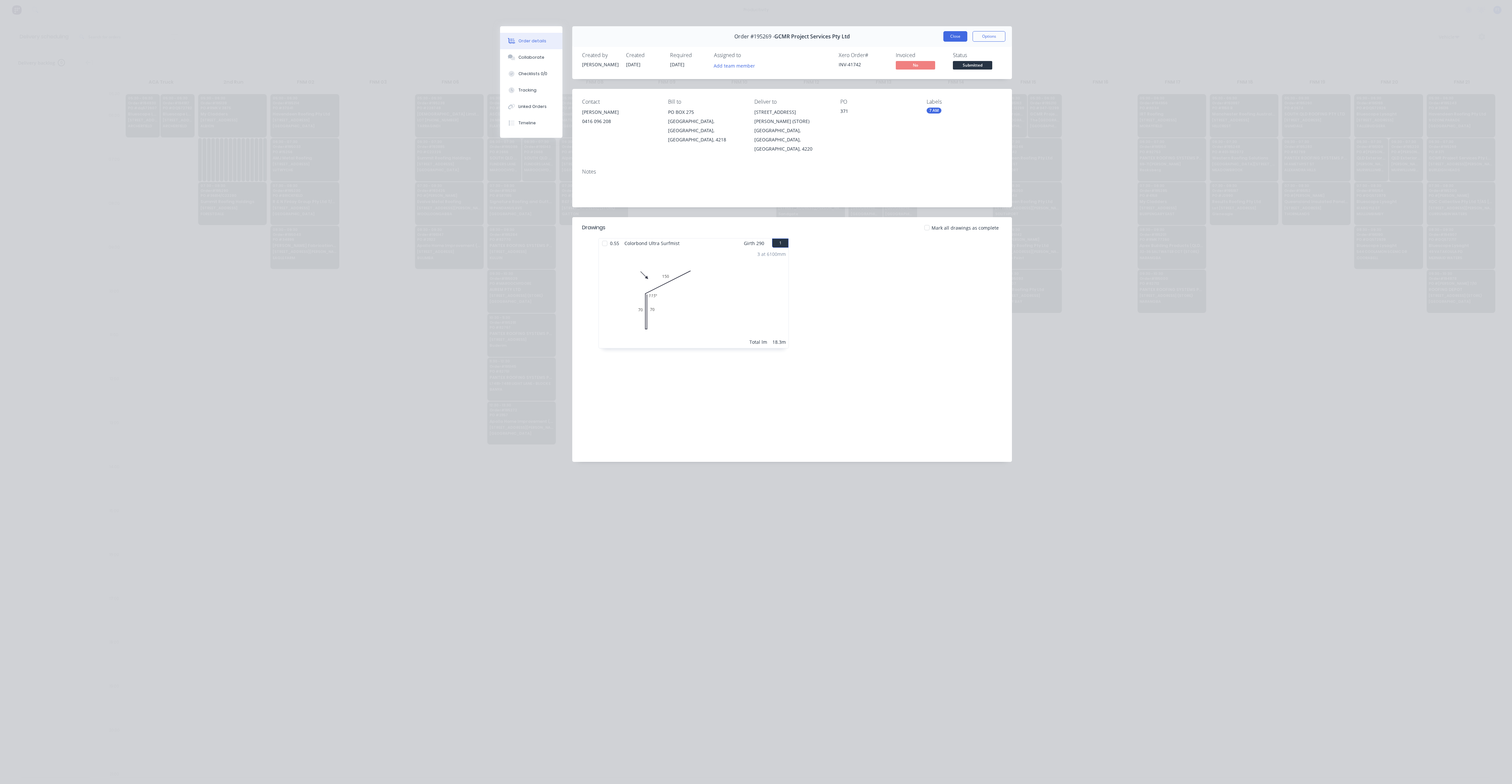
click at [961, 40] on button "Close" at bounding box center [955, 36] width 24 height 11
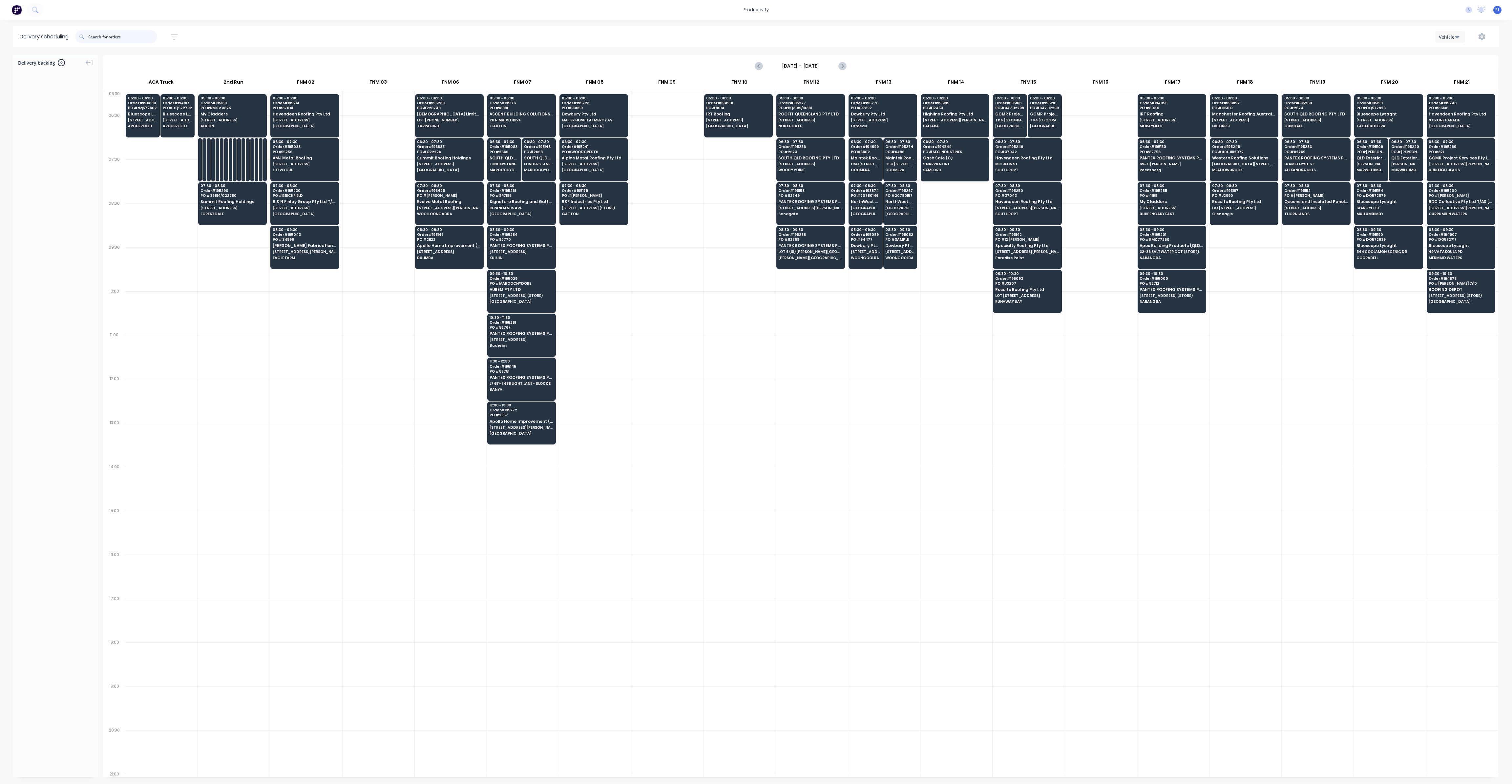
click at [105, 38] on input "text" at bounding box center [122, 36] width 69 height 13
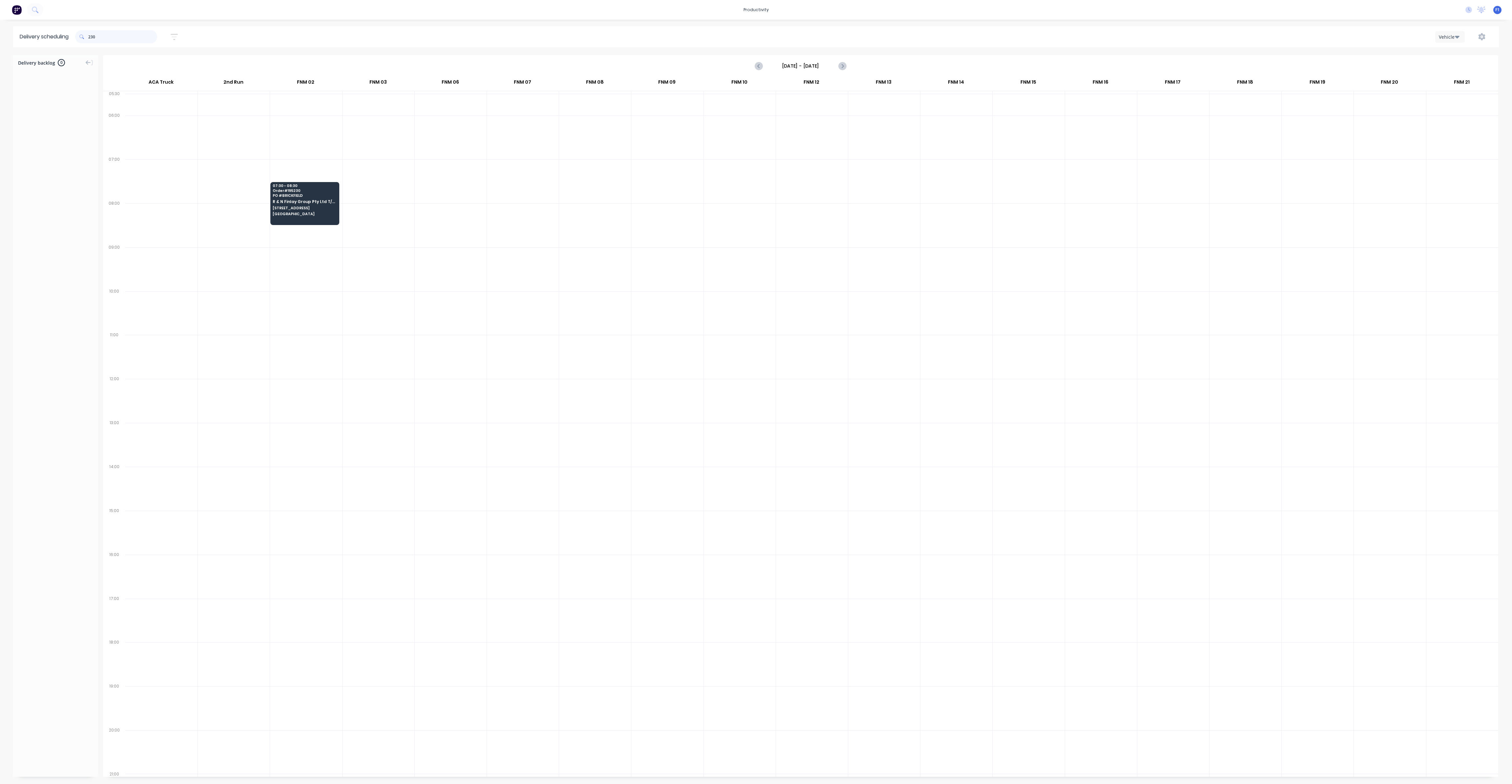
click at [90, 36] on input "230" at bounding box center [122, 36] width 69 height 13
type input "0"
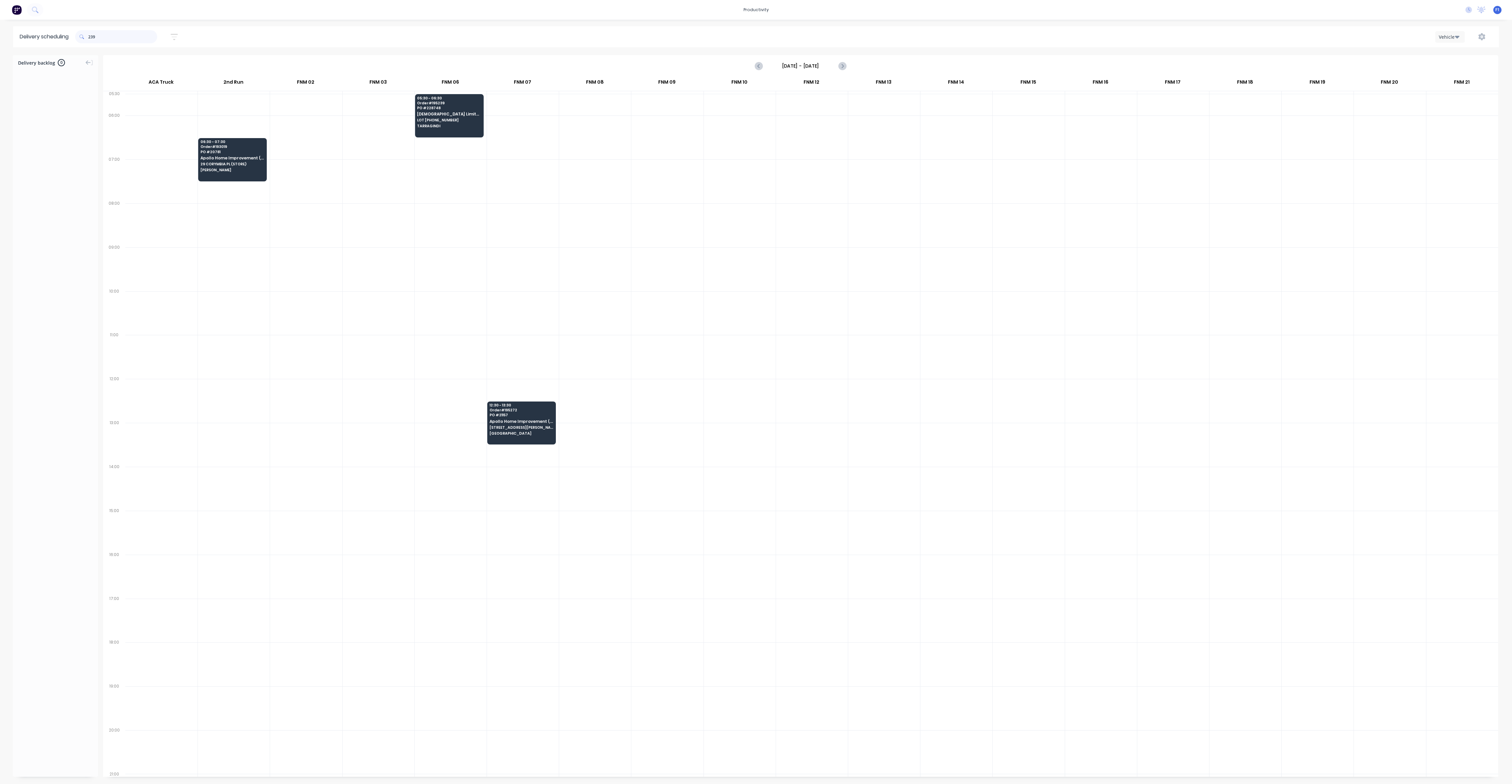
click at [91, 35] on input "239" at bounding box center [122, 36] width 69 height 13
type input "9"
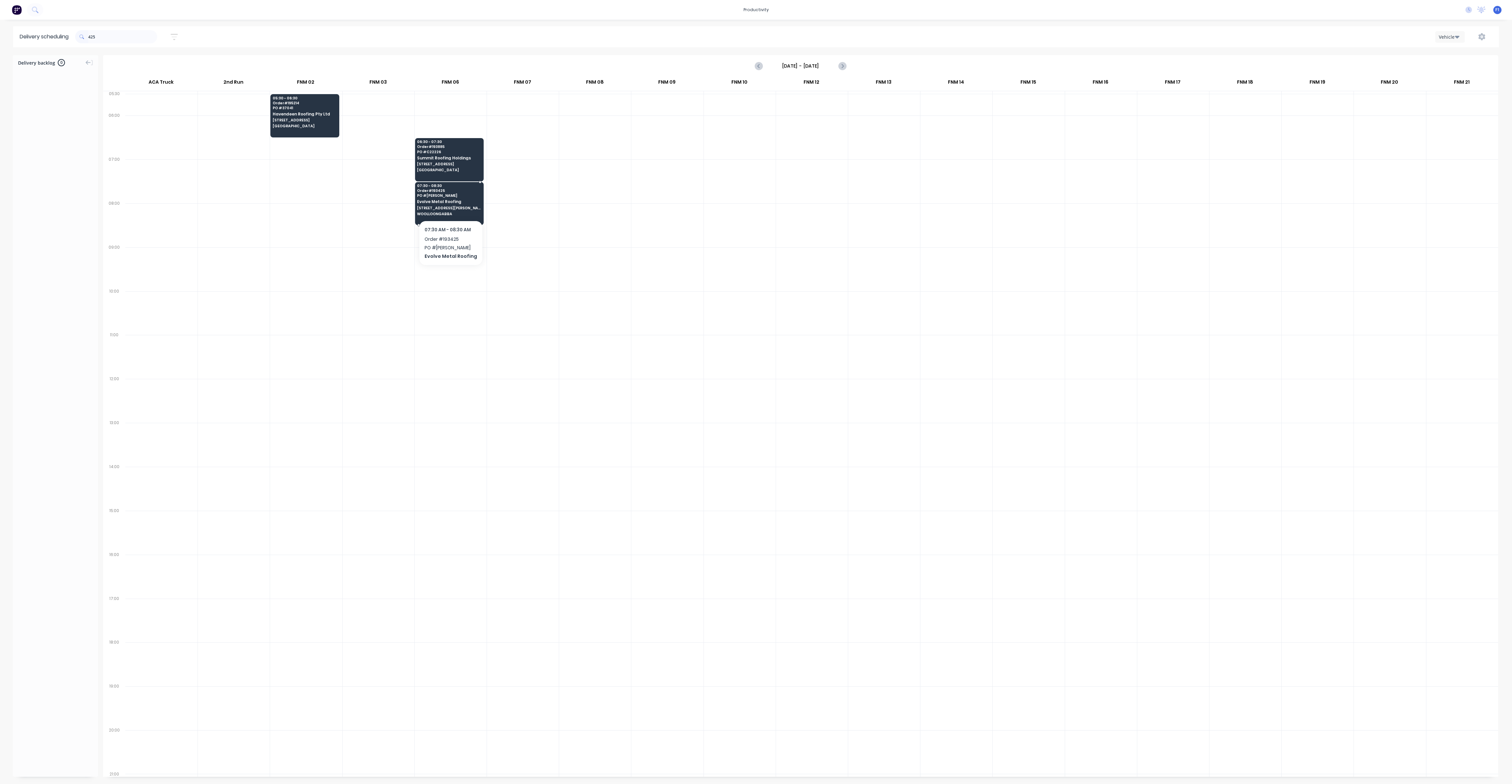
click at [451, 213] on span "WOOLLOONGABBA" at bounding box center [449, 214] width 63 height 4
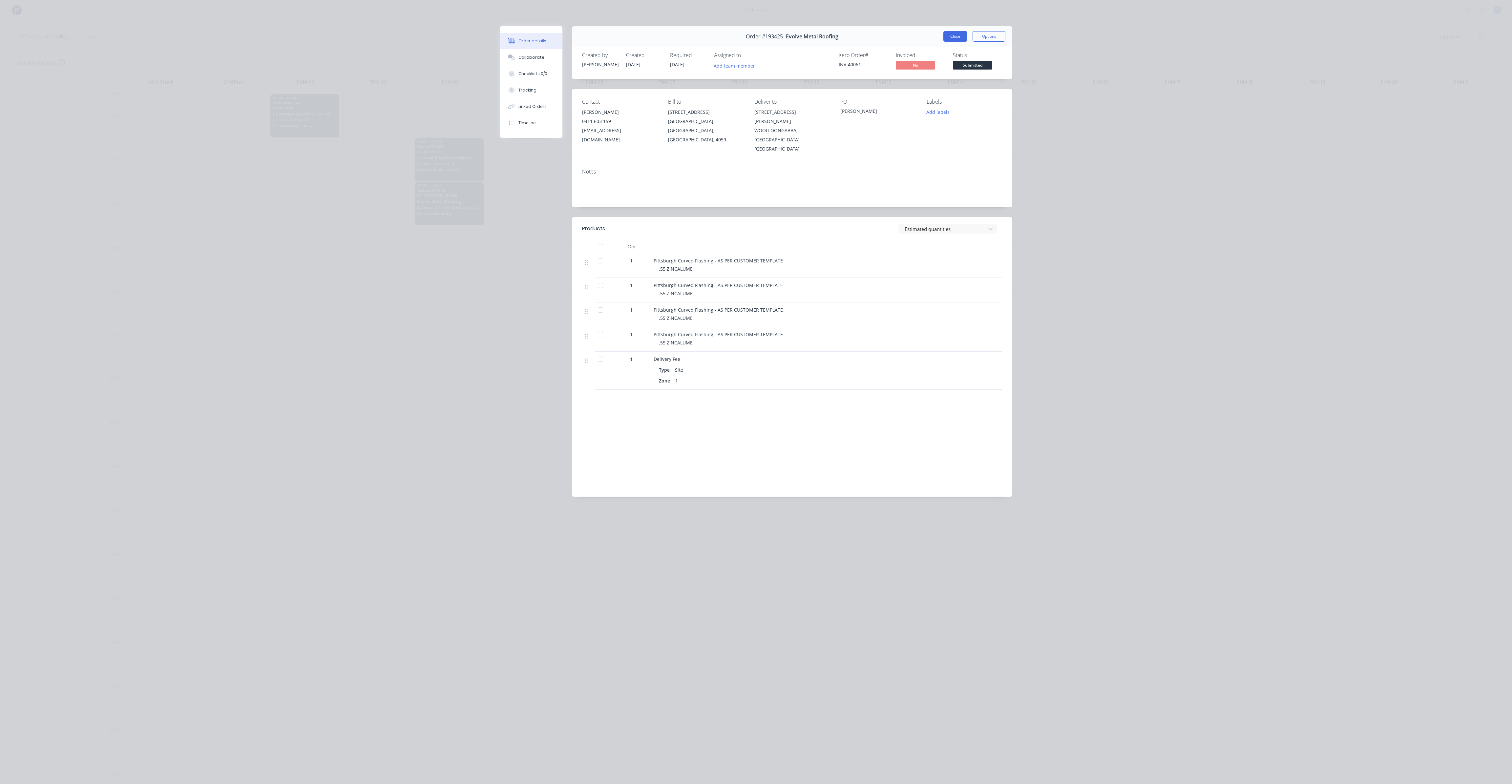
click at [960, 36] on button "Close" at bounding box center [955, 36] width 24 height 11
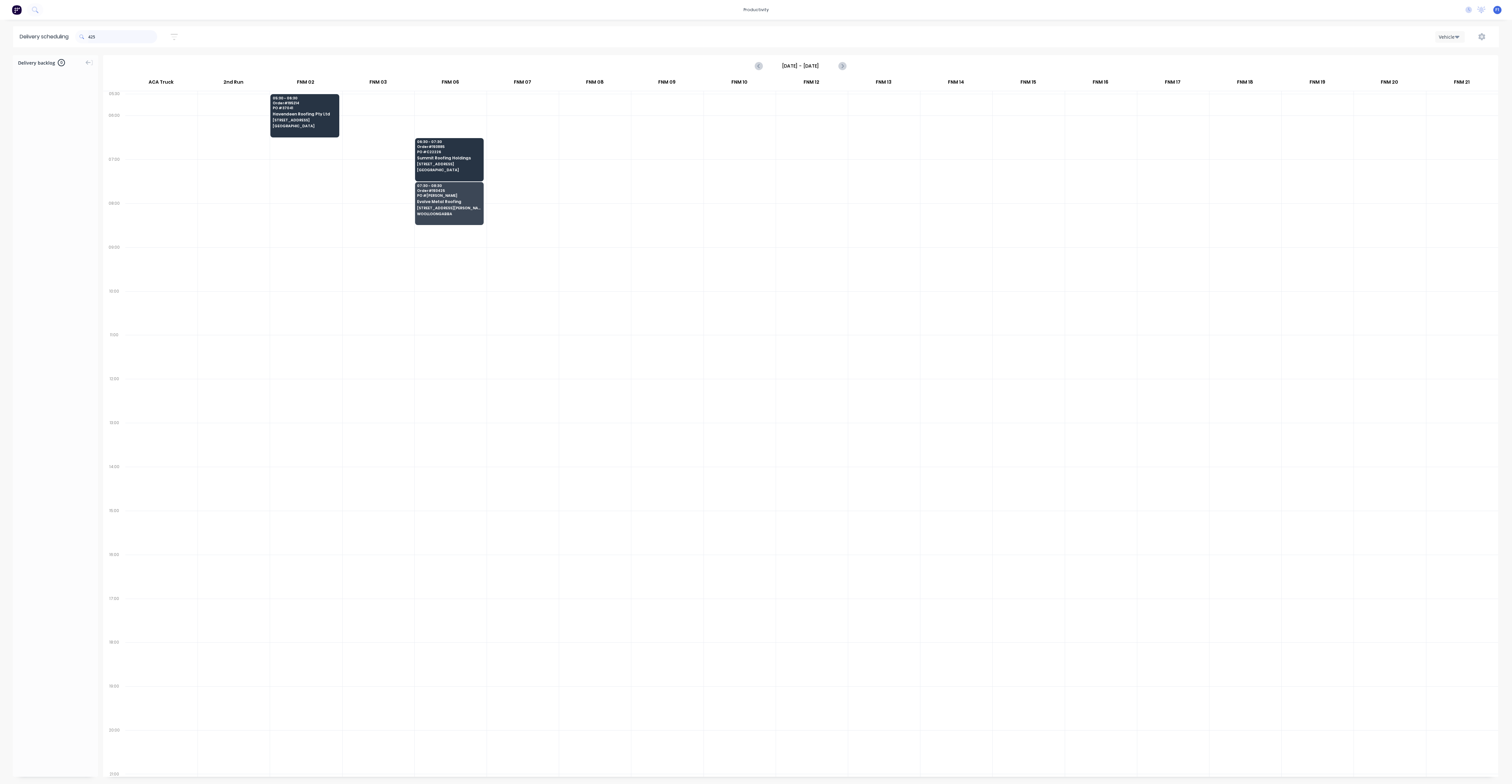
click at [91, 38] on input "425" at bounding box center [122, 36] width 69 height 13
type input "5"
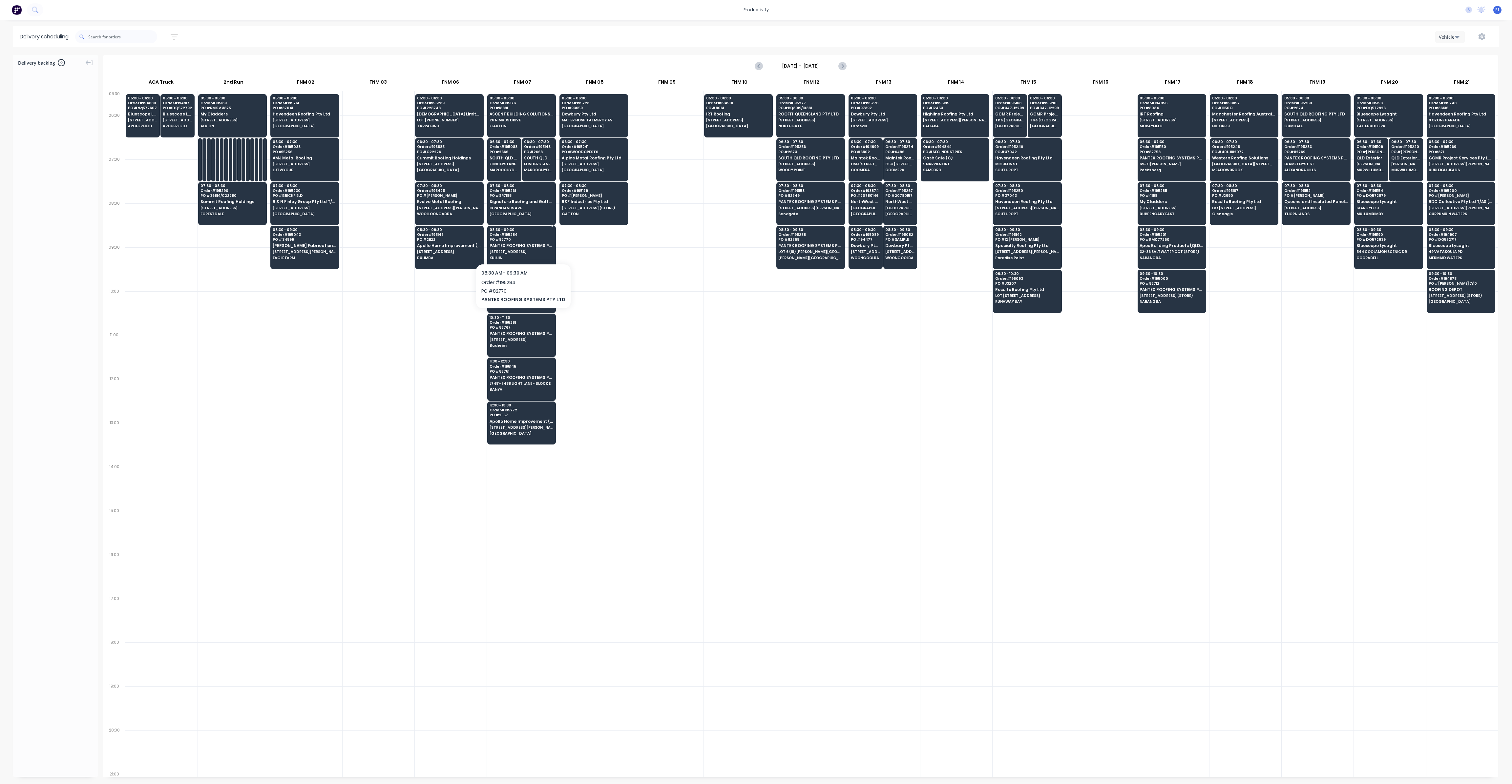
click at [534, 238] on span "PO # 82770" at bounding box center [521, 239] width 63 height 4
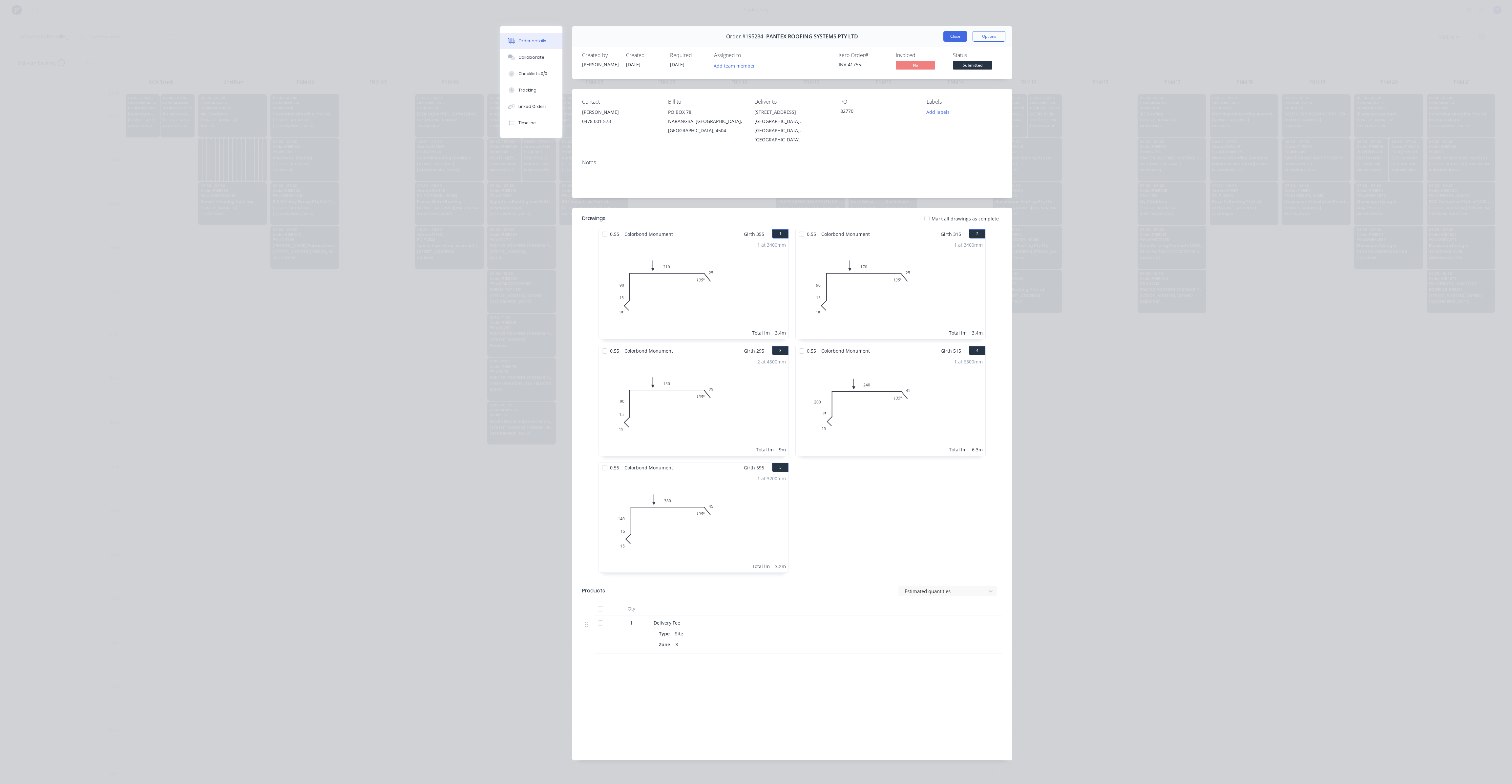
click at [953, 36] on button "Close" at bounding box center [955, 36] width 24 height 11
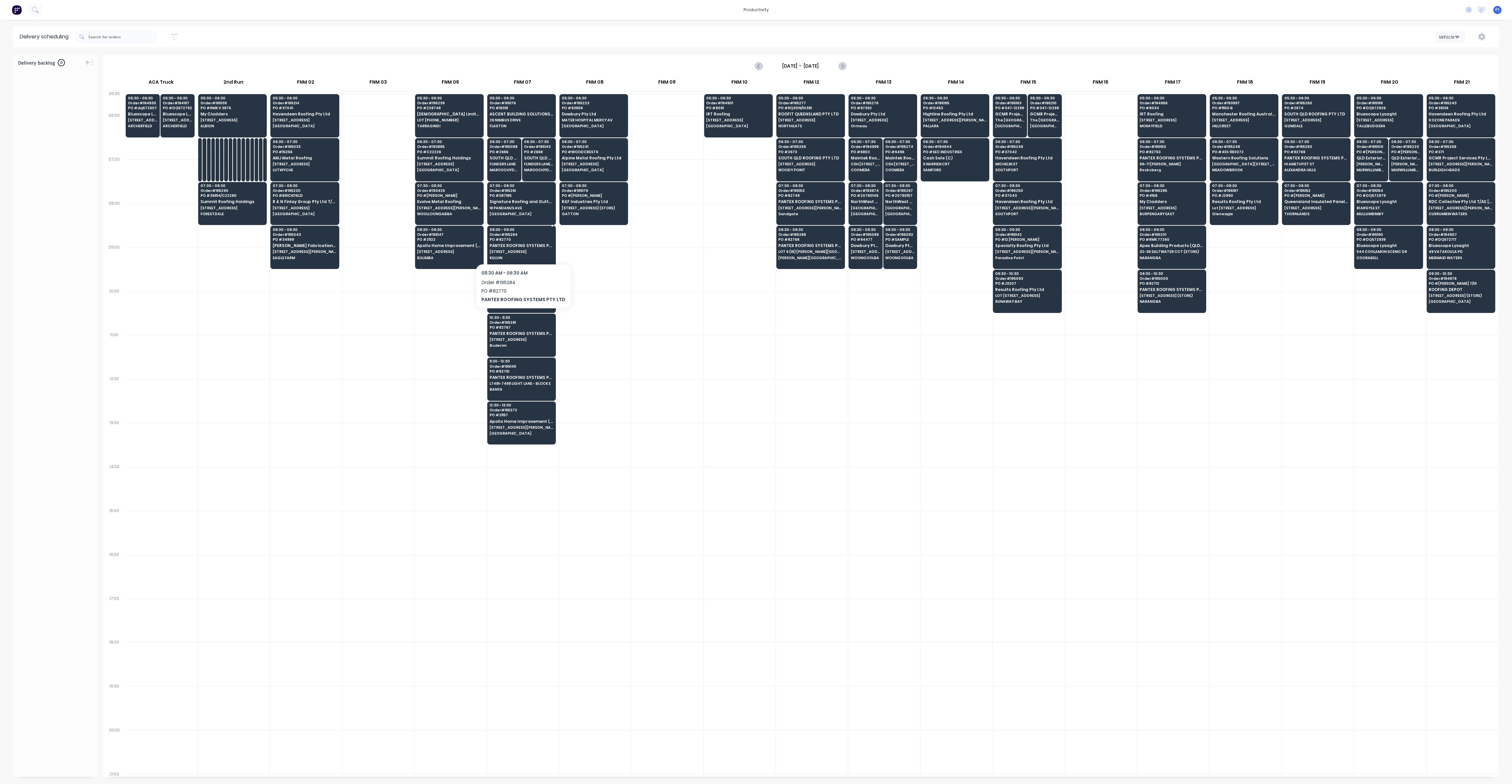
click at [524, 244] on span "PANTEX ROOFING SYSTEMS PTY LTD" at bounding box center [521, 245] width 63 height 4
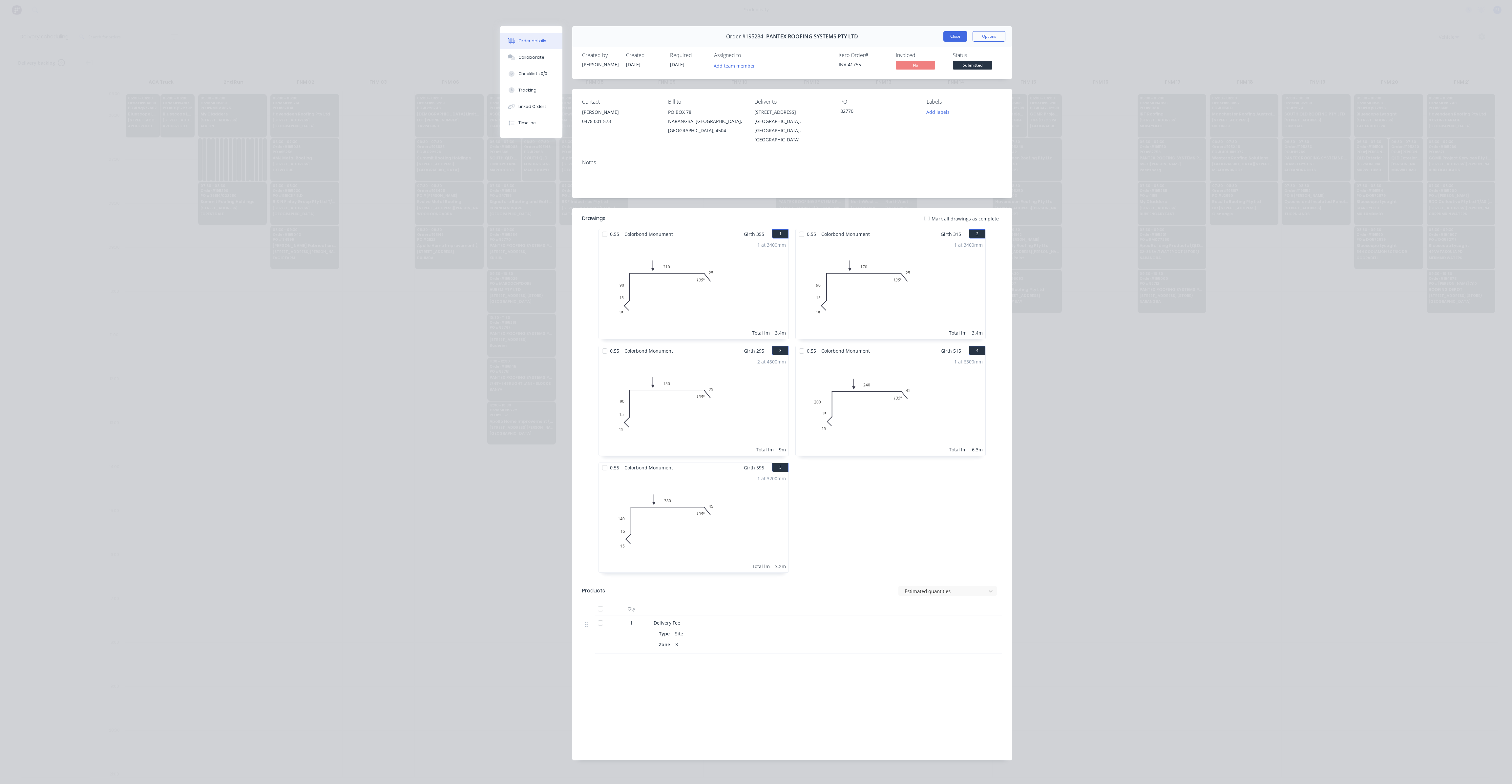
click at [960, 38] on button "Close" at bounding box center [955, 36] width 24 height 11
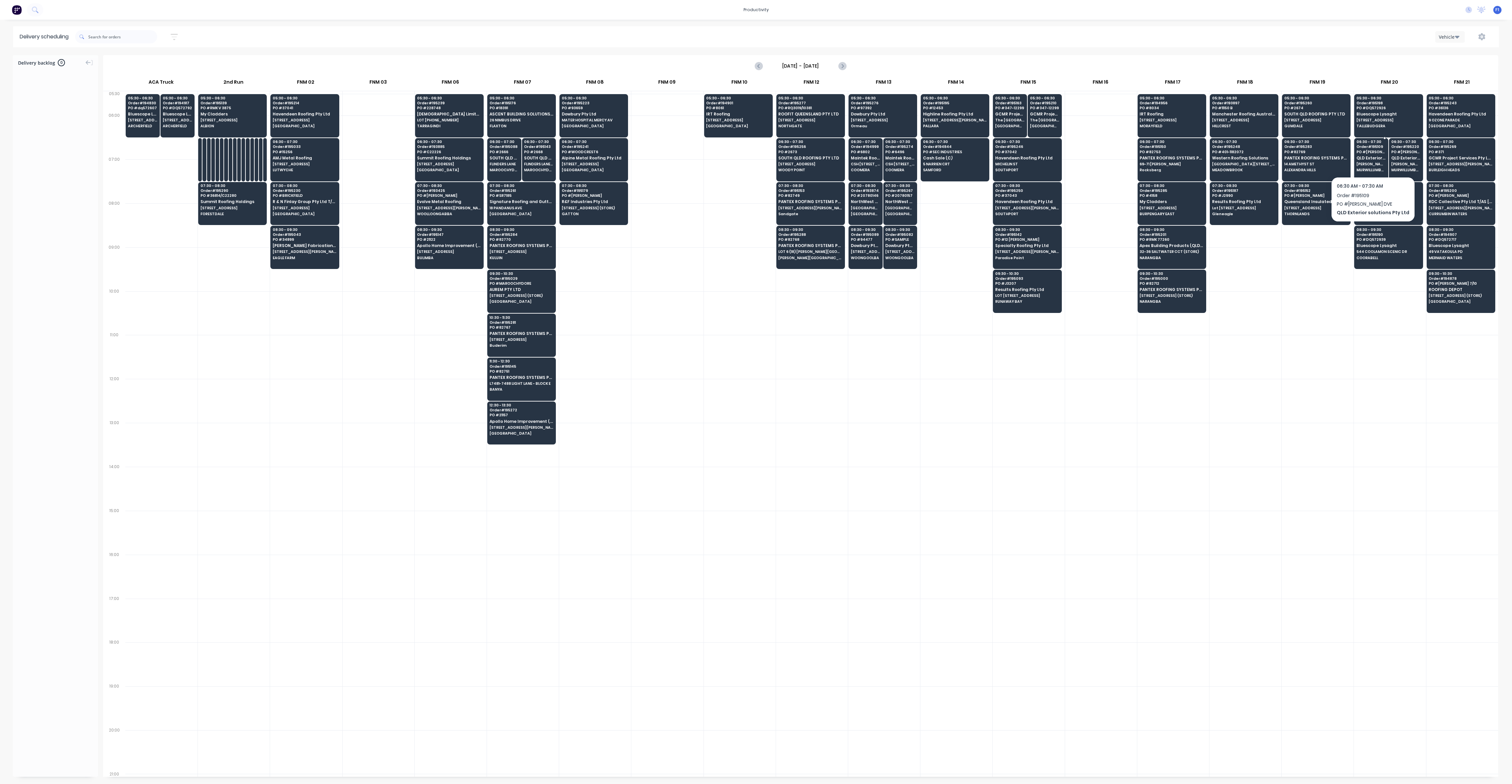
click at [1372, 164] on span "[PERSON_NAME] DR" at bounding box center [1371, 164] width 29 height 4
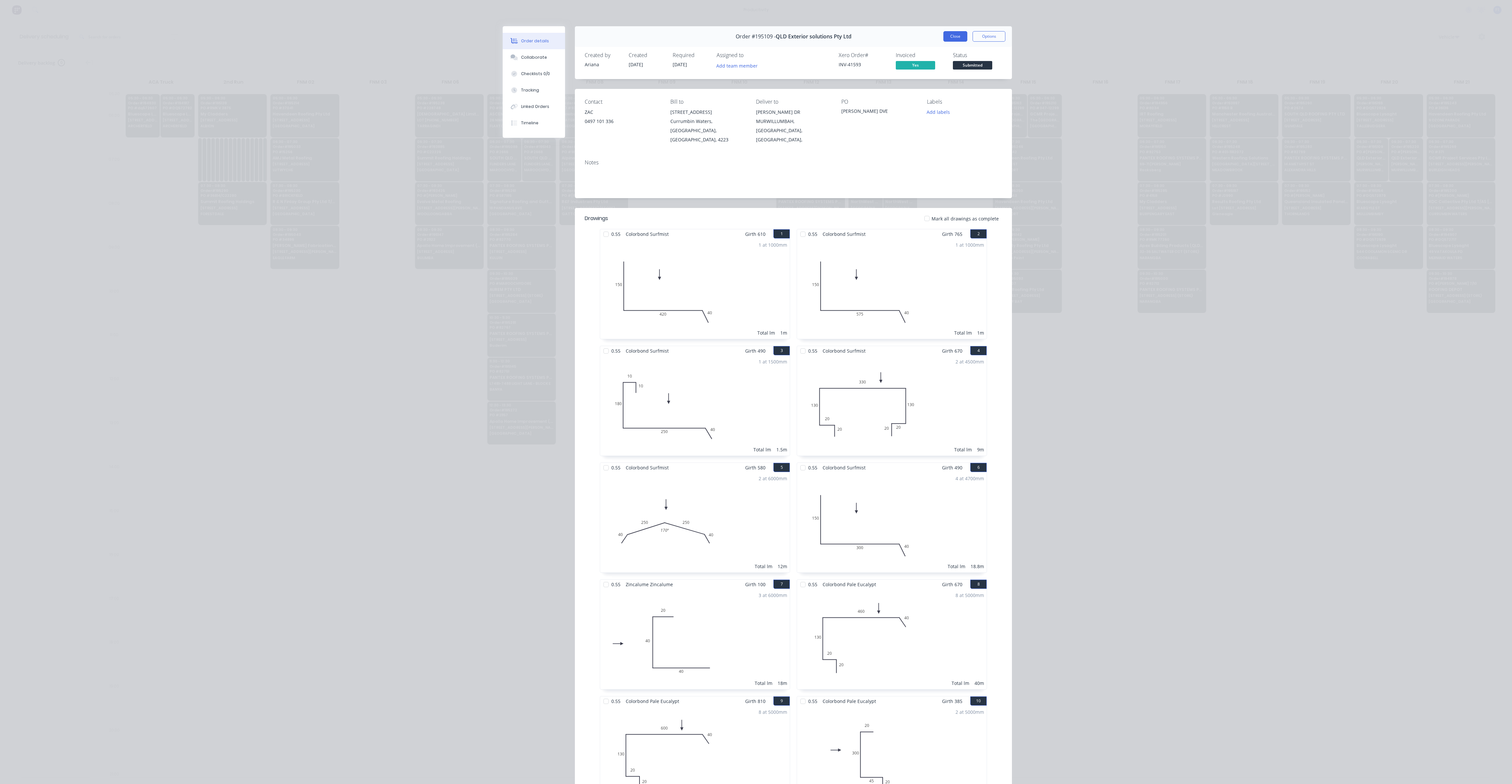
click at [949, 36] on button "Close" at bounding box center [955, 36] width 24 height 11
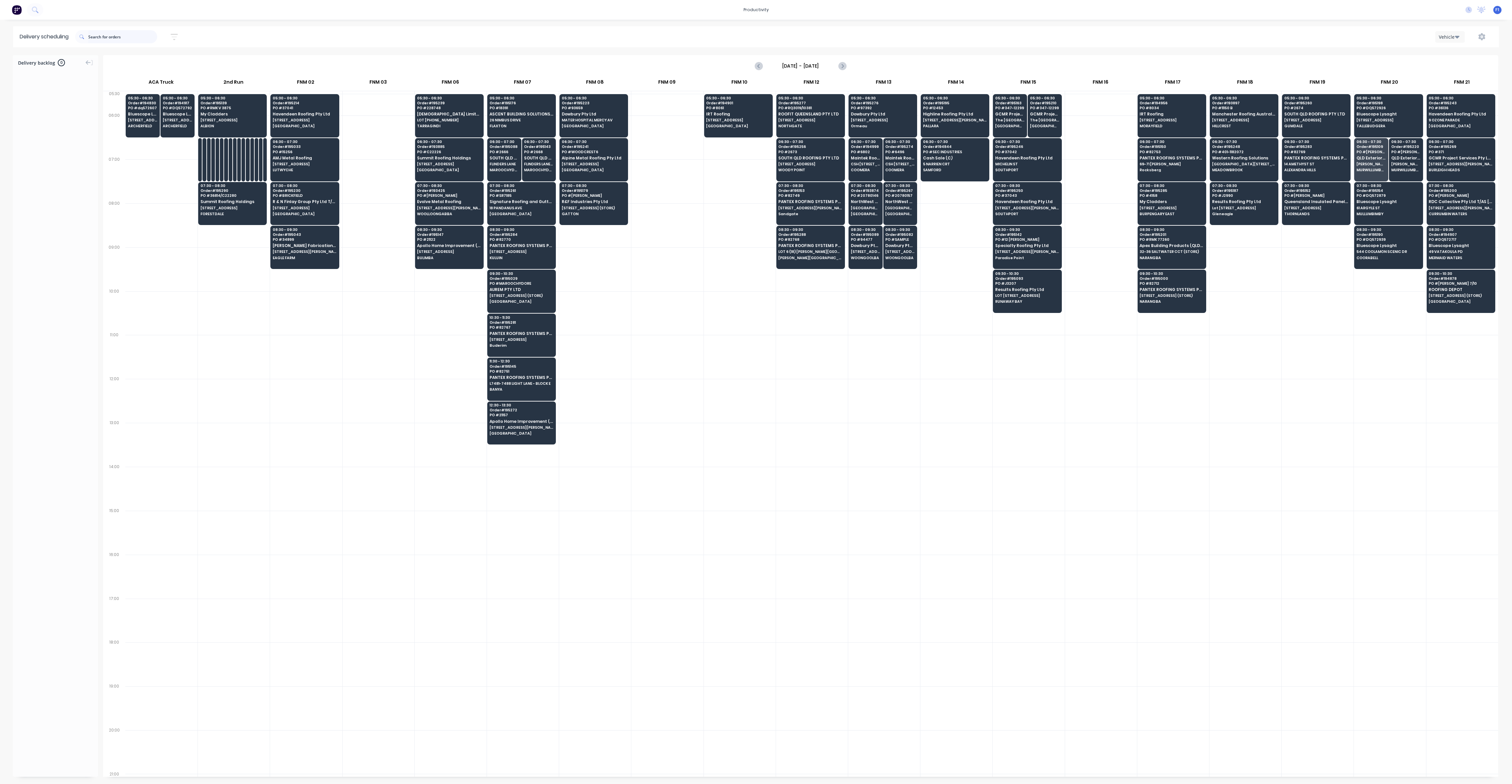
click at [97, 40] on input "text" at bounding box center [122, 36] width 69 height 13
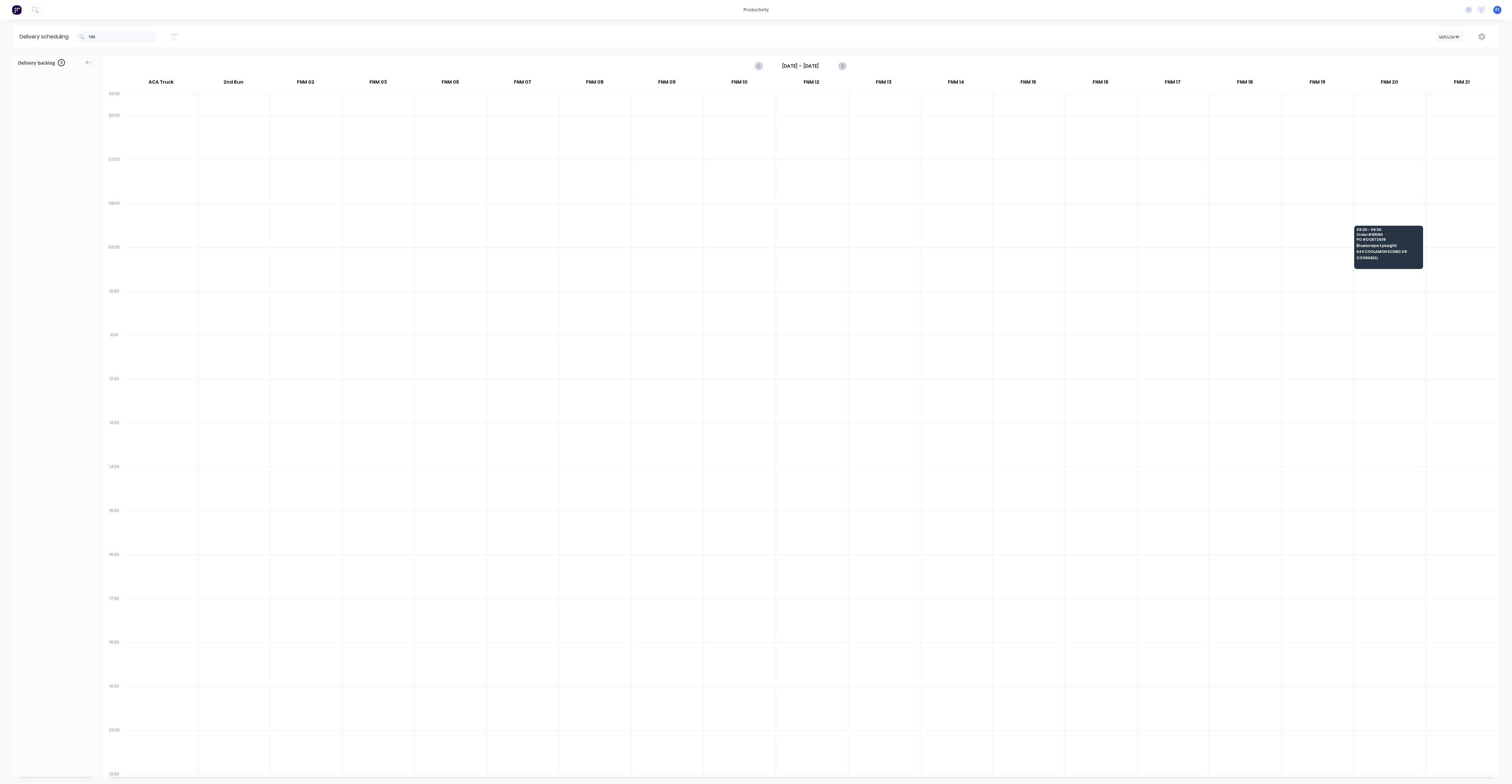
click at [88, 38] on span at bounding box center [82, 36] width 13 height 13
click at [90, 36] on input "190" at bounding box center [122, 36] width 69 height 13
type input "0"
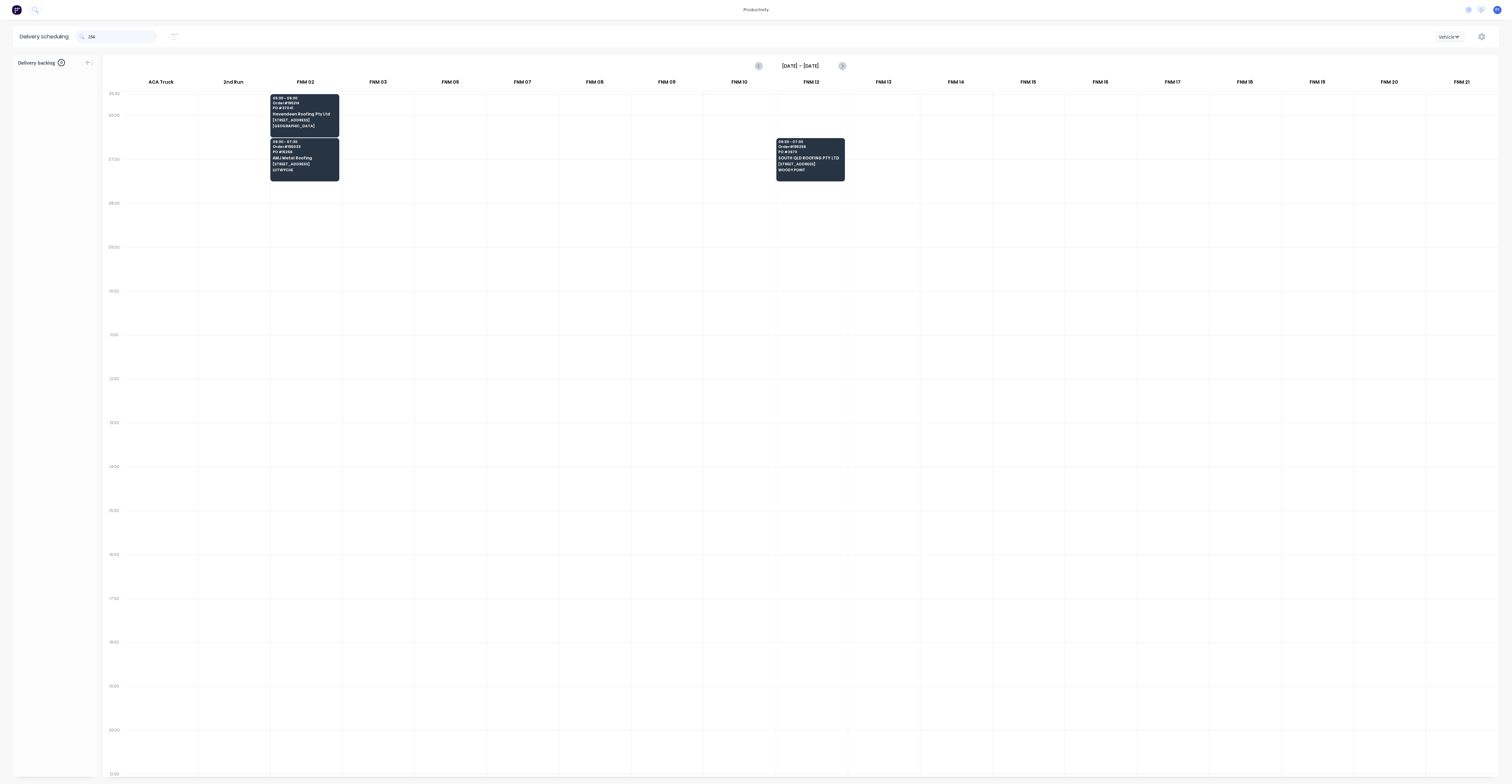
click at [91, 38] on input "256" at bounding box center [122, 36] width 69 height 13
type input "6"
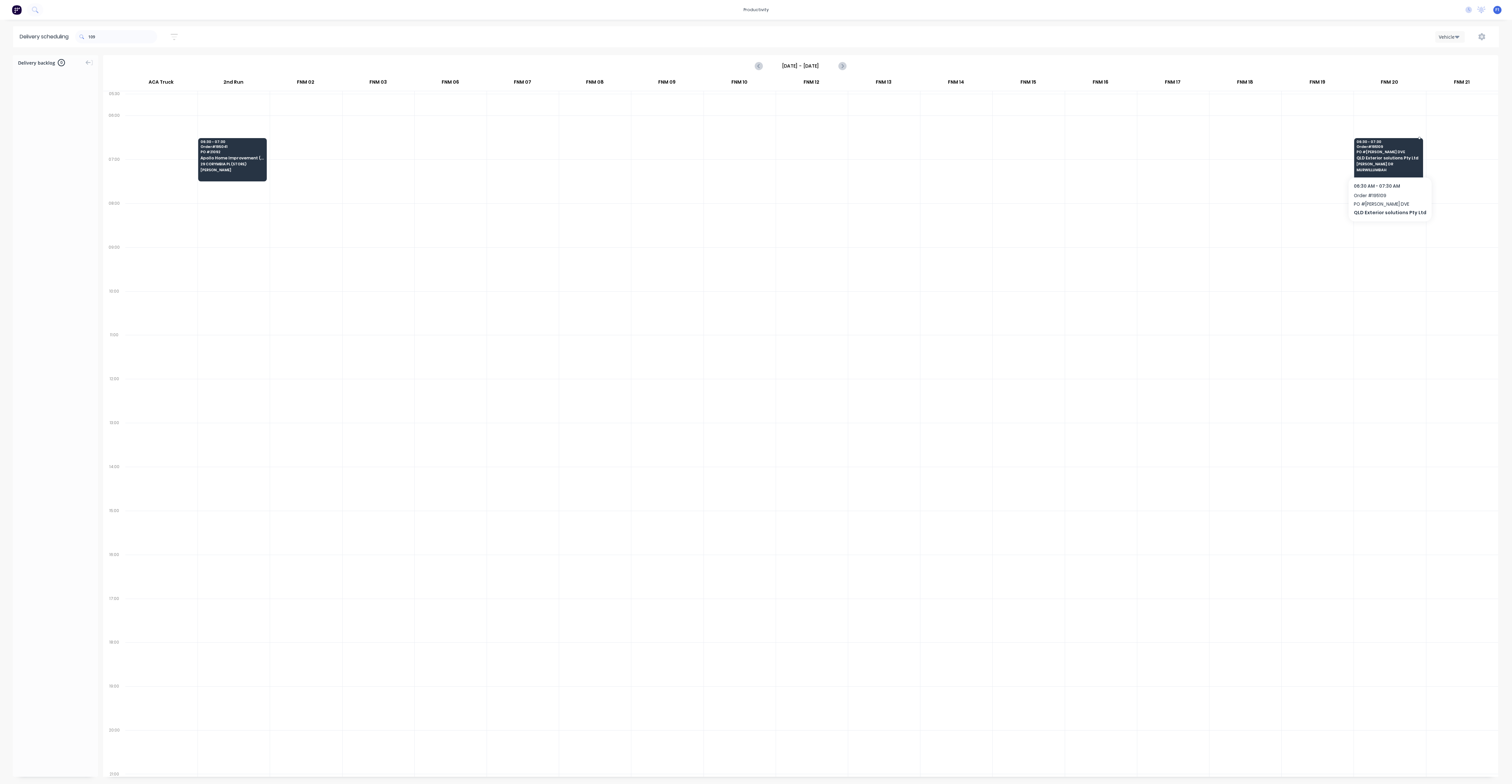
click at [1389, 162] on span "[PERSON_NAME] DR" at bounding box center [1388, 164] width 63 height 4
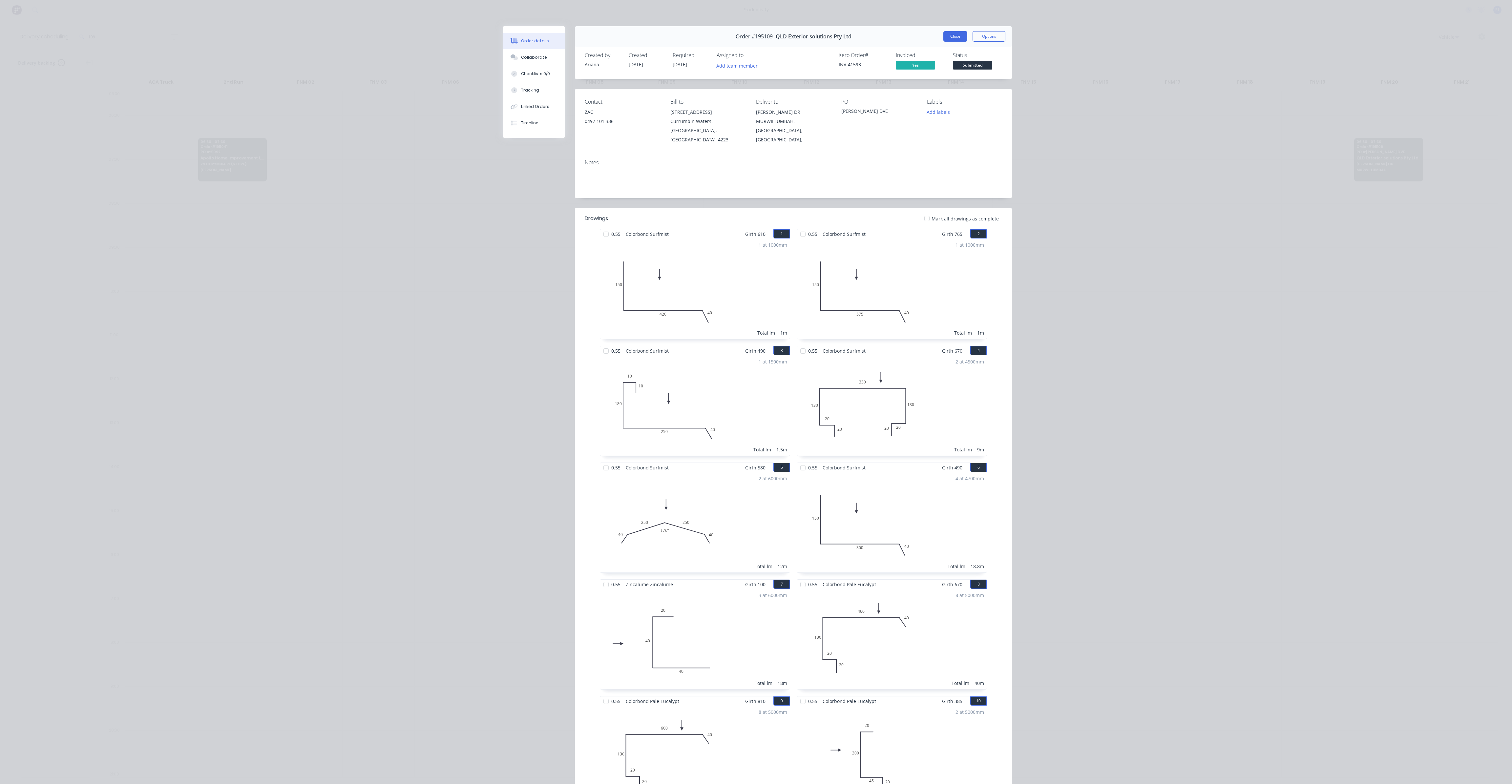
click at [957, 36] on button "Close" at bounding box center [955, 36] width 24 height 11
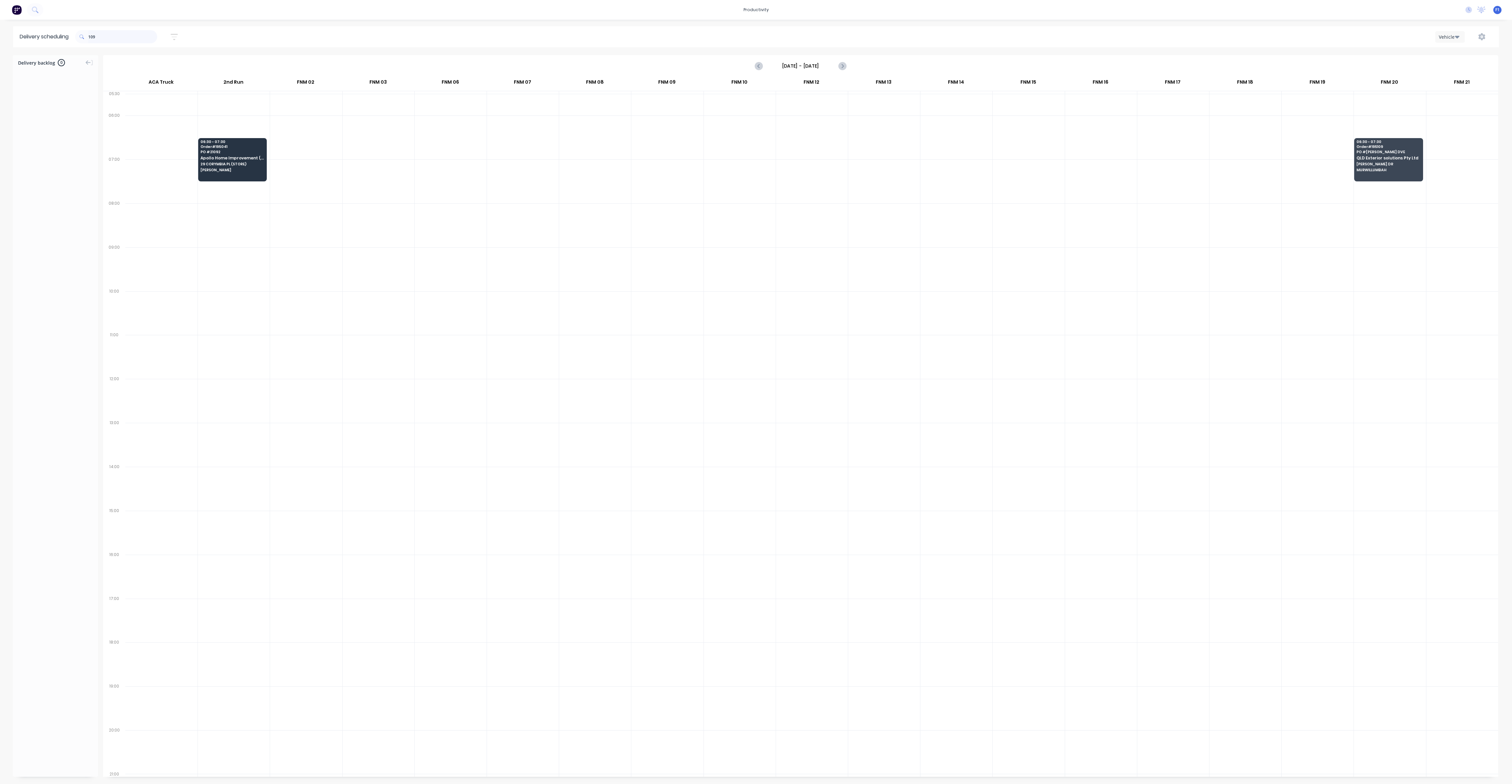
click at [90, 36] on input "109" at bounding box center [122, 36] width 69 height 13
type input "9"
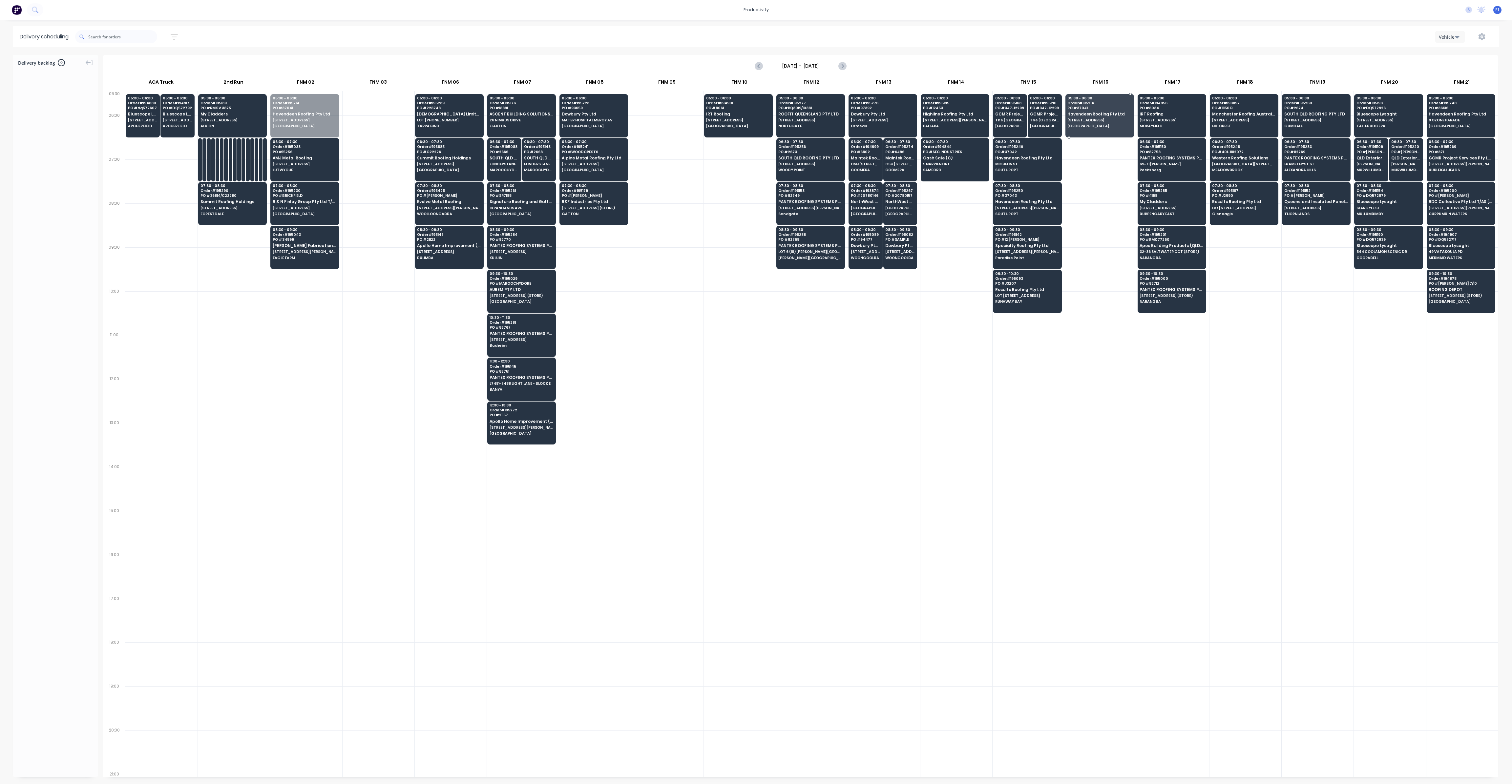
drag, startPoint x: 314, startPoint y: 110, endPoint x: 1103, endPoint y: 108, distance: 789.0
drag, startPoint x: 302, startPoint y: 153, endPoint x: 1074, endPoint y: 158, distance: 772.0
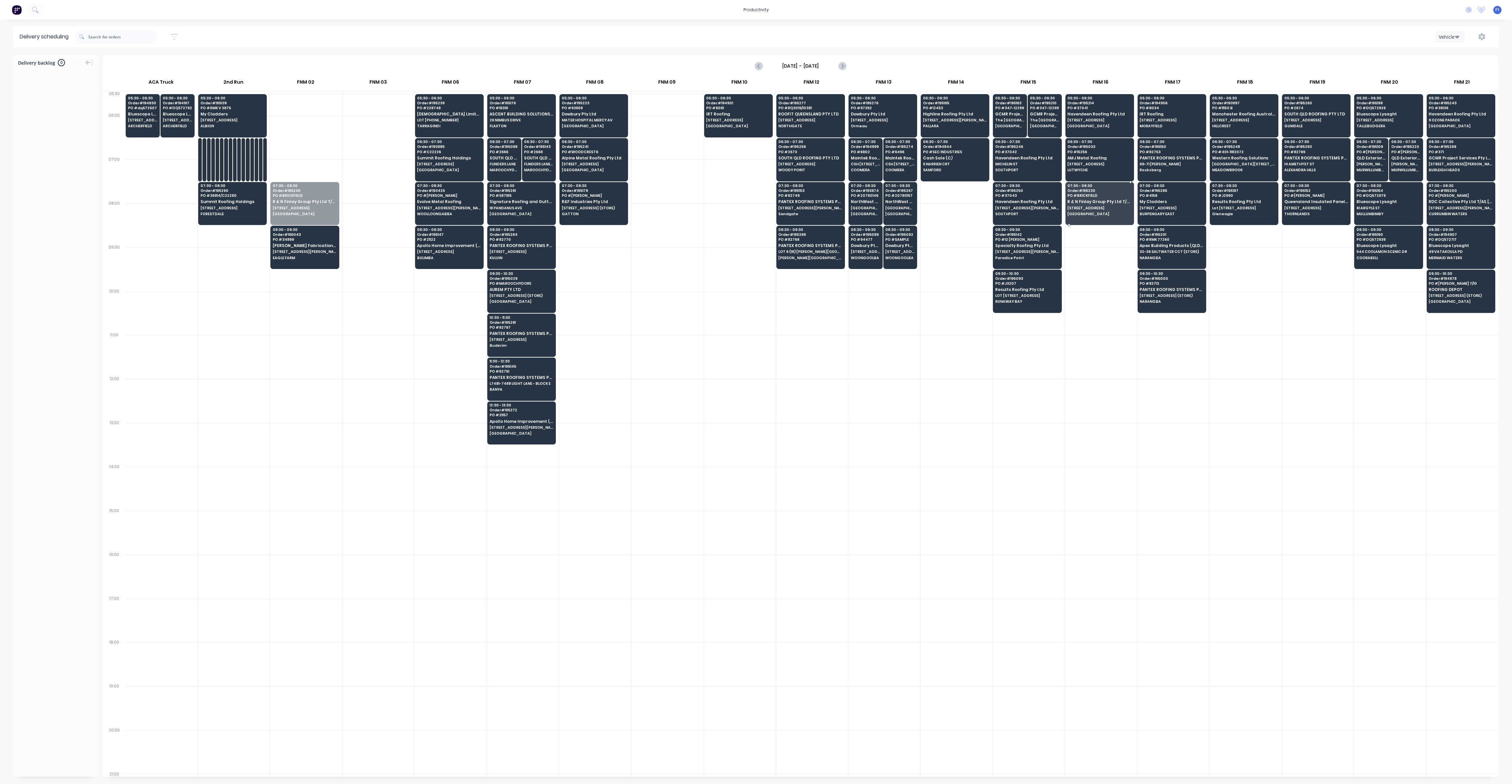
drag, startPoint x: 320, startPoint y: 201, endPoint x: 1107, endPoint y: 209, distance: 787.0
drag, startPoint x: 296, startPoint y: 249, endPoint x: 1082, endPoint y: 246, distance: 786.0
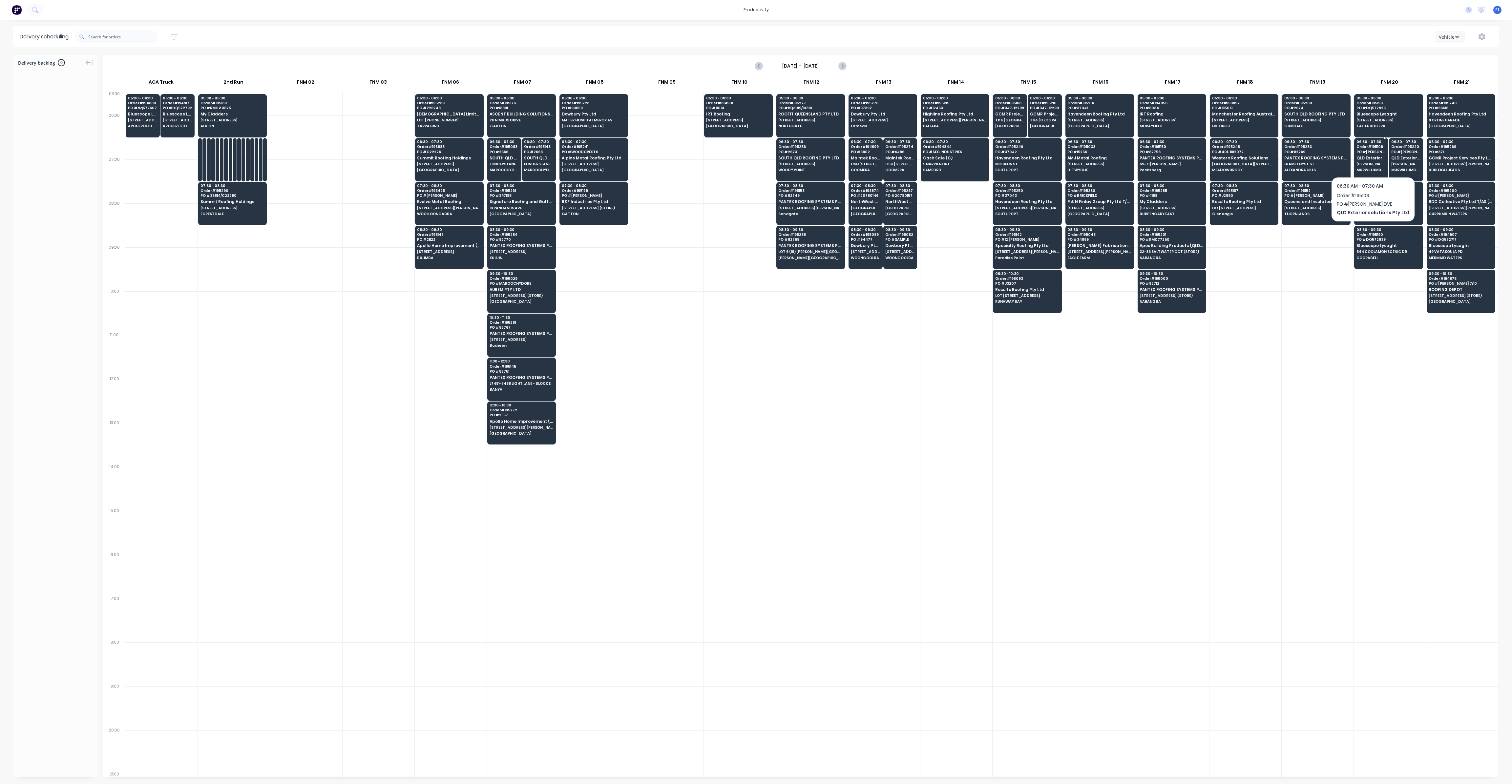
click at [1377, 170] on span "MURWILLUMBAH" at bounding box center [1371, 170] width 29 height 4
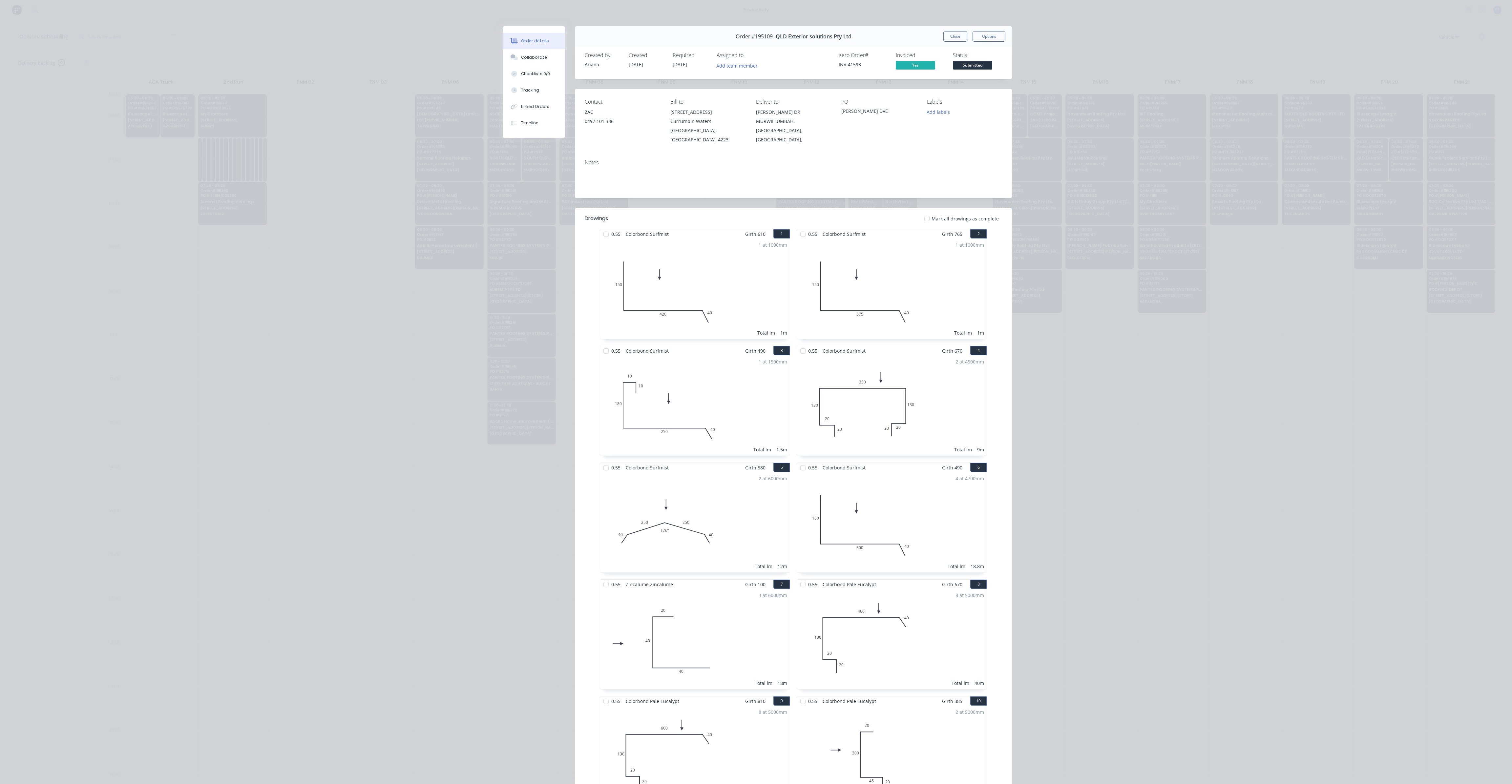
click at [956, 39] on button "Close" at bounding box center [955, 36] width 24 height 11
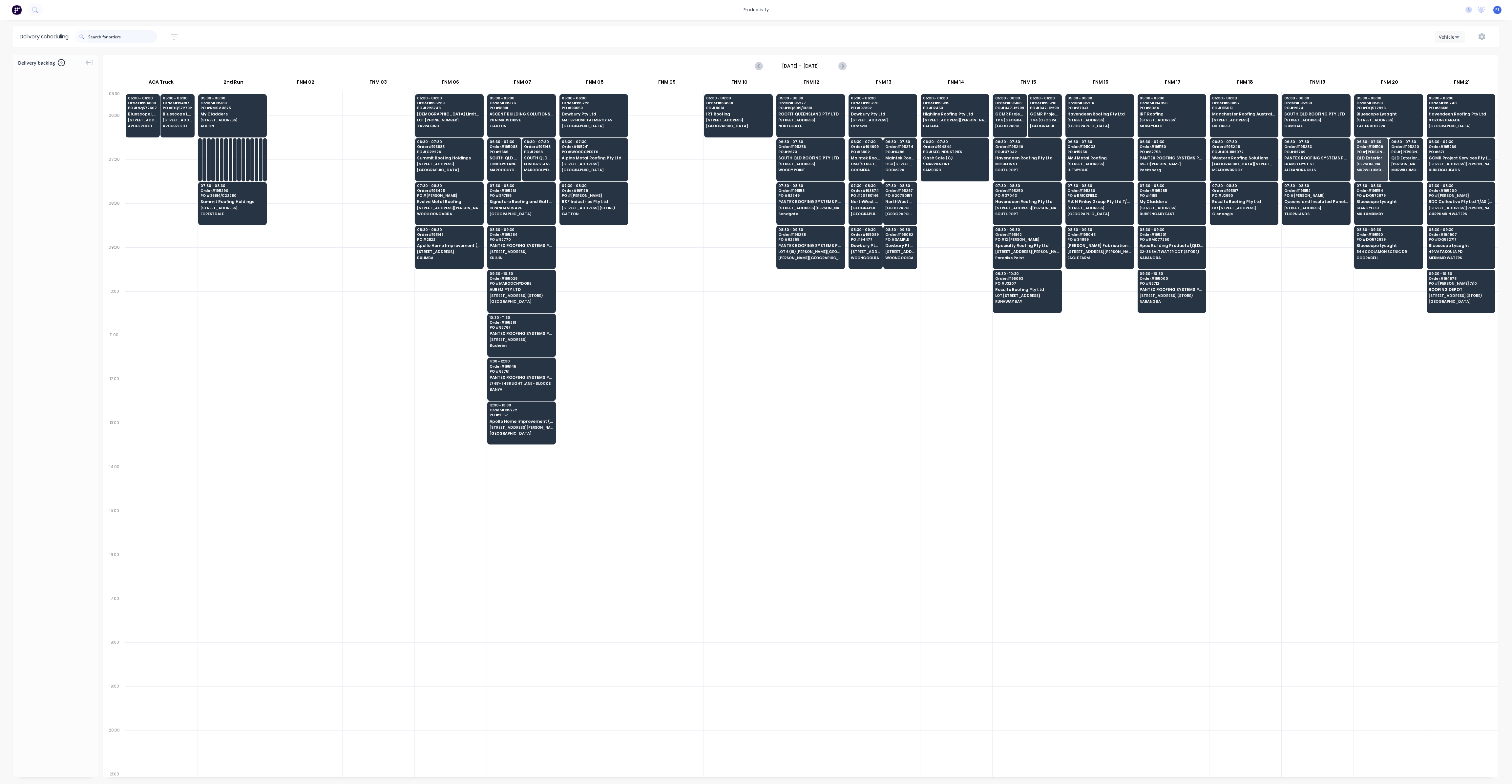
click at [124, 39] on input "text" at bounding box center [122, 36] width 69 height 13
type input "043"
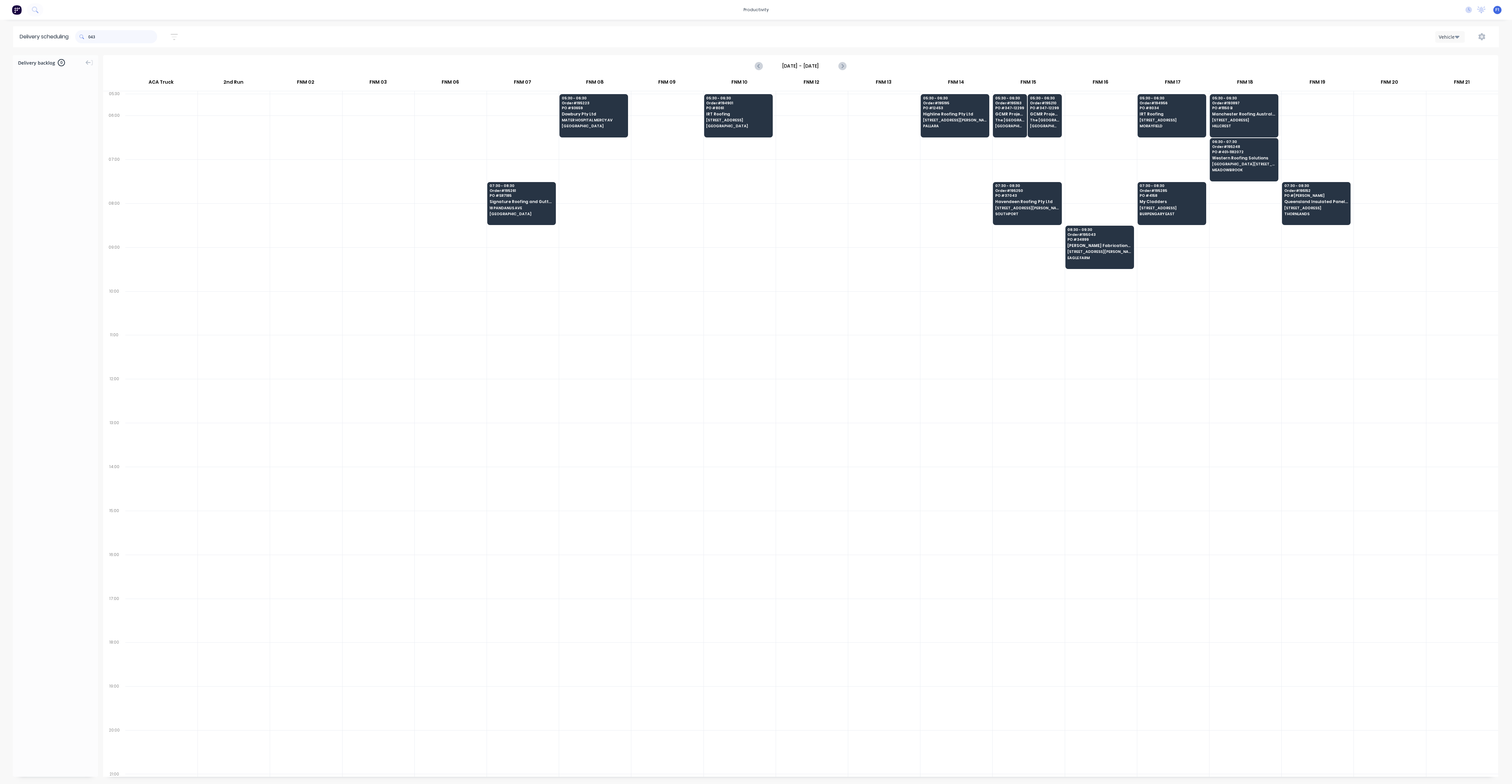
drag, startPoint x: 127, startPoint y: 38, endPoint x: 49, endPoint y: 40, distance: 78.0
click at [49, 40] on header "Delivery scheduling 043 [DATE] - [DATE] Sort by Most recent Created date Requir…" at bounding box center [755, 37] width 1486 height 21
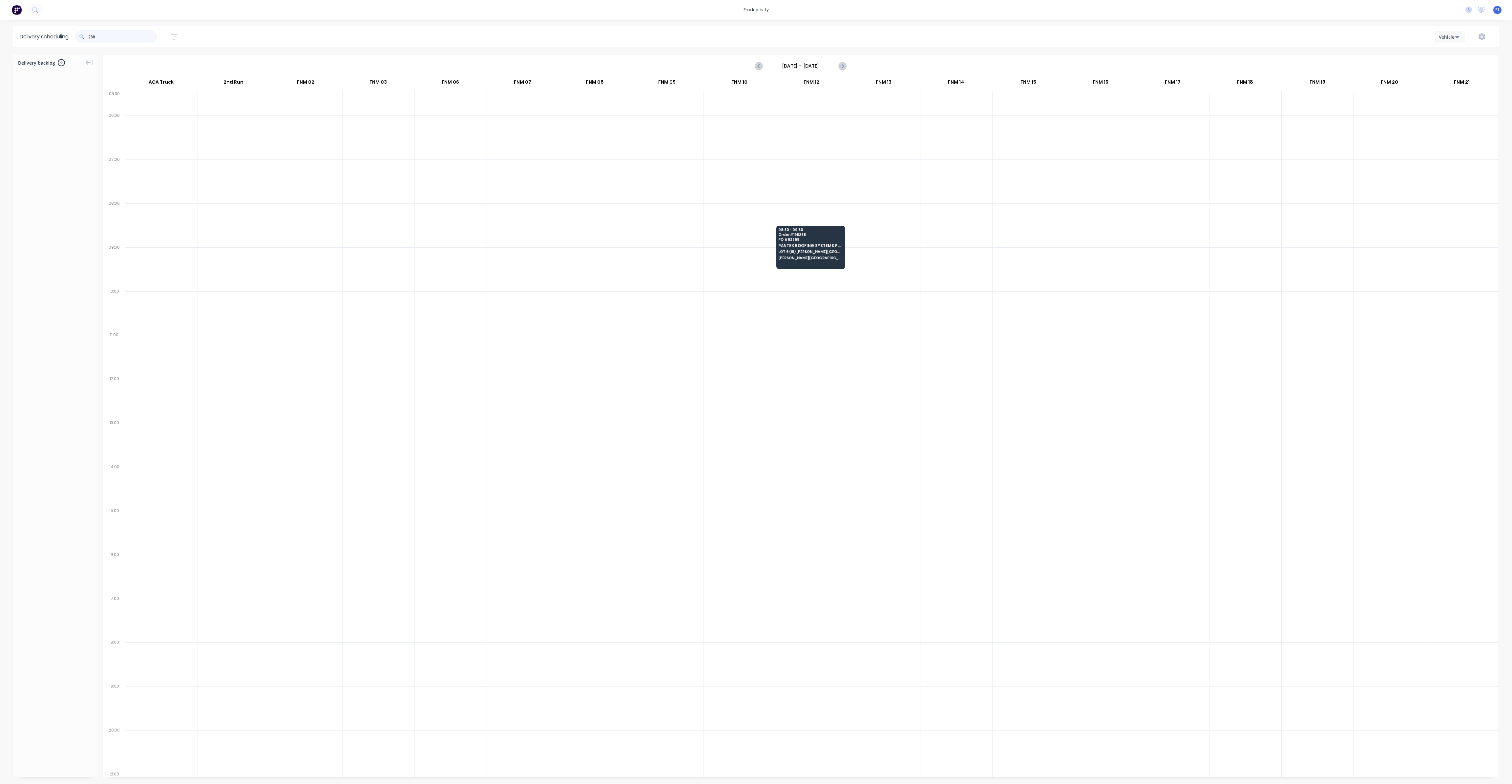
click at [90, 36] on input "288" at bounding box center [122, 36] width 69 height 13
type input "8"
drag, startPoint x: 90, startPoint y: 36, endPoint x: 113, endPoint y: 52, distance: 28.0
click at [94, 39] on input "154" at bounding box center [122, 36] width 69 height 13
type input "4"
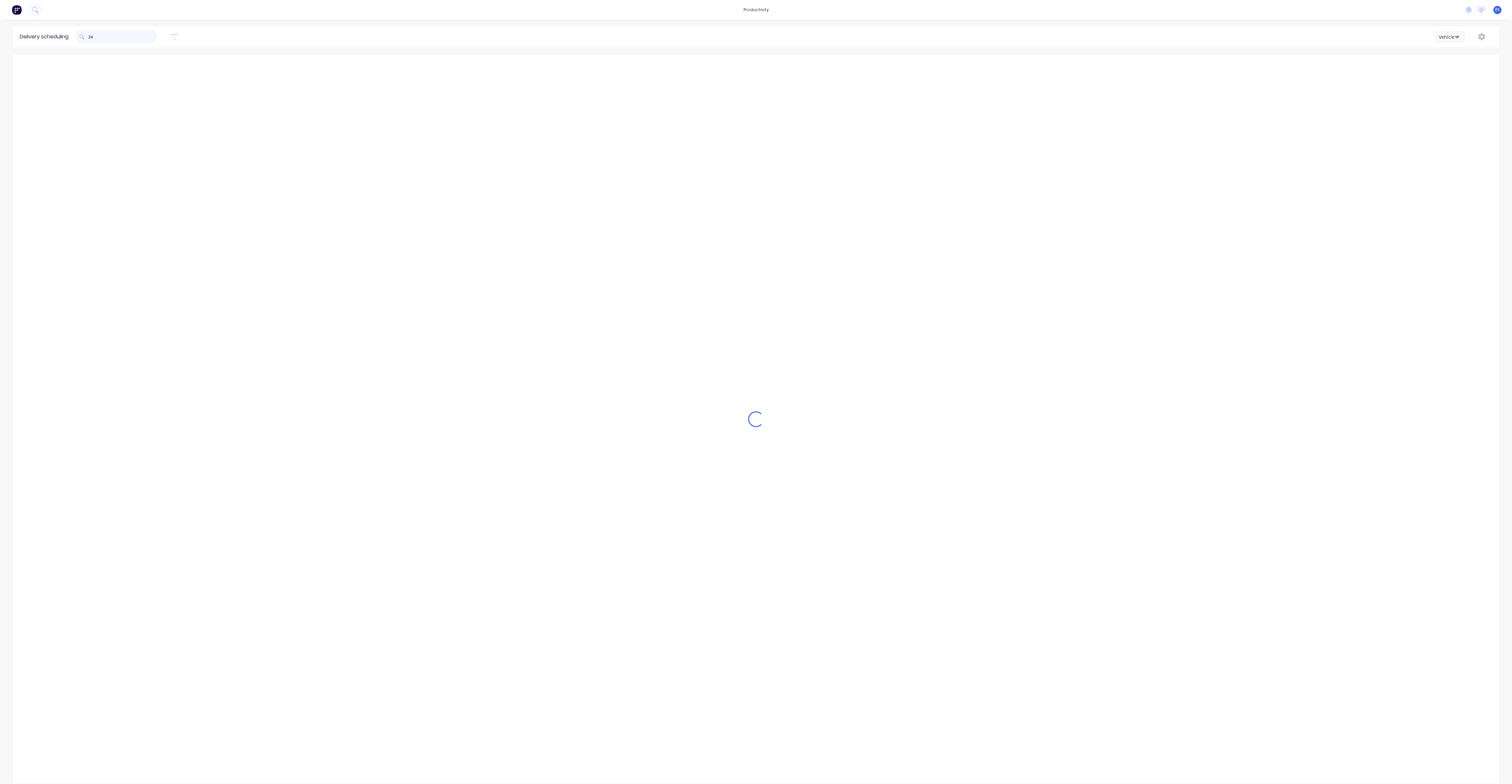
type input "243"
